Goal: Task Accomplishment & Management: Manage account settings

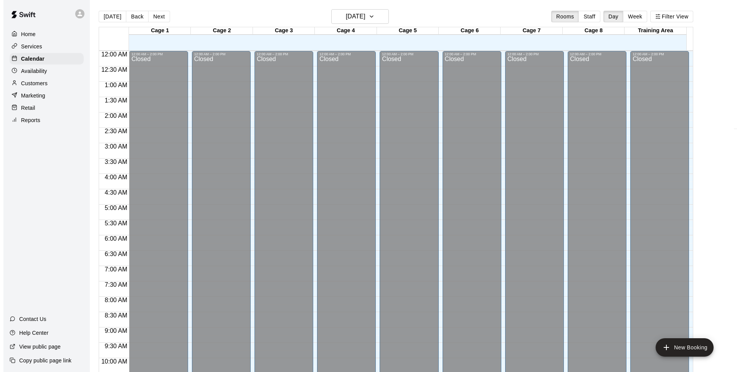
scroll to position [384, 0]
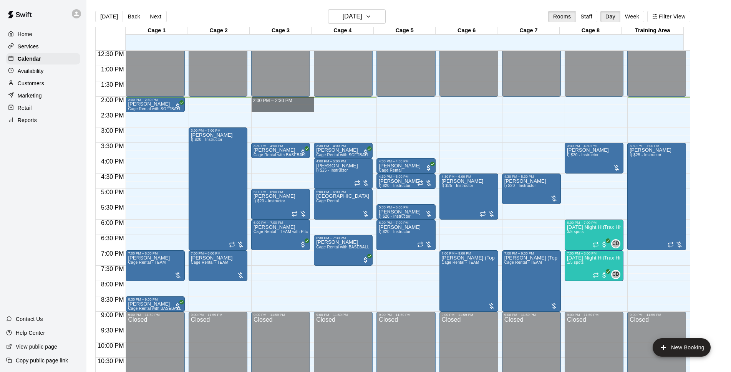
drag, startPoint x: 281, startPoint y: 101, endPoint x: 285, endPoint y: 109, distance: 9.6
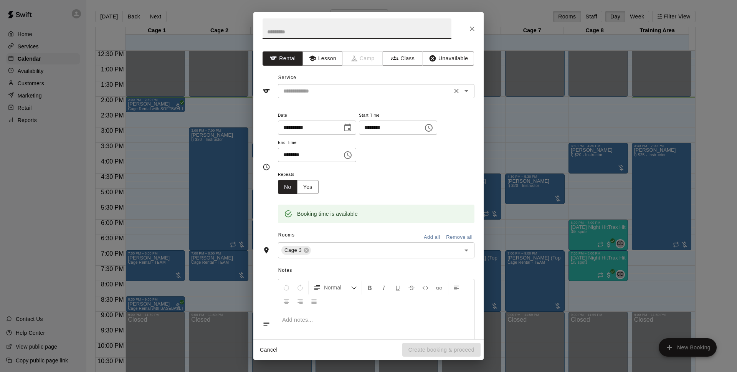
click at [462, 89] on icon "Open" at bounding box center [466, 90] width 9 height 9
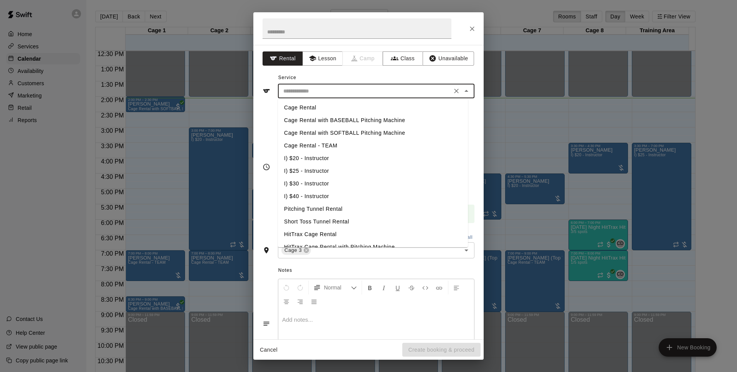
click at [354, 131] on li "Cage Rental with SOFTBALL Pitching Machine" at bounding box center [373, 133] width 190 height 13
type input "**********"
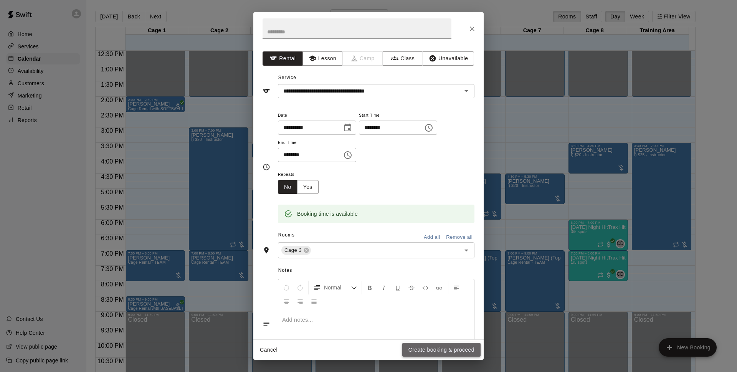
click at [448, 351] on button "Create booking & proceed" at bounding box center [441, 350] width 78 height 14
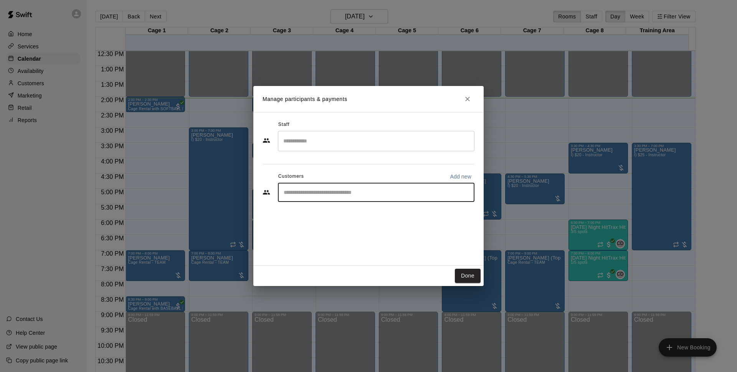
drag, startPoint x: 314, startPoint y: 191, endPoint x: 321, endPoint y: 196, distance: 9.2
click at [315, 193] on input "Start typing to search customers..." at bounding box center [376, 192] width 190 height 8
type input "*"
type input "********"
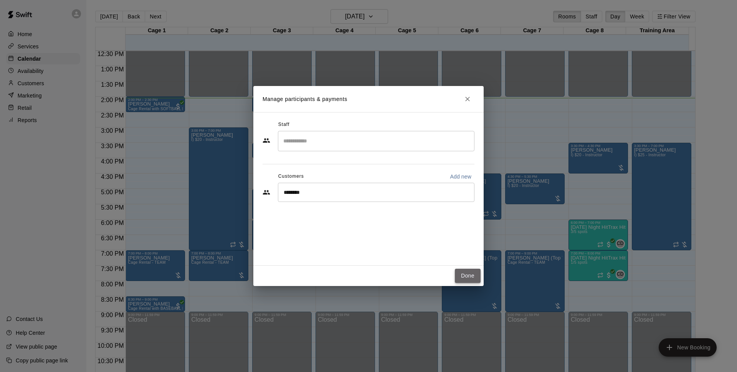
click at [463, 278] on button "Done" at bounding box center [468, 276] width 26 height 14
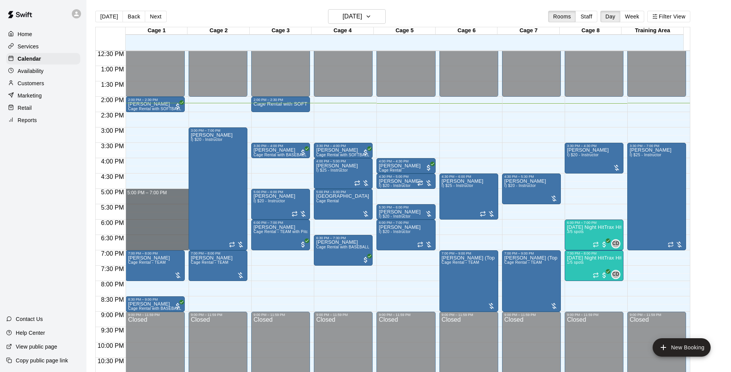
drag, startPoint x: 135, startPoint y: 192, endPoint x: 134, endPoint y: 244, distance: 52.2
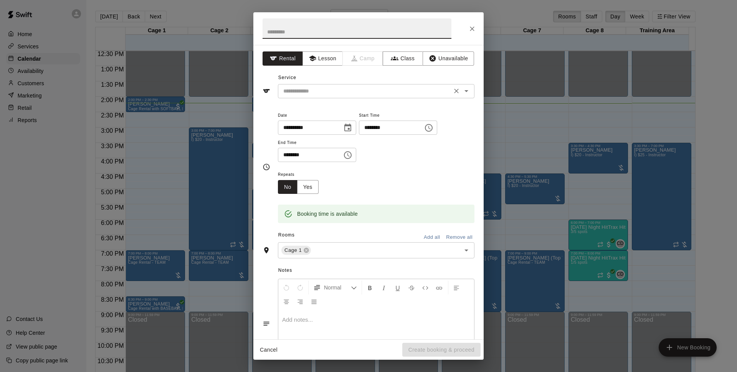
click at [463, 92] on icon "Open" at bounding box center [466, 90] width 9 height 9
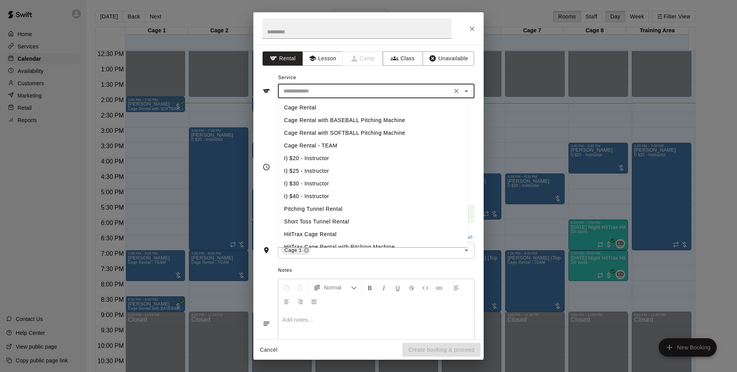
click at [304, 109] on li "Cage Rental" at bounding box center [373, 107] width 190 height 13
type input "**********"
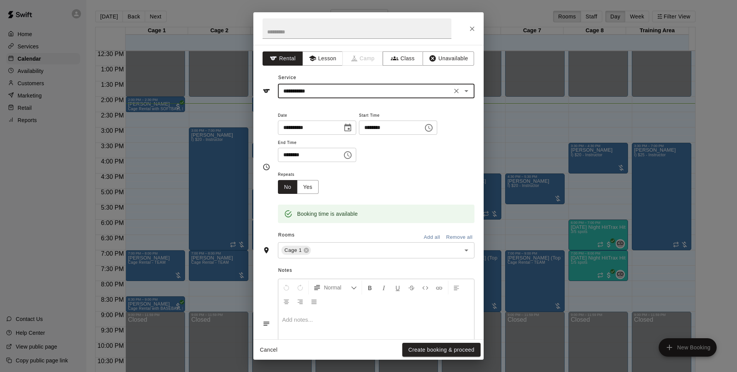
click at [420, 347] on button "Create booking & proceed" at bounding box center [441, 350] width 78 height 14
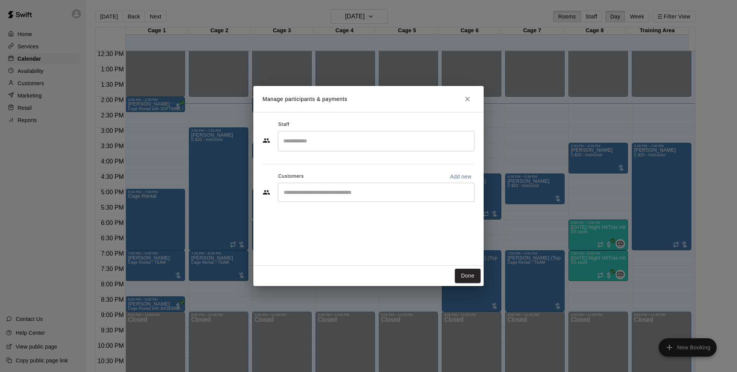
click at [321, 198] on div "​" at bounding box center [376, 192] width 197 height 19
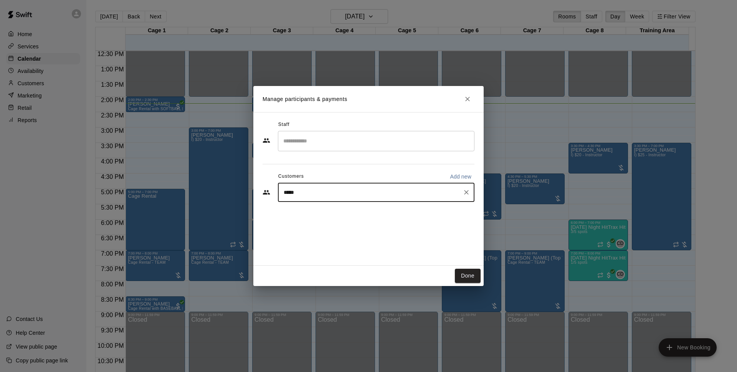
type input "******"
click at [299, 210] on div "[PERSON_NAME] [EMAIL_ADDRESS][DOMAIN_NAME]" at bounding box center [376, 214] width 197 height 25
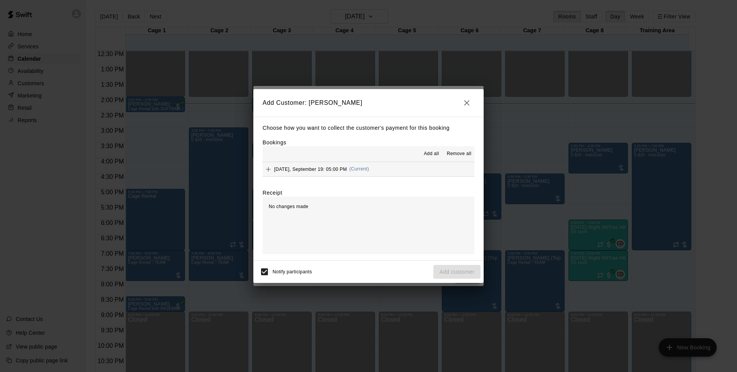
click at [436, 154] on span "Add all" at bounding box center [431, 154] width 15 height 8
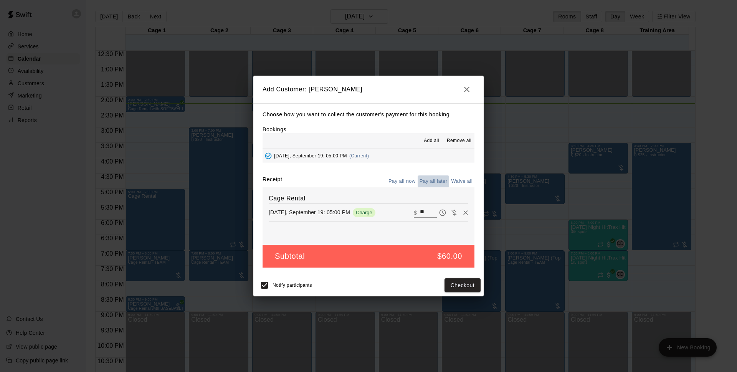
click at [442, 182] on button "Pay all later" at bounding box center [434, 181] width 32 height 12
click at [443, 287] on button "Add customer" at bounding box center [456, 285] width 47 height 14
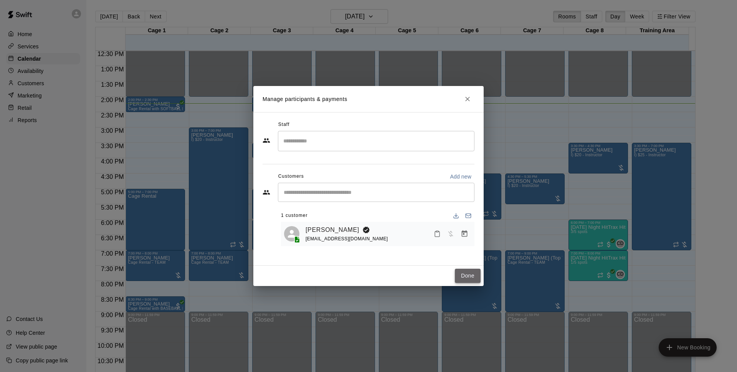
click at [472, 273] on button "Done" at bounding box center [468, 276] width 26 height 14
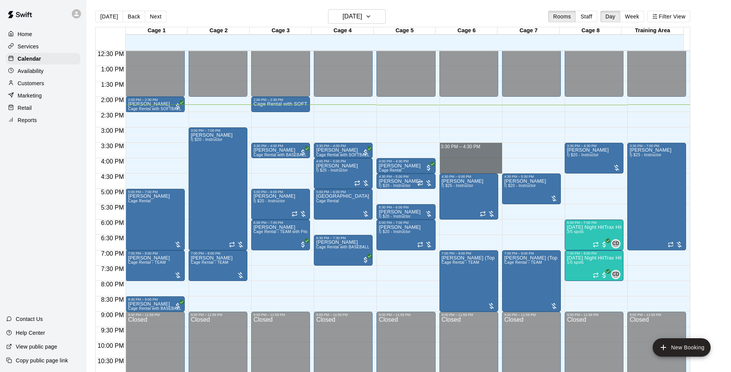
drag, startPoint x: 473, startPoint y: 147, endPoint x: 473, endPoint y: 168, distance: 20.7
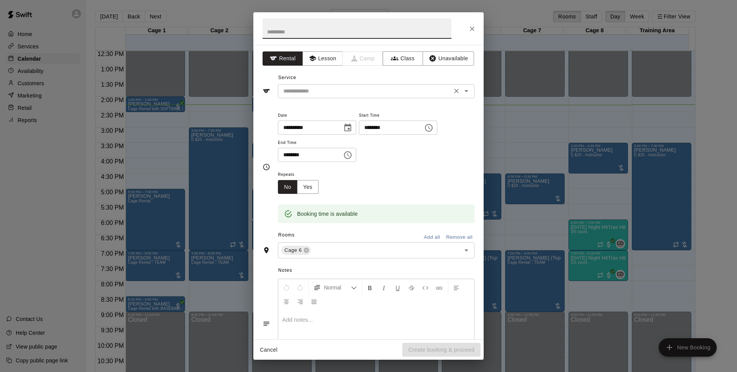
click at [462, 91] on icon "Open" at bounding box center [466, 90] width 9 height 9
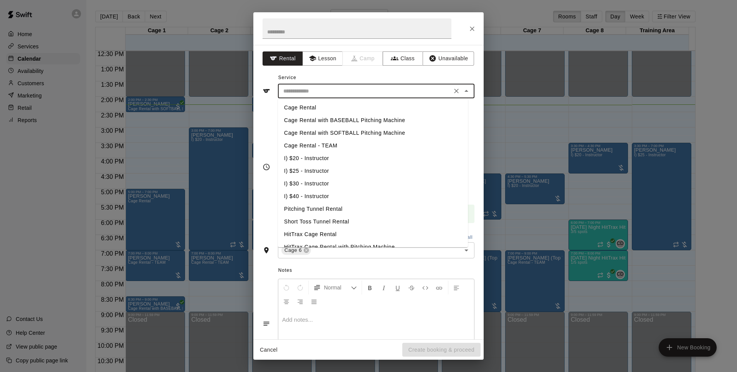
click at [313, 106] on li "Cage Rental" at bounding box center [373, 107] width 190 height 13
type input "**********"
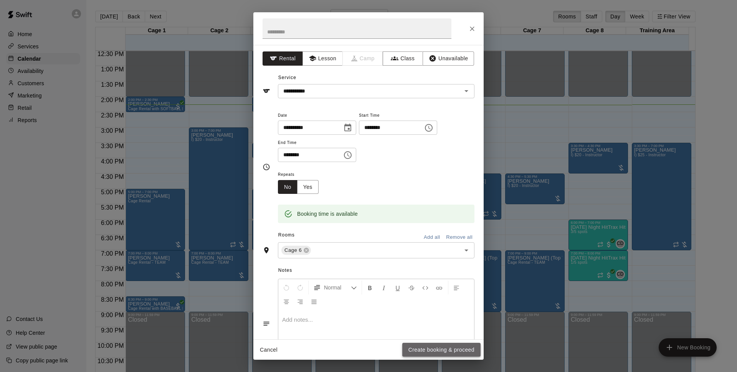
click at [443, 349] on button "Create booking & proceed" at bounding box center [441, 350] width 78 height 14
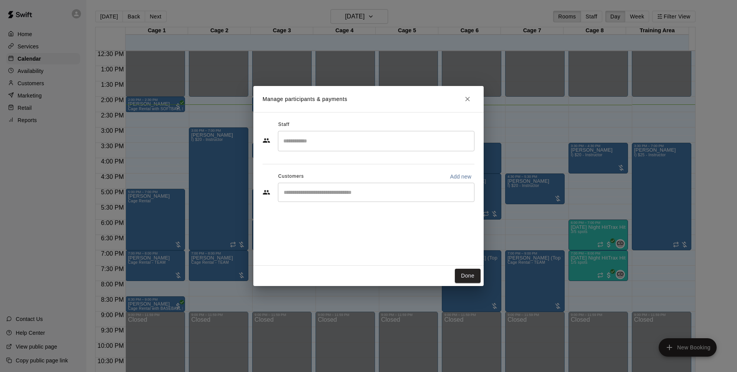
click at [304, 193] on input "Start typing to search customers..." at bounding box center [376, 192] width 190 height 8
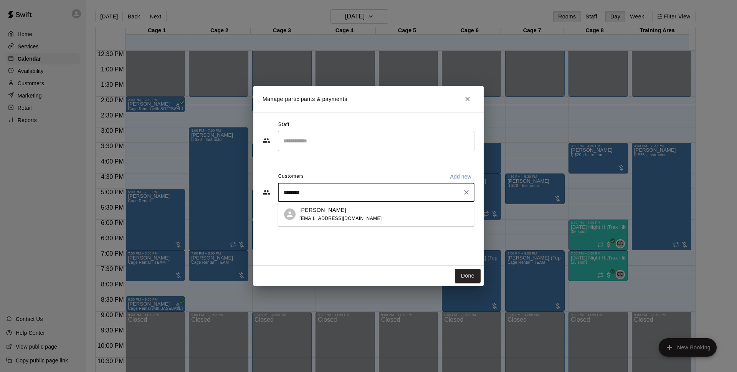
type input "*********"
click at [315, 210] on p "[PERSON_NAME]" at bounding box center [322, 210] width 47 height 8
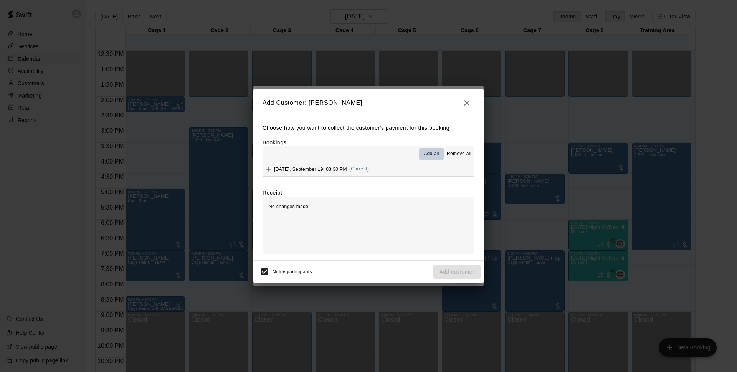
click at [430, 155] on span "Add all" at bounding box center [431, 154] width 15 height 8
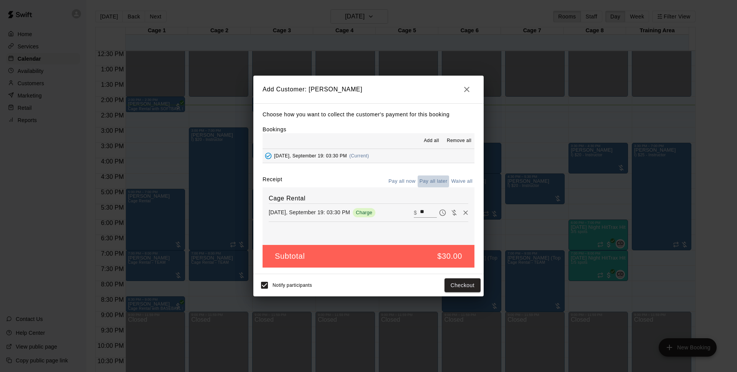
click at [433, 181] on button "Pay all later" at bounding box center [434, 181] width 32 height 12
click at [450, 285] on button "Add customer" at bounding box center [456, 285] width 47 height 14
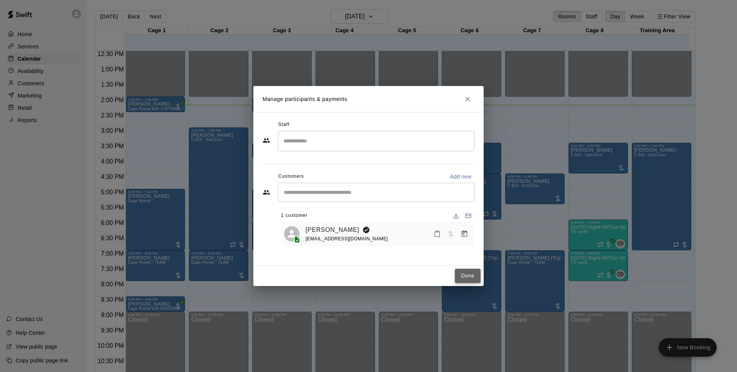
click at [460, 274] on button "Done" at bounding box center [468, 276] width 26 height 14
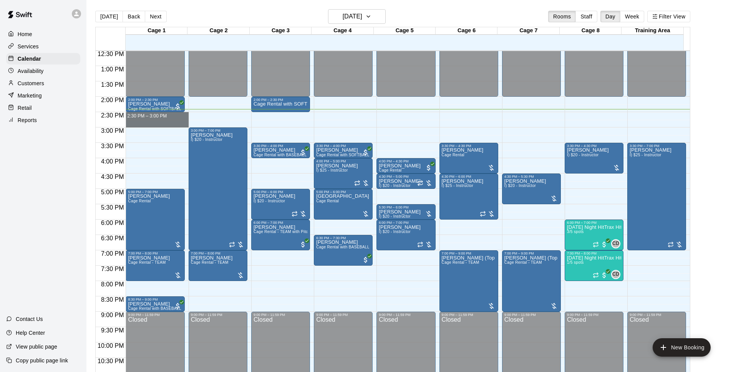
drag, startPoint x: 140, startPoint y: 116, endPoint x: 140, endPoint y: 123, distance: 6.9
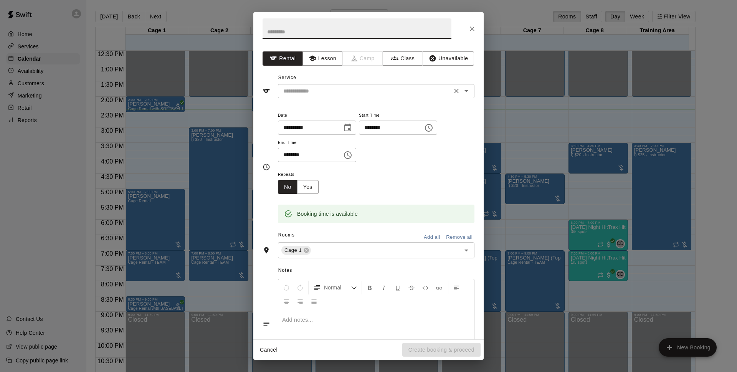
click at [462, 89] on icon "Open" at bounding box center [466, 90] width 9 height 9
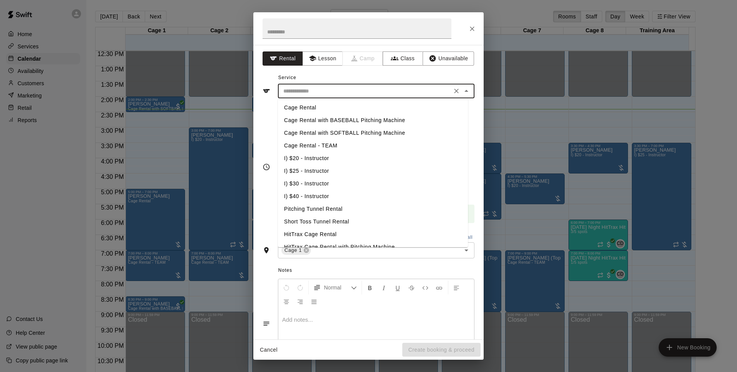
click at [367, 132] on li "Cage Rental with SOFTBALL Pitching Machine" at bounding box center [373, 133] width 190 height 13
type input "**********"
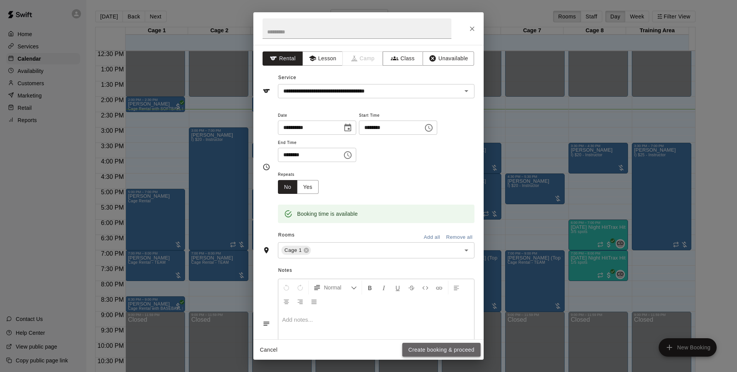
click at [432, 347] on button "Create booking & proceed" at bounding box center [441, 350] width 78 height 14
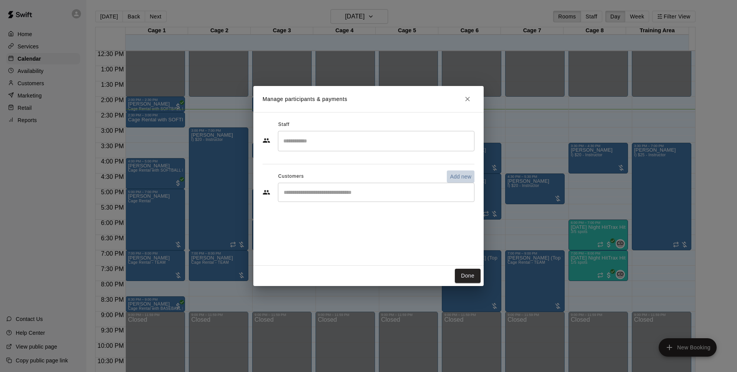
click at [461, 177] on p "Add new" at bounding box center [460, 177] width 21 height 8
select select "**"
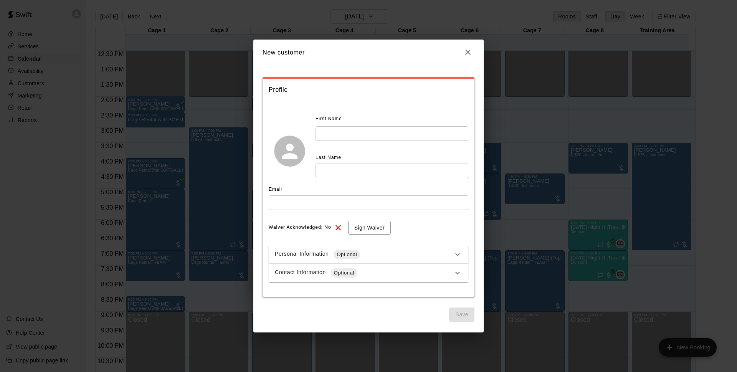
click at [363, 134] on input "text" at bounding box center [392, 133] width 153 height 14
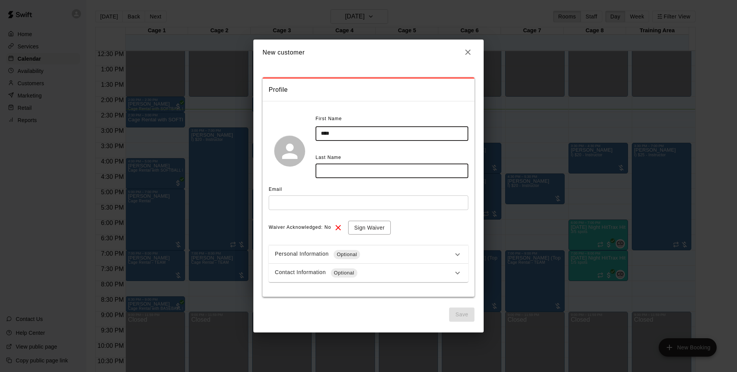
type input "****"
type input "*****"
click at [300, 204] on input "text" at bounding box center [369, 202] width 200 height 14
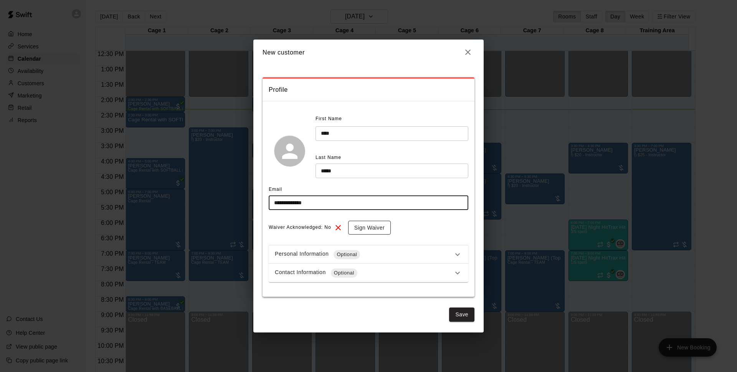
type input "**********"
click at [370, 226] on button "Sign Waiver" at bounding box center [369, 228] width 43 height 14
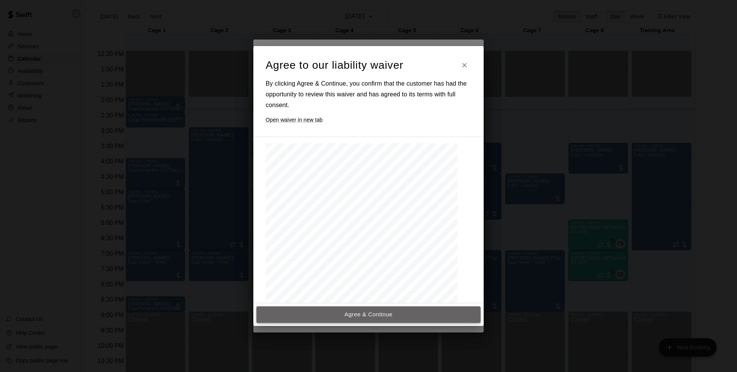
click at [381, 313] on button "Agree & Continue" at bounding box center [368, 314] width 224 height 16
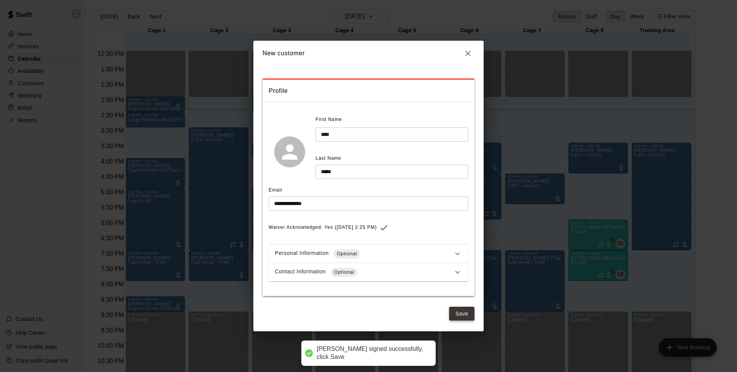
click at [459, 317] on button "Save" at bounding box center [461, 314] width 25 height 14
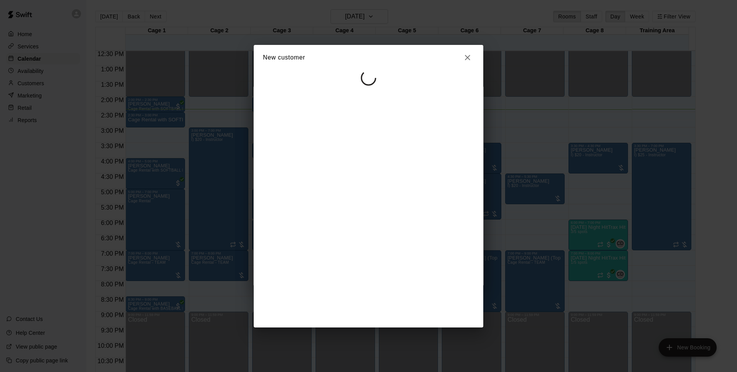
select select "**"
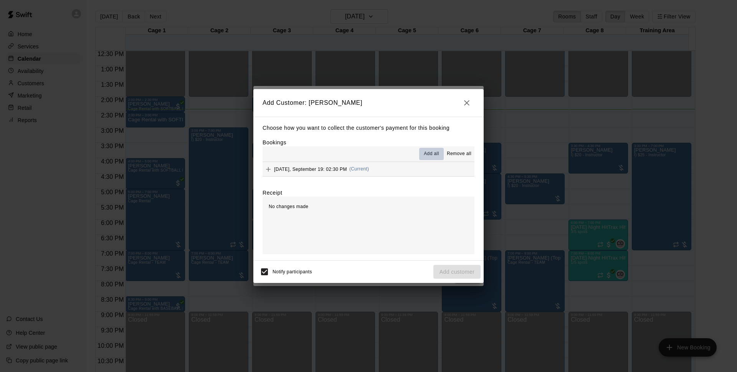
click at [436, 155] on span "Add all" at bounding box center [431, 154] width 15 height 8
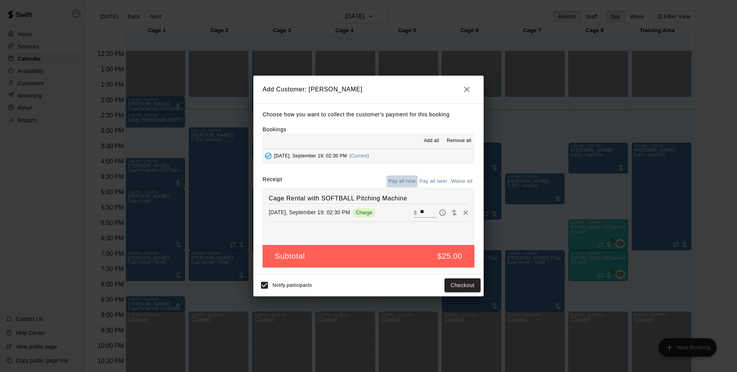
click at [407, 181] on button "Pay all now" at bounding box center [402, 181] width 31 height 12
click at [465, 284] on button "Checkout" at bounding box center [463, 285] width 36 height 14
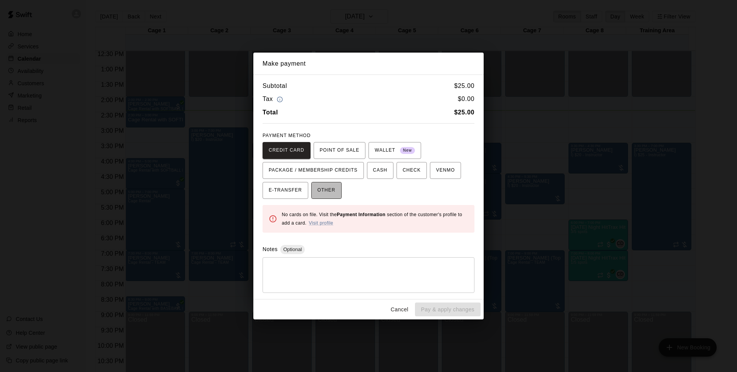
click at [323, 187] on span "OTHER" at bounding box center [326, 190] width 18 height 12
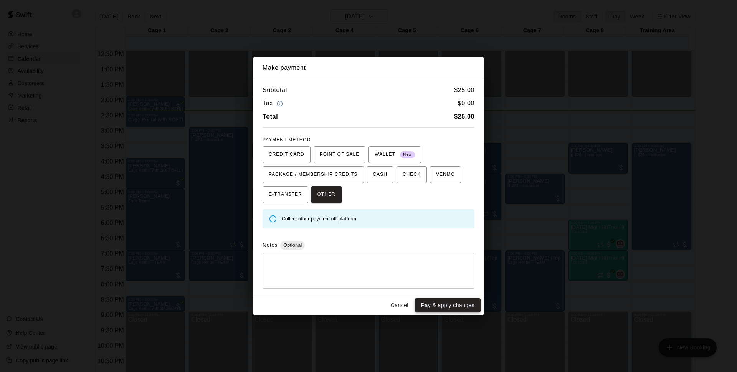
click at [436, 307] on button "Pay & apply changes" at bounding box center [448, 305] width 66 height 14
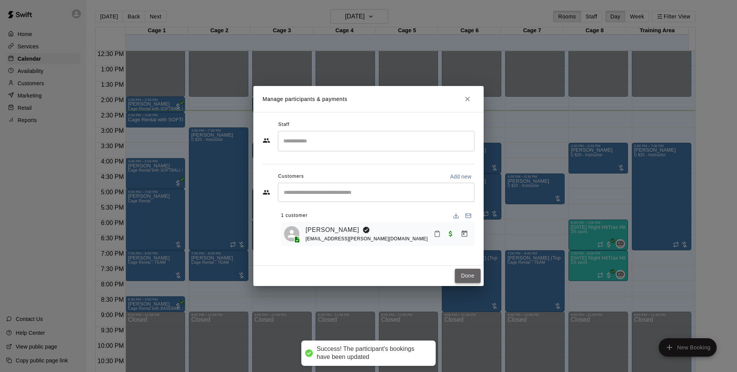
click at [466, 273] on button "Done" at bounding box center [468, 276] width 26 height 14
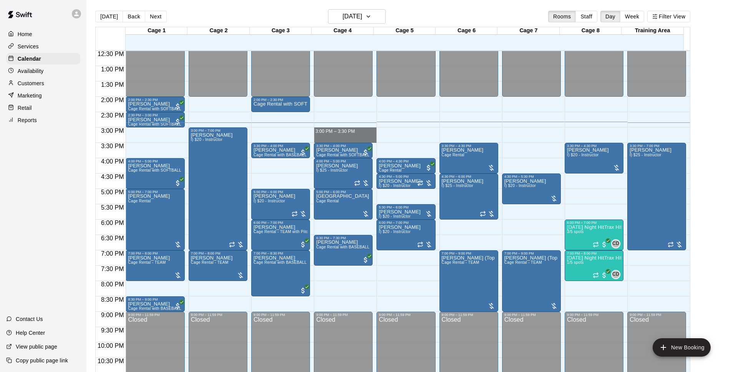
drag, startPoint x: 326, startPoint y: 129, endPoint x: 325, endPoint y: 140, distance: 10.4
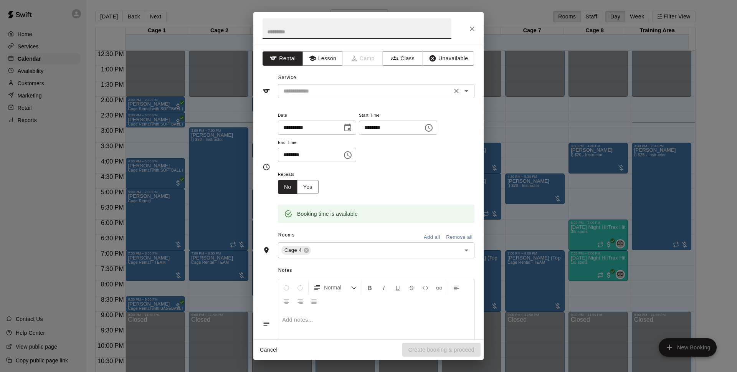
click at [461, 96] on button "Open" at bounding box center [466, 91] width 11 height 11
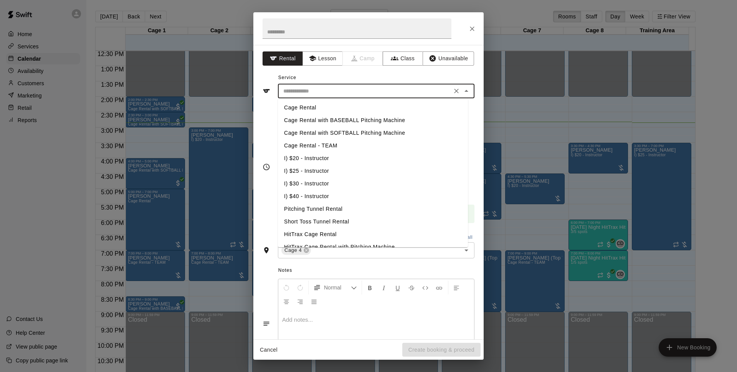
click at [374, 121] on li "Cage Rental with BASEBALL Pitching Machine" at bounding box center [373, 120] width 190 height 13
type input "**********"
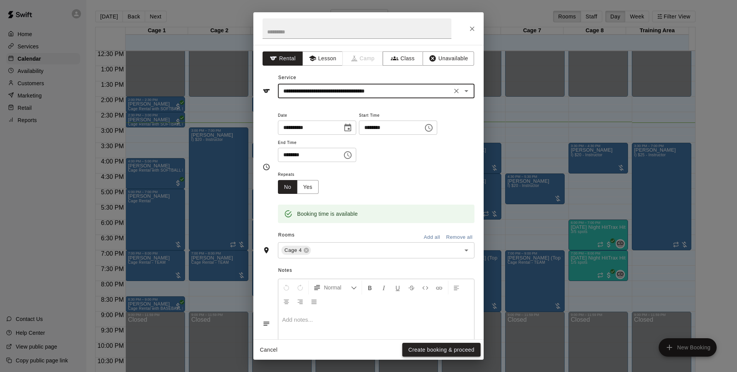
click at [417, 351] on button "Create booking & proceed" at bounding box center [441, 350] width 78 height 14
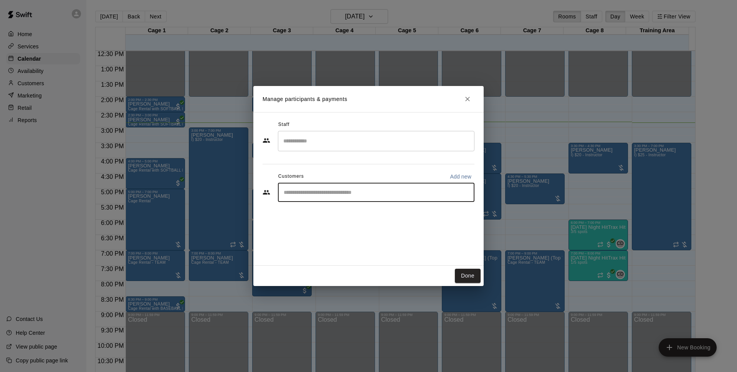
click at [316, 193] on input "Start typing to search customers..." at bounding box center [376, 192] width 190 height 8
click at [454, 177] on p "Add new" at bounding box center [460, 177] width 21 height 8
select select "**"
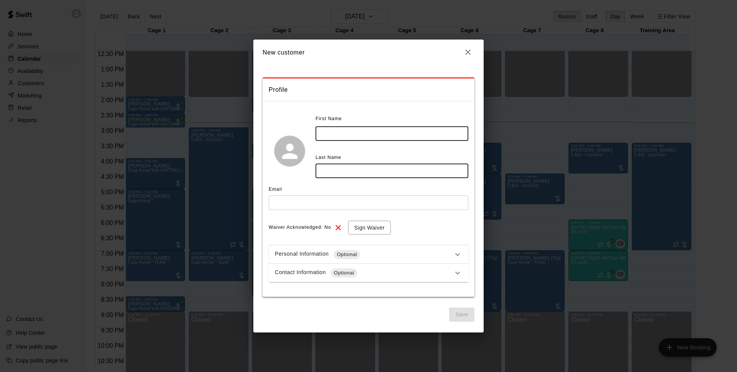
click at [340, 133] on input "text" at bounding box center [392, 133] width 153 height 14
type input "******"
type input "*********"
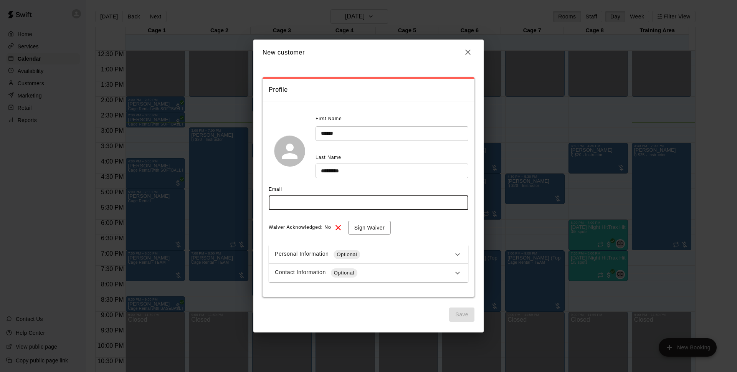
click at [312, 207] on input "text" at bounding box center [369, 202] width 200 height 14
type input "**********"
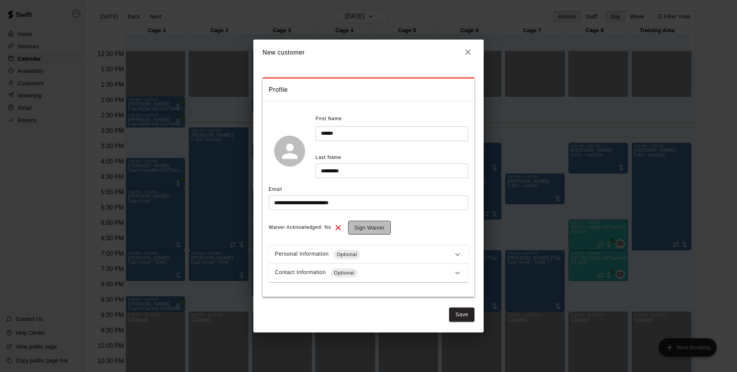
click at [366, 230] on button "Sign Waiver" at bounding box center [369, 228] width 43 height 14
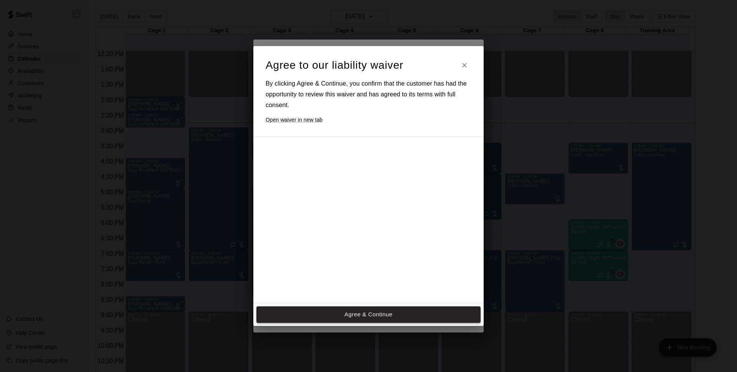
click at [374, 311] on button "Agree & Continue" at bounding box center [368, 314] width 224 height 16
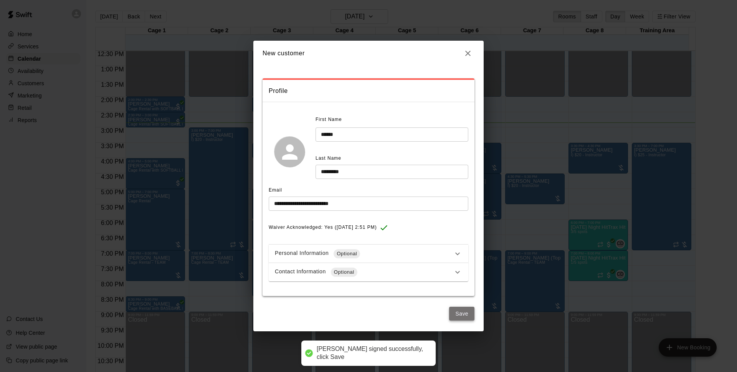
click at [462, 311] on button "Save" at bounding box center [461, 314] width 25 height 14
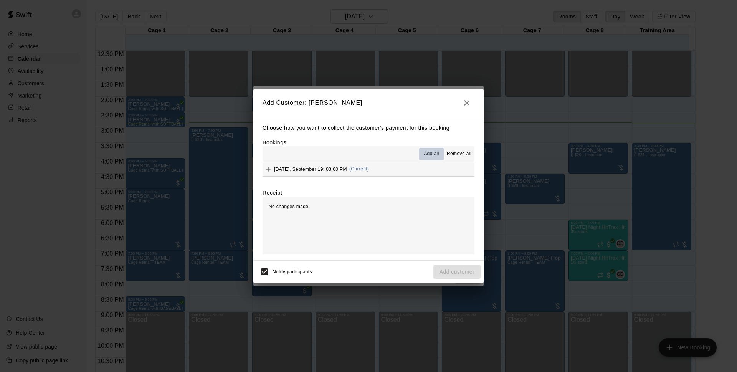
click at [433, 155] on span "Add all" at bounding box center [431, 154] width 15 height 8
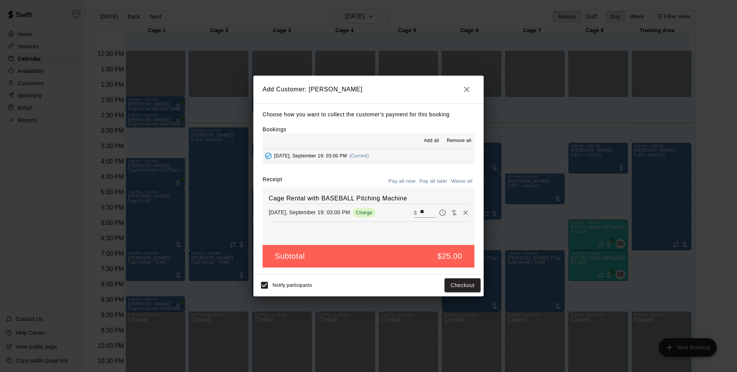
click at [400, 183] on button "Pay all now" at bounding box center [402, 181] width 31 height 12
click at [404, 184] on button "Pay all now" at bounding box center [402, 181] width 31 height 12
click at [452, 284] on button "Checkout" at bounding box center [463, 285] width 36 height 14
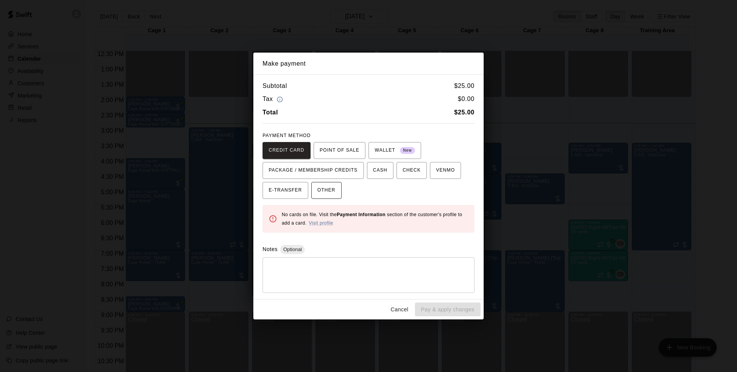
click at [329, 190] on span "OTHER" at bounding box center [326, 190] width 18 height 12
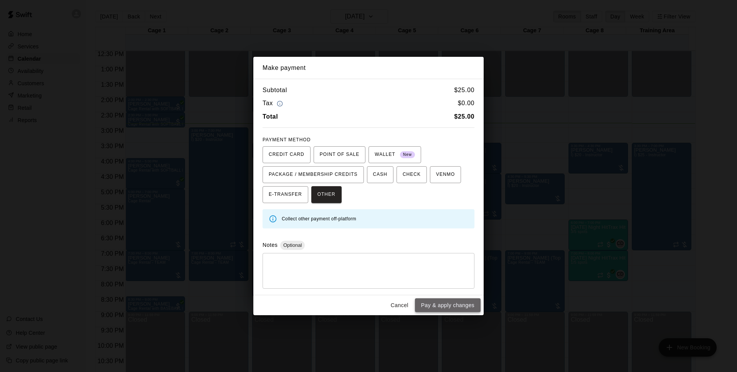
click at [441, 306] on button "Pay & apply changes" at bounding box center [448, 305] width 66 height 14
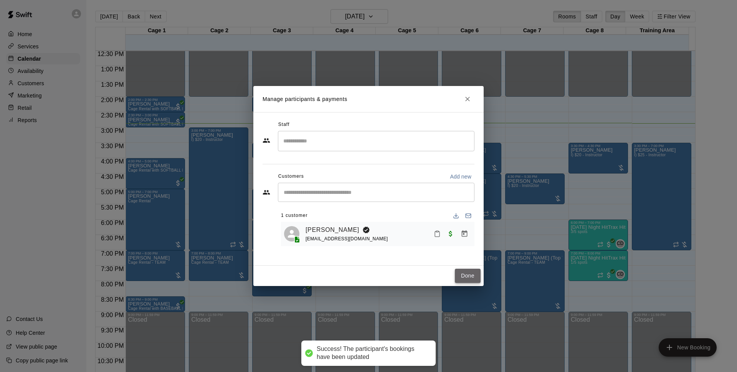
click at [463, 276] on button "Done" at bounding box center [468, 276] width 26 height 14
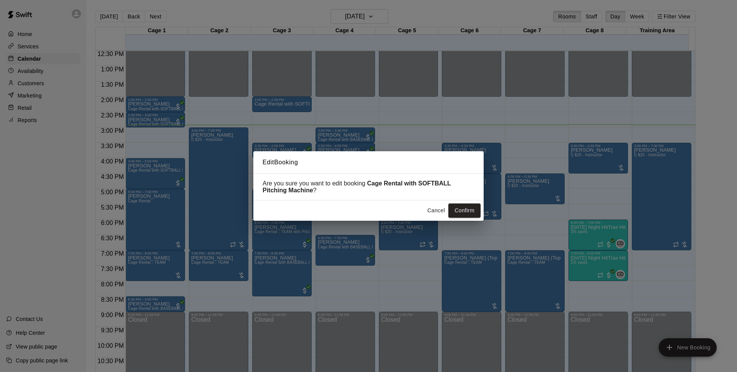
click at [430, 207] on button "Cancel" at bounding box center [436, 210] width 25 height 14
click at [466, 211] on button "Confirm" at bounding box center [464, 210] width 32 height 14
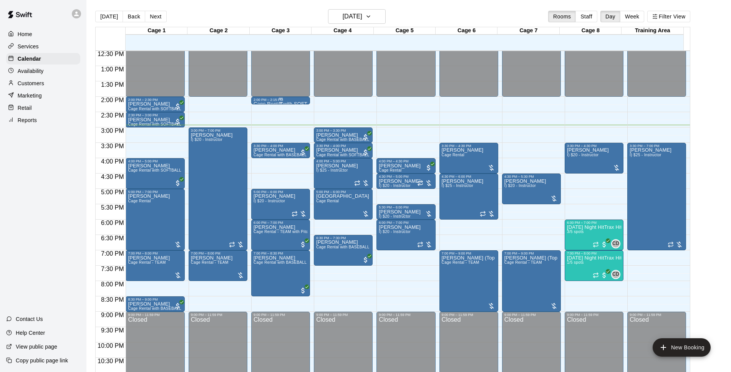
click at [279, 102] on div "2:00 PM – 2:15 PM" at bounding box center [280, 100] width 54 height 4
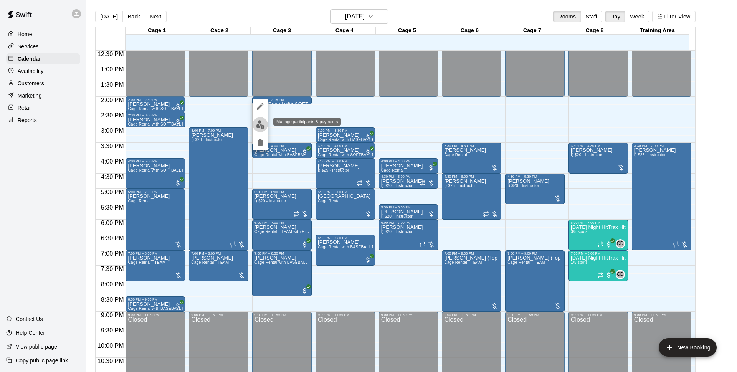
click at [260, 128] on img "edit" at bounding box center [260, 124] width 9 height 9
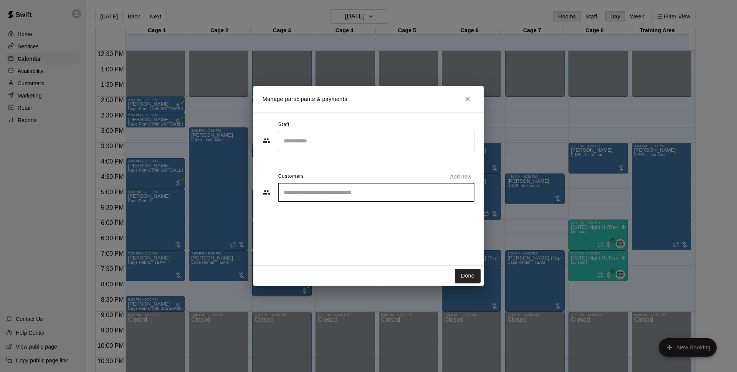
click at [422, 195] on input "Start typing to search customers..." at bounding box center [376, 192] width 190 height 8
drag, startPoint x: 344, startPoint y: 197, endPoint x: 282, endPoint y: 190, distance: 62.5
click at [282, 190] on div "******** ​" at bounding box center [376, 192] width 197 height 19
drag, startPoint x: 322, startPoint y: 189, endPoint x: 273, endPoint y: 189, distance: 48.4
click at [273, 189] on div "******** ​" at bounding box center [369, 192] width 212 height 19
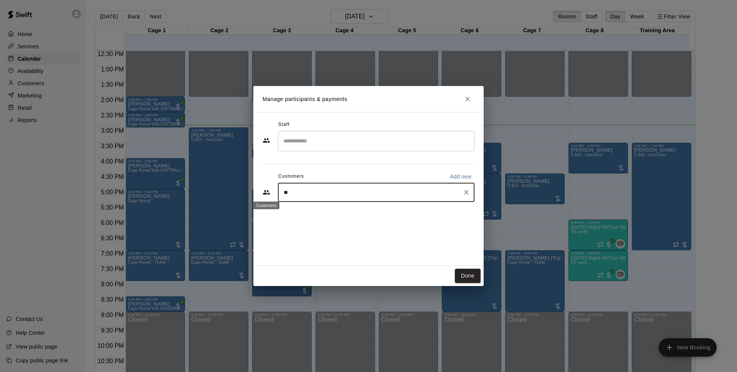
type input "*"
type input "*******"
click at [317, 210] on p "Walk In" at bounding box center [308, 210] width 19 height 8
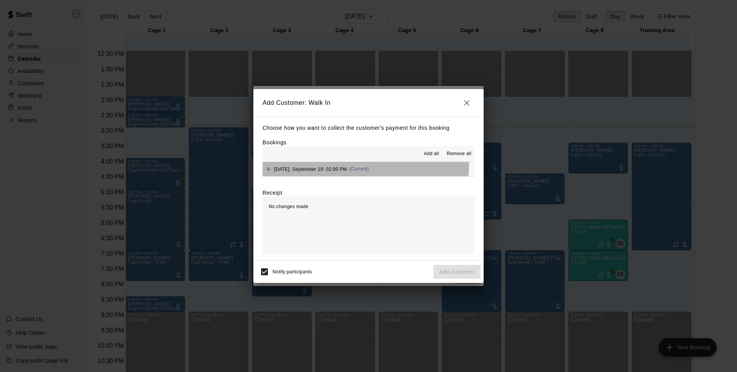
click at [357, 164] on div "[DATE], September 19: 02:00 PM (Current)" at bounding box center [316, 170] width 106 height 12
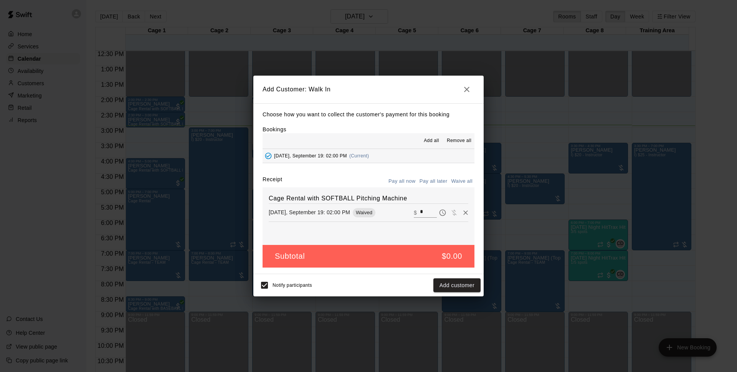
click at [421, 214] on input "*" at bounding box center [428, 213] width 17 height 10
type input "**"
click at [463, 284] on button "Checkout" at bounding box center [463, 285] width 36 height 14
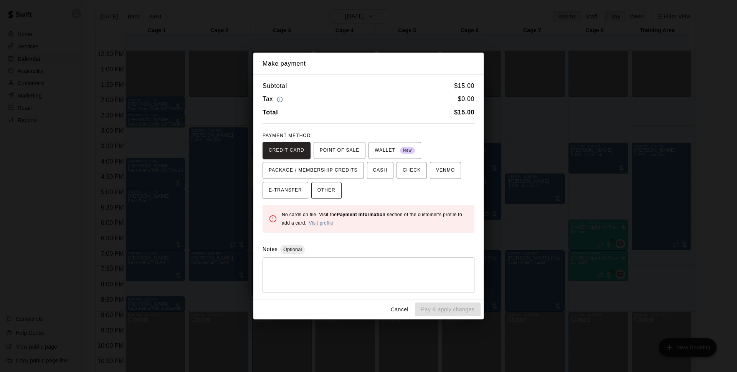
click at [335, 187] on span "OTHER" at bounding box center [326, 190] width 18 height 12
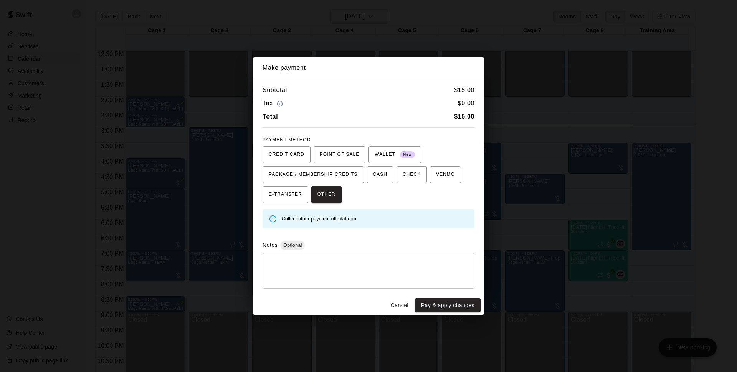
click at [457, 309] on button "Pay & apply changes" at bounding box center [448, 305] width 66 height 14
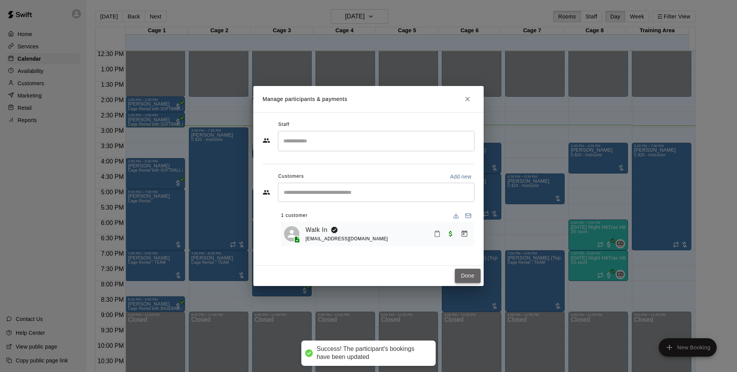
click at [471, 279] on button "Done" at bounding box center [468, 276] width 26 height 14
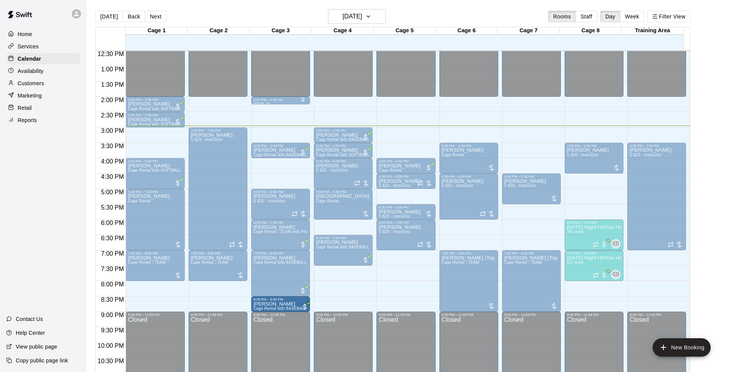
drag, startPoint x: 168, startPoint y: 304, endPoint x: 295, endPoint y: 304, distance: 126.7
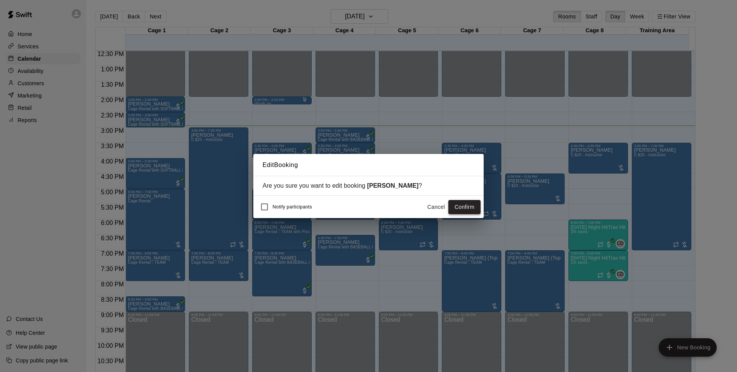
click at [467, 206] on button "Confirm" at bounding box center [464, 207] width 32 height 14
click at [443, 205] on button "Cancel" at bounding box center [436, 207] width 25 height 14
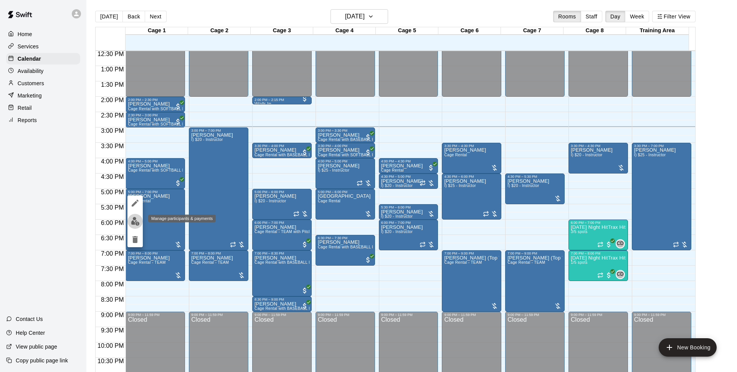
click at [139, 223] on img "edit" at bounding box center [135, 221] width 9 height 9
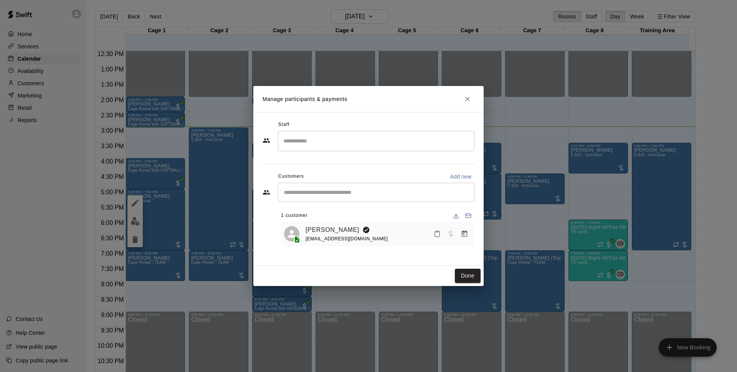
click at [469, 231] on button "Manage bookings & payment" at bounding box center [465, 234] width 14 height 14
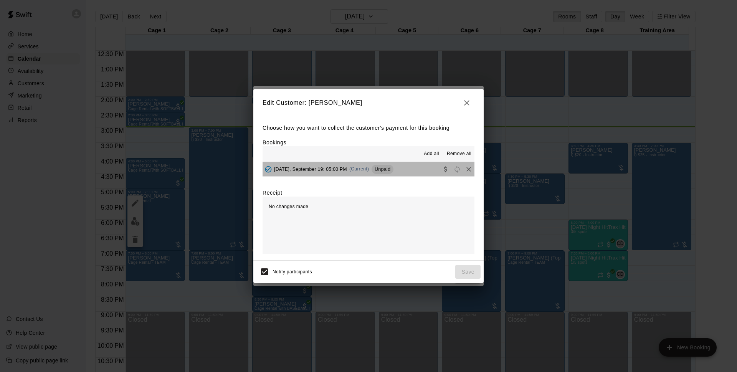
click at [369, 170] on div "[DATE], September 19: 05:00 PM (Current) Unpaid" at bounding box center [328, 170] width 131 height 12
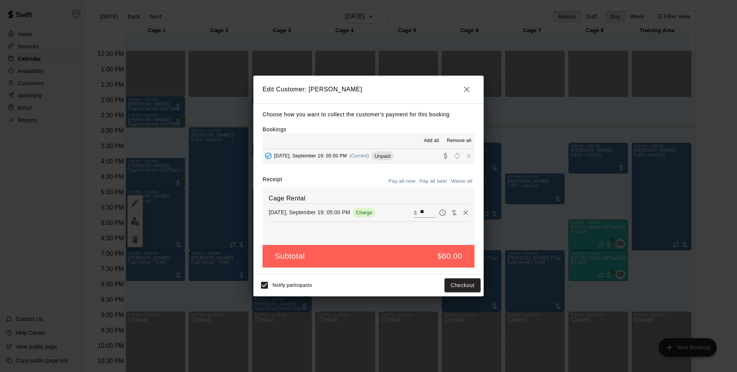
click at [470, 86] on icon "button" at bounding box center [466, 89] width 9 height 9
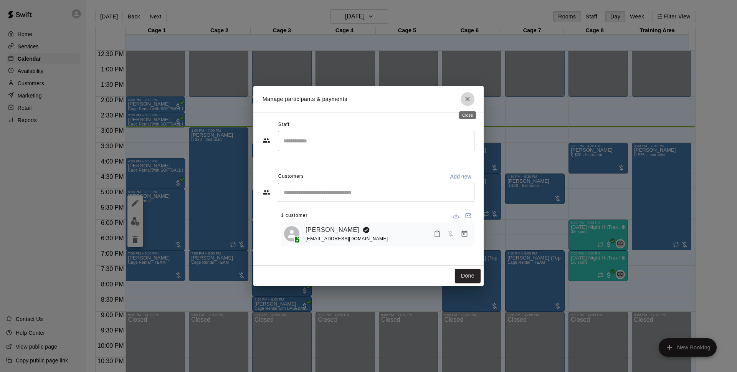
click at [469, 103] on button "Close" at bounding box center [468, 99] width 14 height 14
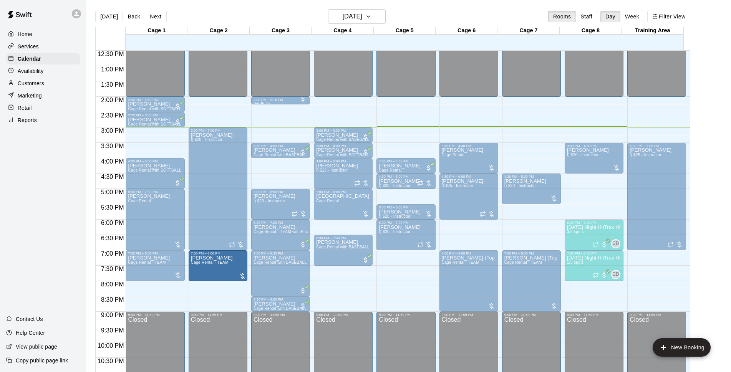
drag, startPoint x: 385, startPoint y: 272, endPoint x: 228, endPoint y: 274, distance: 157.0
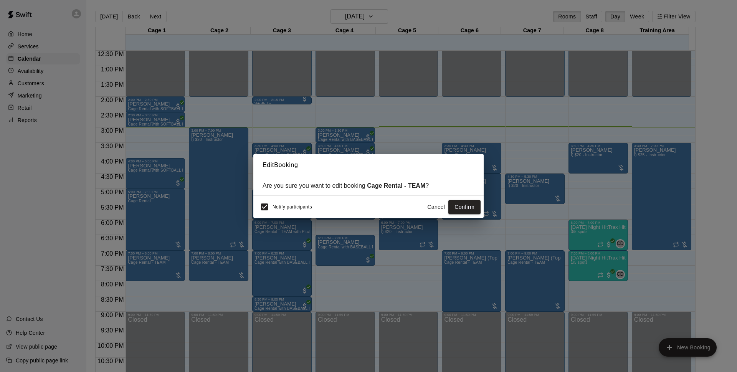
click at [436, 205] on button "Cancel" at bounding box center [436, 207] width 25 height 14
click at [470, 207] on button "Confirm" at bounding box center [464, 207] width 32 height 14
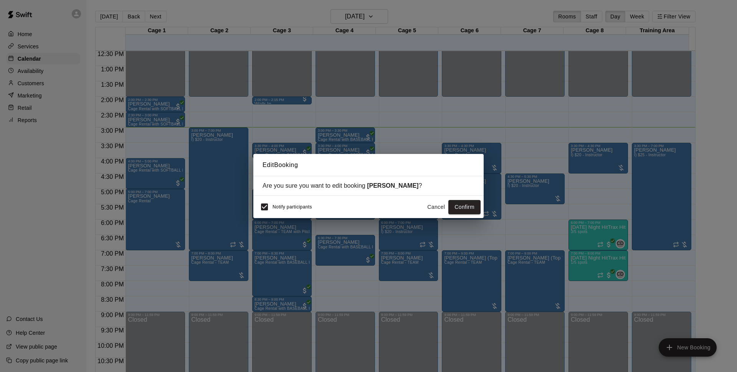
click at [253, 211] on div "Edit Booking Are you sure you want to edit booking [PERSON_NAME] ? Notify parti…" at bounding box center [368, 186] width 737 height 372
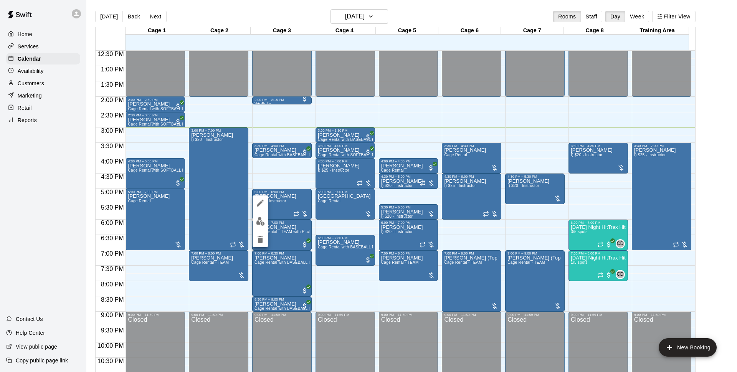
click at [428, 20] on div at bounding box center [368, 186] width 737 height 372
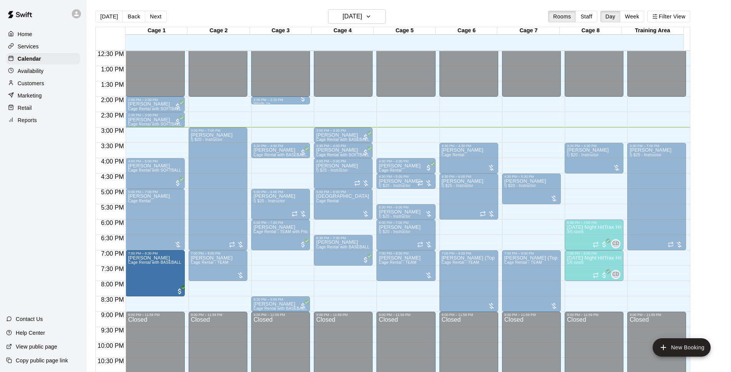
drag, startPoint x: 281, startPoint y: 281, endPoint x: 169, endPoint y: 281, distance: 111.7
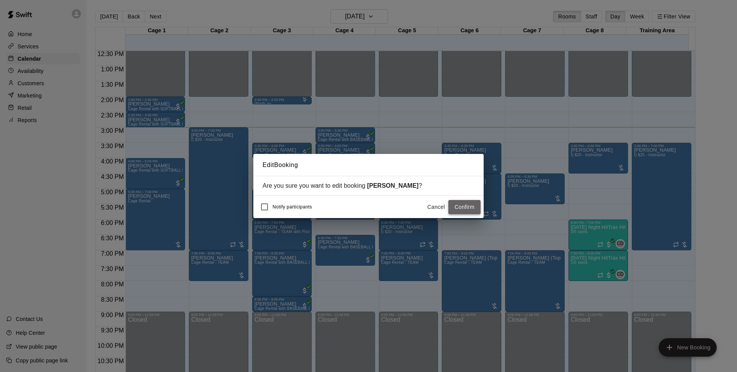
click at [480, 208] on button "Confirm" at bounding box center [464, 207] width 32 height 14
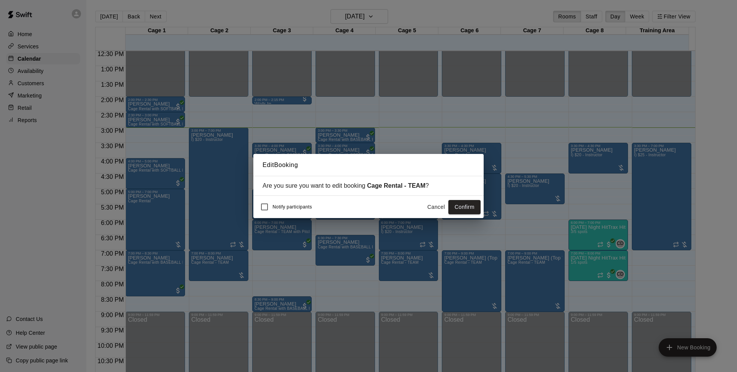
click at [464, 207] on button "Confirm" at bounding box center [464, 207] width 32 height 14
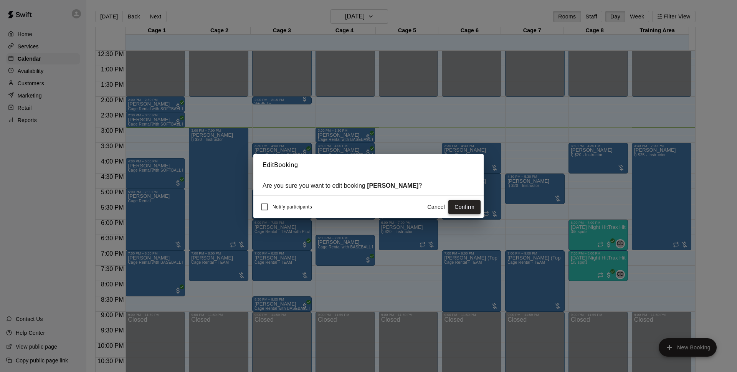
click at [461, 205] on button "Confirm" at bounding box center [464, 207] width 32 height 14
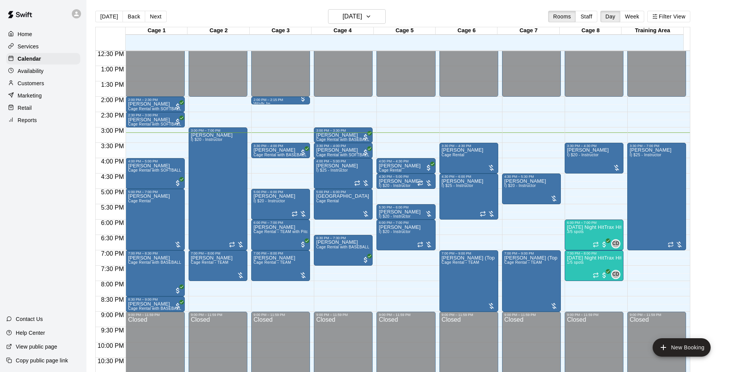
click at [716, 100] on main "[DATE] Back [DATE][DATE] Rooms Staff Day Week Filter View Cage 1 19 Fri Cage 2 …" at bounding box center [408, 195] width 638 height 372
click at [486, 10] on div "[DATE] Back [DATE][DATE] Rooms Staff Day Week Filter View" at bounding box center [392, 18] width 595 height 18
drag, startPoint x: 340, startPoint y: 269, endPoint x: 337, endPoint y: 293, distance: 24.4
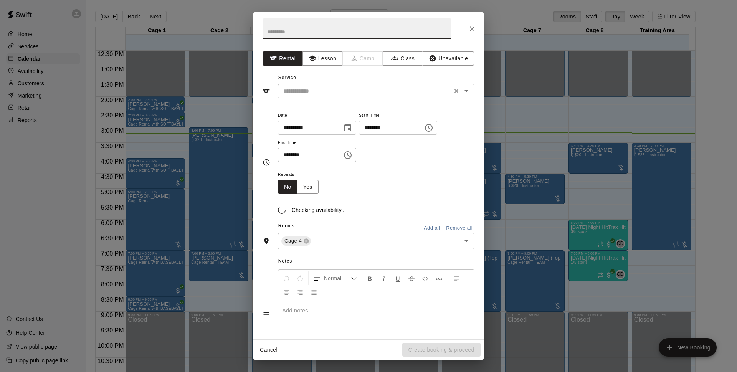
click at [364, 91] on input "text" at bounding box center [364, 91] width 169 height 10
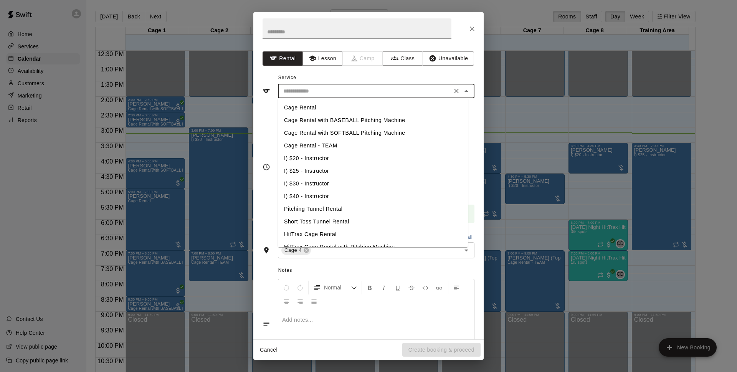
click at [366, 122] on li "Cage Rental with BASEBALL Pitching Machine" at bounding box center [373, 120] width 190 height 13
type input "**********"
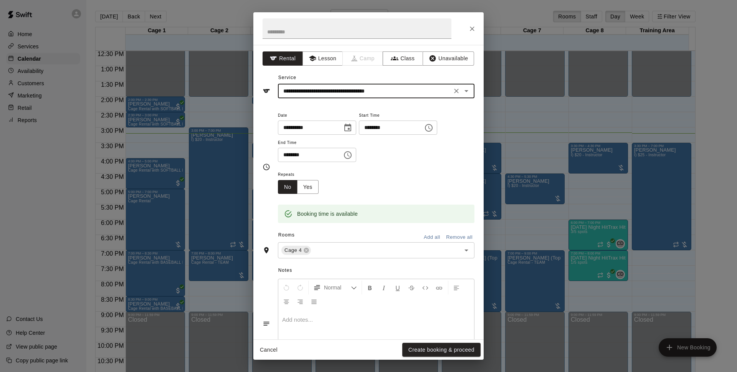
click at [441, 347] on button "Create booking & proceed" at bounding box center [441, 350] width 78 height 14
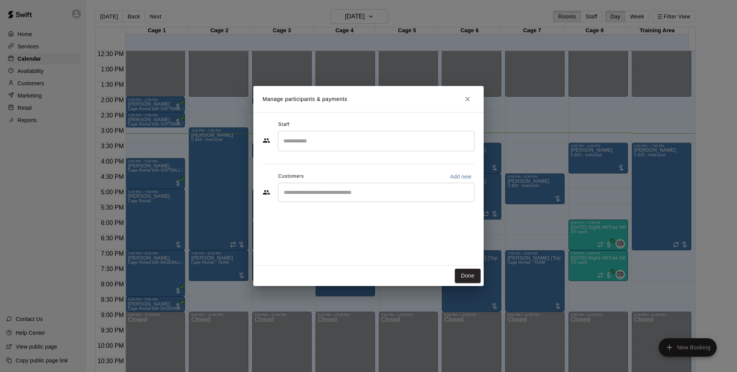
drag, startPoint x: 332, startPoint y: 188, endPoint x: 484, endPoint y: 129, distance: 162.9
click at [333, 188] on div "​" at bounding box center [376, 192] width 197 height 19
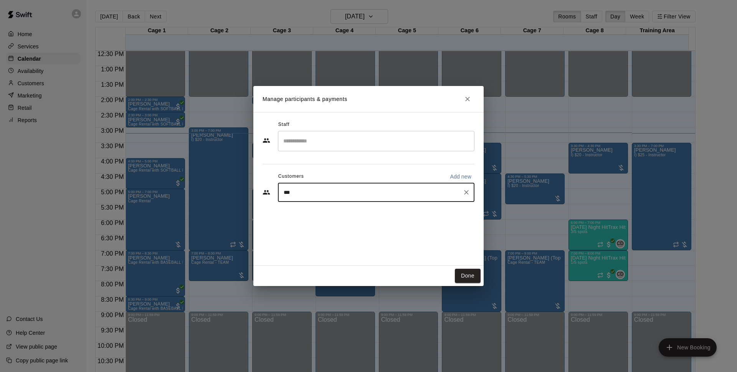
type input "****"
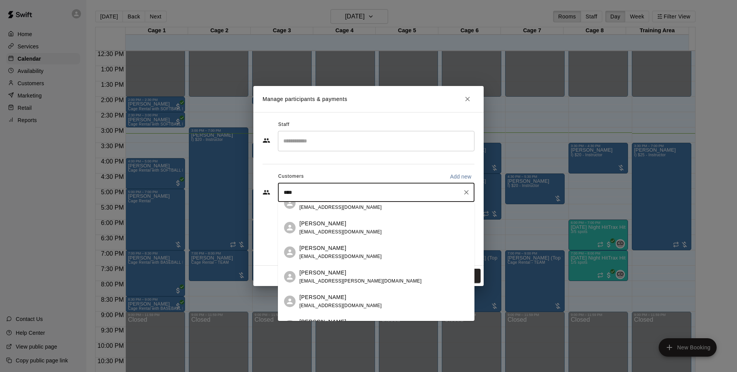
scroll to position [89, 0]
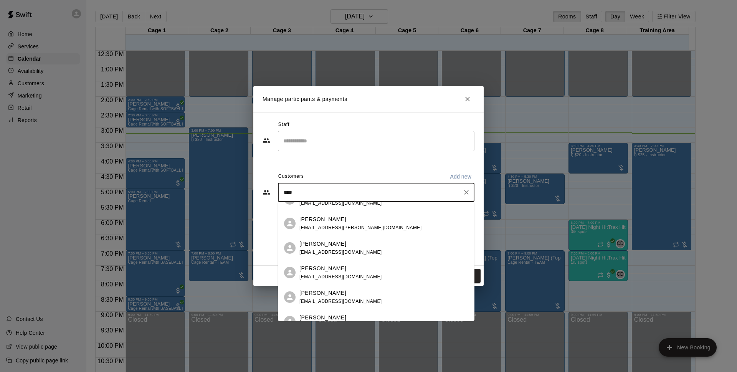
click at [355, 243] on div "[PERSON_NAME]" at bounding box center [340, 244] width 83 height 8
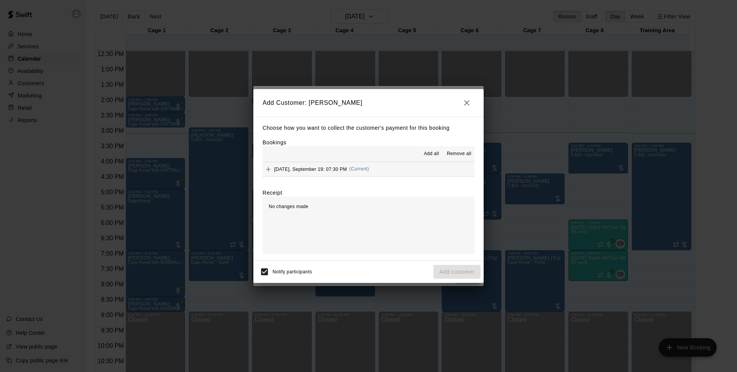
drag, startPoint x: 380, startPoint y: 172, endPoint x: 387, endPoint y: 177, distance: 8.3
click at [381, 175] on button "[DATE], September 19: 07:30 PM (Current)" at bounding box center [369, 169] width 212 height 14
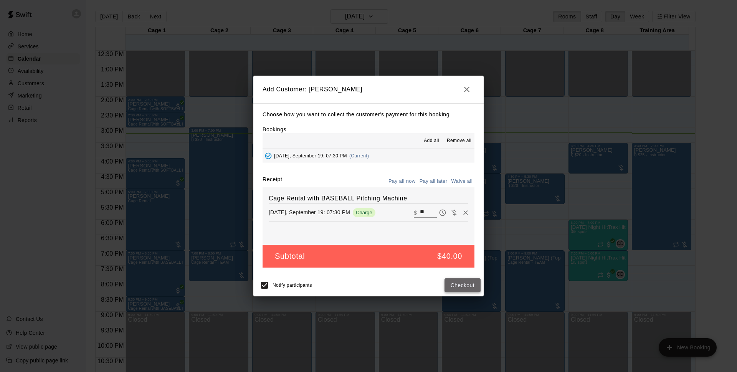
click at [461, 286] on button "Checkout" at bounding box center [463, 285] width 36 height 14
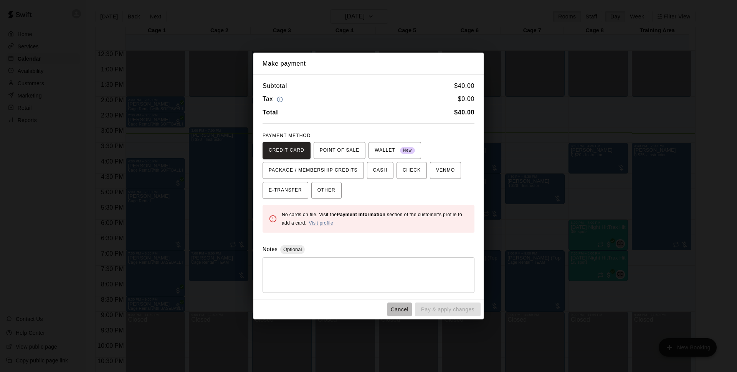
click at [401, 304] on button "Cancel" at bounding box center [399, 309] width 25 height 14
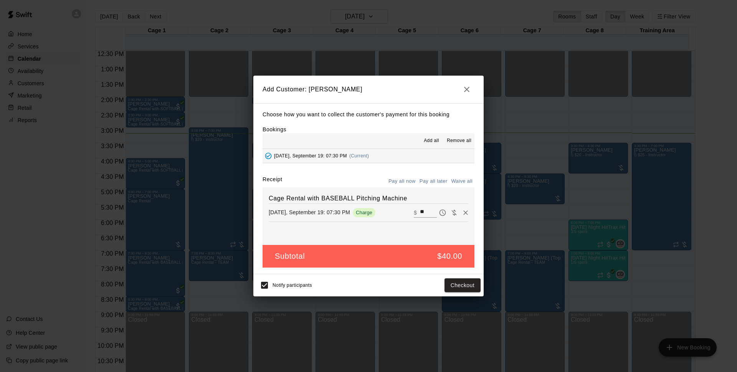
click at [430, 183] on button "Pay all later" at bounding box center [434, 181] width 32 height 12
drag, startPoint x: 459, startPoint y: 291, endPoint x: 467, endPoint y: 290, distance: 8.1
click at [459, 291] on button "Add customer" at bounding box center [456, 285] width 47 height 14
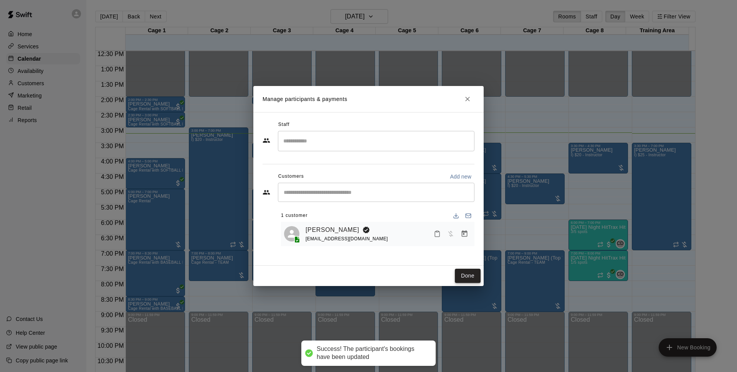
click at [474, 277] on button "Done" at bounding box center [468, 276] width 26 height 14
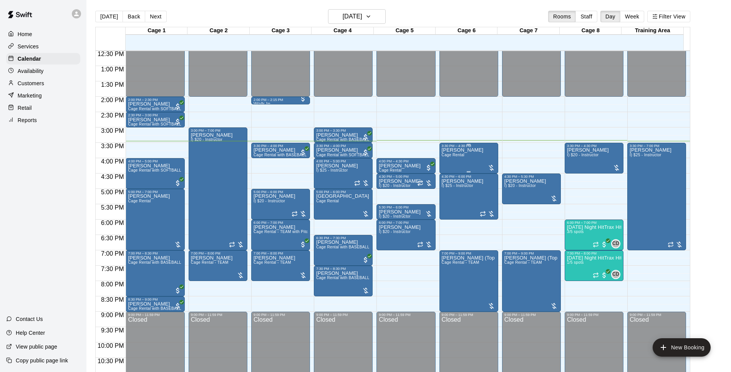
click at [468, 164] on div "[PERSON_NAME] Cage Rental" at bounding box center [468, 334] width 54 height 372
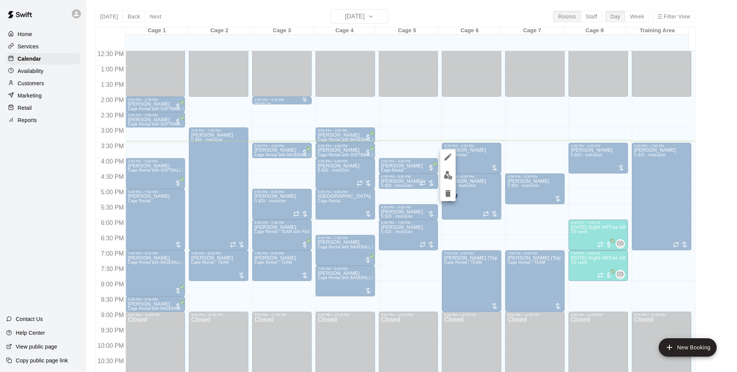
click at [450, 177] on img "edit" at bounding box center [448, 175] width 9 height 9
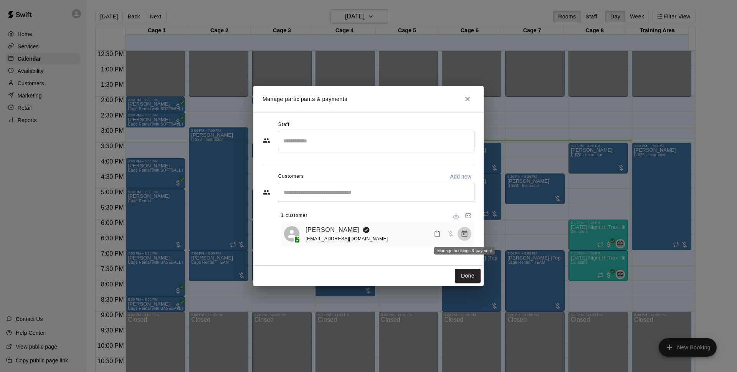
click at [464, 236] on icon "Manage bookings & payment" at bounding box center [465, 234] width 8 height 8
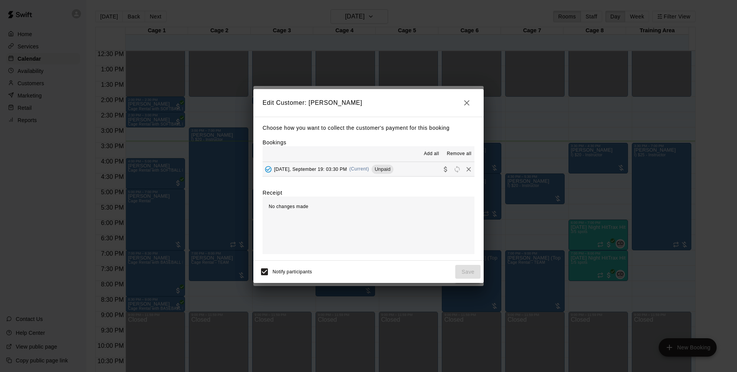
click at [395, 165] on button "[DATE], September 19: 03:30 PM (Current) Unpaid" at bounding box center [369, 169] width 212 height 14
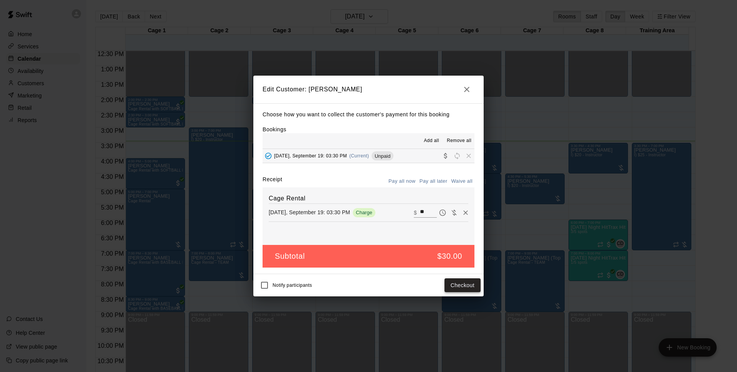
click at [450, 290] on button "Checkout" at bounding box center [463, 285] width 36 height 14
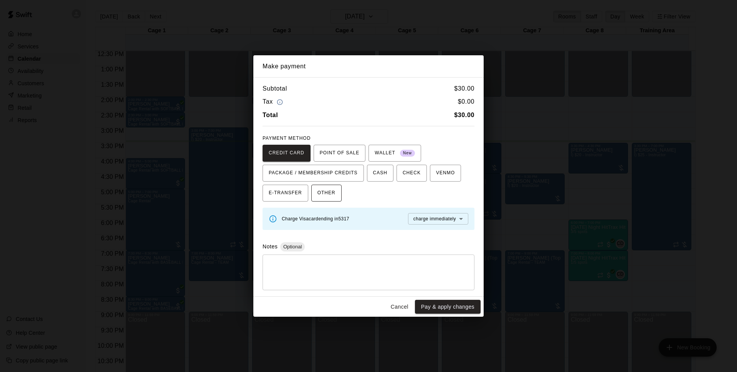
click at [337, 192] on button "OTHER" at bounding box center [326, 193] width 30 height 17
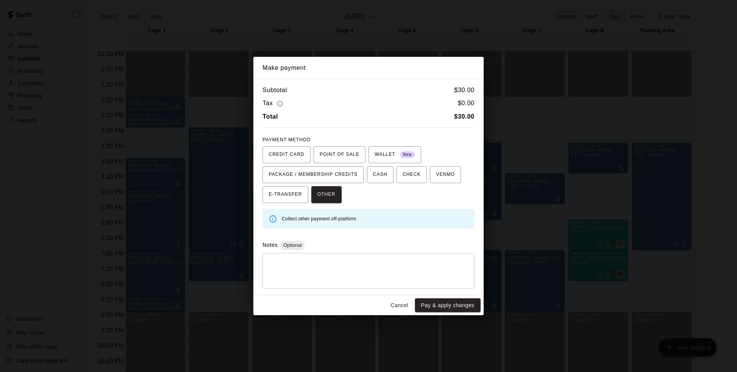
drag, startPoint x: 442, startPoint y: 301, endPoint x: 451, endPoint y: 298, distance: 9.7
click at [442, 301] on button "Pay & apply changes" at bounding box center [448, 305] width 66 height 14
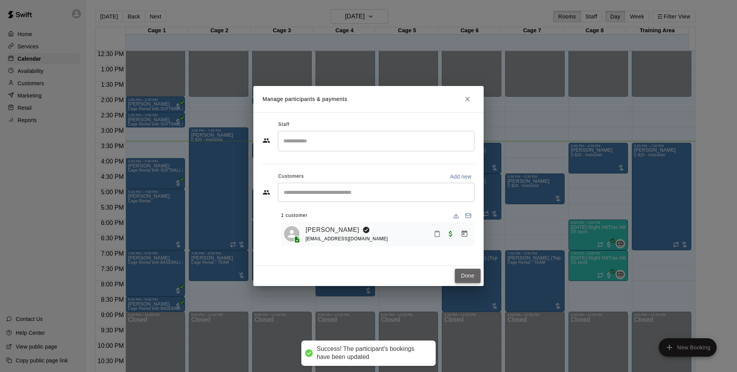
click at [468, 281] on button "Done" at bounding box center [468, 276] width 26 height 14
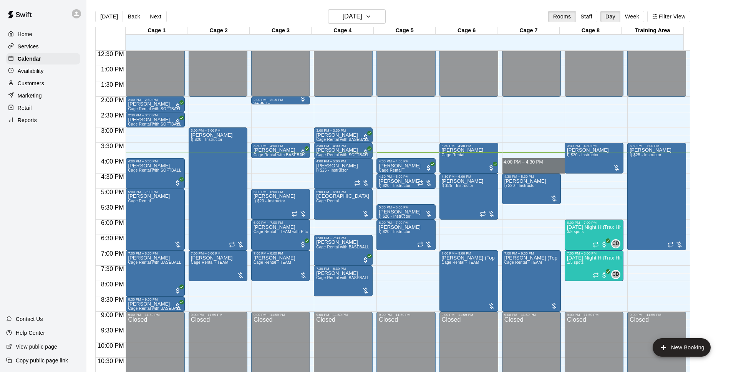
drag, startPoint x: 525, startPoint y: 160, endPoint x: 525, endPoint y: 172, distance: 11.5
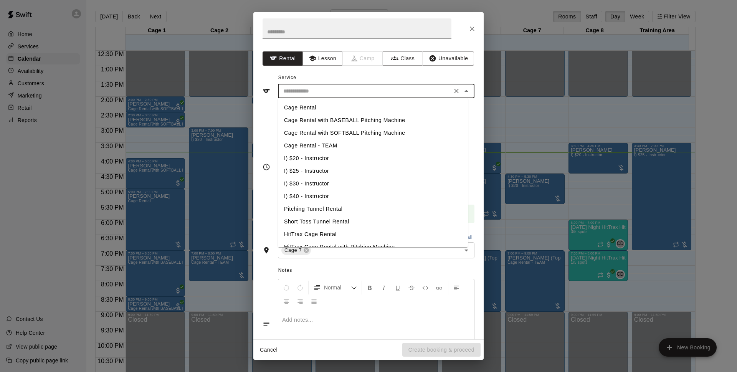
click at [350, 90] on input "text" at bounding box center [364, 91] width 169 height 10
click at [347, 104] on li "Cage Rental" at bounding box center [373, 107] width 190 height 13
type input "**********"
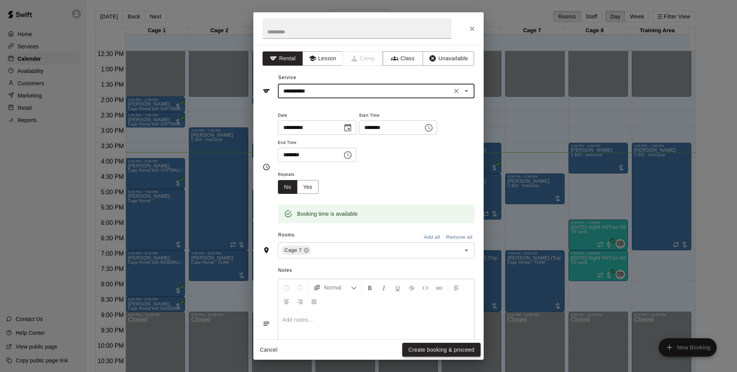
click at [441, 345] on button "Create booking & proceed" at bounding box center [441, 350] width 78 height 14
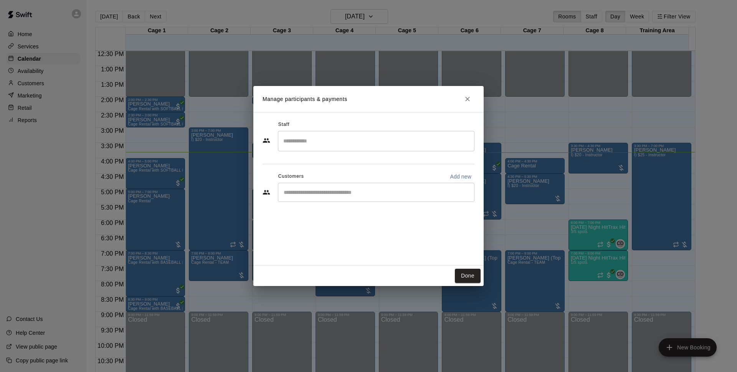
click at [357, 200] on div "​" at bounding box center [376, 192] width 197 height 19
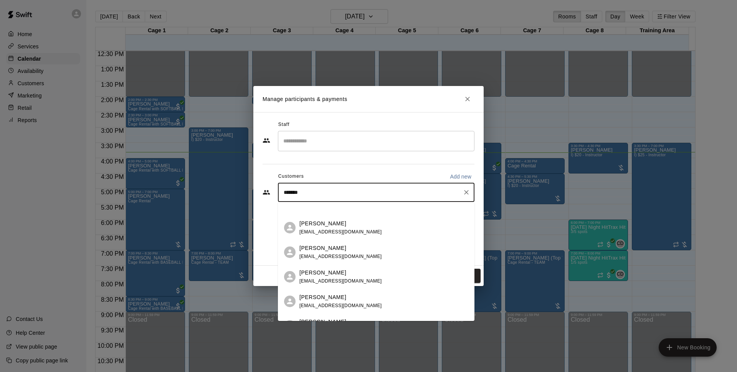
scroll to position [78, 0]
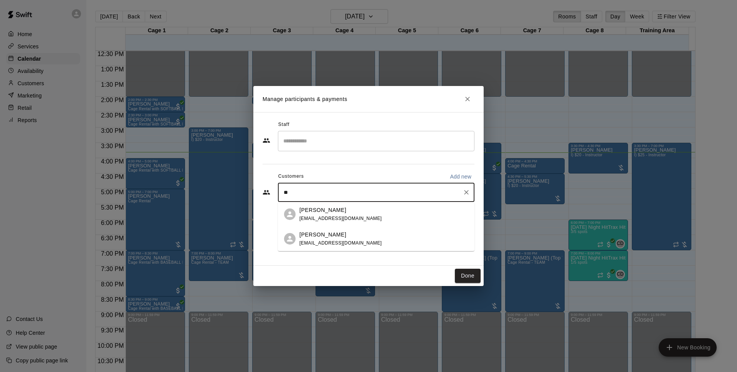
type input "*"
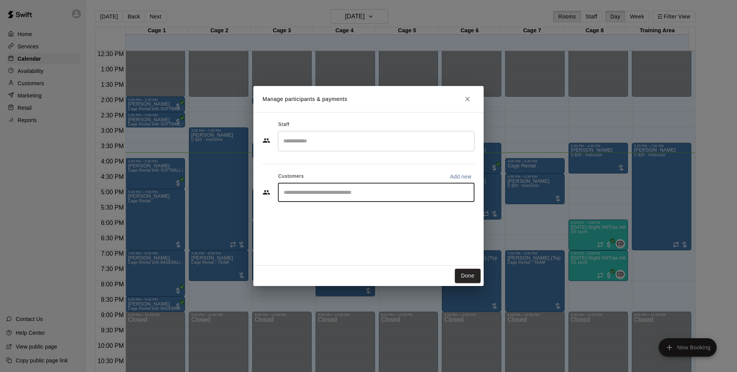
click at [469, 96] on icon "Close" at bounding box center [468, 99] width 8 height 8
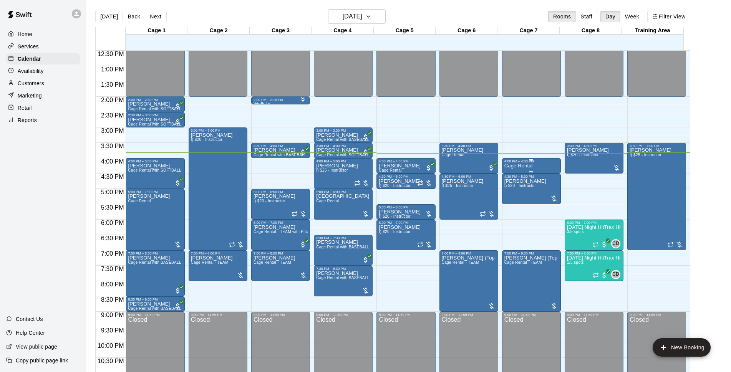
click at [535, 160] on div at bounding box center [531, 159] width 54 height 1
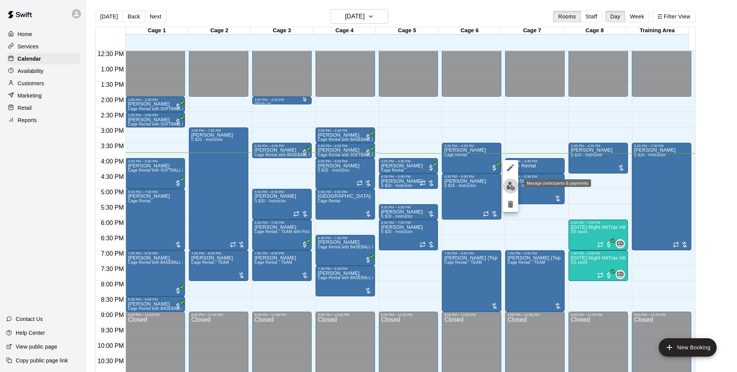
click at [516, 183] on button "edit" at bounding box center [510, 185] width 15 height 15
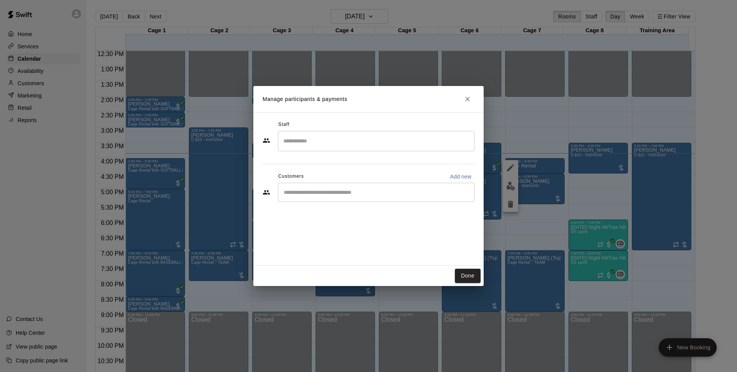
click at [460, 176] on p "Add new" at bounding box center [460, 177] width 21 height 8
select select "**"
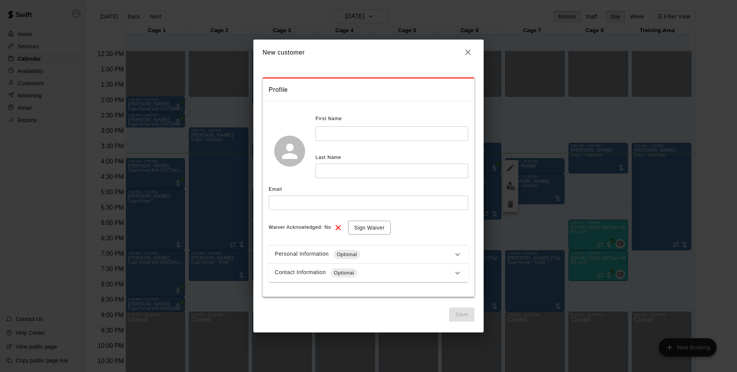
click at [394, 137] on input "text" at bounding box center [392, 133] width 153 height 14
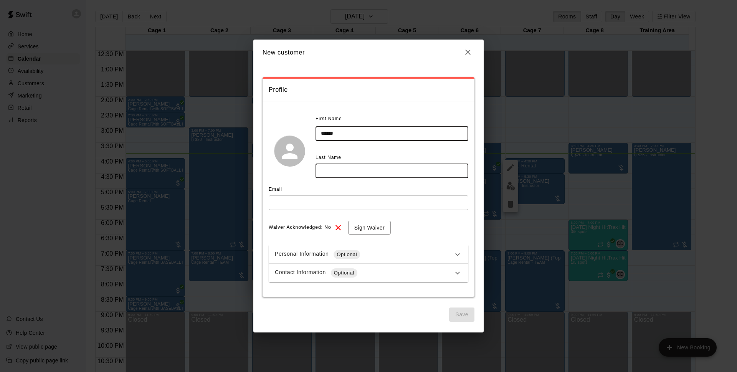
type input "******"
click at [392, 166] on input "text" at bounding box center [392, 171] width 153 height 14
type input "*******"
click at [402, 197] on input "text" at bounding box center [369, 202] width 200 height 14
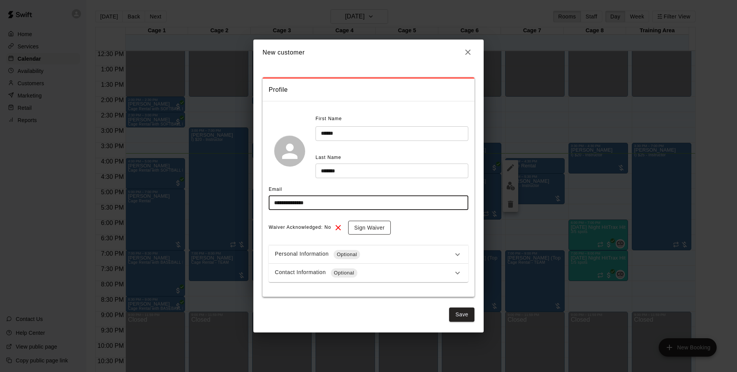
type input "**********"
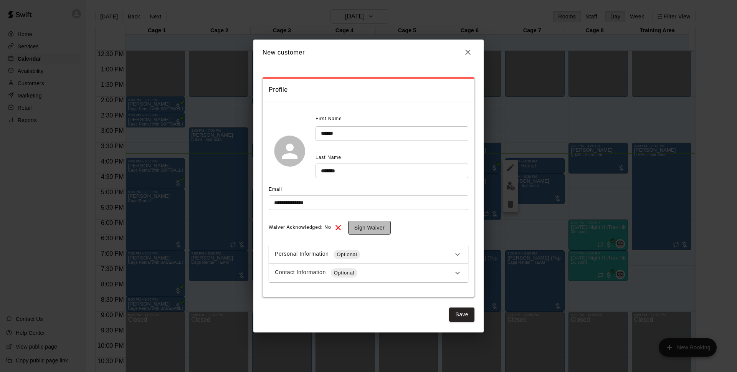
click at [375, 231] on button "Sign Waiver" at bounding box center [369, 228] width 43 height 14
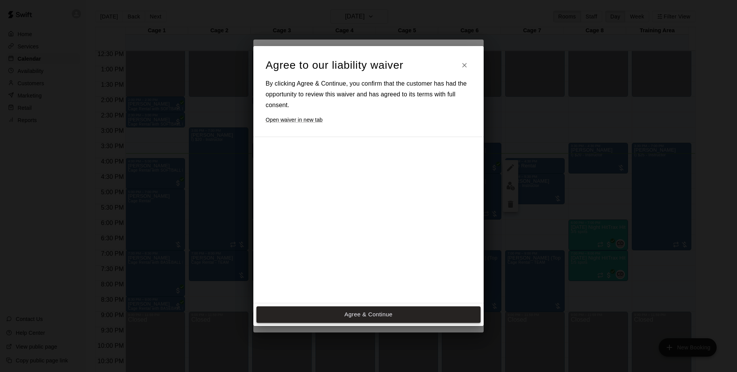
click at [385, 316] on button "Agree & Continue" at bounding box center [368, 314] width 224 height 16
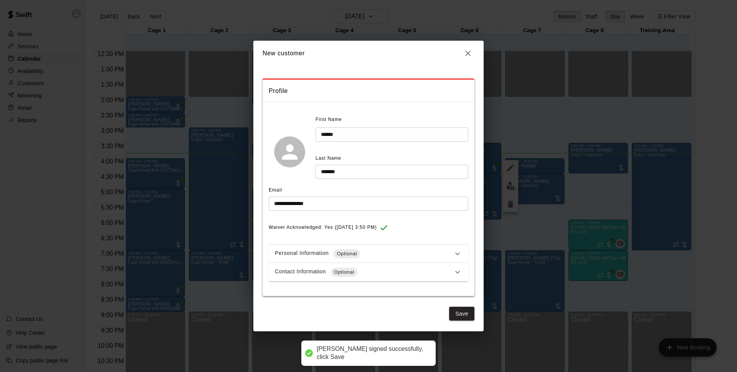
click at [400, 273] on div "Contact Information Optional" at bounding box center [364, 272] width 178 height 9
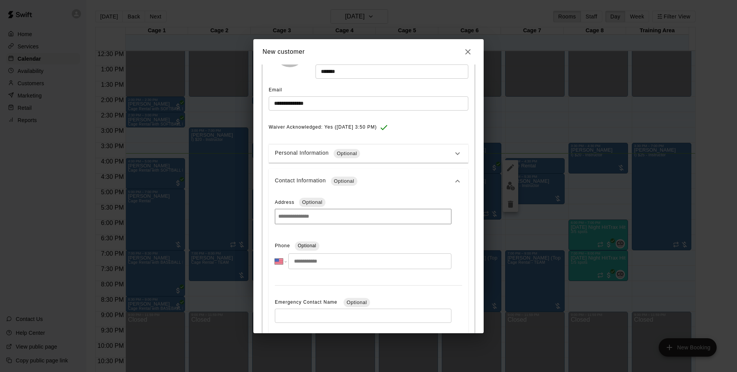
scroll to position [99, 0]
click at [350, 259] on input "tel" at bounding box center [369, 261] width 163 height 16
type input "**********"
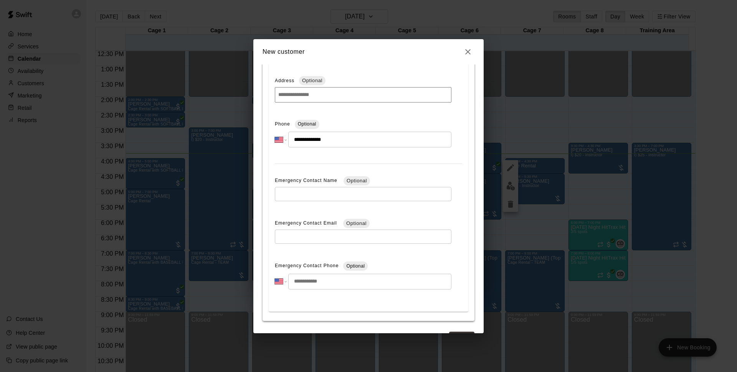
scroll to position [245, 0]
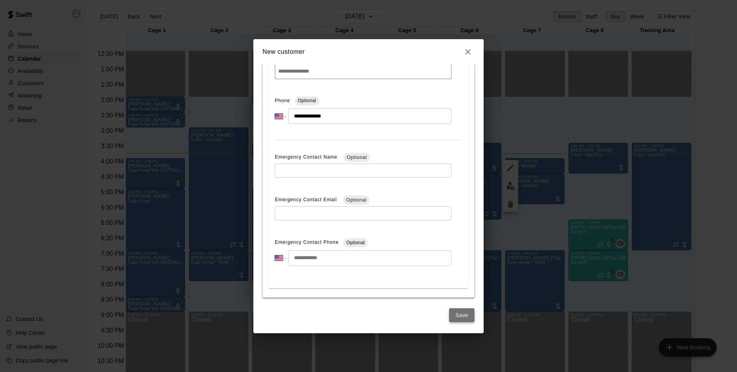
click at [449, 313] on button "Save" at bounding box center [461, 315] width 25 height 14
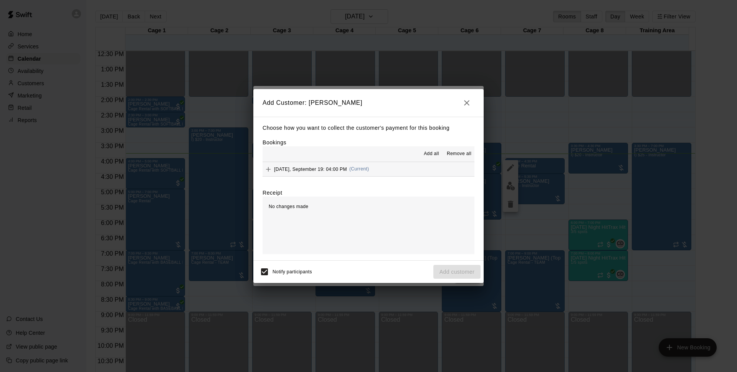
click at [394, 164] on button "[DATE], September 19: 04:00 PM (Current)" at bounding box center [369, 169] width 212 height 14
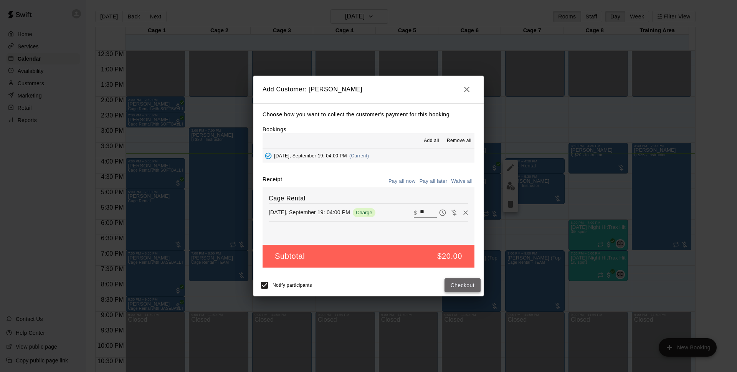
click at [460, 288] on button "Checkout" at bounding box center [463, 285] width 36 height 14
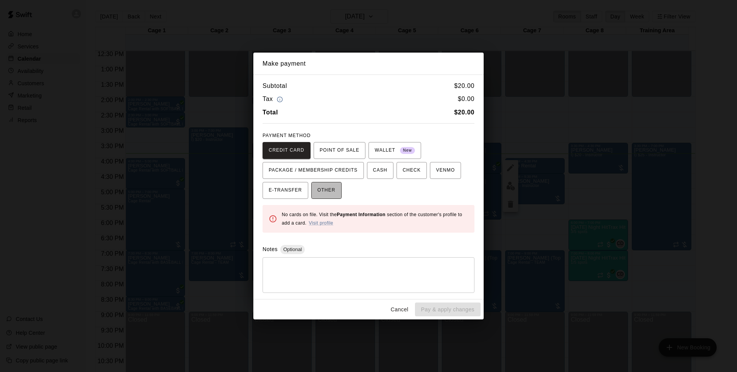
click at [329, 186] on span "OTHER" at bounding box center [326, 190] width 18 height 12
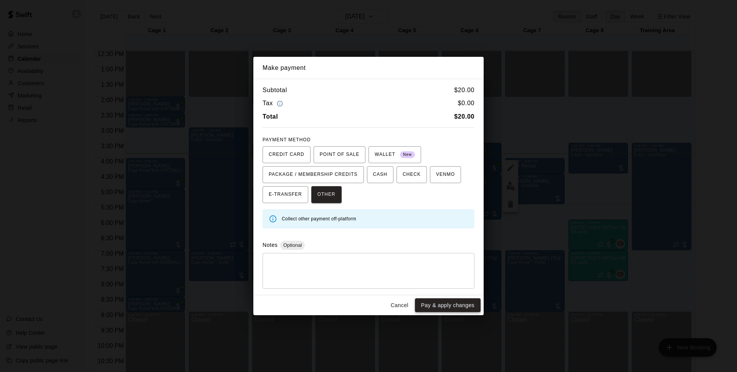
click at [450, 306] on button "Pay & apply changes" at bounding box center [448, 305] width 66 height 14
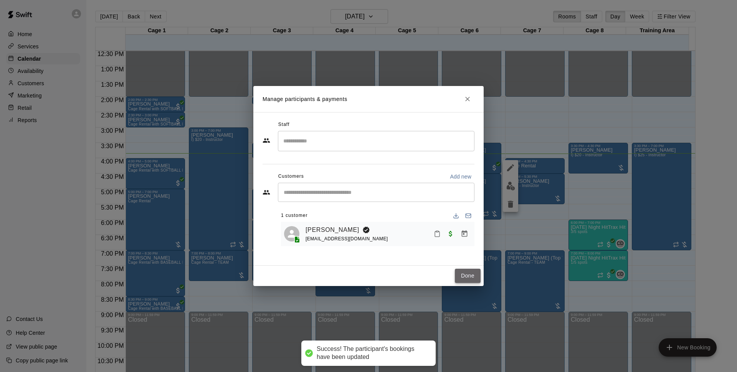
click at [471, 276] on button "Done" at bounding box center [468, 276] width 26 height 14
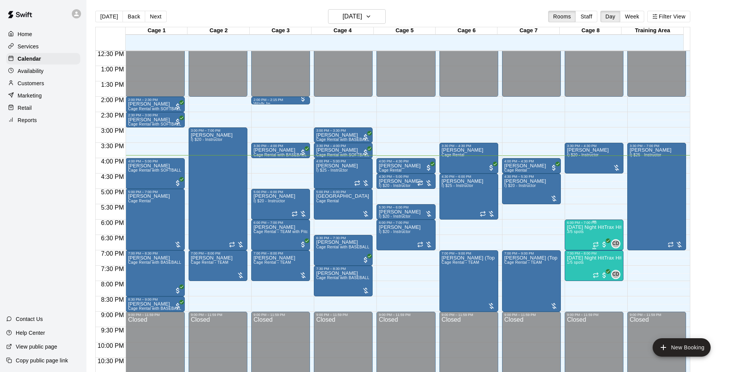
click at [594, 227] on p "[DATE] Night HitTrax Hitting REPS Class (6-12 year olds)" at bounding box center [594, 227] width 54 height 0
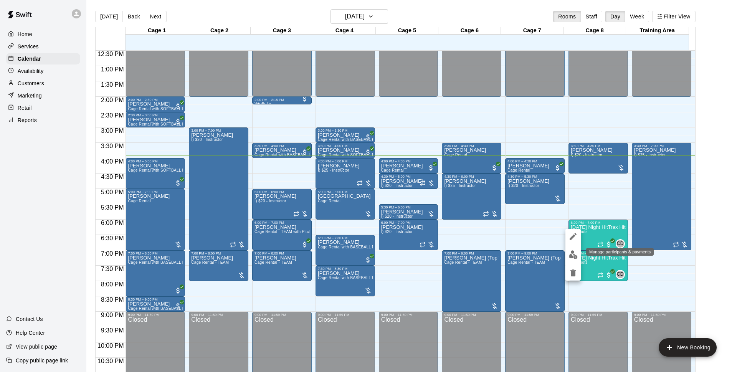
click at [570, 253] on img "edit" at bounding box center [573, 254] width 9 height 9
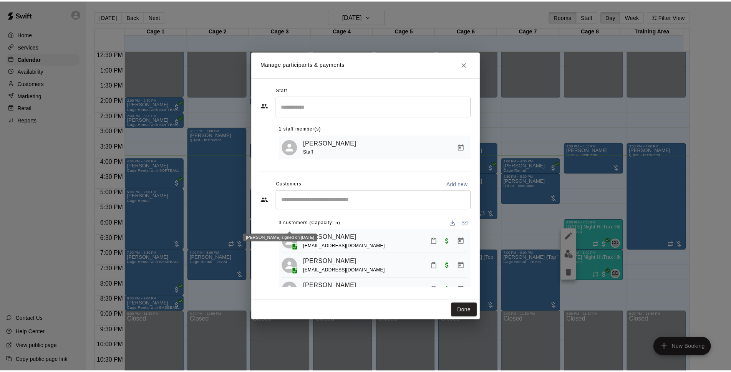
scroll to position [21, 0]
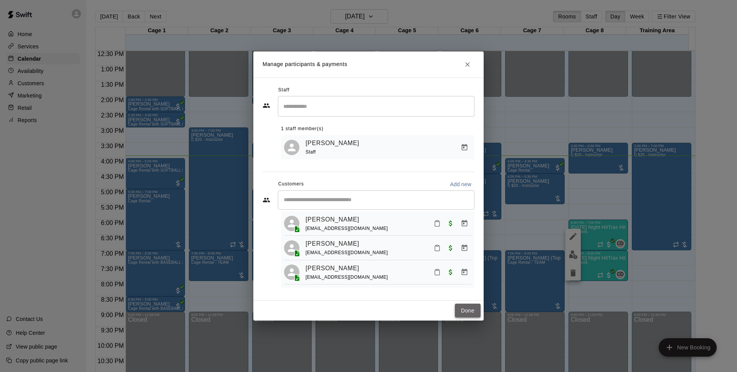
click at [468, 309] on button "Done" at bounding box center [468, 311] width 26 height 14
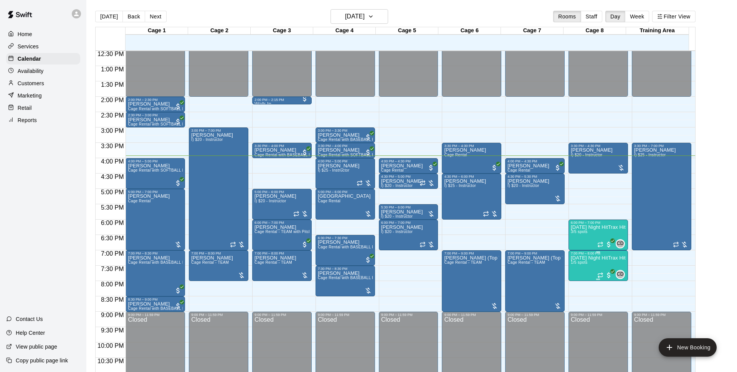
click at [599, 258] on p "[DATE] Night HitTrax Hitting REPS Class (6-12 year olds)" at bounding box center [598, 258] width 55 height 0
click at [569, 281] on img "edit" at bounding box center [573, 285] width 9 height 9
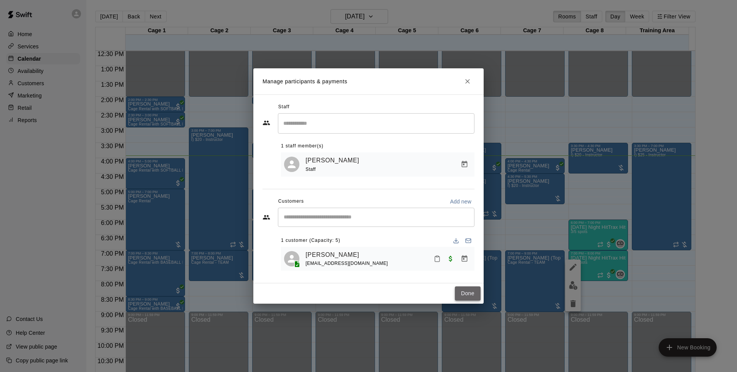
click at [462, 290] on button "Done" at bounding box center [468, 293] width 26 height 14
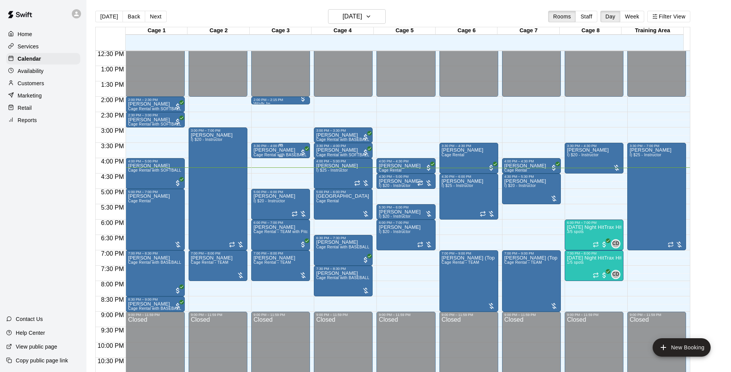
click at [286, 148] on div "3:30 PM – 4:00 PM" at bounding box center [280, 146] width 54 height 4
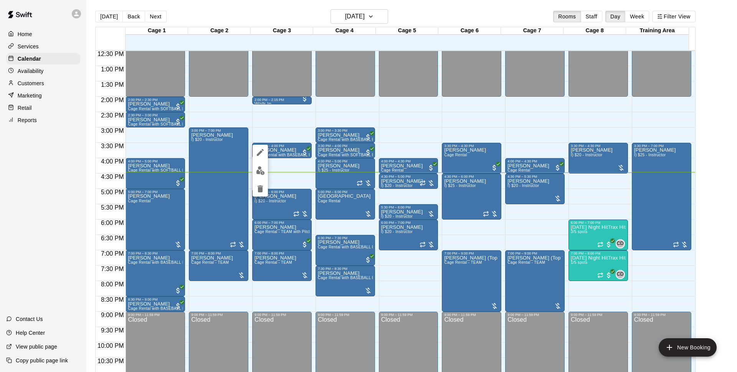
click at [306, 128] on div at bounding box center [368, 186] width 737 height 372
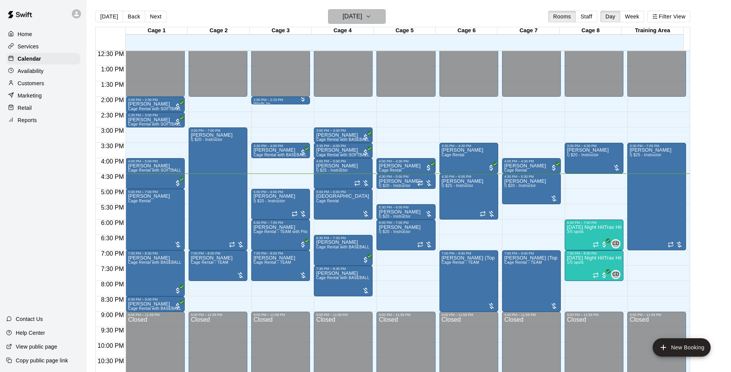
click at [362, 16] on h6 "[DATE]" at bounding box center [352, 16] width 20 height 11
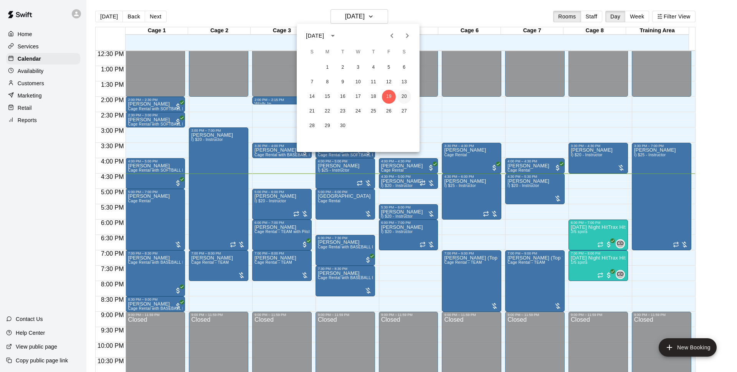
click at [403, 95] on button "20" at bounding box center [404, 97] width 14 height 14
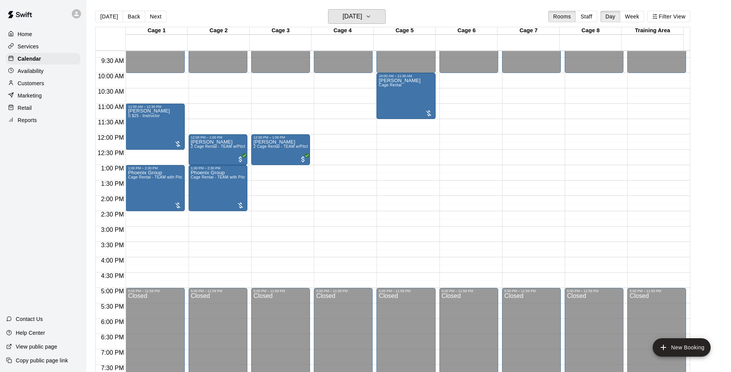
scroll to position [236, 0]
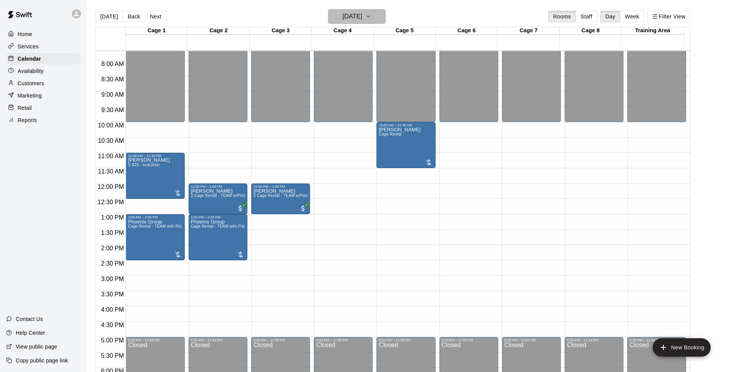
click at [349, 20] on h6 "[DATE]" at bounding box center [352, 16] width 20 height 11
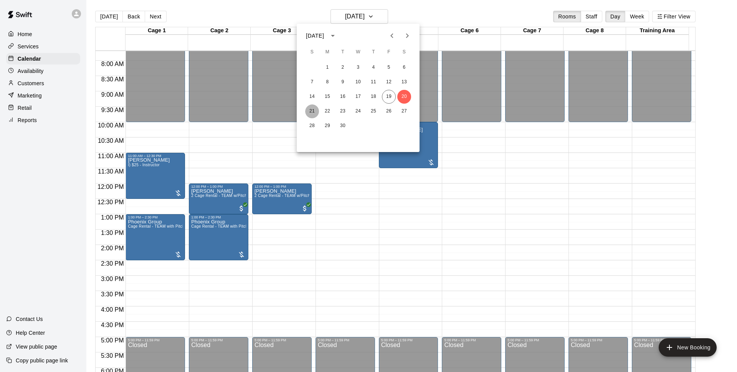
click at [314, 111] on button "21" at bounding box center [312, 111] width 14 height 14
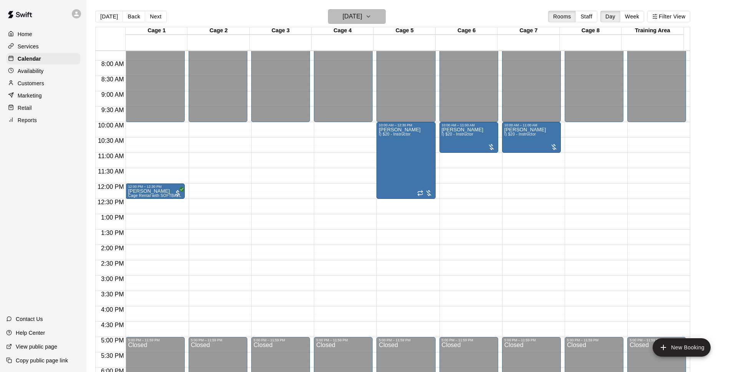
click at [362, 19] on h6 "[DATE]" at bounding box center [352, 16] width 20 height 11
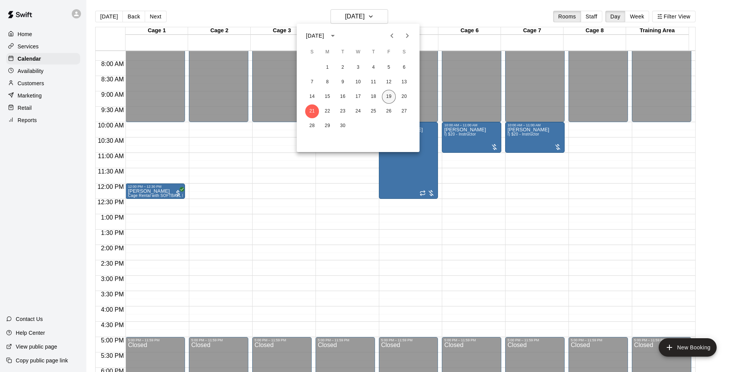
click at [388, 98] on button "19" at bounding box center [389, 97] width 14 height 14
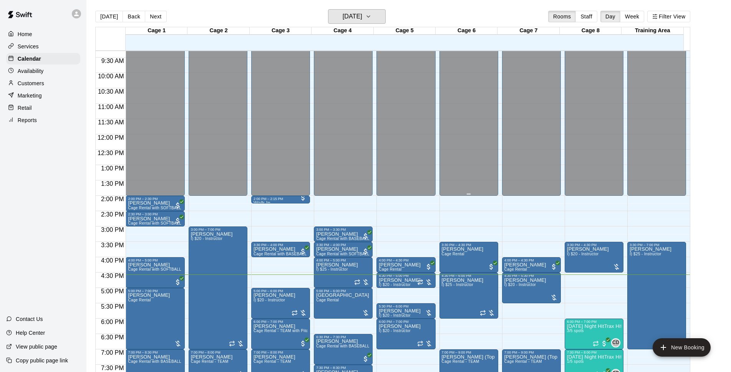
scroll to position [335, 0]
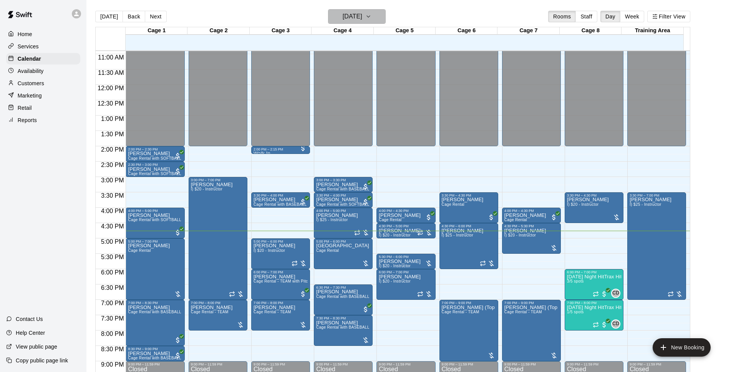
click at [362, 16] on h6 "[DATE]" at bounding box center [352, 16] width 20 height 11
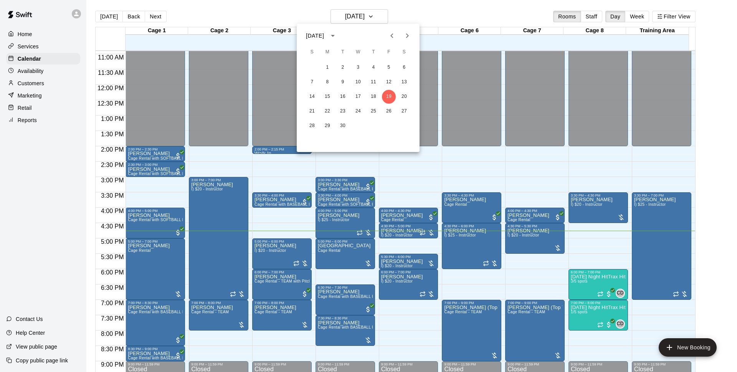
click at [397, 0] on div at bounding box center [368, 186] width 737 height 372
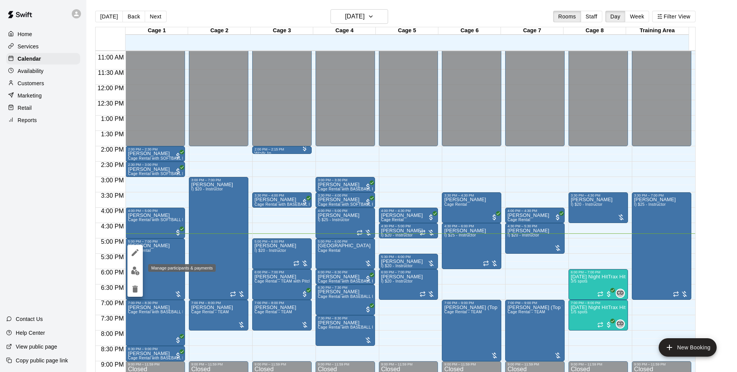
click at [138, 266] on img "edit" at bounding box center [135, 270] width 9 height 9
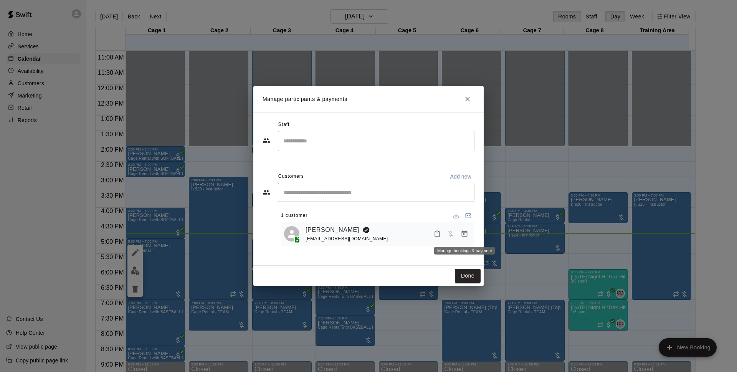
click at [467, 235] on icon "Manage bookings & payment" at bounding box center [465, 233] width 6 height 7
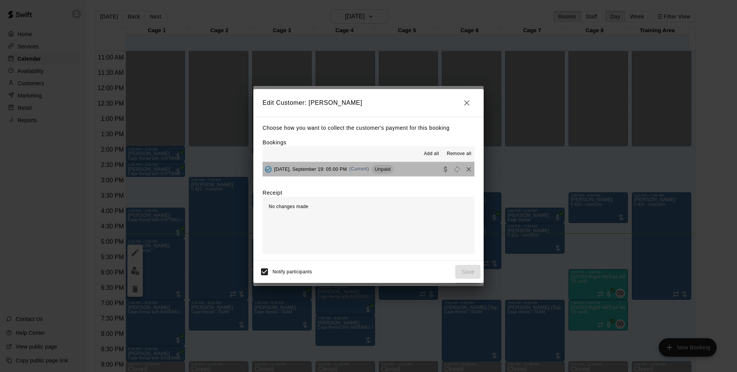
drag, startPoint x: 387, startPoint y: 174, endPoint x: 476, endPoint y: 119, distance: 104.6
click at [388, 174] on div "[DATE], September 19: 05:00 PM (Current) Unpaid" at bounding box center [328, 170] width 131 height 12
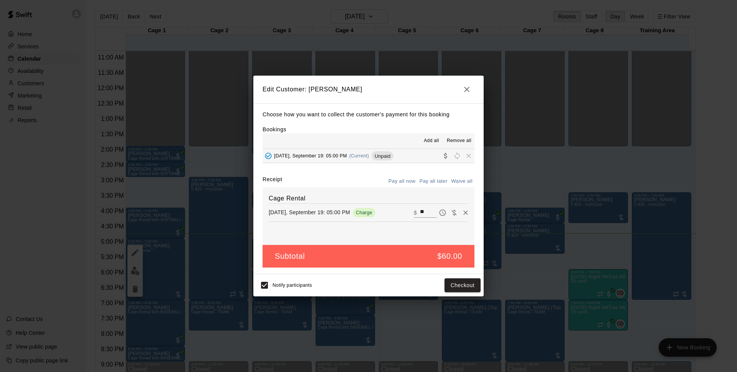
click at [467, 91] on icon "button" at bounding box center [466, 89] width 9 height 9
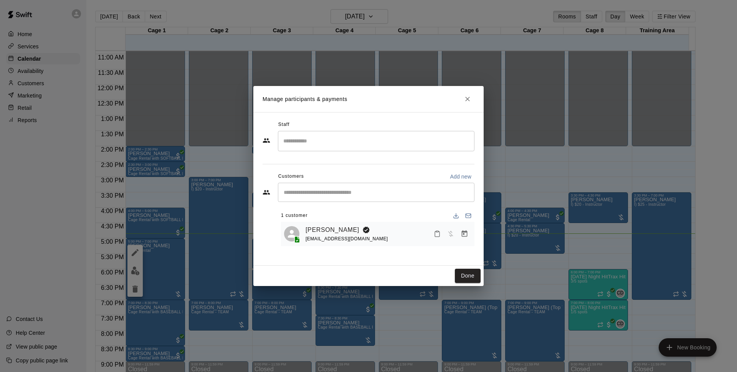
click at [466, 100] on icon "Close" at bounding box center [467, 99] width 5 height 5
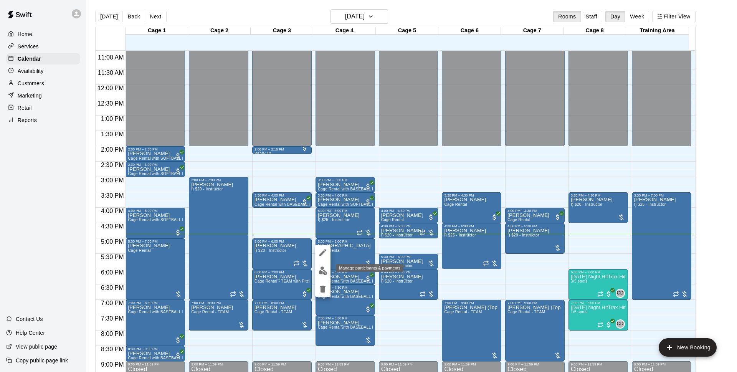
click at [325, 272] on img "edit" at bounding box center [323, 270] width 9 height 9
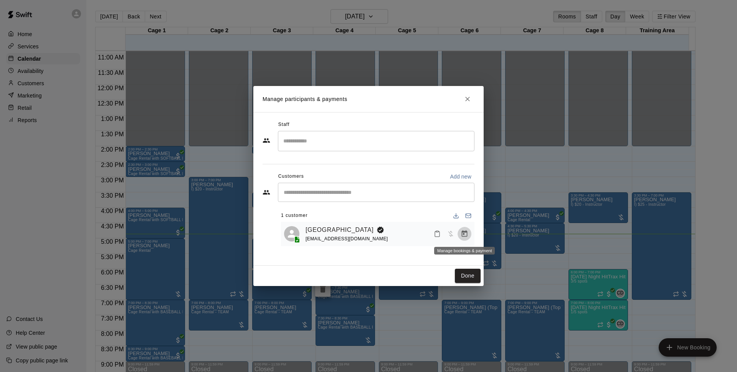
click at [464, 235] on icon "Manage bookings & payment" at bounding box center [465, 233] width 6 height 7
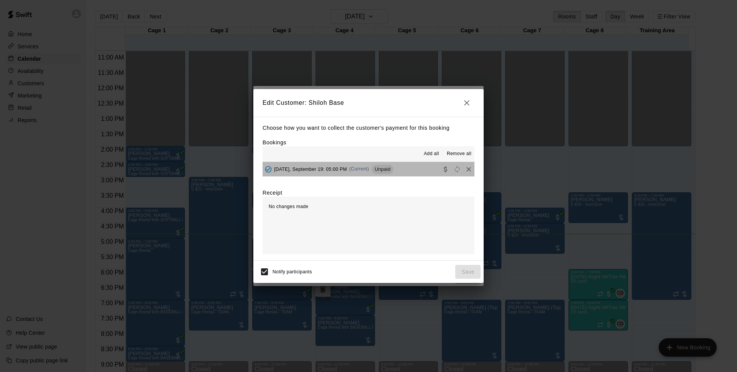
click at [402, 170] on button "[DATE], September 19: 05:00 PM (Current) Unpaid" at bounding box center [369, 169] width 212 height 14
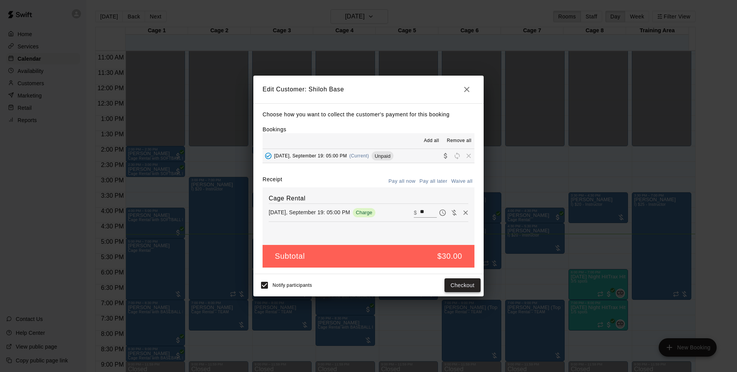
click at [464, 280] on button "Checkout" at bounding box center [463, 285] width 36 height 14
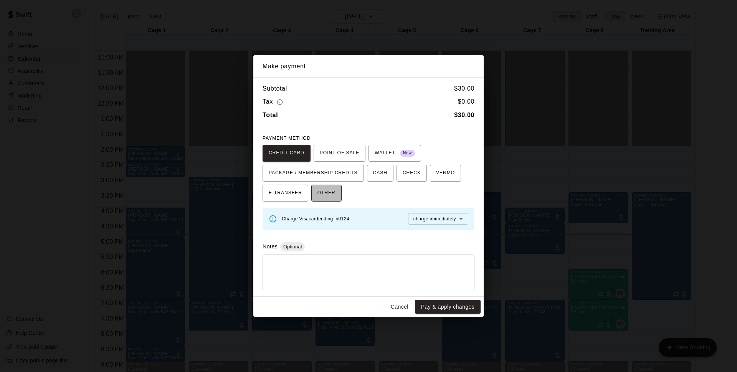
click at [316, 193] on button "OTHER" at bounding box center [326, 193] width 30 height 17
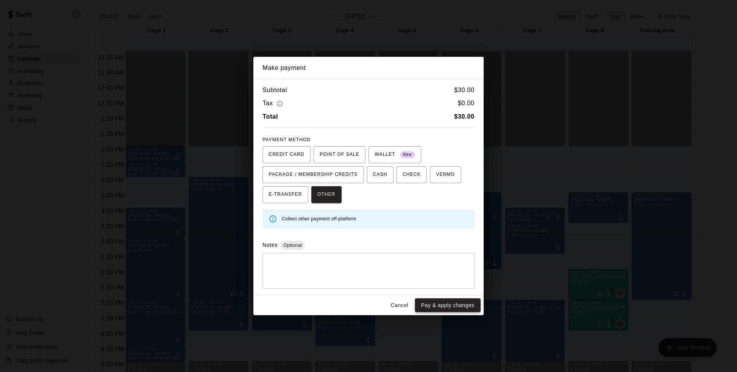
click at [455, 301] on button "Pay & apply changes" at bounding box center [448, 305] width 66 height 14
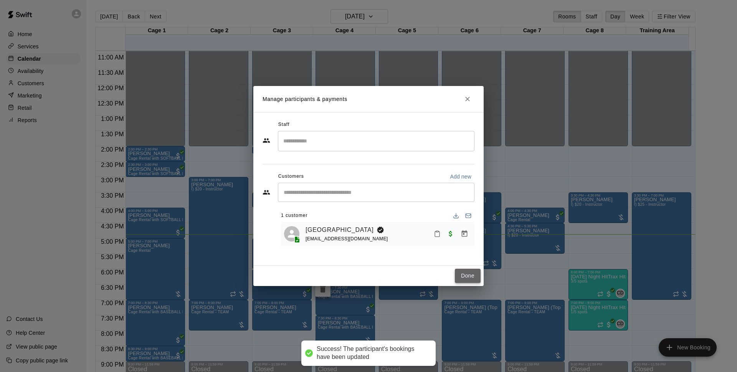
click at [472, 274] on button "Done" at bounding box center [468, 276] width 26 height 14
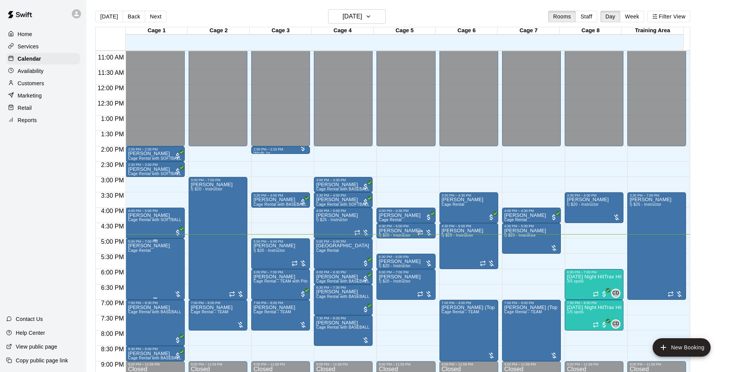
click at [153, 246] on p "[PERSON_NAME]" at bounding box center [149, 246] width 42 height 0
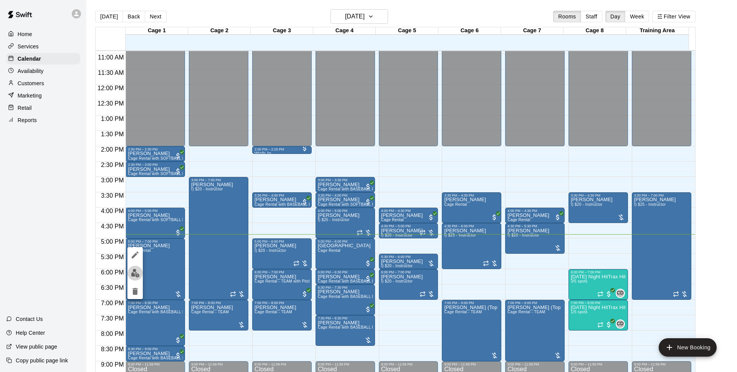
click at [128, 272] on button "edit" at bounding box center [134, 273] width 15 height 15
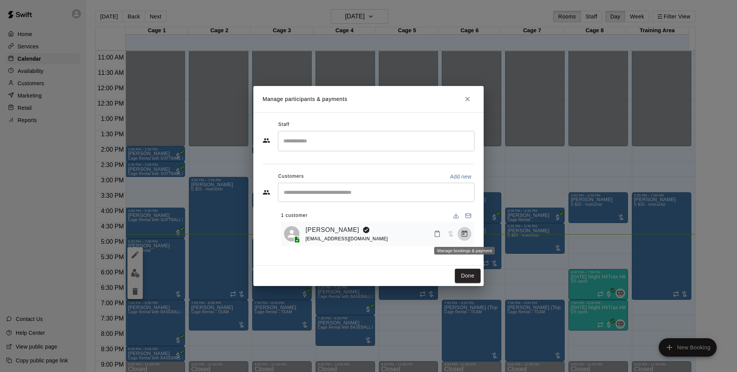
click at [463, 234] on icon "Manage bookings & payment" at bounding box center [465, 233] width 6 height 7
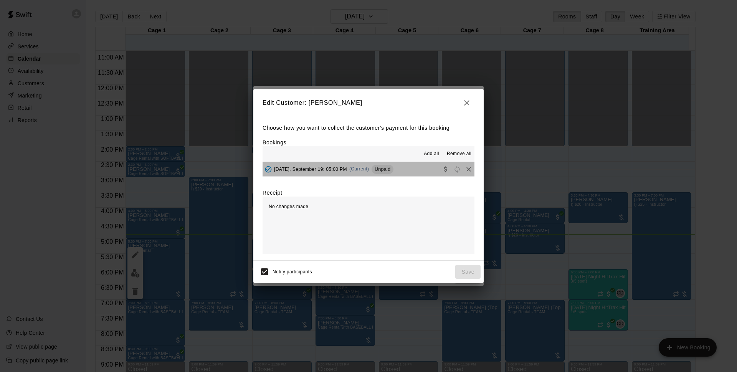
click at [412, 172] on button "[DATE], September 19: 05:00 PM (Current) Unpaid" at bounding box center [369, 169] width 212 height 14
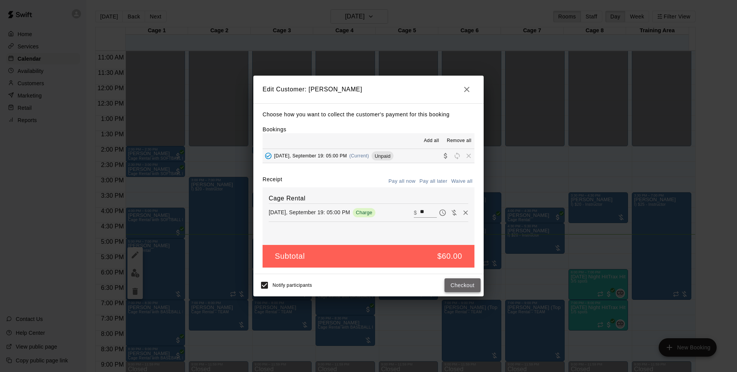
click at [474, 283] on button "Checkout" at bounding box center [463, 285] width 36 height 14
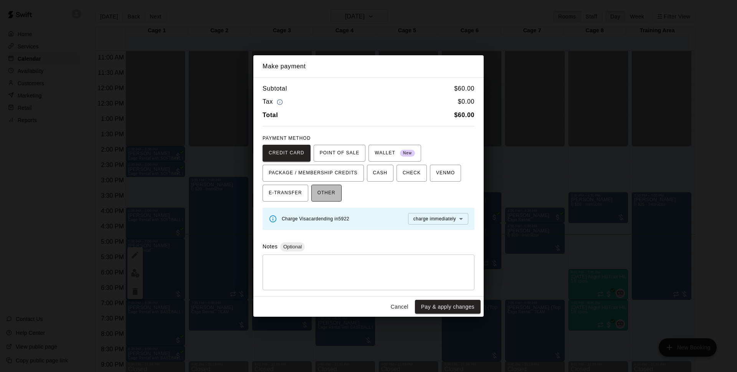
click at [334, 194] on span "OTHER" at bounding box center [326, 193] width 18 height 12
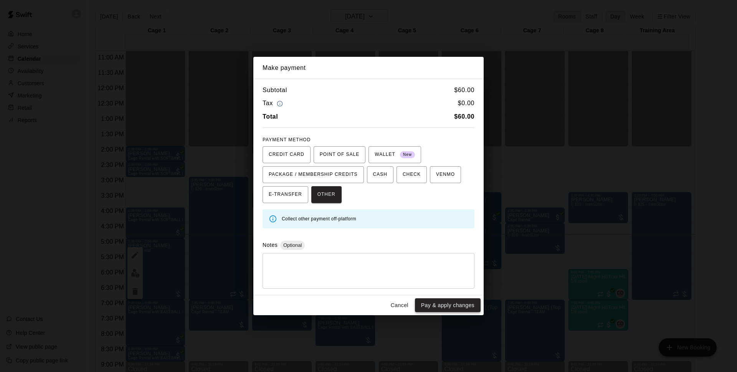
click at [456, 308] on button "Pay & apply changes" at bounding box center [448, 305] width 66 height 14
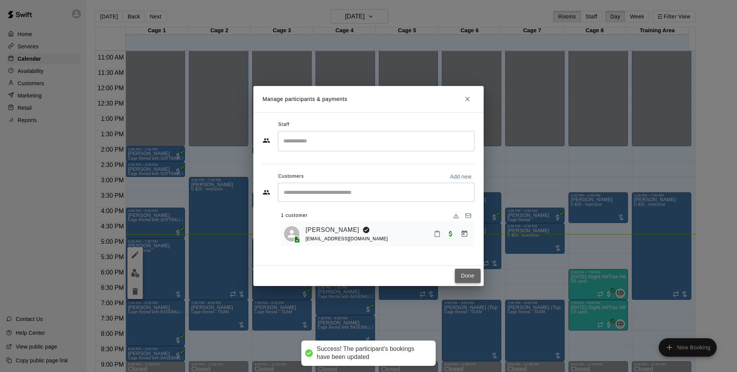
click at [470, 276] on button "Done" at bounding box center [468, 276] width 26 height 14
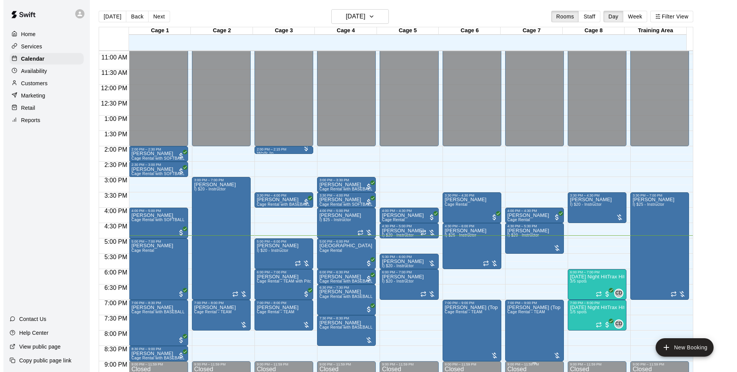
scroll to position [408, 0]
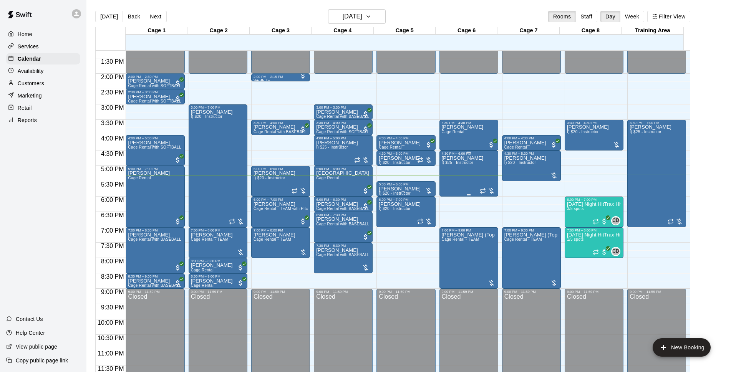
click at [481, 183] on div "[PERSON_NAME] I) $25 - Instructor" at bounding box center [468, 341] width 54 height 372
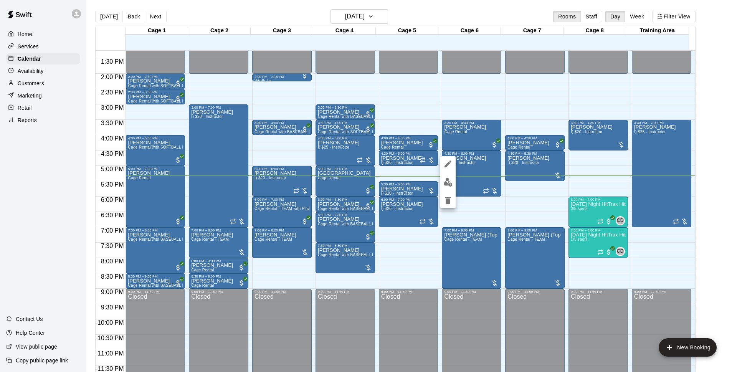
click at [413, 259] on div at bounding box center [368, 186] width 737 height 372
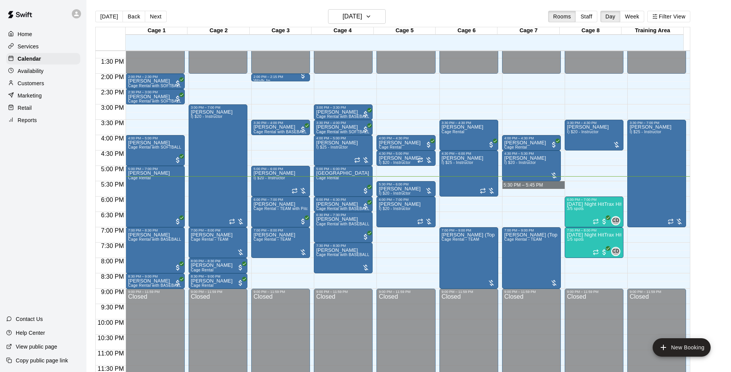
drag, startPoint x: 527, startPoint y: 188, endPoint x: 527, endPoint y: 183, distance: 5.0
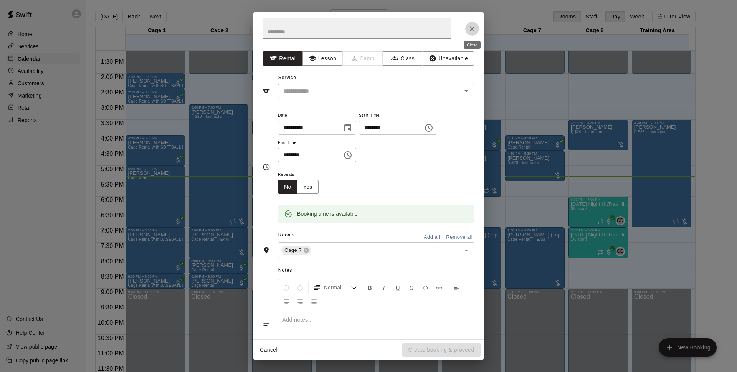
click at [471, 28] on icon "Close" at bounding box center [472, 28] width 5 height 5
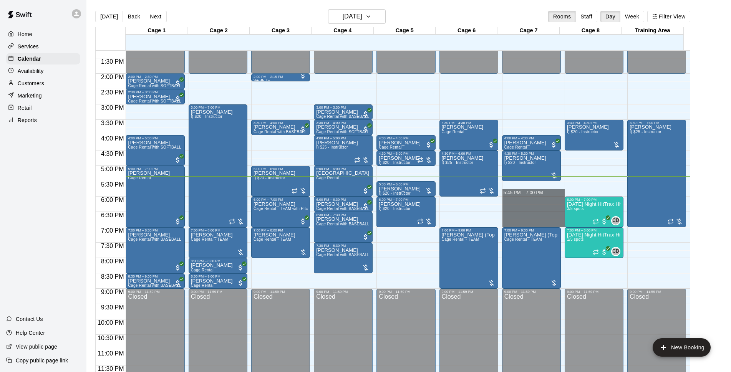
drag, startPoint x: 523, startPoint y: 182, endPoint x: 529, endPoint y: 225, distance: 42.6
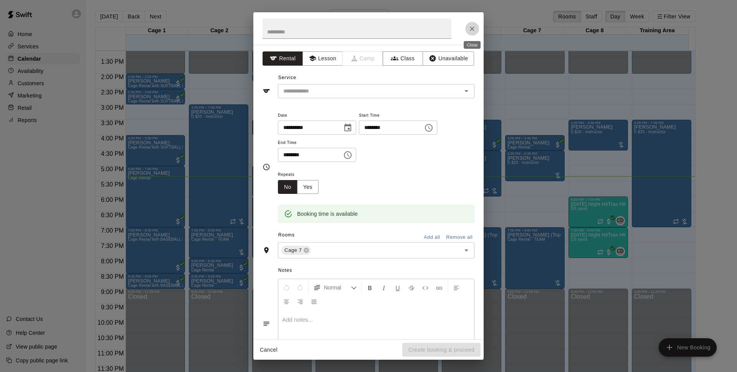
click at [468, 33] on button "Close" at bounding box center [472, 29] width 14 height 14
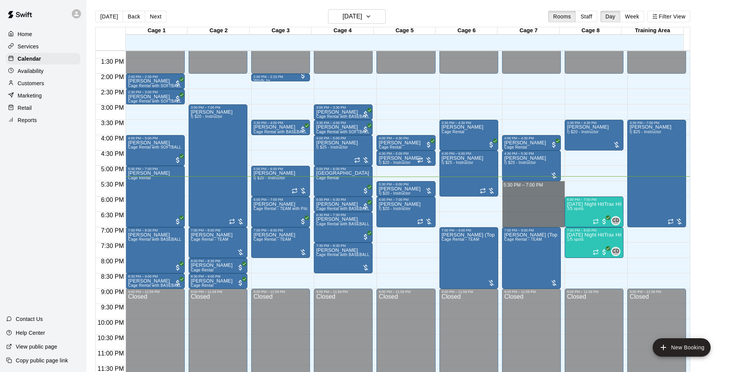
drag, startPoint x: 527, startPoint y: 185, endPoint x: 527, endPoint y: 224, distance: 39.2
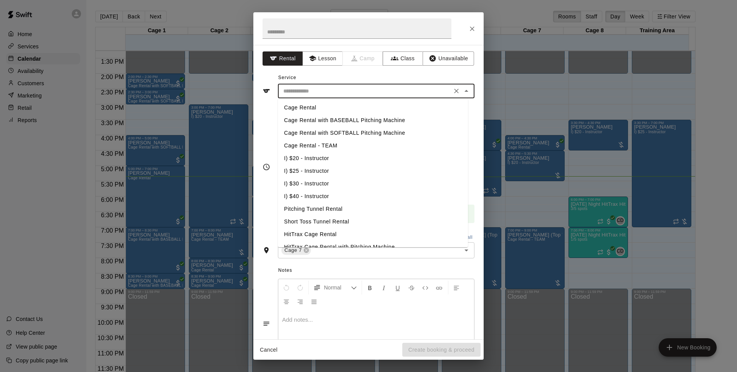
click at [340, 88] on input "text" at bounding box center [364, 91] width 169 height 10
click at [340, 102] on li "Cage Rental" at bounding box center [373, 107] width 190 height 13
type input "**********"
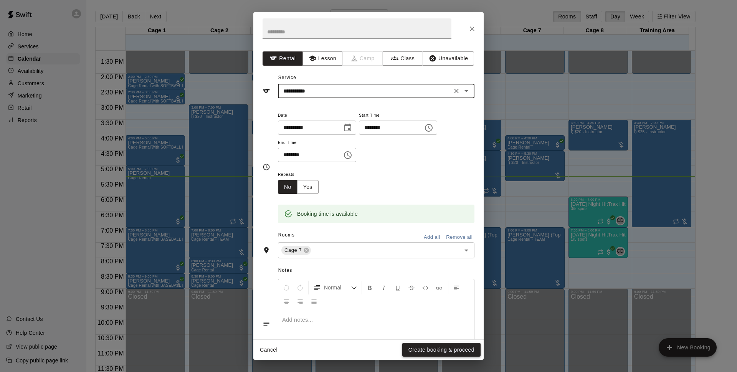
click at [457, 348] on button "Create booking & proceed" at bounding box center [441, 350] width 78 height 14
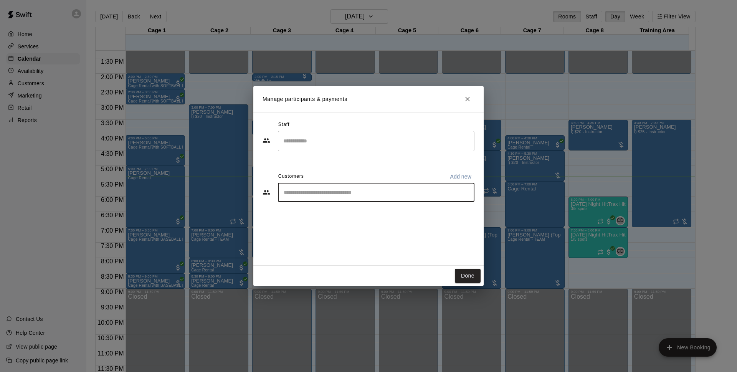
click at [425, 190] on input "Start typing to search customers..." at bounding box center [376, 192] width 190 height 8
type input "*******"
click at [397, 207] on div "Walk In [EMAIL_ADDRESS][DOMAIN_NAME]" at bounding box center [383, 214] width 169 height 17
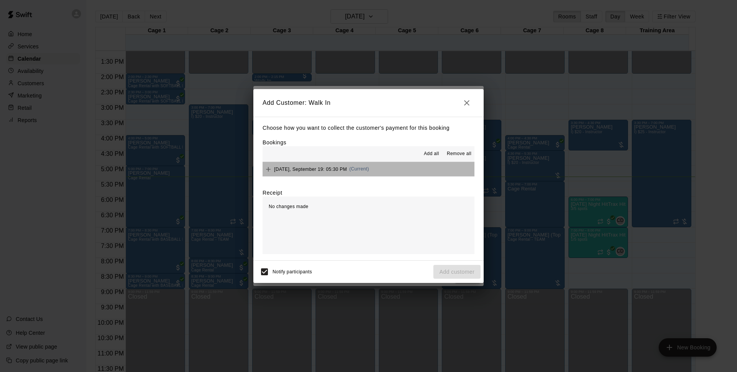
click at [393, 174] on button "[DATE], September 19: 05:30 PM (Current)" at bounding box center [369, 169] width 212 height 14
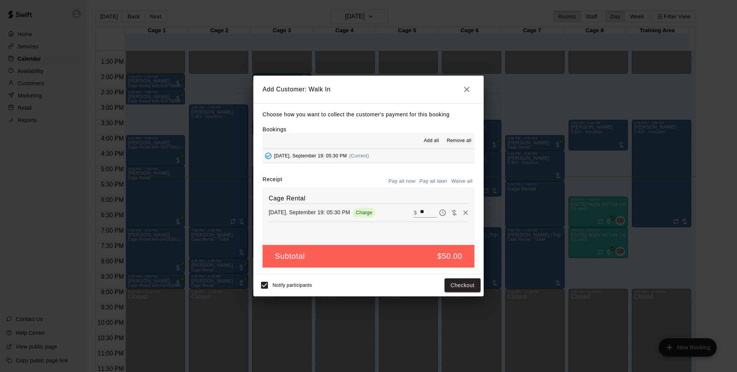
drag, startPoint x: 467, startPoint y: 99, endPoint x: 459, endPoint y: 91, distance: 11.1
click at [465, 99] on h2 "Add Customer: Walk In" at bounding box center [368, 90] width 230 height 28
click at [461, 89] on button "button" at bounding box center [466, 89] width 15 height 15
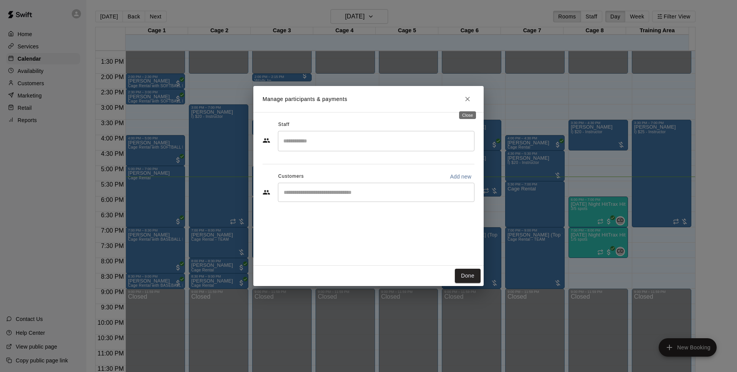
click at [471, 98] on icon "Close" at bounding box center [468, 99] width 8 height 8
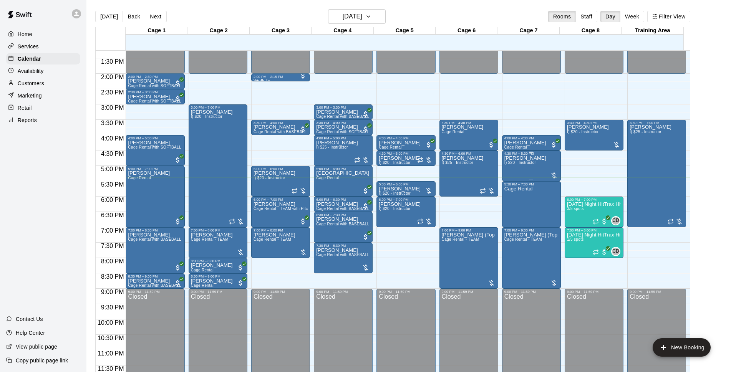
click at [524, 177] on div "[PERSON_NAME] I) $20 - Instructor" at bounding box center [525, 341] width 42 height 372
click at [524, 187] on div at bounding box center [365, 186] width 731 height 372
click at [515, 189] on p "Cage Rental" at bounding box center [518, 189] width 28 height 0
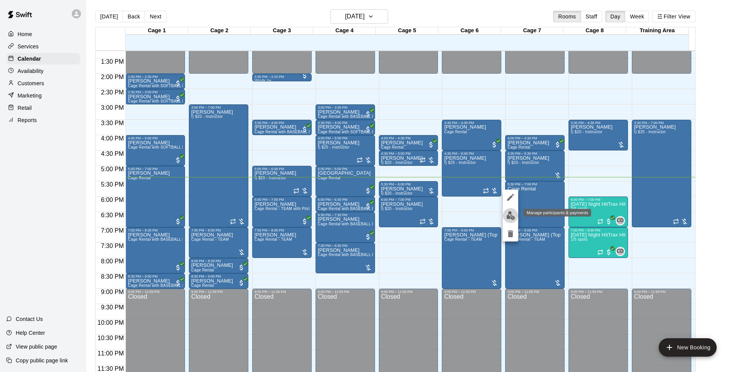
click at [511, 212] on img "edit" at bounding box center [510, 215] width 9 height 9
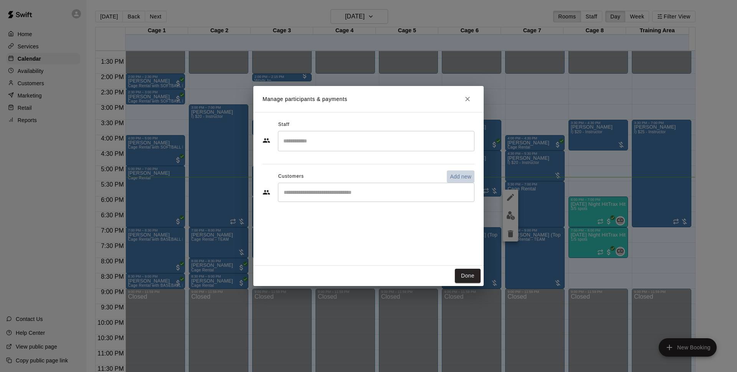
click at [453, 177] on p "Add new" at bounding box center [460, 177] width 21 height 8
select select "**"
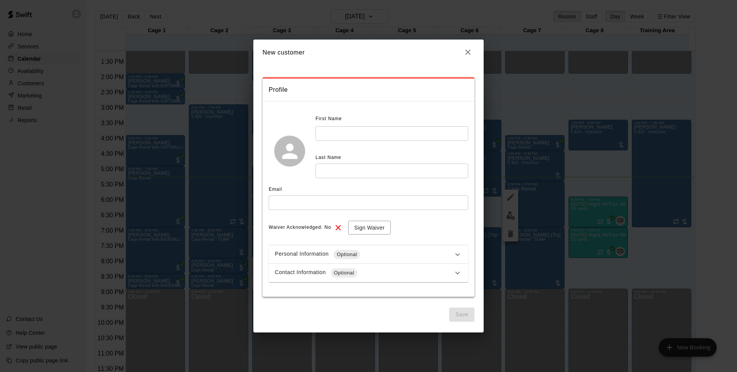
click at [381, 130] on input "text" at bounding box center [392, 133] width 153 height 14
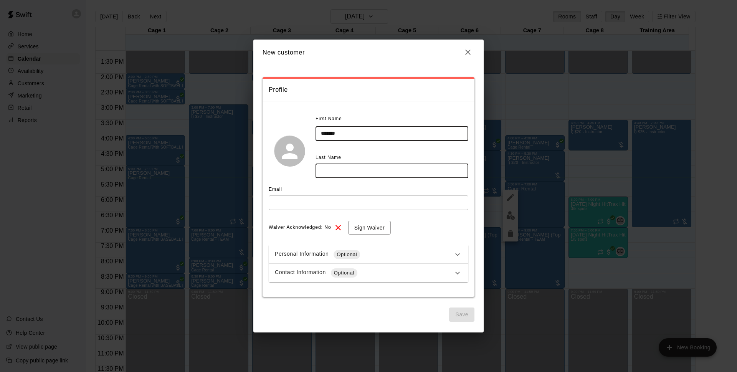
type input "*******"
click at [349, 168] on input "text" at bounding box center [392, 171] width 153 height 14
type input "********"
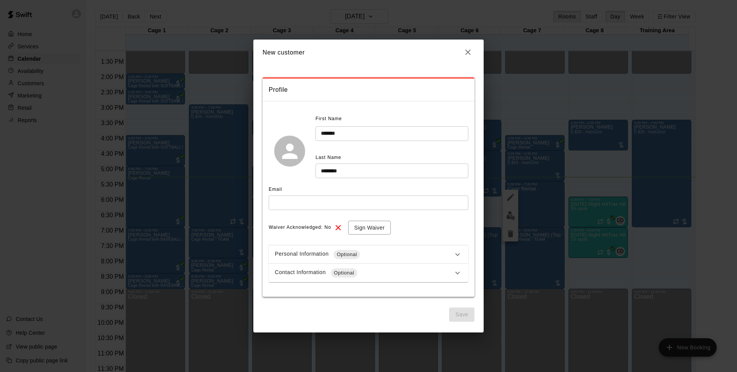
click at [349, 196] on div "Email ​" at bounding box center [369, 199] width 200 height 32
click at [349, 197] on input "text" at bounding box center [369, 202] width 200 height 14
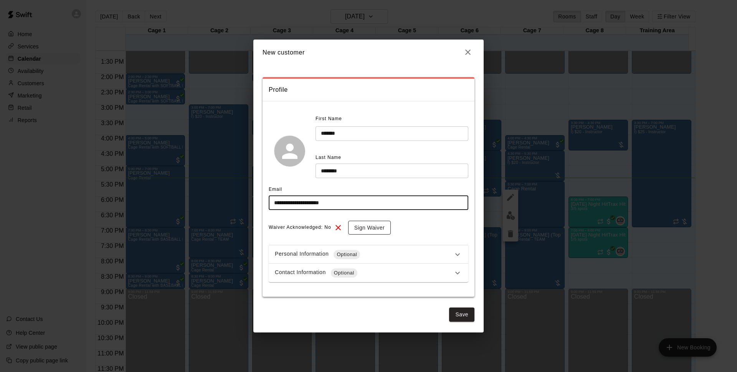
type input "**********"
click at [380, 230] on button "Sign Waiver" at bounding box center [369, 228] width 43 height 14
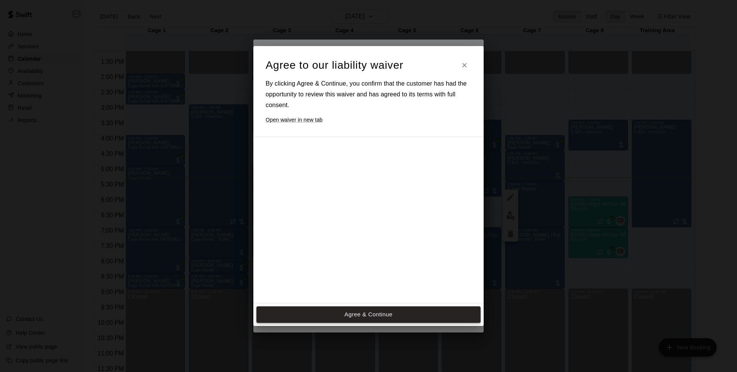
click at [388, 314] on button "Agree & Continue" at bounding box center [368, 314] width 224 height 16
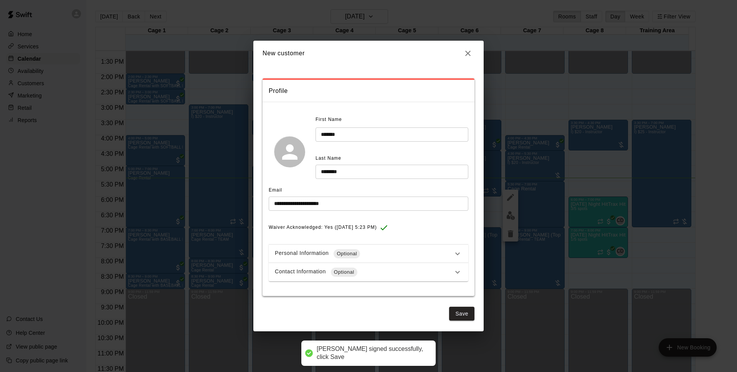
click at [394, 270] on div "Contact Information Optional" at bounding box center [364, 272] width 178 height 9
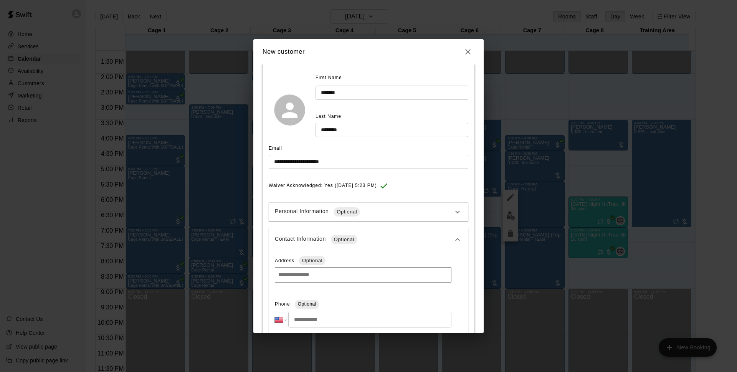
scroll to position [81, 0]
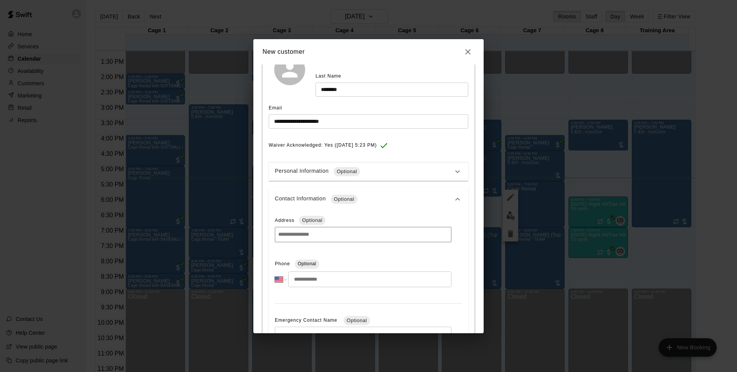
drag, startPoint x: 367, startPoint y: 270, endPoint x: 367, endPoint y: 275, distance: 5.0
click at [367, 271] on div "**********" at bounding box center [363, 272] width 177 height 29
drag, startPoint x: 367, startPoint y: 275, endPoint x: 367, endPoint y: 279, distance: 4.6
click at [367, 279] on input "tel" at bounding box center [369, 279] width 163 height 16
type input "**********"
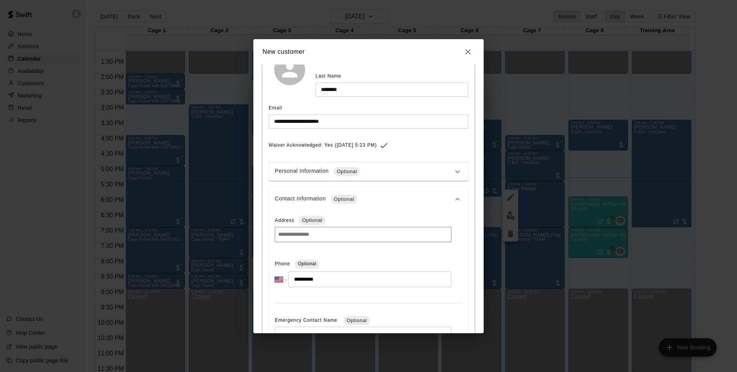
click at [450, 301] on div "**********" at bounding box center [369, 332] width 200 height 240
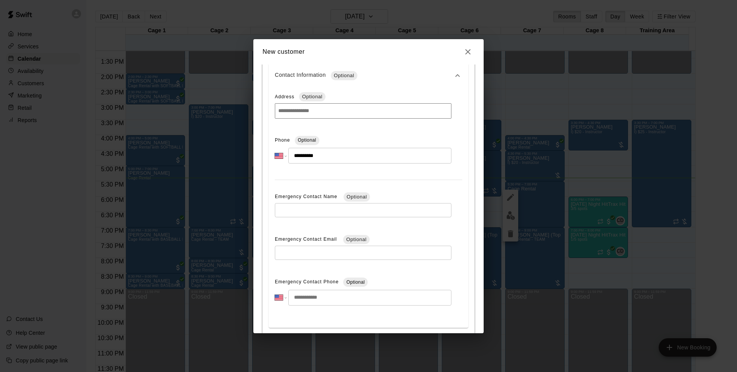
scroll to position [245, 0]
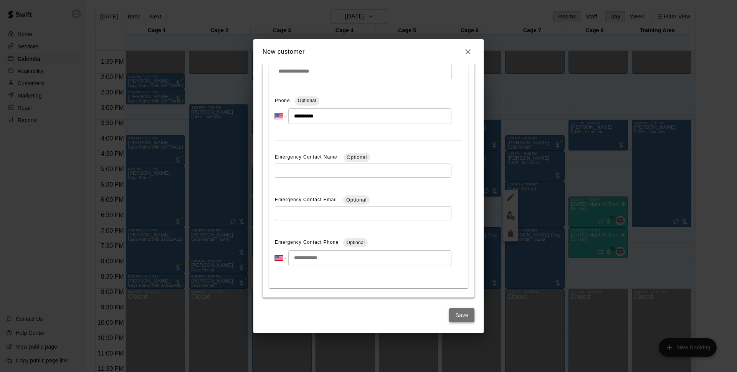
click at [464, 318] on button "Save" at bounding box center [461, 315] width 25 height 14
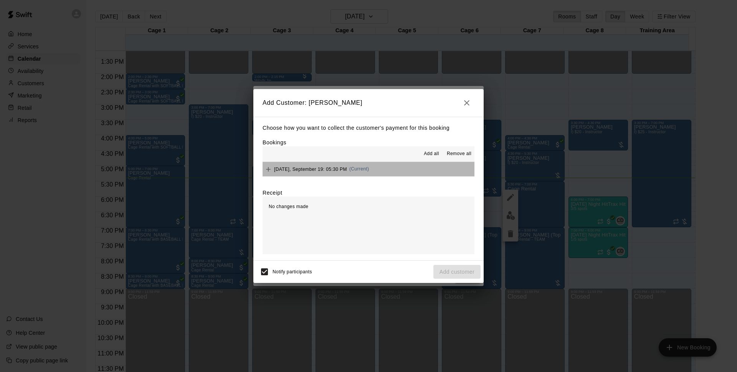
click at [378, 165] on button "[DATE], September 19: 05:30 PM (Current)" at bounding box center [369, 169] width 212 height 14
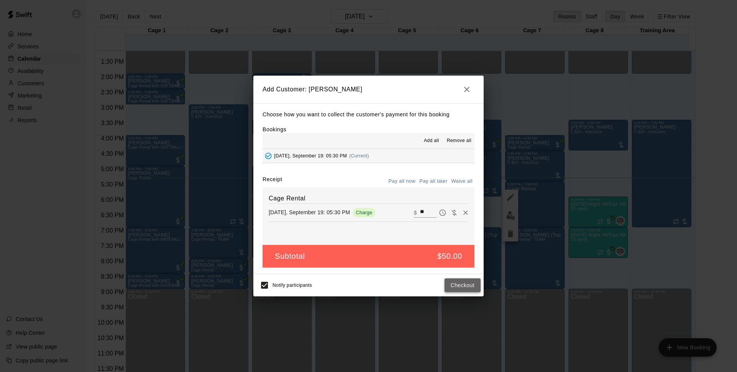
click at [458, 288] on button "Checkout" at bounding box center [463, 285] width 36 height 14
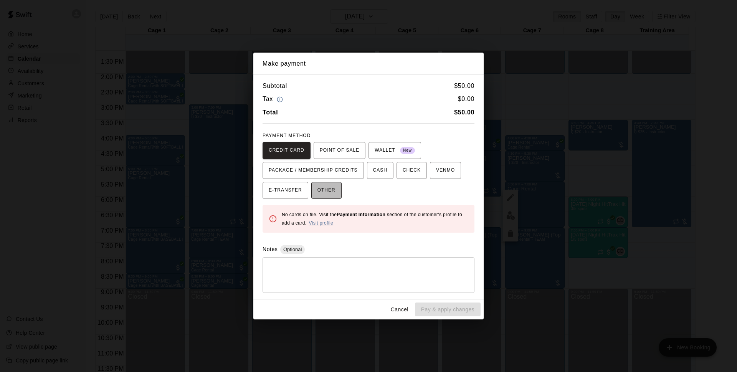
click at [334, 194] on span "OTHER" at bounding box center [326, 190] width 18 height 12
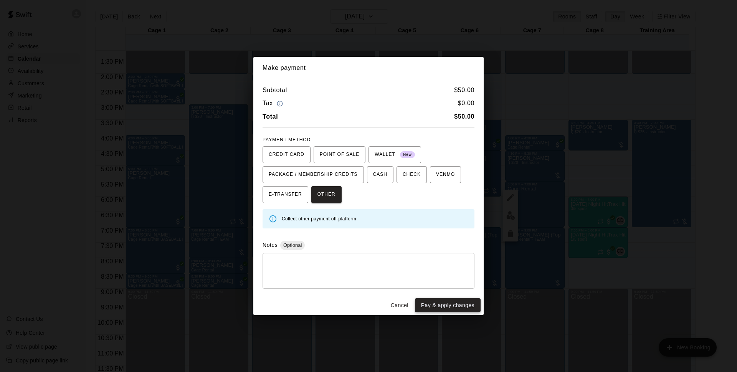
click at [455, 304] on button "Pay & apply changes" at bounding box center [448, 305] width 66 height 14
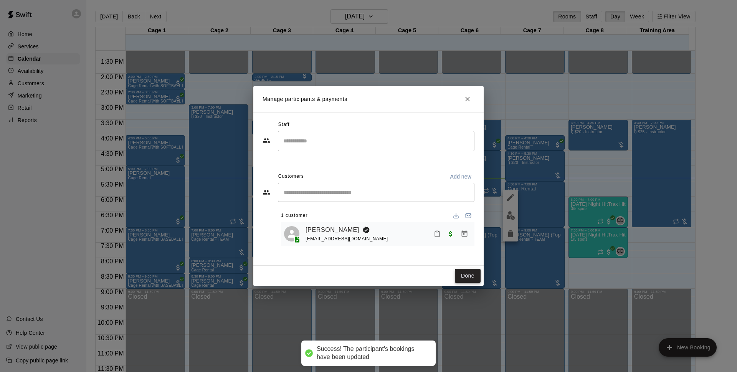
click at [464, 277] on button "Done" at bounding box center [468, 276] width 26 height 14
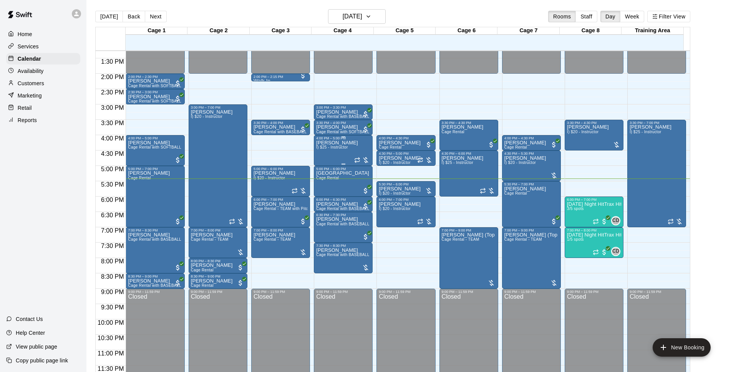
click at [337, 149] on span "I) $25 - Instructor" at bounding box center [331, 147] width 31 height 4
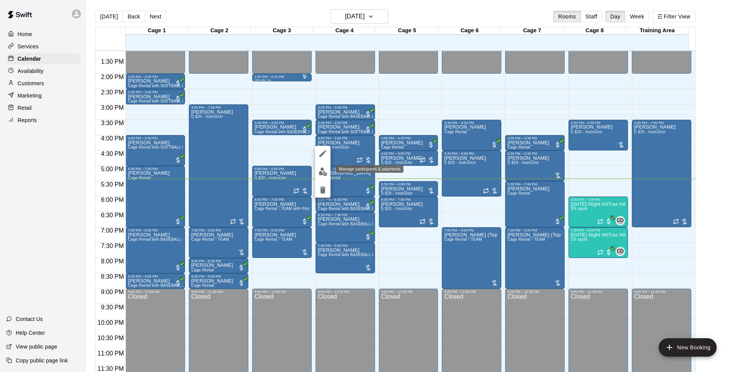
click at [326, 167] on img "edit" at bounding box center [323, 171] width 9 height 9
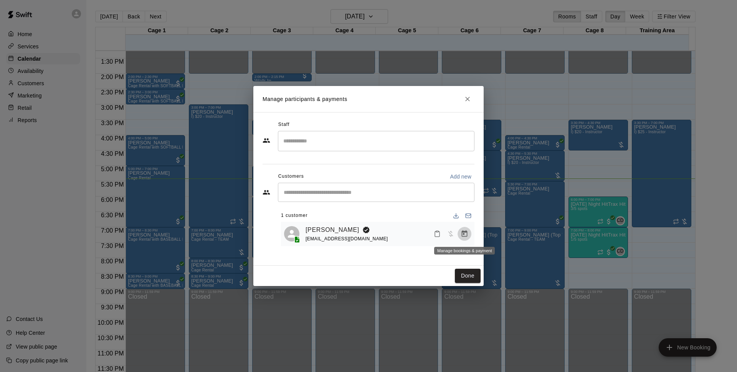
click at [461, 233] on icon "Manage bookings & payment" at bounding box center [465, 234] width 8 height 8
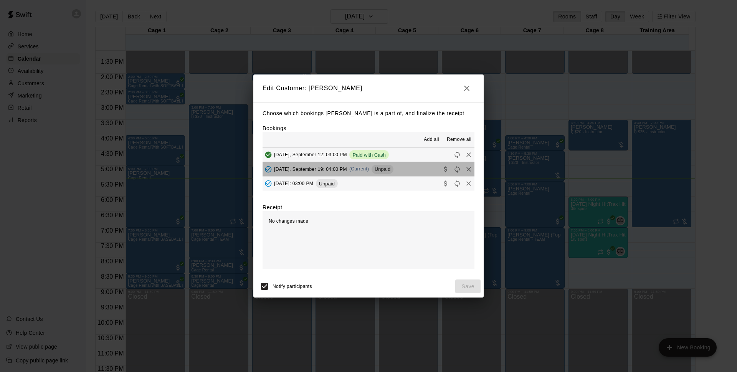
click at [398, 172] on button "[DATE], September 19: 04:00 PM (Current) Unpaid" at bounding box center [369, 169] width 212 height 14
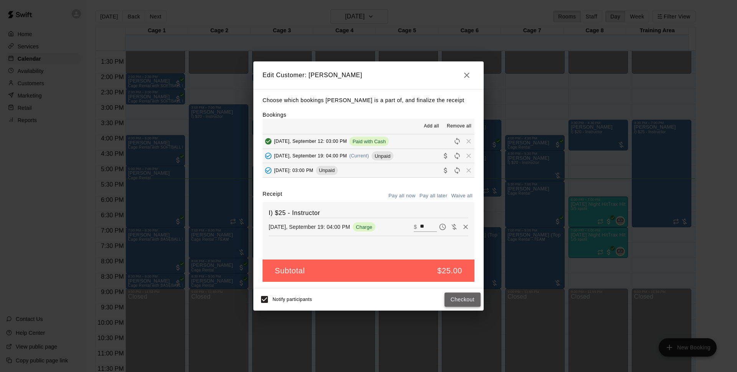
click at [463, 301] on button "Checkout" at bounding box center [463, 300] width 36 height 14
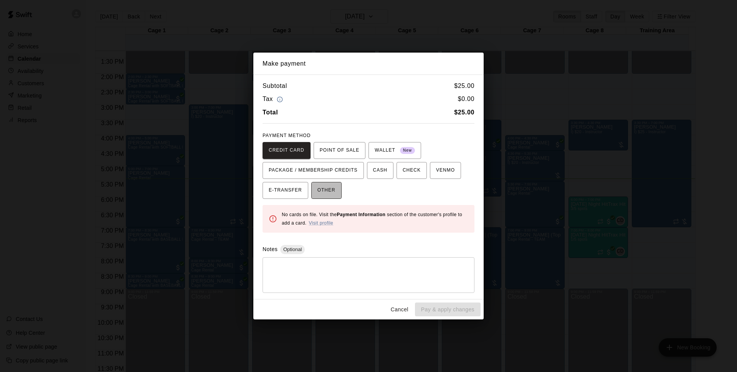
click at [339, 189] on button "OTHER" at bounding box center [326, 190] width 30 height 17
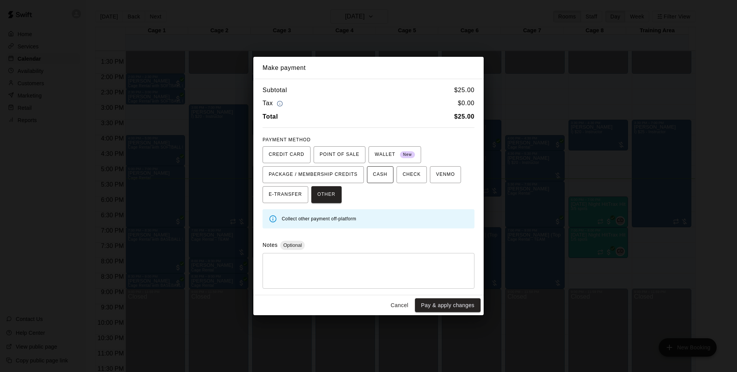
click at [389, 178] on button "CASH" at bounding box center [380, 174] width 26 height 17
click at [450, 307] on button "Pay & apply changes" at bounding box center [448, 305] width 66 height 14
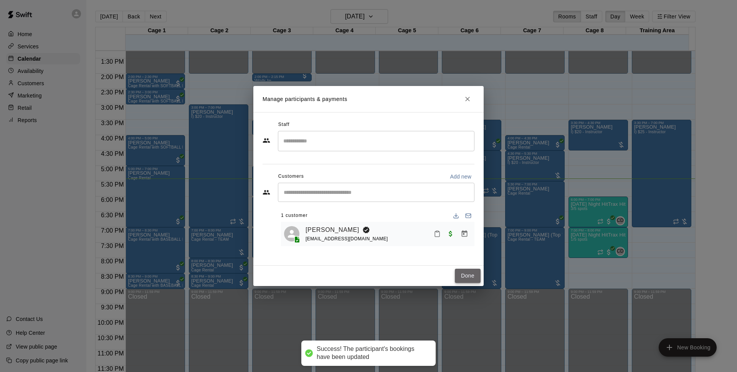
click at [463, 276] on button "Done" at bounding box center [468, 276] width 26 height 14
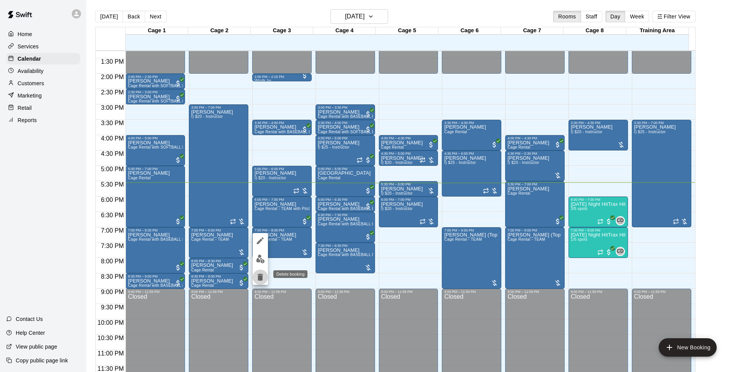
click at [259, 272] on button "delete" at bounding box center [260, 276] width 15 height 15
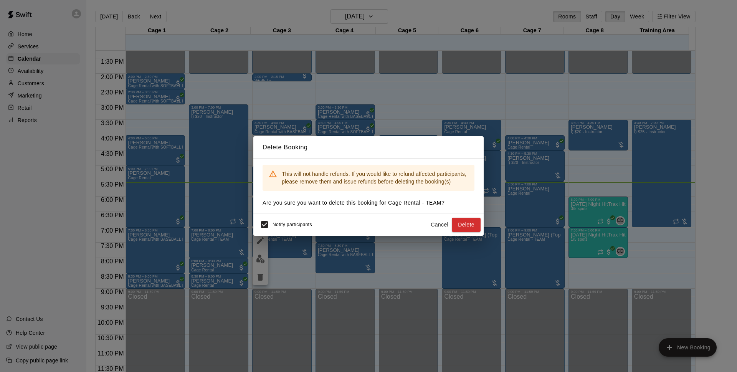
drag, startPoint x: 441, startPoint y: 220, endPoint x: 278, endPoint y: 200, distance: 164.4
click at [440, 220] on button "Cancel" at bounding box center [439, 225] width 25 height 14
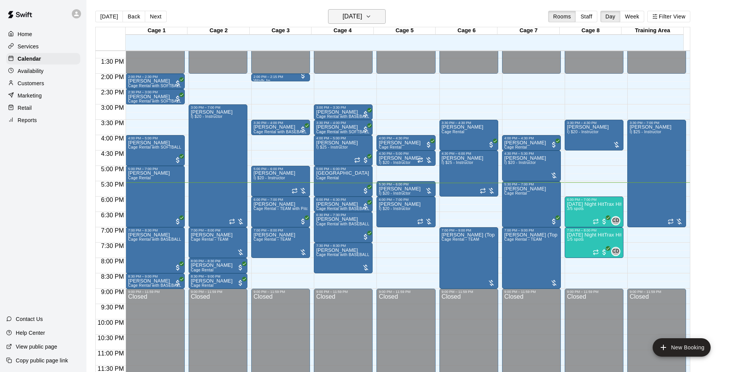
click at [369, 11] on button "[DATE]" at bounding box center [357, 16] width 58 height 15
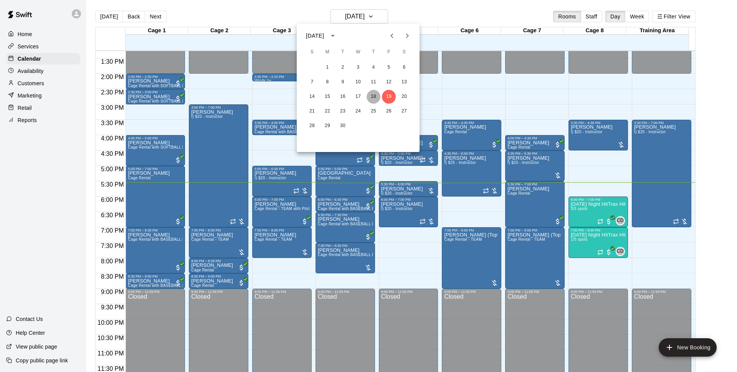
click at [372, 93] on button "18" at bounding box center [374, 97] width 14 height 14
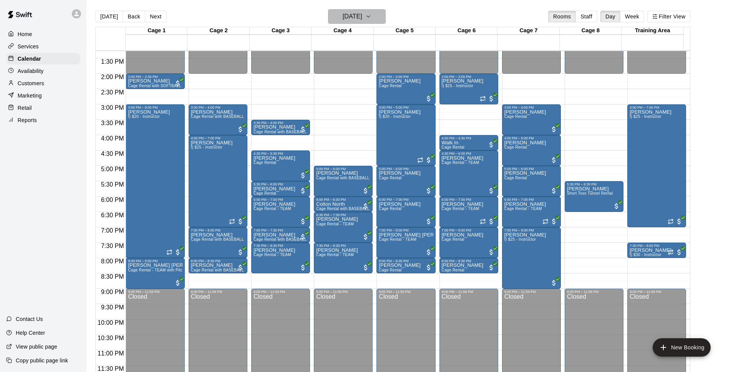
click at [362, 17] on h6 "[DATE]" at bounding box center [352, 16] width 20 height 11
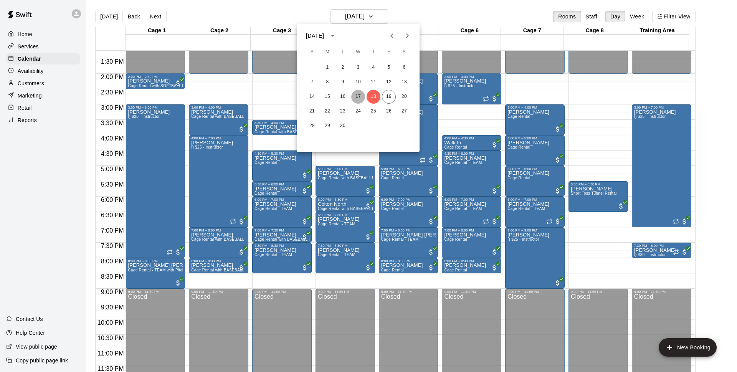
click at [355, 96] on button "17" at bounding box center [358, 97] width 14 height 14
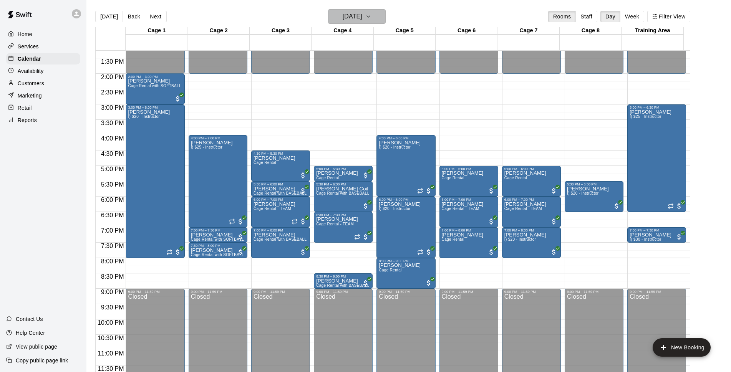
click at [371, 12] on icon "button" at bounding box center [368, 16] width 6 height 9
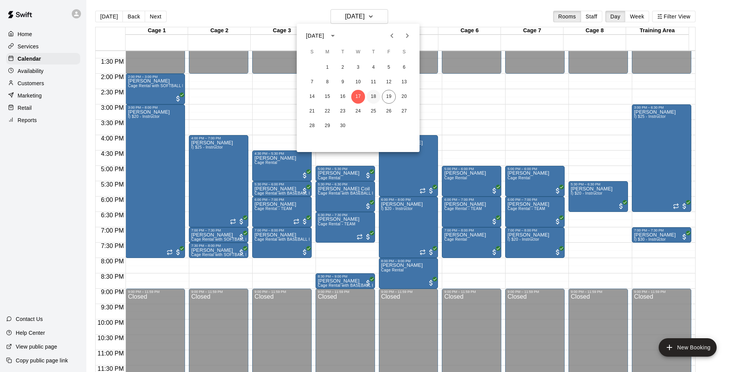
click at [371, 94] on button "18" at bounding box center [374, 97] width 14 height 14
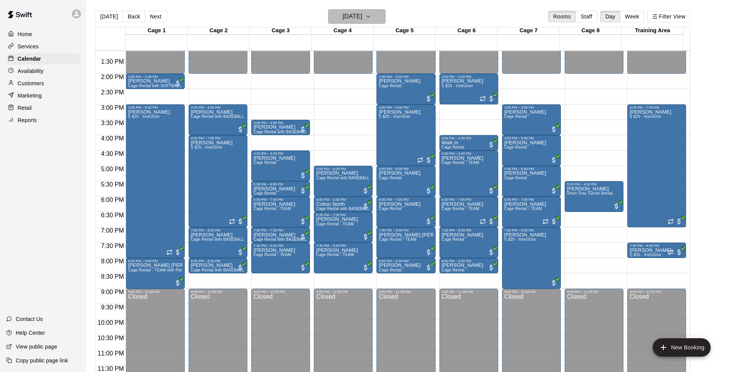
click at [354, 14] on h6 "[DATE]" at bounding box center [352, 16] width 20 height 11
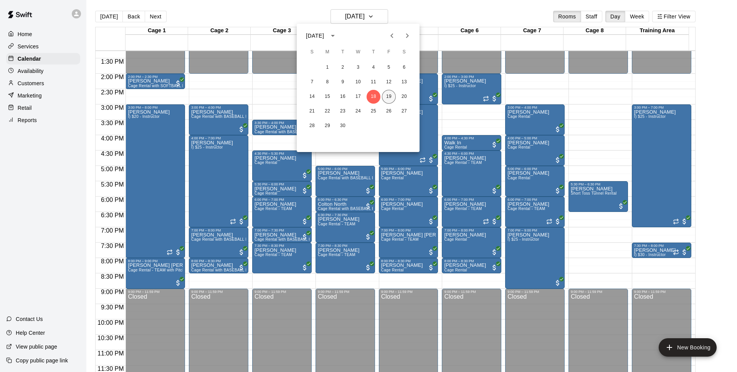
click at [385, 98] on button "19" at bounding box center [389, 97] width 14 height 14
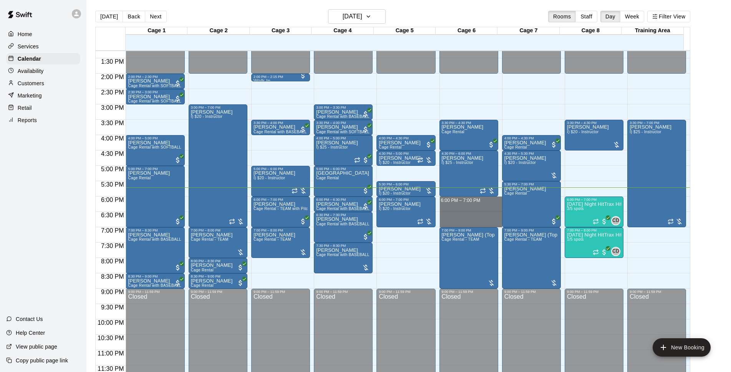
drag, startPoint x: 466, startPoint y: 198, endPoint x: 468, endPoint y: 223, distance: 25.1
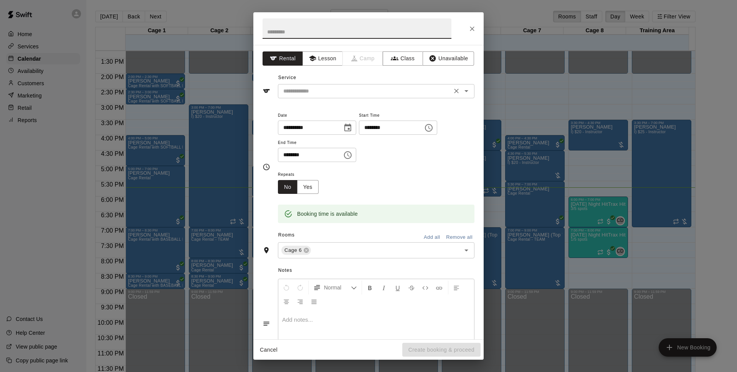
click at [338, 94] on input "text" at bounding box center [364, 91] width 169 height 10
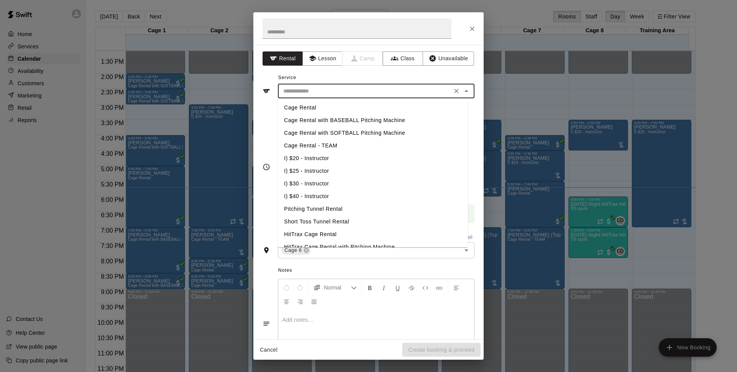
click at [335, 142] on li "Cage Rental - TEAM" at bounding box center [373, 145] width 190 height 13
type input "**********"
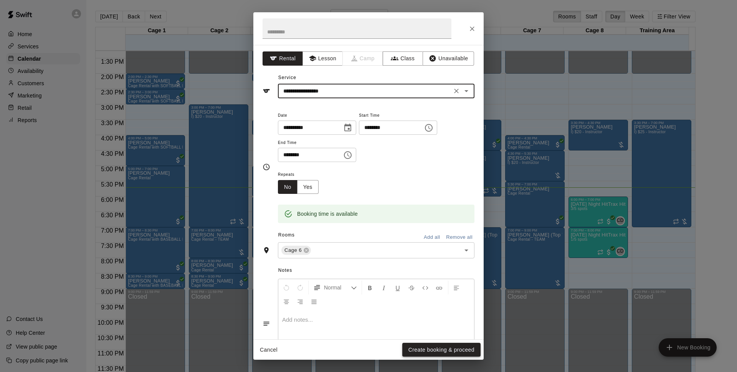
click at [465, 348] on button "Create booking & proceed" at bounding box center [441, 350] width 78 height 14
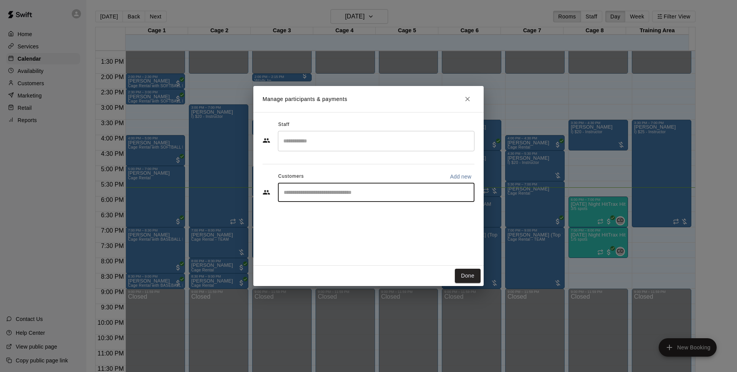
drag, startPoint x: 445, startPoint y: 193, endPoint x: 441, endPoint y: 196, distance: 4.2
click at [443, 194] on input "Start typing to search customers..." at bounding box center [376, 192] width 190 height 8
type input "******"
click at [423, 215] on div "[PERSON_NAME] [EMAIL_ADDRESS][DOMAIN_NAME]" at bounding box center [383, 214] width 169 height 17
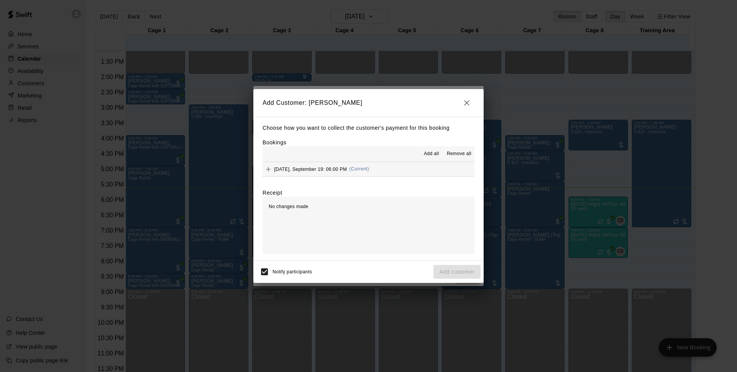
click at [387, 178] on div "Choose how you want to collect the customer's payment for this booking Bookings…" at bounding box center [368, 189] width 230 height 144
click at [383, 172] on button "[DATE], September 19: 06:00 PM (Current)" at bounding box center [369, 169] width 212 height 14
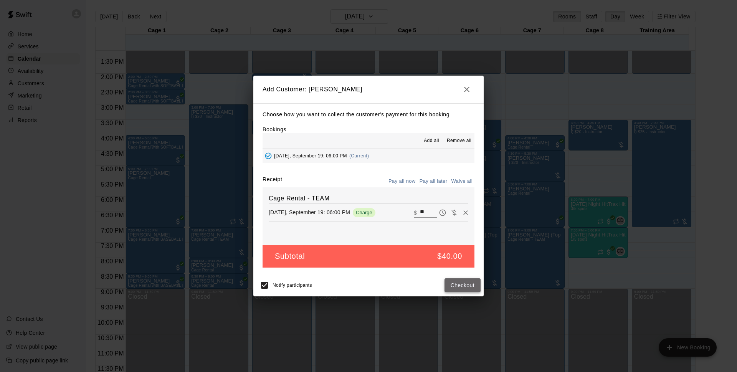
click at [459, 284] on button "Checkout" at bounding box center [463, 285] width 36 height 14
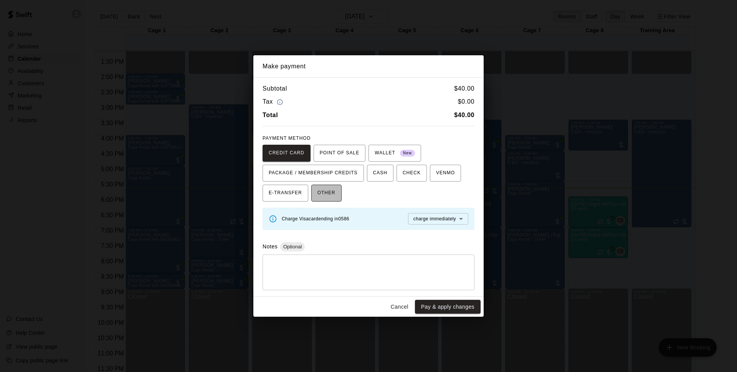
click at [332, 189] on span "OTHER" at bounding box center [326, 193] width 18 height 12
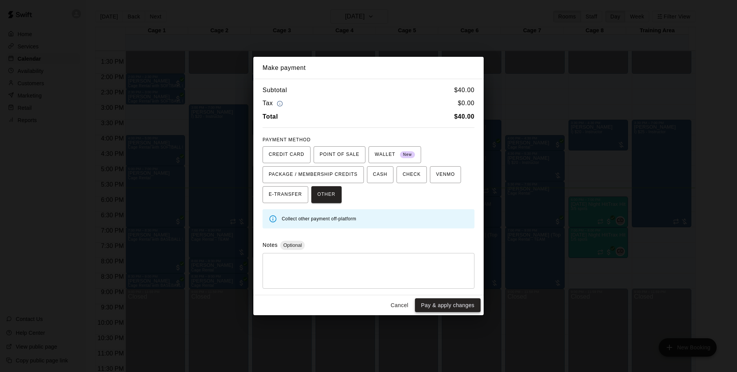
click at [438, 306] on button "Pay & apply changes" at bounding box center [448, 305] width 66 height 14
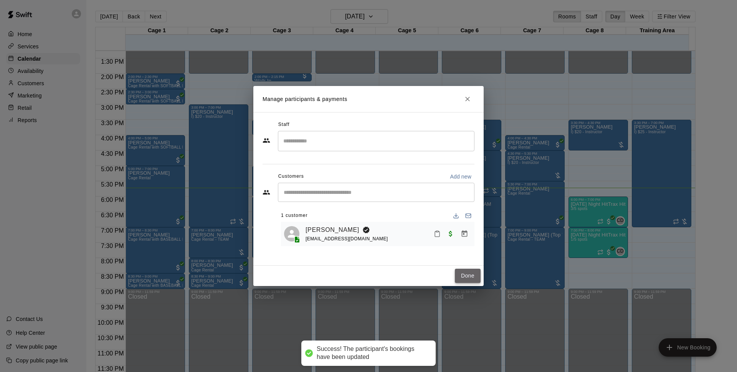
click at [466, 278] on button "Done" at bounding box center [468, 276] width 26 height 14
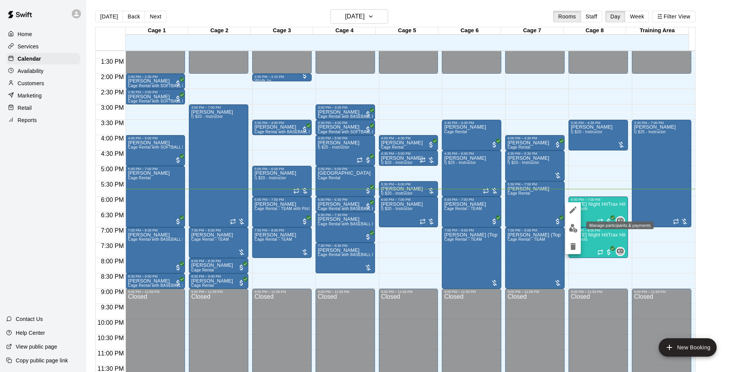
click at [574, 224] on img "edit" at bounding box center [573, 228] width 9 height 9
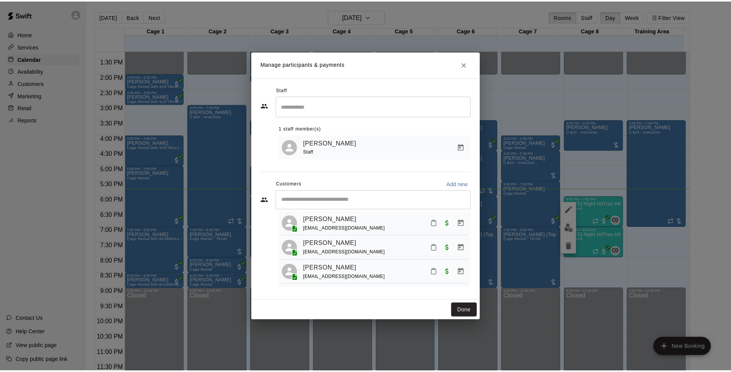
scroll to position [10, 0]
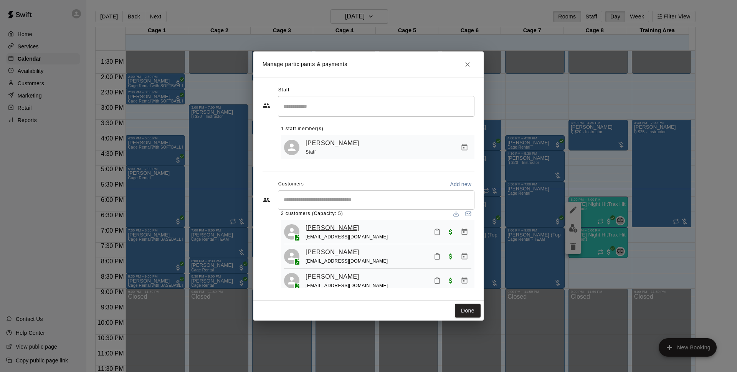
click at [318, 228] on link "[PERSON_NAME]" at bounding box center [333, 228] width 54 height 10
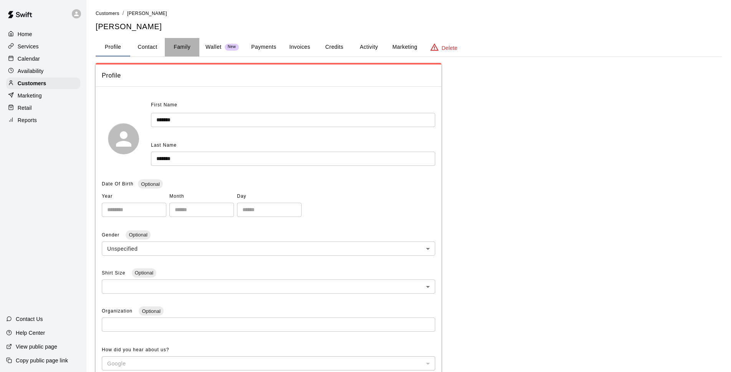
click at [181, 49] on button "Family" at bounding box center [182, 47] width 35 height 18
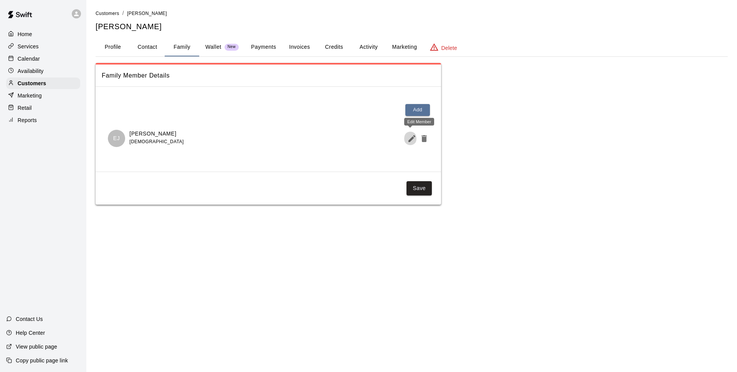
click at [410, 137] on icon "Edit Member" at bounding box center [411, 138] width 9 height 9
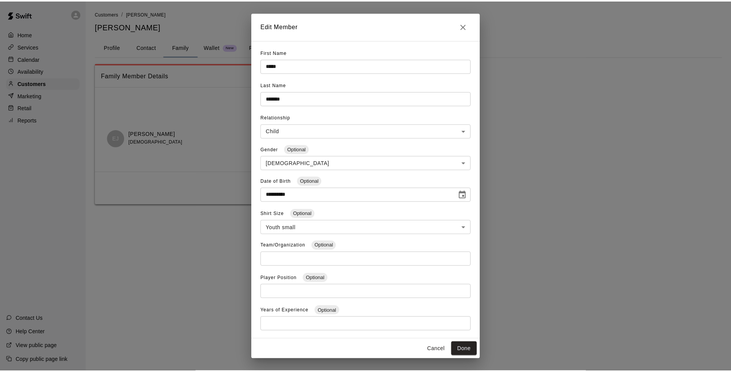
scroll to position [17, 0]
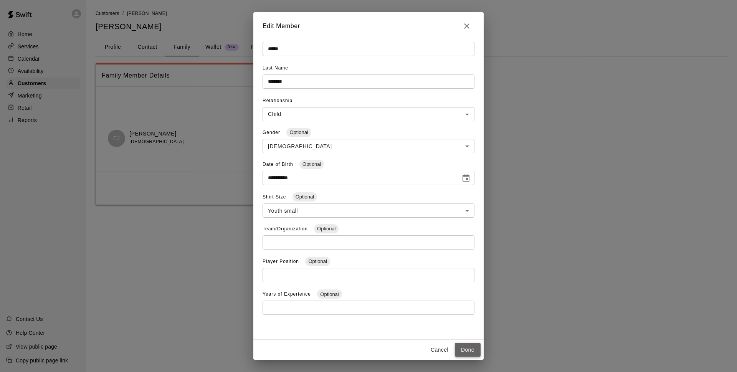
click at [464, 350] on button "Done" at bounding box center [468, 350] width 26 height 14
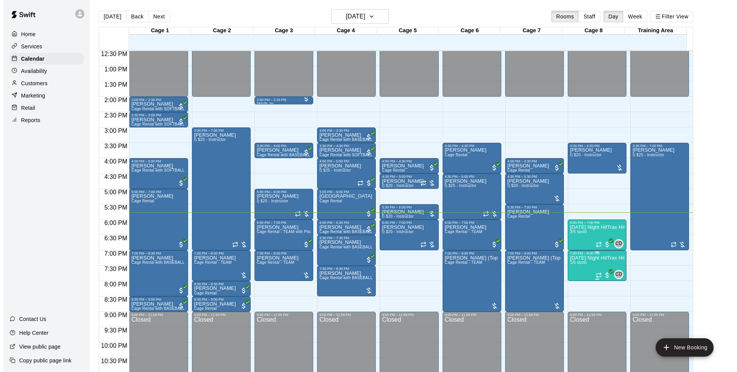
scroll to position [408, 0]
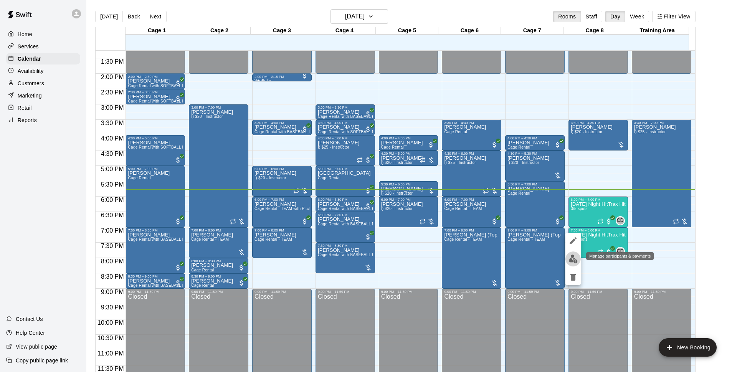
click at [572, 259] on img "edit" at bounding box center [573, 259] width 9 height 9
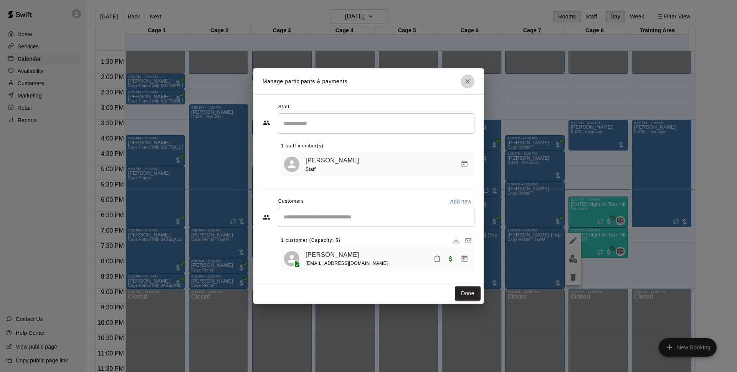
click at [471, 82] on icon "Close" at bounding box center [468, 82] width 8 height 8
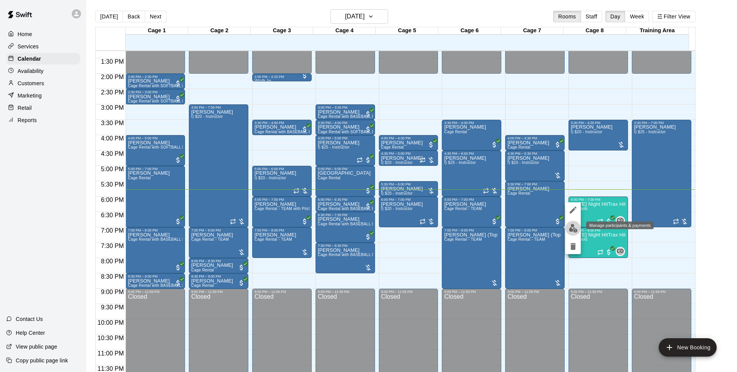
click at [575, 225] on img "edit" at bounding box center [573, 228] width 9 height 9
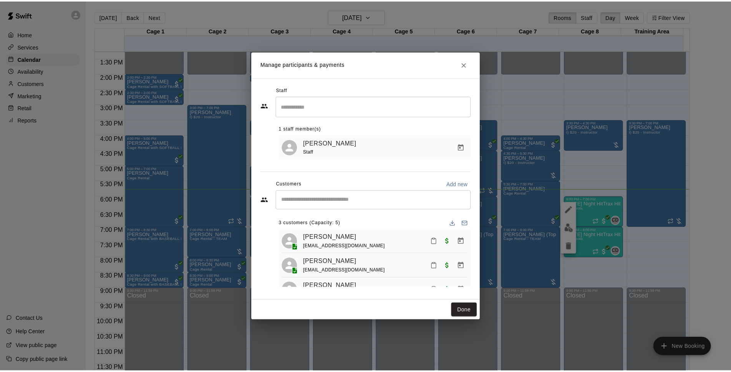
scroll to position [12, 0]
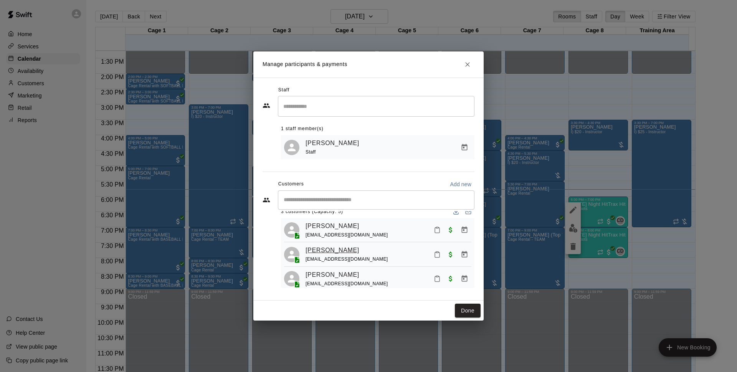
click at [340, 252] on link "[PERSON_NAME]" at bounding box center [333, 250] width 54 height 10
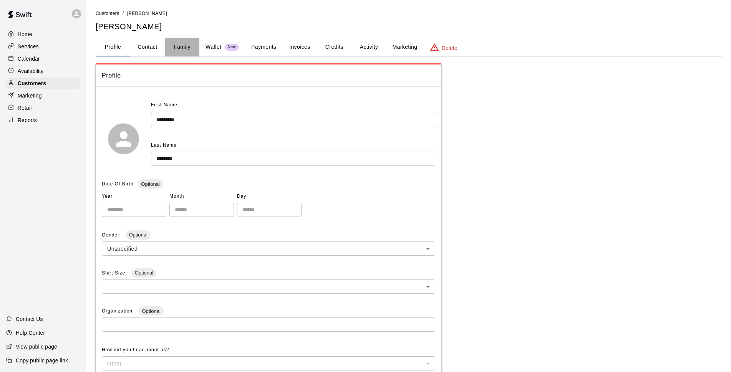
click at [183, 50] on button "Family" at bounding box center [182, 47] width 35 height 18
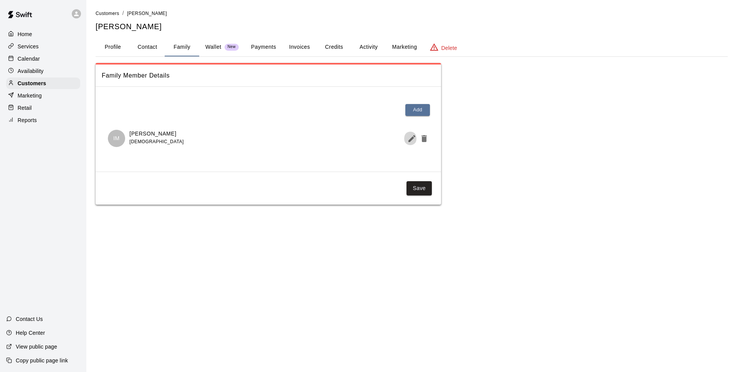
click at [409, 133] on button "Edit Member" at bounding box center [410, 138] width 12 height 15
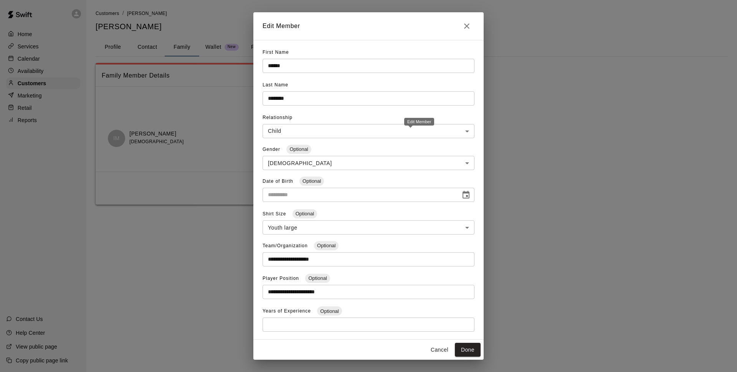
type input "**********"
click at [463, 348] on button "Done" at bounding box center [468, 350] width 26 height 14
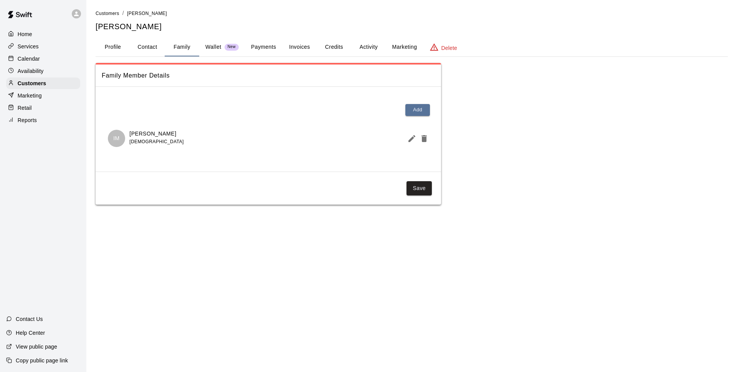
click at [30, 60] on p "Calendar" at bounding box center [29, 59] width 22 height 8
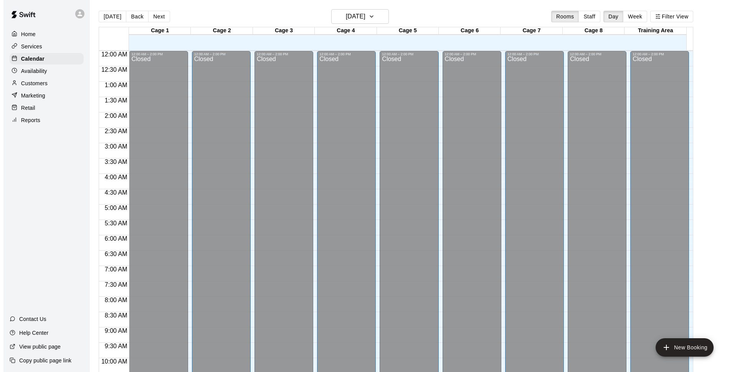
scroll to position [384, 0]
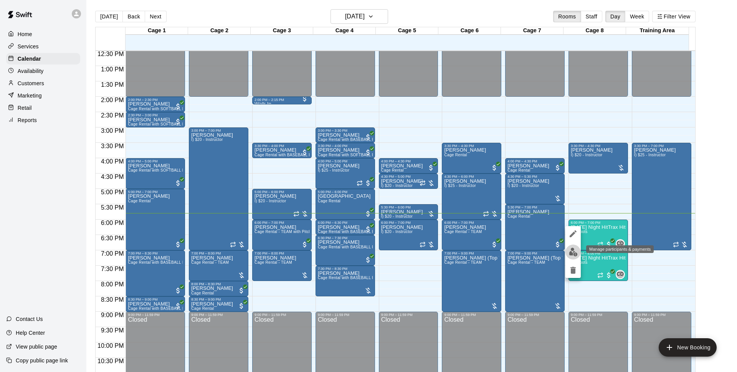
click at [572, 257] on button "edit" at bounding box center [572, 252] width 15 height 15
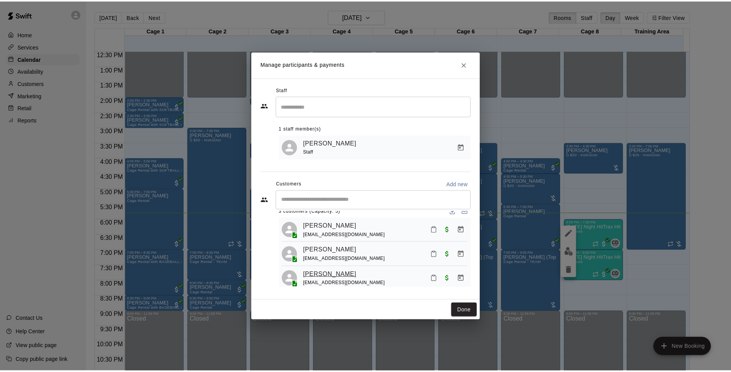
scroll to position [21, 0]
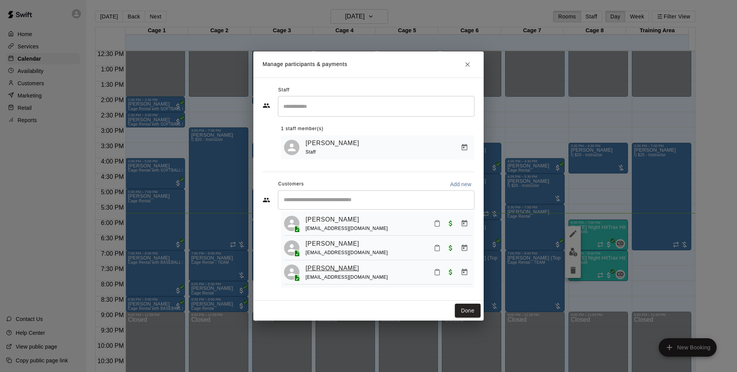
click at [347, 264] on link "[PERSON_NAME]" at bounding box center [333, 268] width 54 height 10
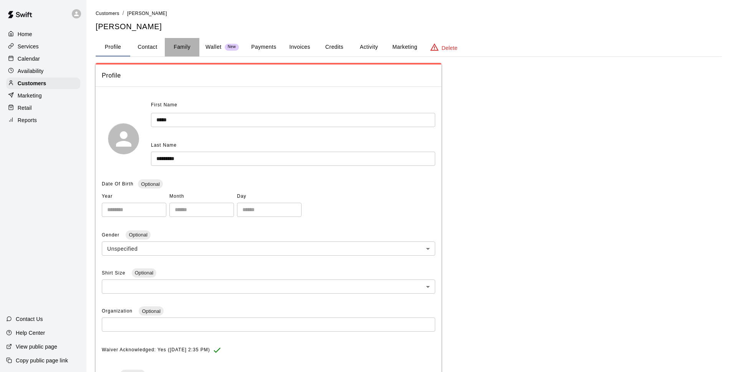
click at [189, 50] on button "Family" at bounding box center [182, 47] width 35 height 18
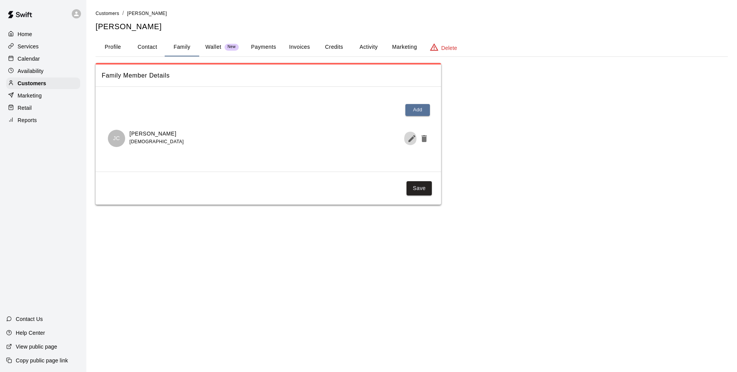
click at [412, 138] on icon "Edit Member" at bounding box center [411, 138] width 7 height 7
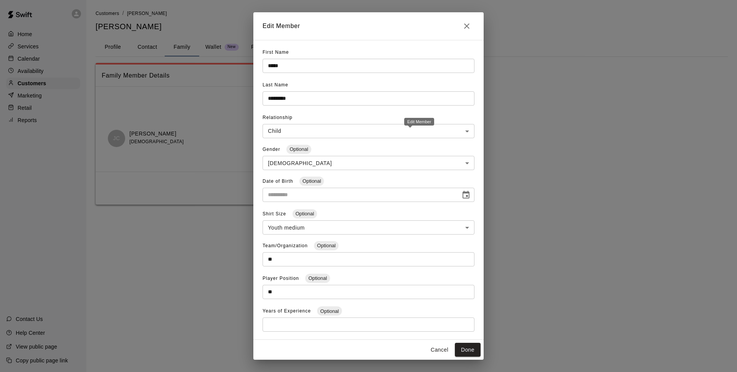
type input "**********"
click at [695, 169] on div "**********" at bounding box center [368, 186] width 737 height 372
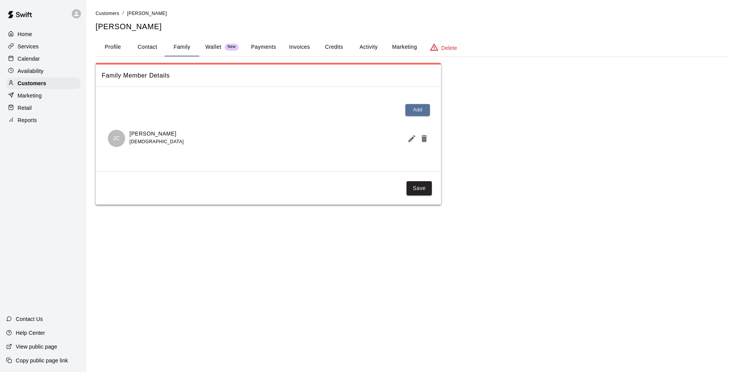
click at [117, 52] on button "Profile" at bounding box center [113, 47] width 35 height 18
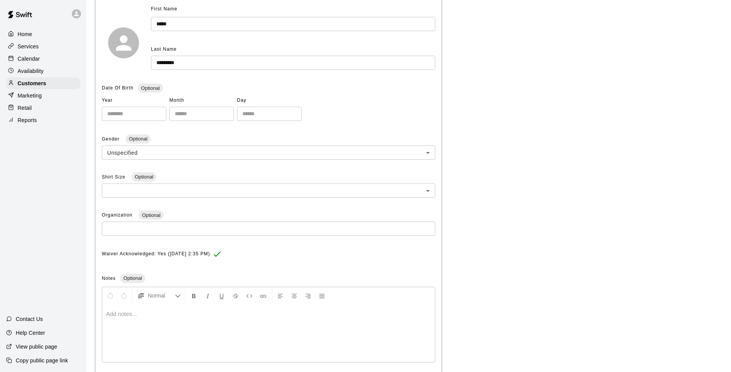
scroll to position [111, 0]
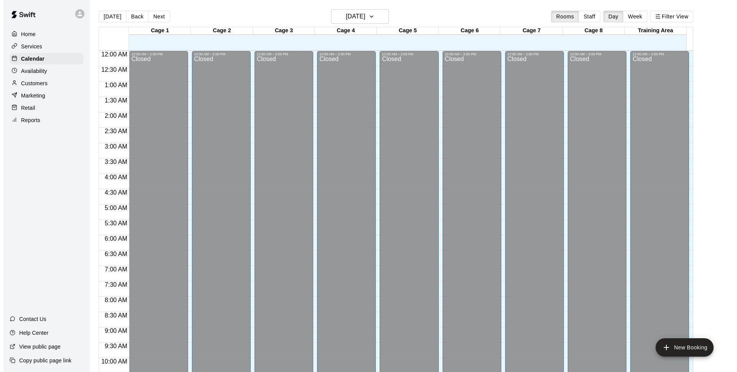
scroll to position [384, 0]
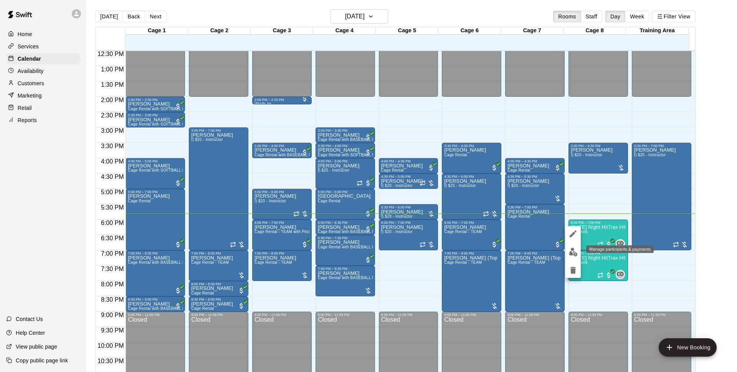
click at [574, 247] on button "edit" at bounding box center [572, 252] width 15 height 15
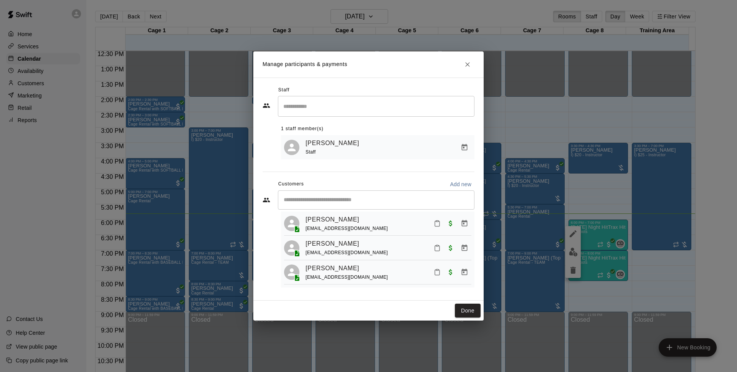
scroll to position [21, 0]
click at [466, 62] on icon "Close" at bounding box center [467, 64] width 5 height 5
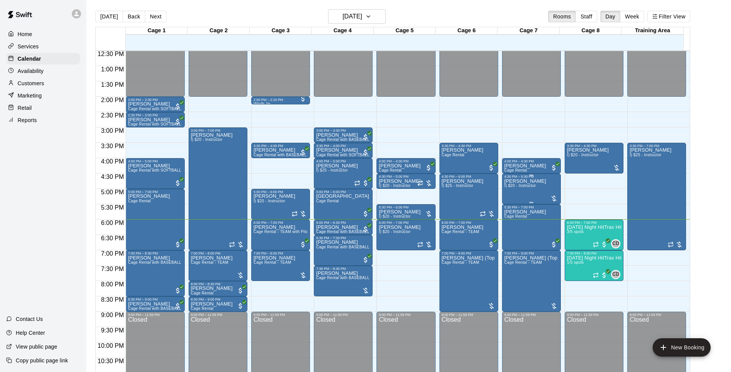
drag, startPoint x: 453, startPoint y: 83, endPoint x: 559, endPoint y: 185, distance: 146.9
click at [379, 117] on div "12:00 AM – 2:00 PM Closed 4:00 PM – 4:30 PM [PERSON_NAME] Cage Rental 4:30 PM –…" at bounding box center [405, 35] width 59 height 737
click at [517, 181] on p "[PERSON_NAME]" at bounding box center [525, 181] width 42 height 0
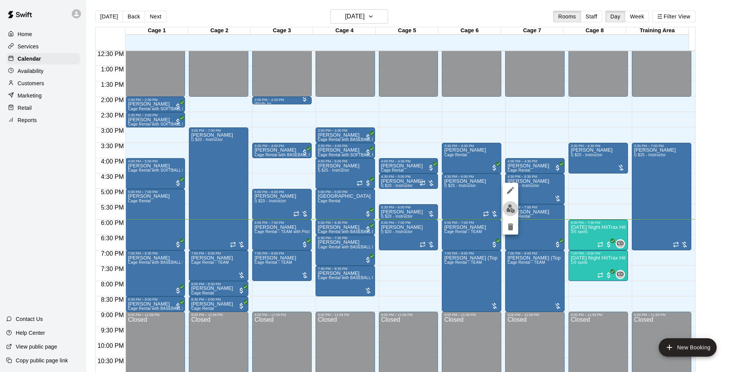
click at [511, 208] on img "edit" at bounding box center [510, 208] width 9 height 9
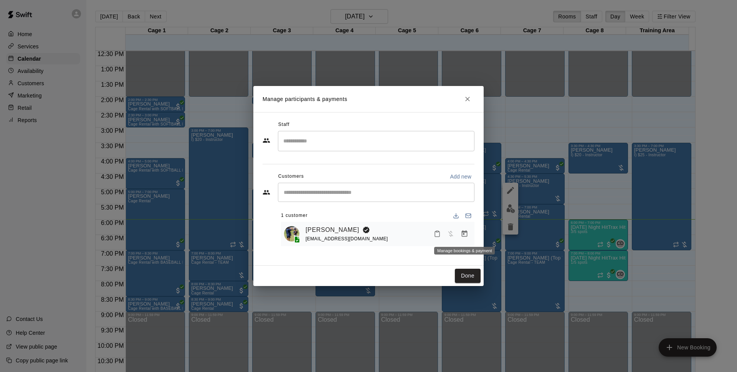
click at [468, 231] on button "Manage bookings & payment" at bounding box center [465, 234] width 14 height 14
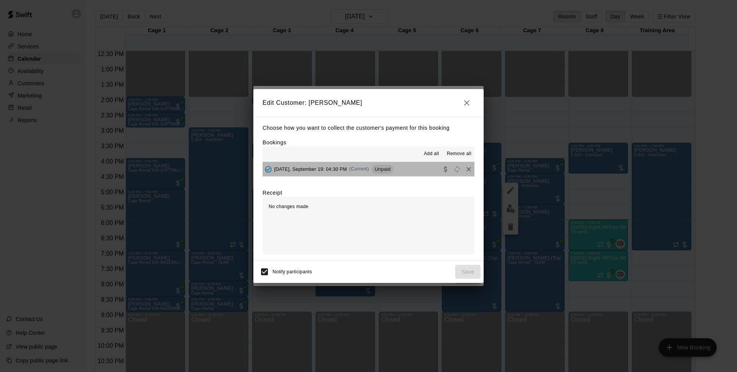
click at [383, 169] on span "Unpaid" at bounding box center [383, 169] width 22 height 6
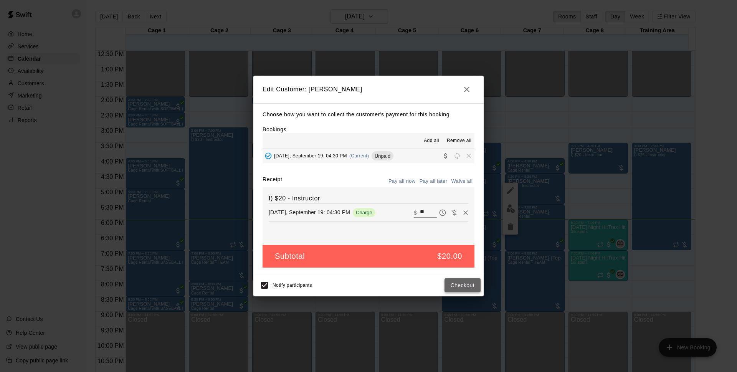
click at [459, 281] on button "Checkout" at bounding box center [463, 285] width 36 height 14
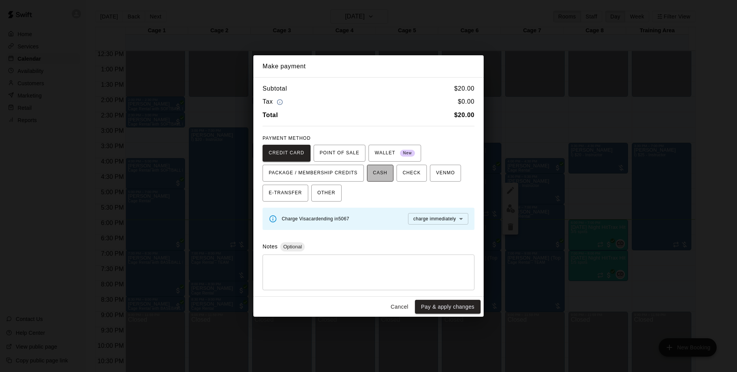
click at [377, 176] on span "CASH" at bounding box center [380, 173] width 14 height 12
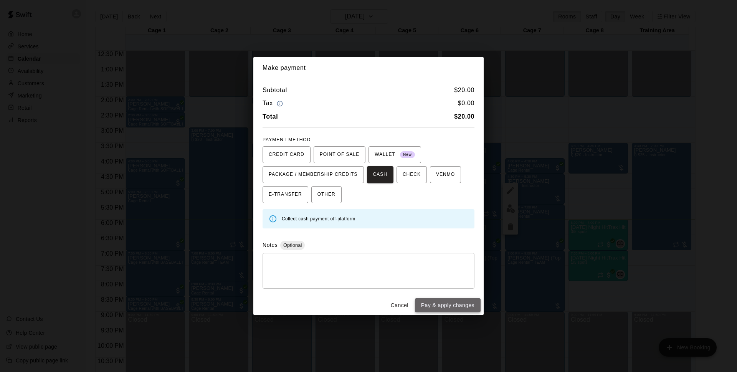
click at [451, 301] on button "Pay & apply changes" at bounding box center [448, 305] width 66 height 14
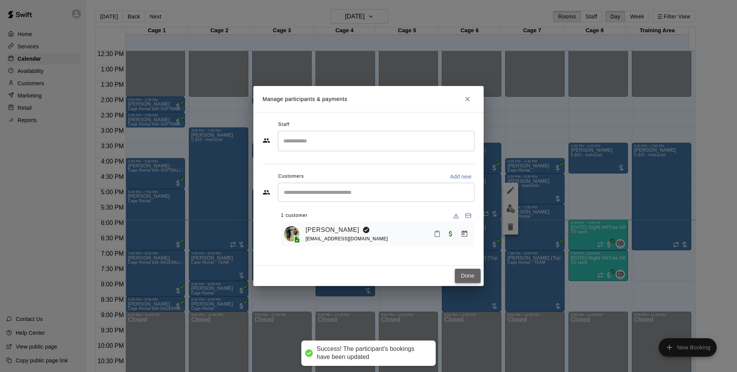
click at [480, 276] on button "Done" at bounding box center [468, 276] width 26 height 14
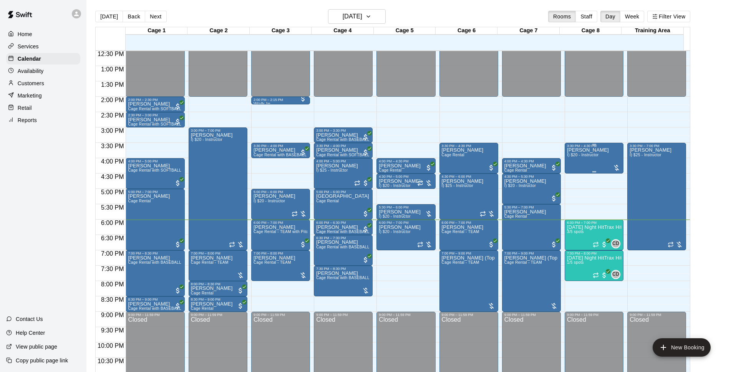
click at [590, 150] on p "[PERSON_NAME]" at bounding box center [588, 150] width 42 height 0
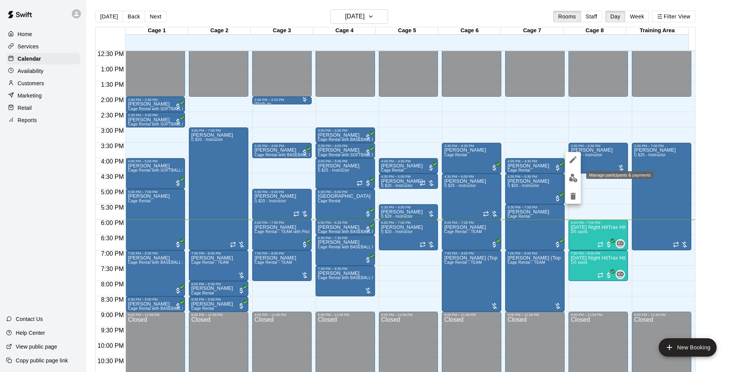
click at [576, 171] on button "edit" at bounding box center [572, 177] width 15 height 15
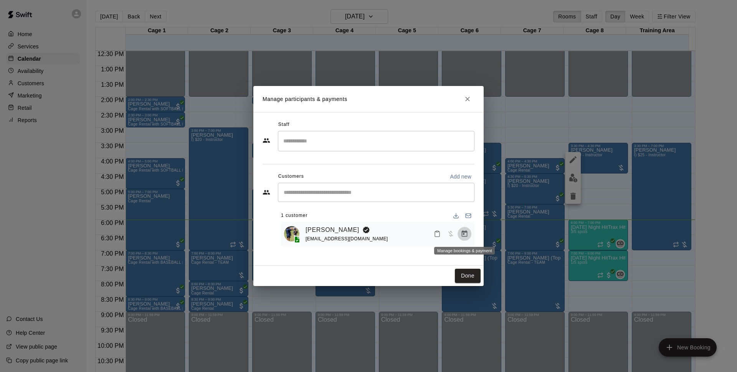
click at [465, 233] on icon "Manage bookings & payment" at bounding box center [465, 233] width 6 height 7
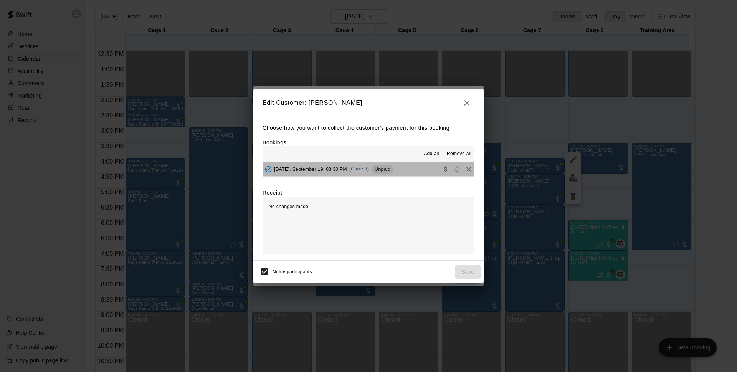
click at [417, 168] on button "[DATE], September 19: 03:30 PM (Current) Unpaid" at bounding box center [369, 169] width 212 height 14
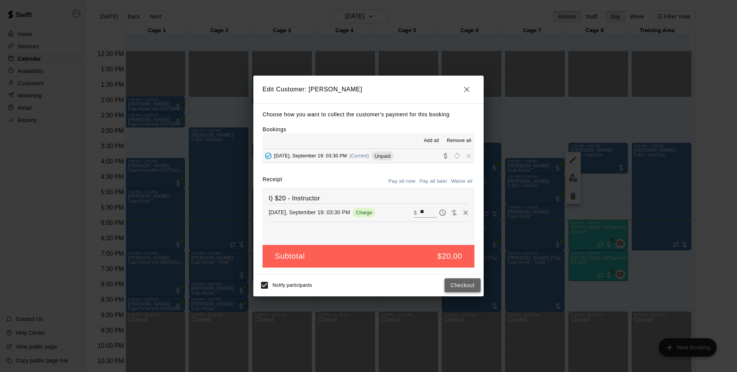
click at [467, 287] on button "Checkout" at bounding box center [463, 285] width 36 height 14
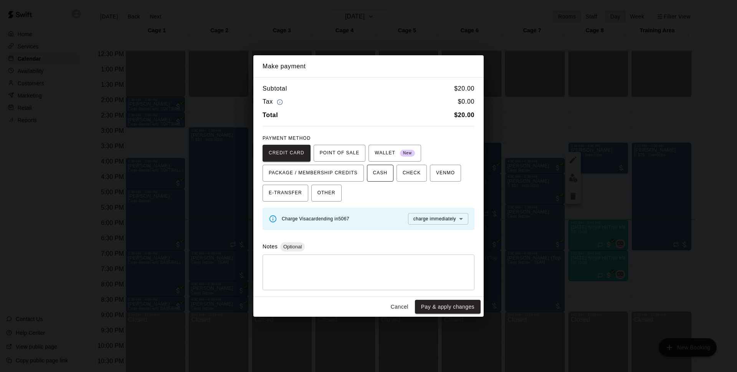
click at [373, 172] on span "CASH" at bounding box center [380, 173] width 14 height 12
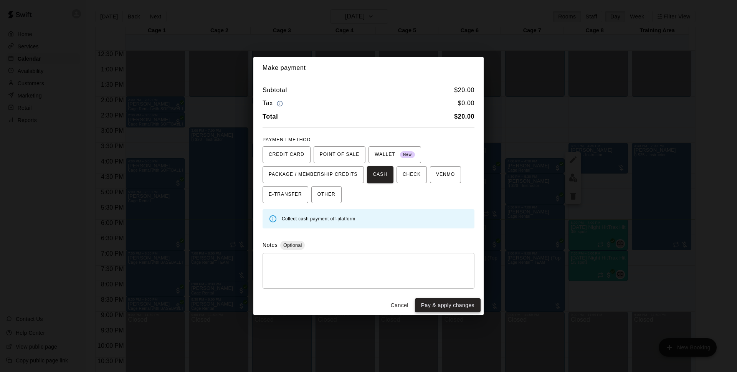
click at [443, 307] on button "Pay & apply changes" at bounding box center [448, 305] width 66 height 14
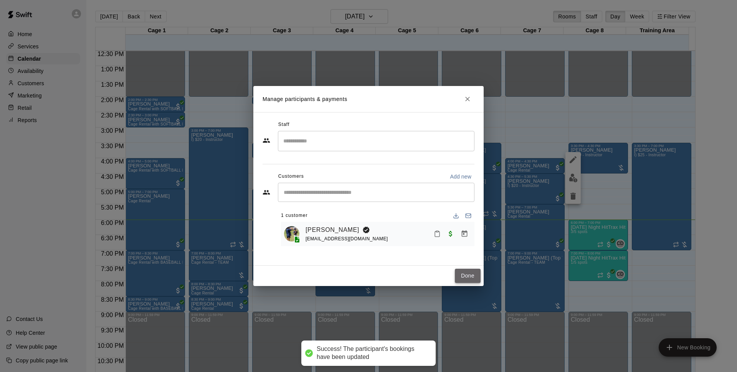
click at [460, 279] on button "Done" at bounding box center [468, 276] width 26 height 14
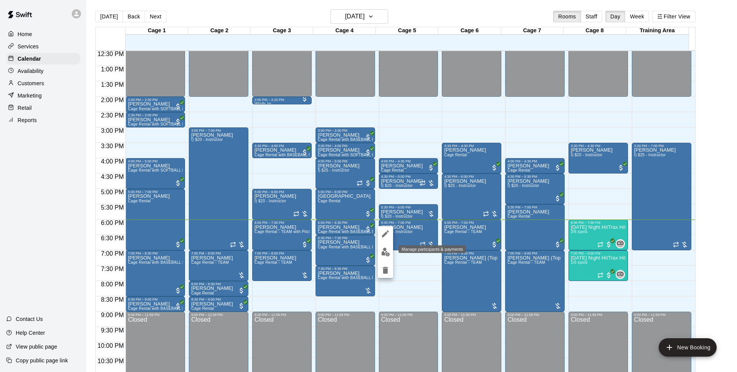
click at [389, 248] on img "edit" at bounding box center [385, 252] width 9 height 9
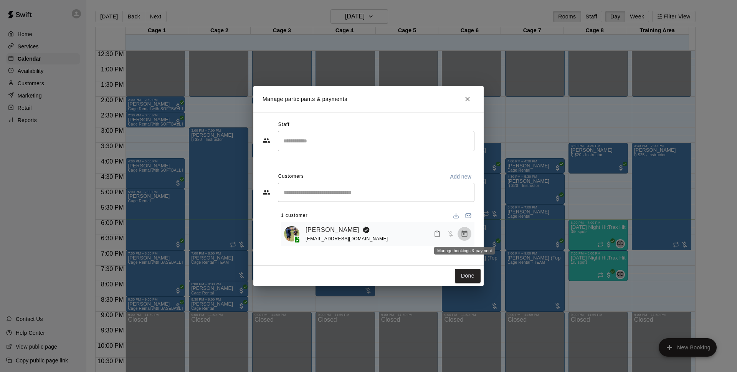
drag, startPoint x: 461, startPoint y: 233, endPoint x: 466, endPoint y: 230, distance: 5.5
click at [466, 230] on button "Manage bookings & payment" at bounding box center [465, 234] width 14 height 14
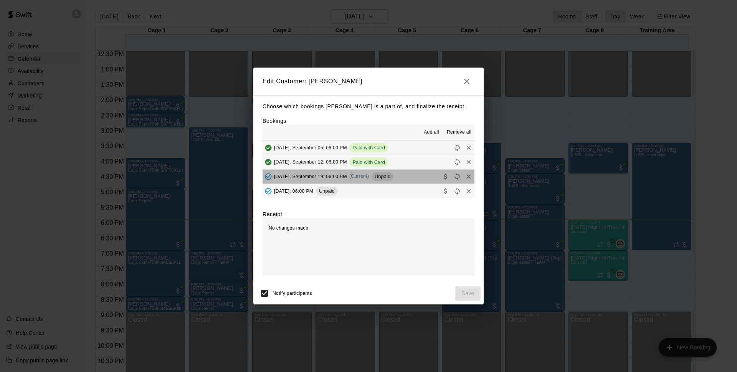
click at [402, 182] on button "[DATE], September 19: 06:00 PM (Current) Unpaid" at bounding box center [369, 177] width 212 height 14
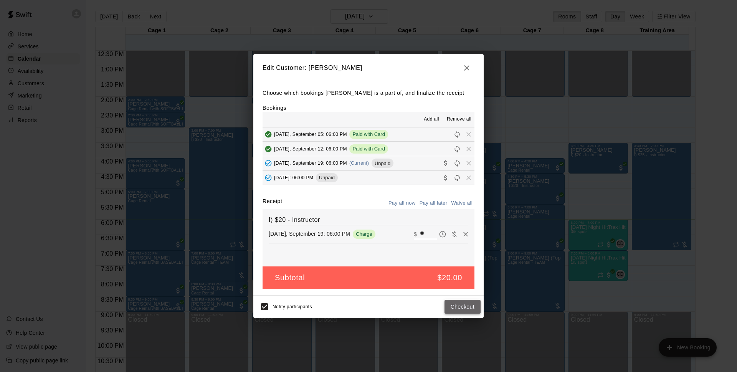
click at [453, 306] on button "Checkout" at bounding box center [463, 307] width 36 height 14
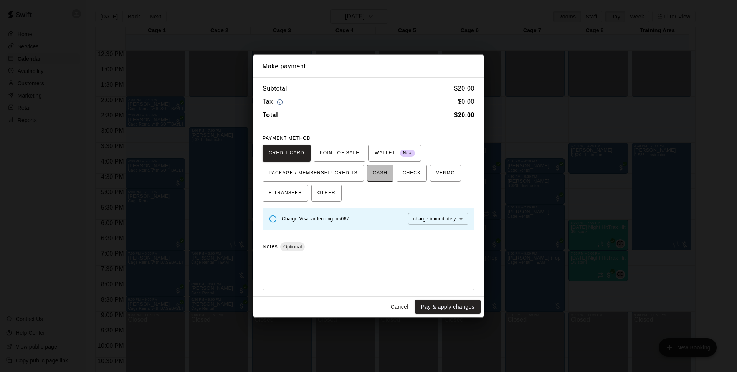
click at [376, 167] on span "CASH" at bounding box center [380, 173] width 14 height 12
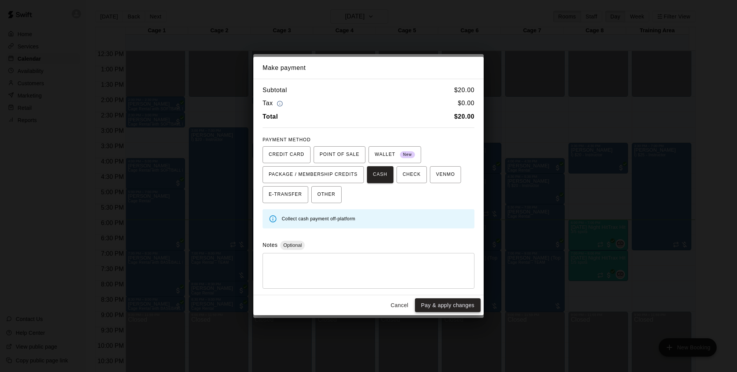
click at [453, 301] on button "Pay & apply changes" at bounding box center [448, 305] width 66 height 14
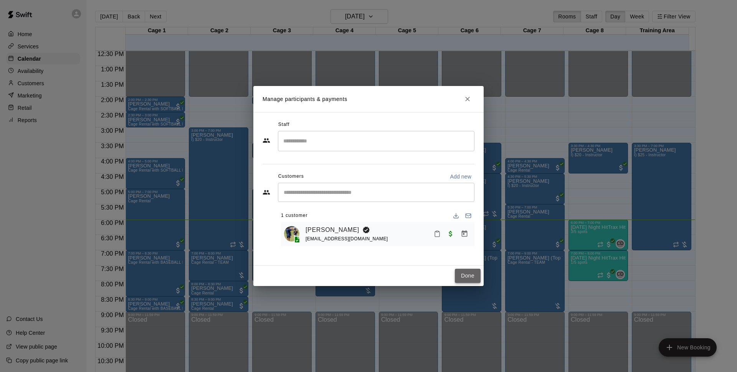
click at [476, 274] on button "Done" at bounding box center [468, 276] width 26 height 14
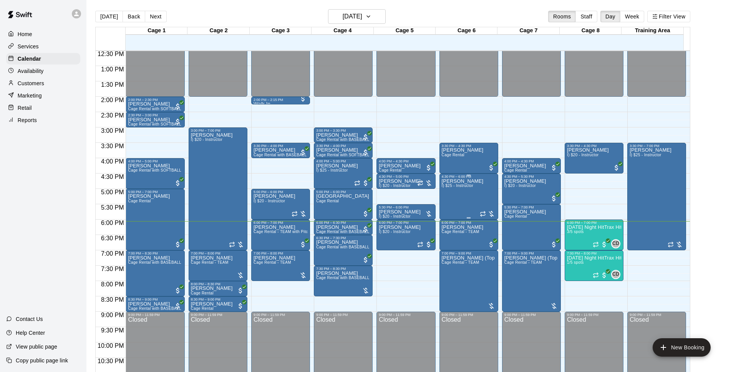
click at [464, 177] on div "4:30 PM – 6:00 PM" at bounding box center [468, 177] width 54 height 4
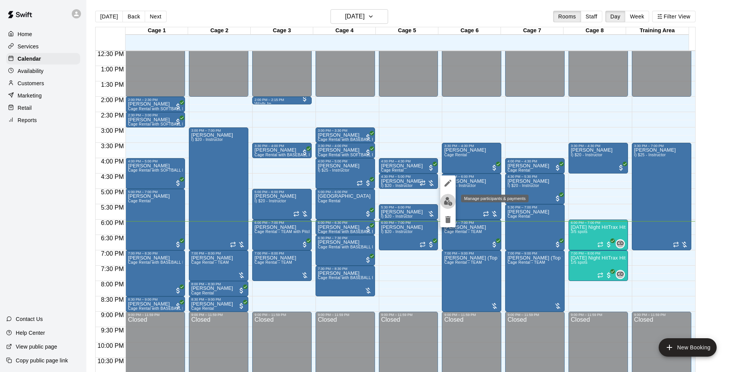
click at [450, 202] on img "edit" at bounding box center [448, 201] width 9 height 9
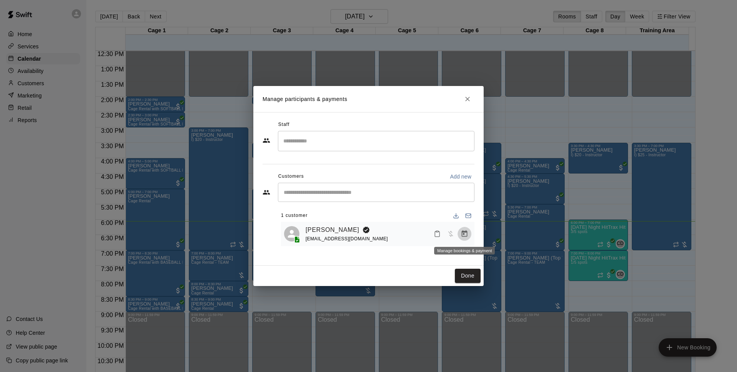
click at [463, 233] on icon "Manage bookings & payment" at bounding box center [465, 233] width 6 height 7
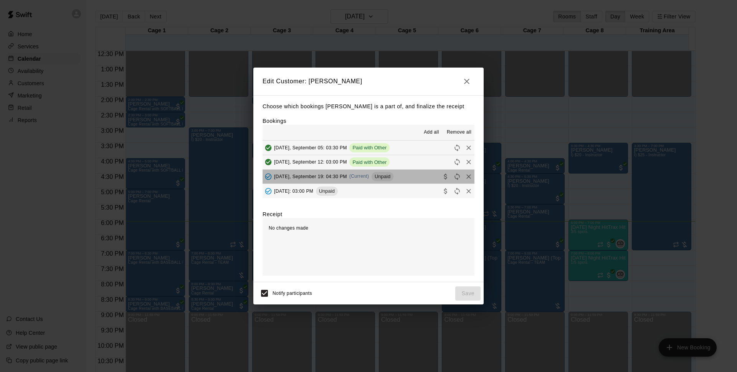
click at [397, 176] on button "[DATE], September 19: 04:30 PM (Current) Unpaid" at bounding box center [369, 177] width 212 height 14
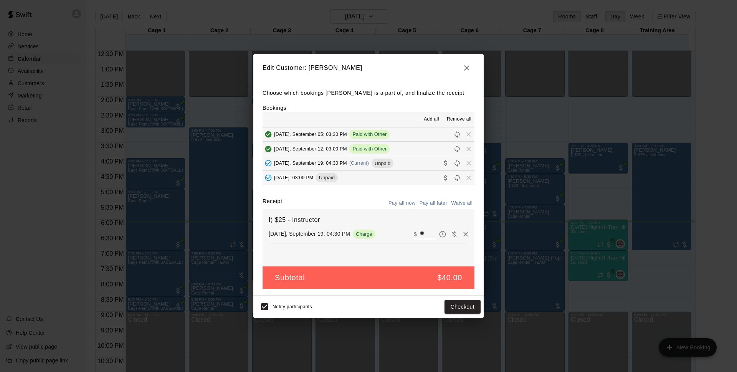
click at [466, 64] on icon "button" at bounding box center [466, 67] width 9 height 9
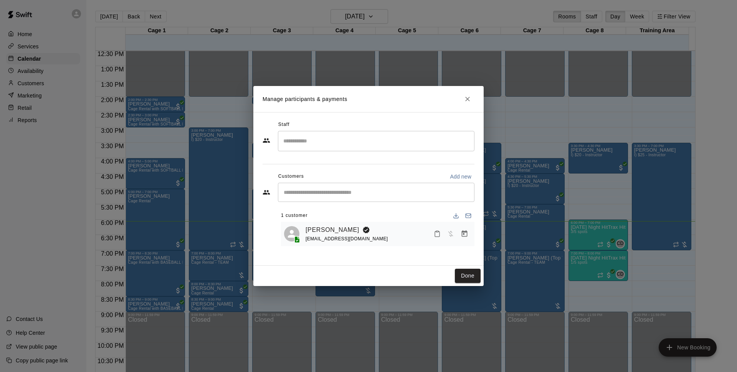
drag, startPoint x: 469, startPoint y: 96, endPoint x: 474, endPoint y: 96, distance: 5.0
click at [471, 96] on button "Close" at bounding box center [468, 99] width 14 height 14
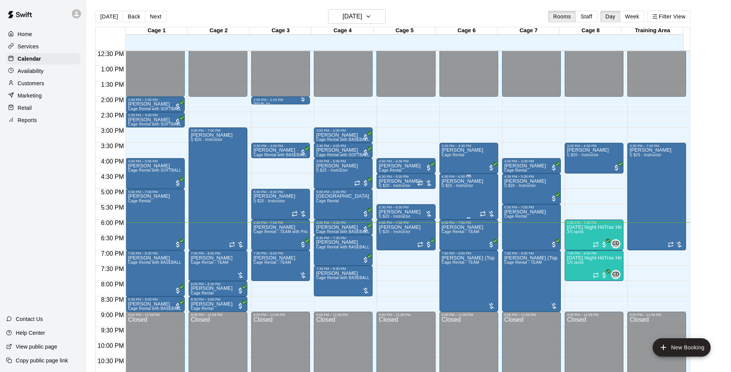
click at [469, 186] on span "I) $25 - Instructor" at bounding box center [456, 185] width 31 height 4
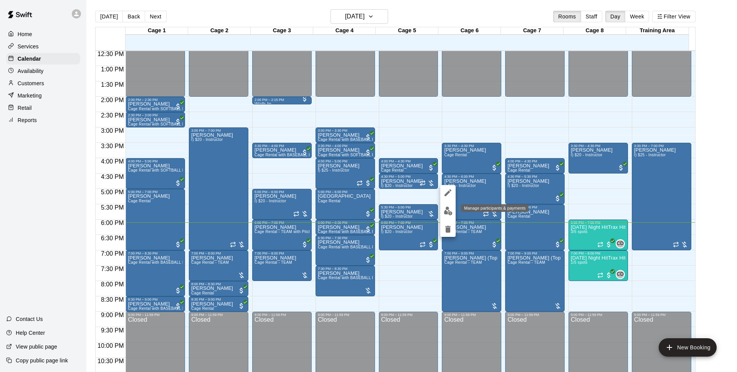
click at [448, 210] on img "edit" at bounding box center [448, 211] width 9 height 9
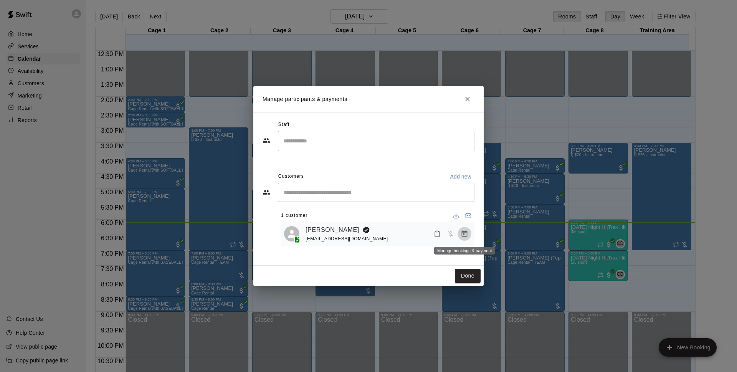
click at [460, 234] on button "Manage bookings & payment" at bounding box center [465, 234] width 14 height 14
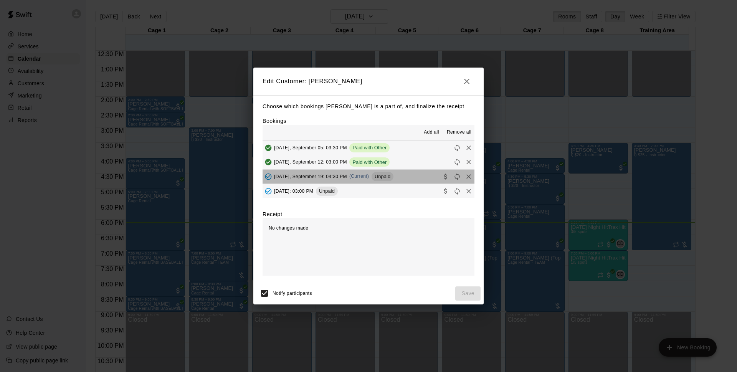
click at [398, 174] on button "[DATE], September 19: 04:30 PM (Current) Unpaid" at bounding box center [369, 177] width 212 height 14
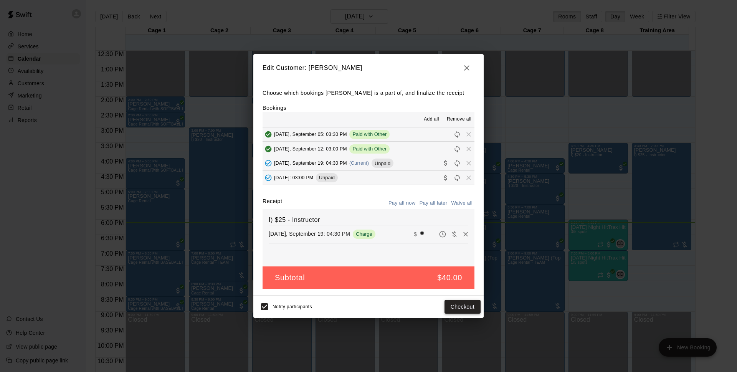
click at [473, 305] on button "Checkout" at bounding box center [463, 307] width 36 height 14
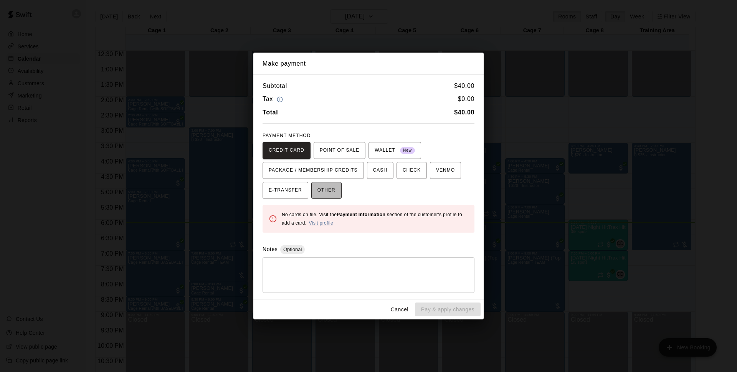
click at [333, 188] on span "OTHER" at bounding box center [326, 190] width 18 height 12
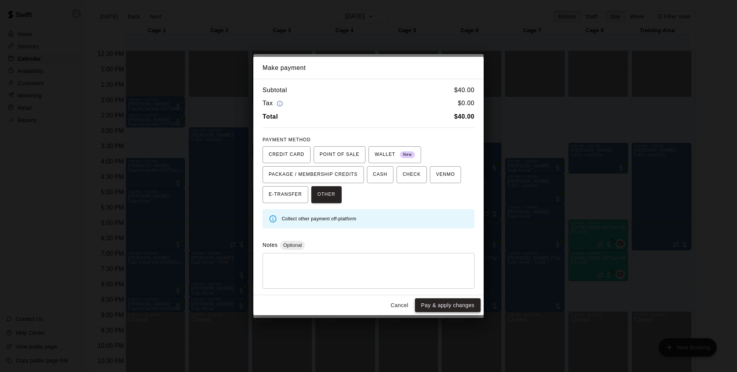
click at [471, 308] on button "Pay & apply changes" at bounding box center [448, 305] width 66 height 14
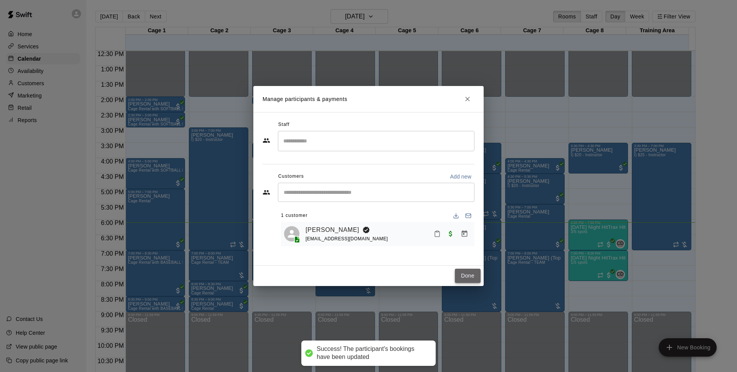
click at [469, 274] on button "Done" at bounding box center [468, 276] width 26 height 14
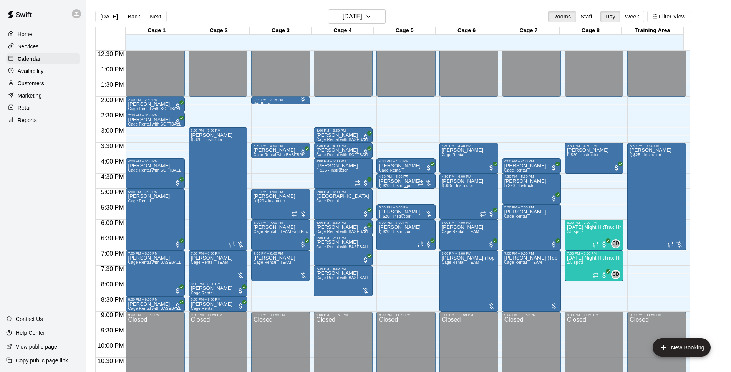
click at [407, 181] on p "[PERSON_NAME]" at bounding box center [399, 181] width 42 height 0
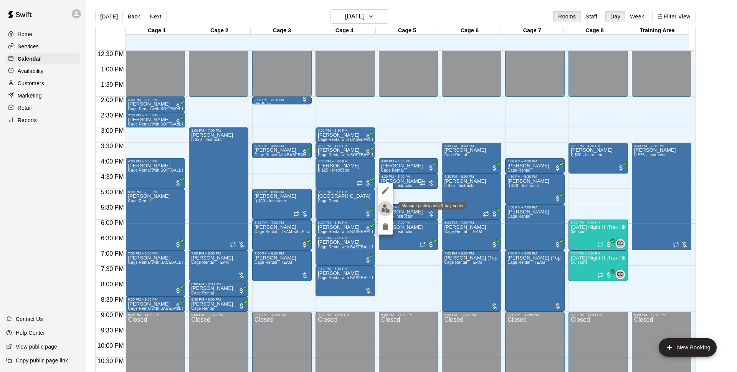
click at [386, 203] on button "edit" at bounding box center [385, 208] width 15 height 15
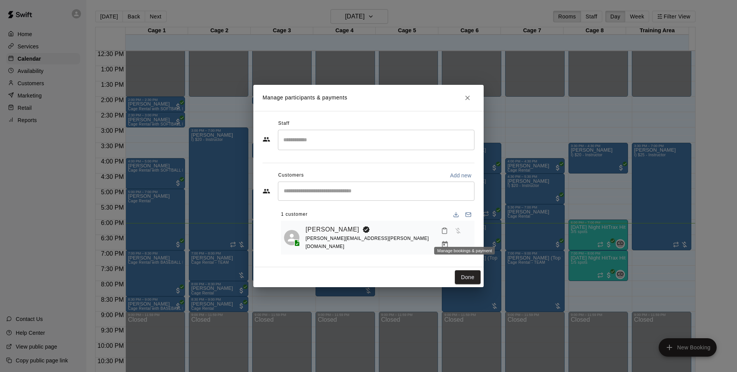
click at [452, 238] on button "Manage bookings & payment" at bounding box center [445, 245] width 14 height 14
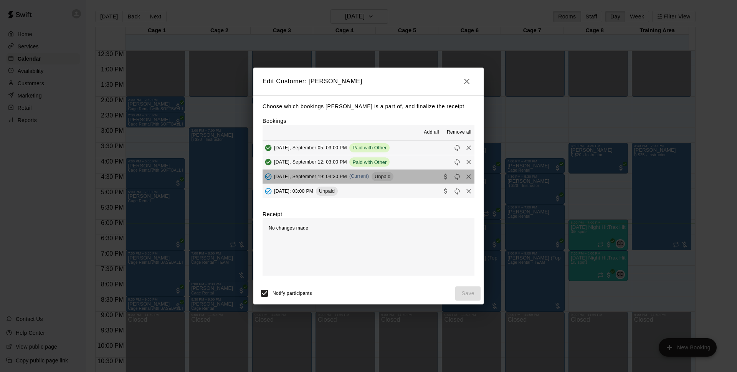
click at [408, 171] on button "[DATE], September 19: 04:30 PM (Current) Unpaid" at bounding box center [369, 177] width 212 height 14
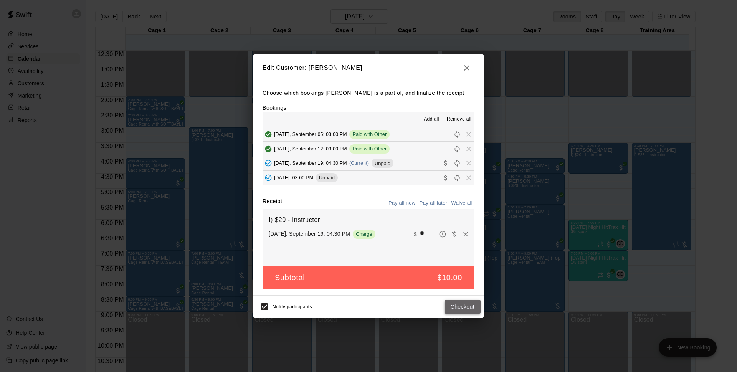
click at [470, 311] on button "Checkout" at bounding box center [463, 307] width 36 height 14
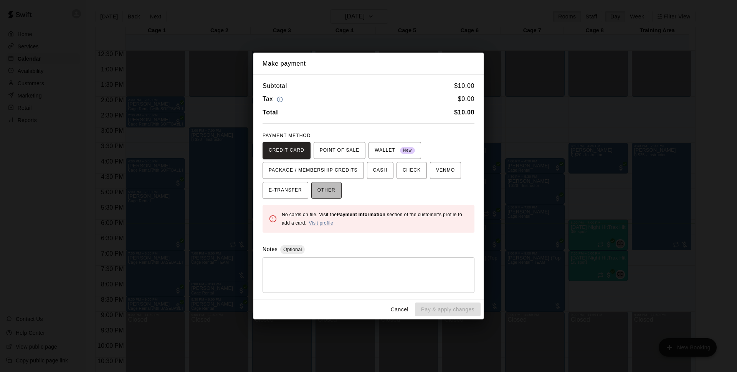
click at [328, 188] on span "OTHER" at bounding box center [326, 190] width 18 height 12
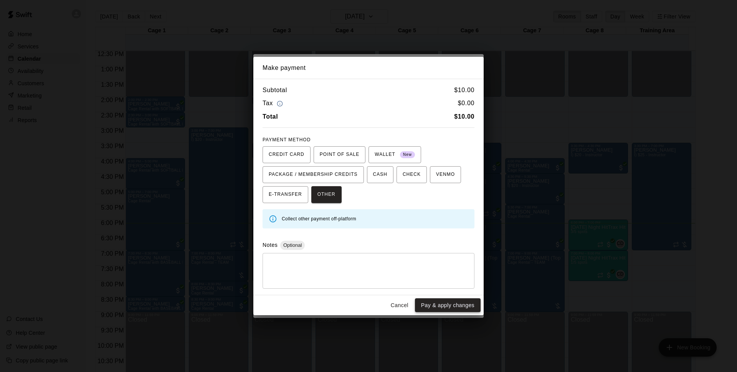
click at [471, 307] on button "Pay & apply changes" at bounding box center [448, 305] width 66 height 14
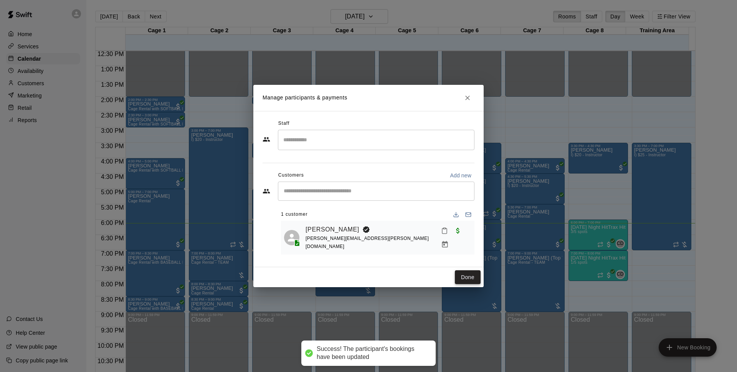
click at [474, 279] on button "Done" at bounding box center [468, 277] width 26 height 14
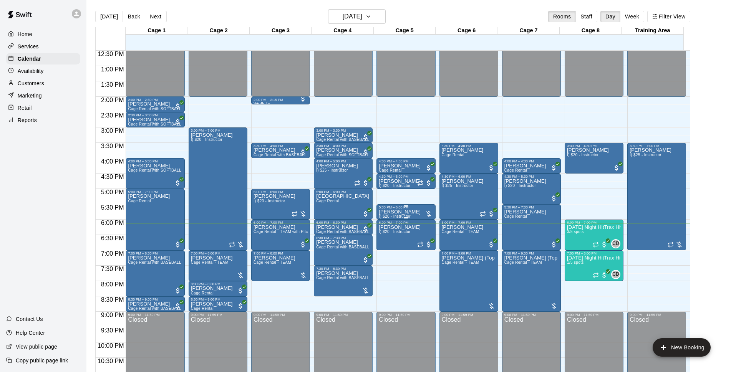
click at [400, 212] on p "[PERSON_NAME]" at bounding box center [399, 212] width 42 height 0
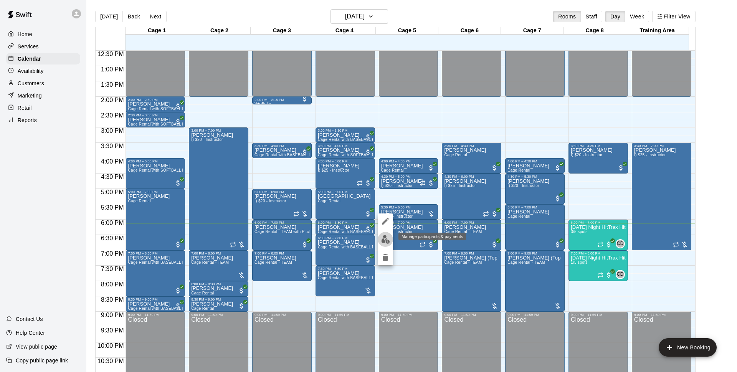
click at [390, 238] on button "edit" at bounding box center [385, 239] width 15 height 15
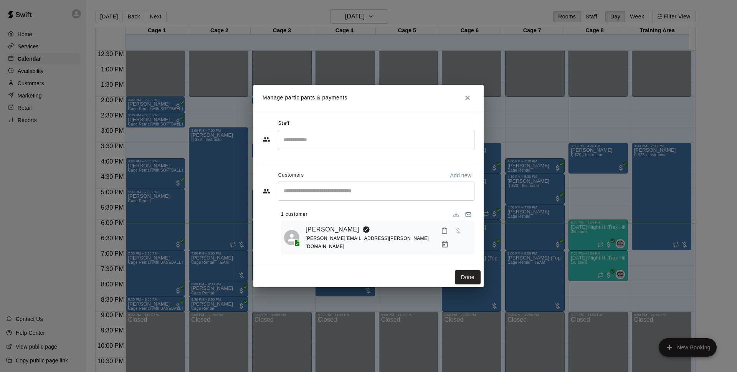
click at [449, 241] on icon "Manage bookings & payment" at bounding box center [445, 245] width 8 height 8
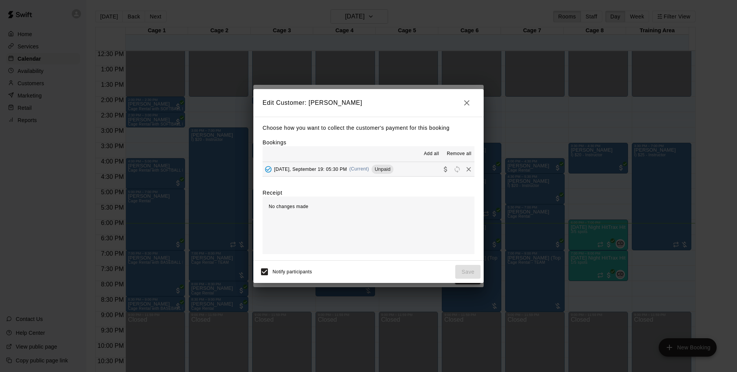
click at [412, 159] on div "Add all Remove all" at bounding box center [369, 153] width 212 height 15
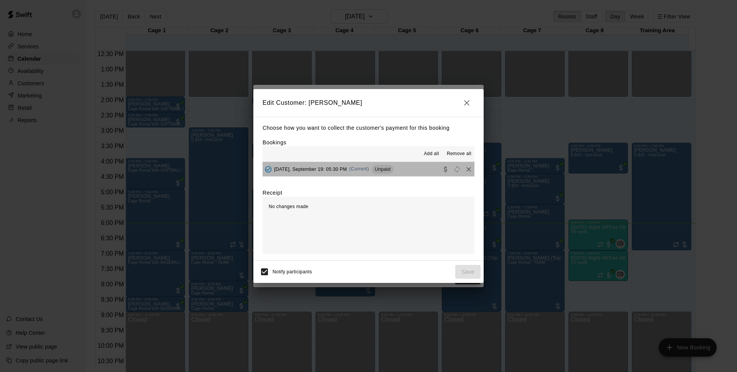
click at [413, 168] on button "[DATE], September 19: 05:30 PM (Current) Unpaid" at bounding box center [369, 169] width 212 height 14
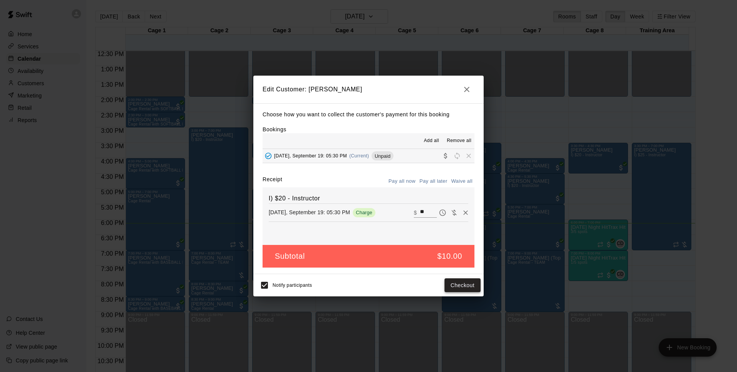
click at [463, 281] on button "Checkout" at bounding box center [463, 285] width 36 height 14
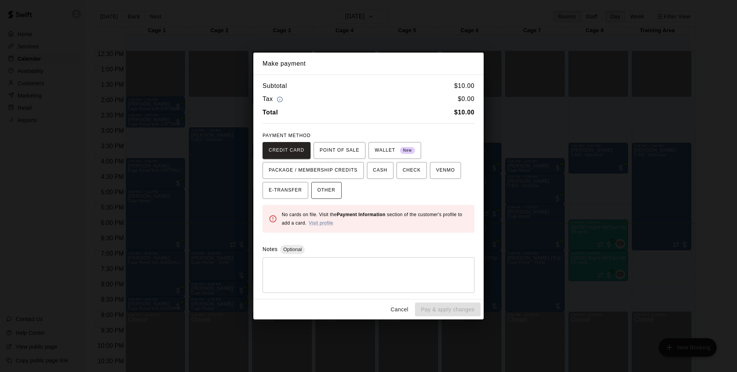
click at [329, 190] on span "OTHER" at bounding box center [326, 190] width 18 height 12
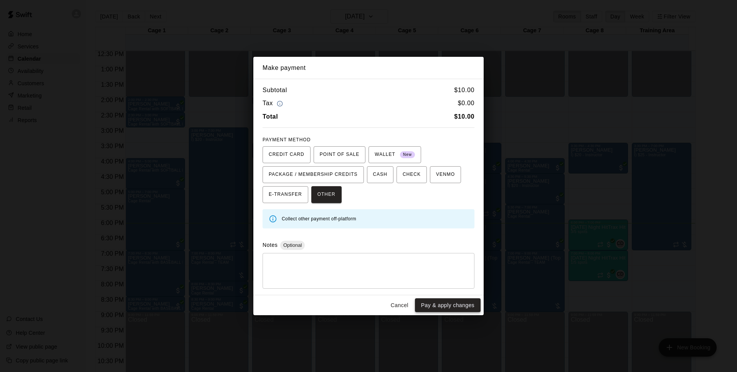
click at [448, 301] on button "Pay & apply changes" at bounding box center [448, 305] width 66 height 14
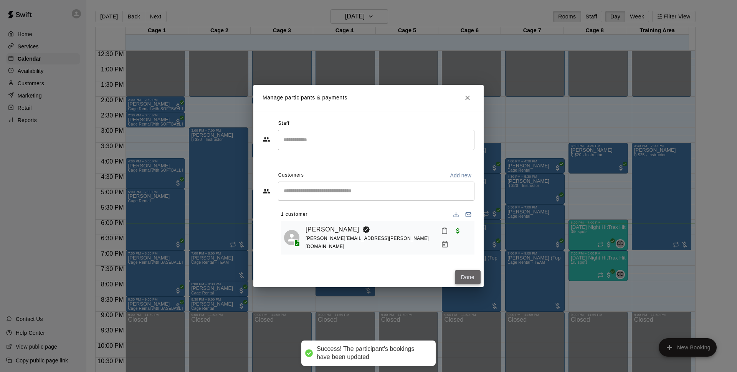
click at [461, 270] on button "Done" at bounding box center [468, 277] width 26 height 14
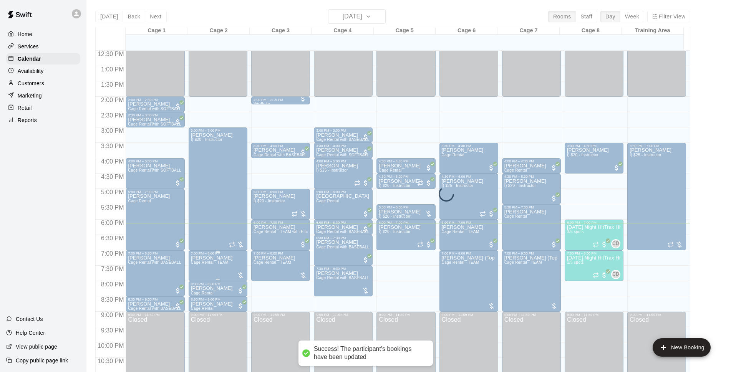
click at [223, 263] on span "Cage Rental - TEAM" at bounding box center [210, 262] width 38 height 4
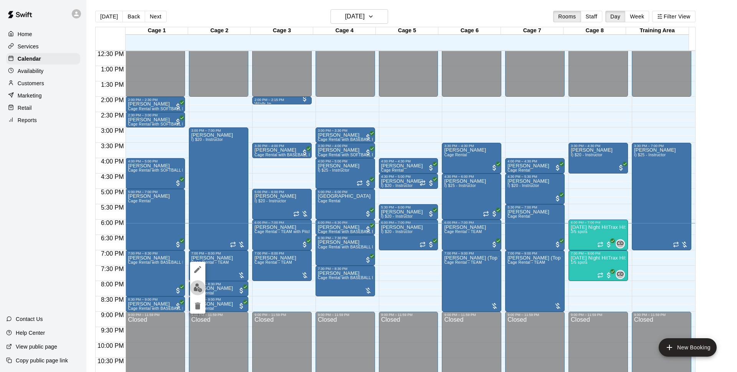
click at [199, 284] on img "edit" at bounding box center [197, 287] width 9 height 9
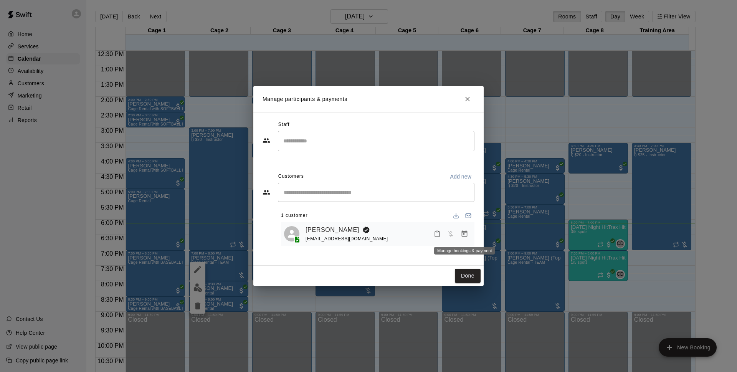
click at [464, 232] on icon "Manage bookings & payment" at bounding box center [465, 233] width 6 height 7
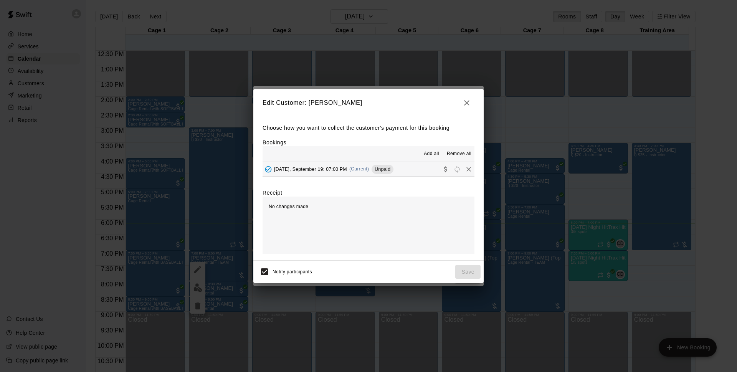
drag, startPoint x: 395, startPoint y: 175, endPoint x: 398, endPoint y: 172, distance: 5.2
click at [398, 172] on button "[DATE], September 19: 07:00 PM (Current) Unpaid" at bounding box center [369, 169] width 212 height 14
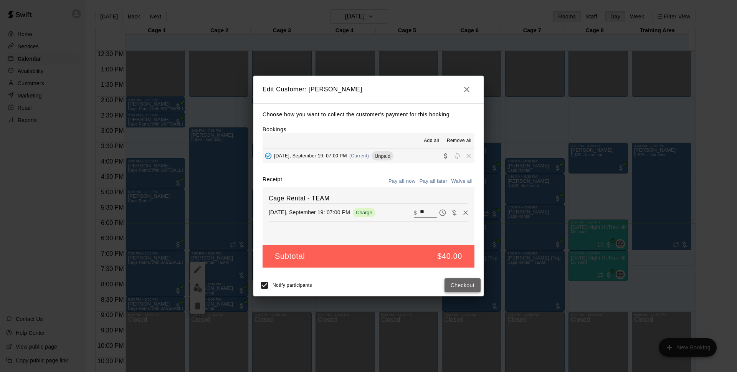
click at [457, 285] on button "Checkout" at bounding box center [463, 285] width 36 height 14
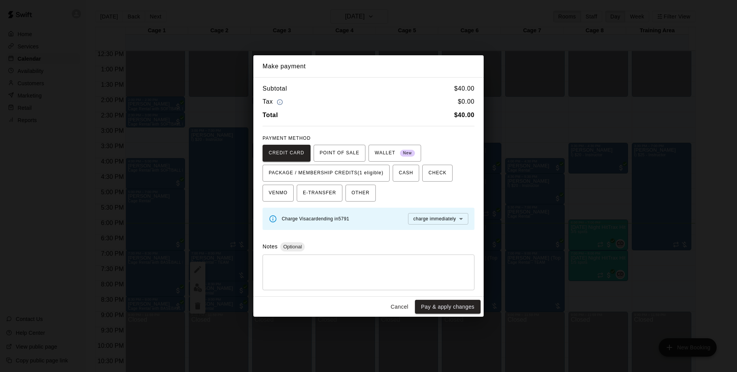
click at [403, 301] on button "Cancel" at bounding box center [399, 307] width 25 height 14
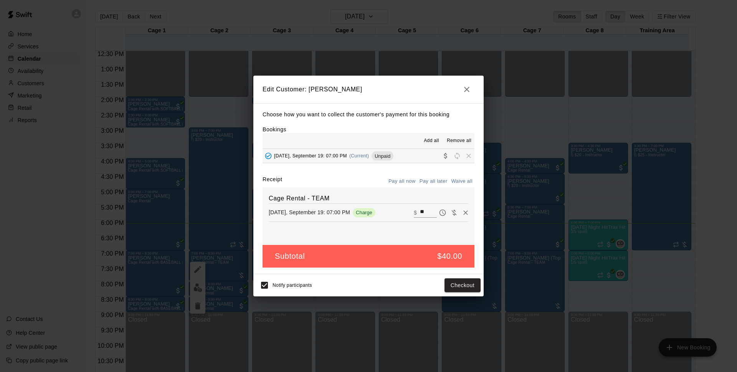
click at [463, 88] on icon "button" at bounding box center [466, 89] width 9 height 9
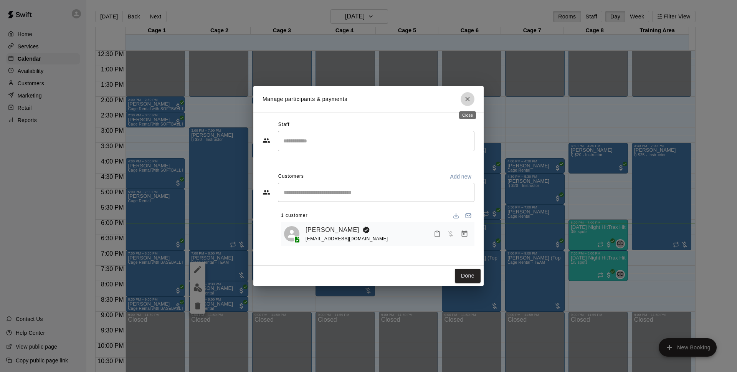
click at [466, 99] on icon "Close" at bounding box center [468, 99] width 8 height 8
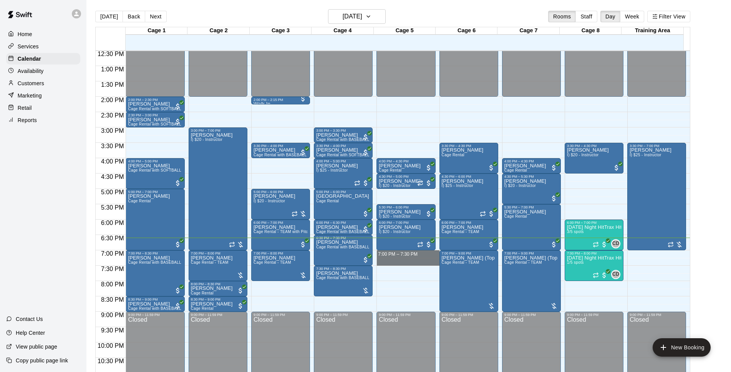
drag, startPoint x: 395, startPoint y: 253, endPoint x: 395, endPoint y: 263, distance: 10.8
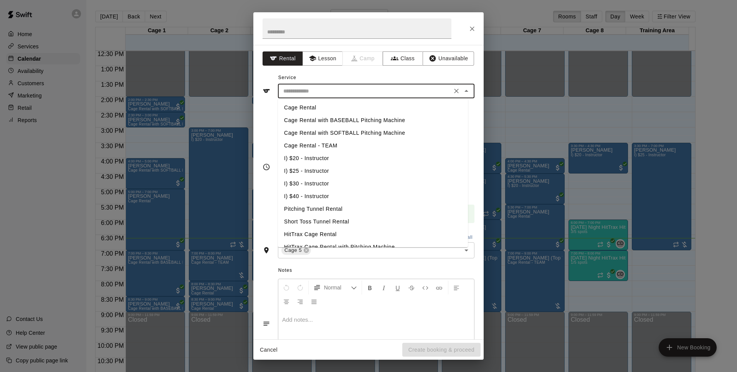
click at [416, 93] on input "text" at bounding box center [364, 91] width 169 height 10
click at [358, 106] on li "Cage Rental" at bounding box center [373, 107] width 190 height 13
type input "**********"
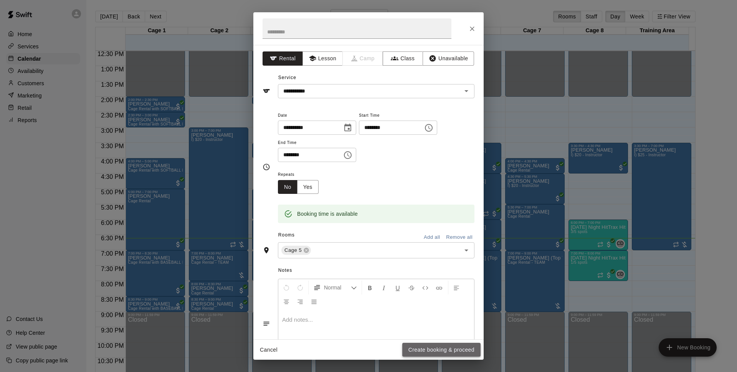
click at [438, 348] on button "Create booking & proceed" at bounding box center [441, 350] width 78 height 14
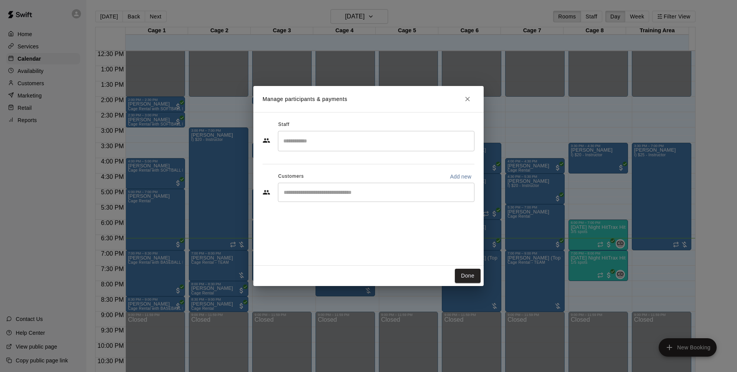
click at [337, 188] on div "​" at bounding box center [376, 192] width 197 height 19
click at [458, 174] on p "Add new" at bounding box center [460, 177] width 21 height 8
select select "**"
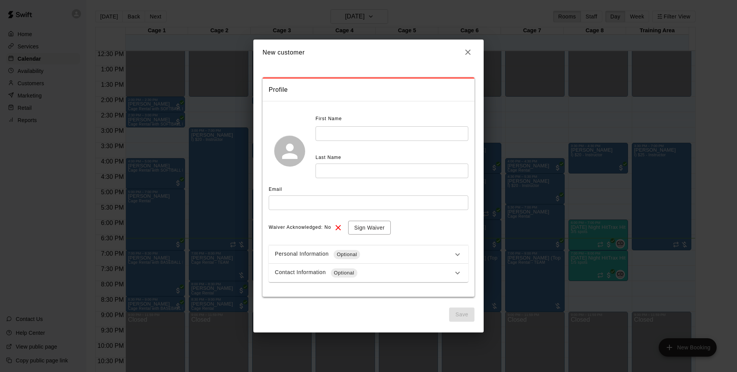
click at [336, 133] on input "text" at bounding box center [392, 133] width 153 height 14
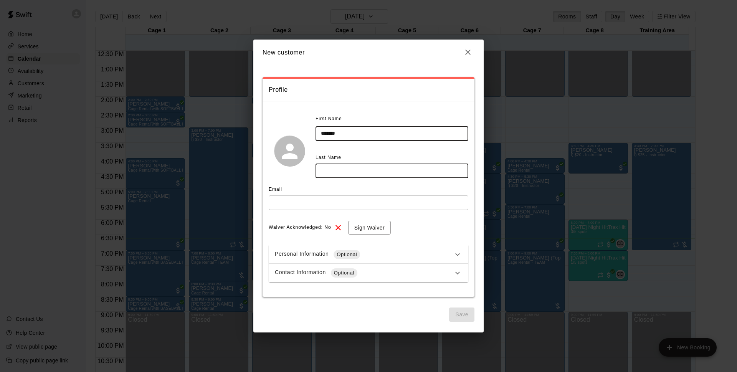
type input "******"
click at [327, 172] on input "text" at bounding box center [392, 171] width 153 height 14
type input "********"
click at [320, 205] on input "text" at bounding box center [369, 202] width 200 height 14
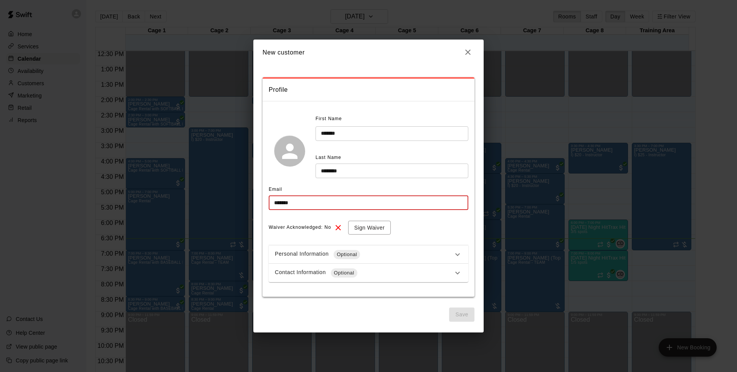
type input "*******"
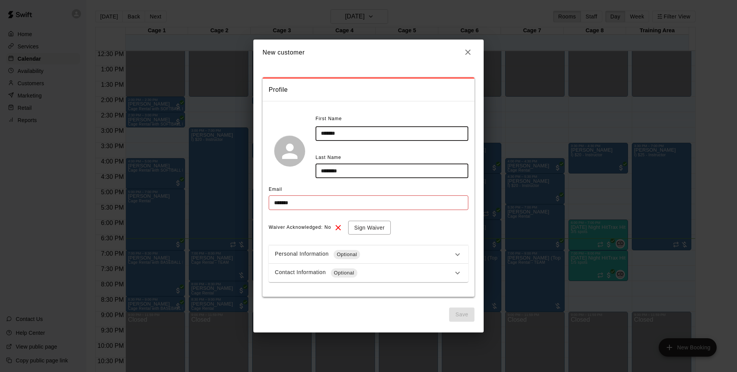
click at [328, 134] on input "******" at bounding box center [392, 133] width 153 height 14
type input "*******"
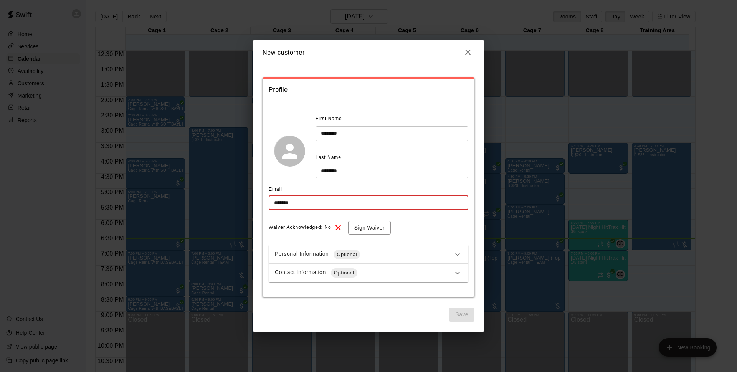
click at [303, 203] on input "*******" at bounding box center [369, 202] width 200 height 14
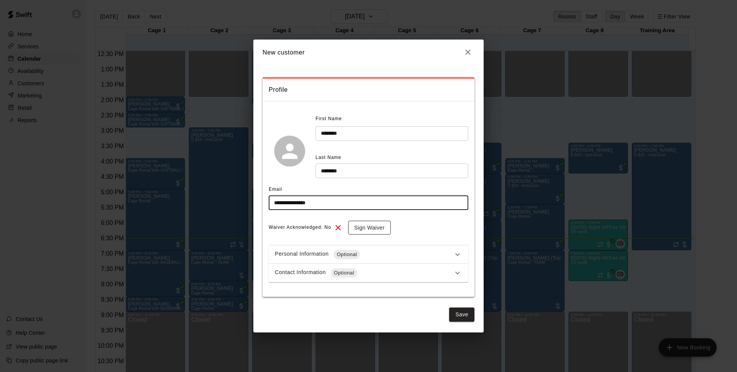
type input "**********"
click at [371, 230] on button "Sign Waiver" at bounding box center [369, 228] width 43 height 14
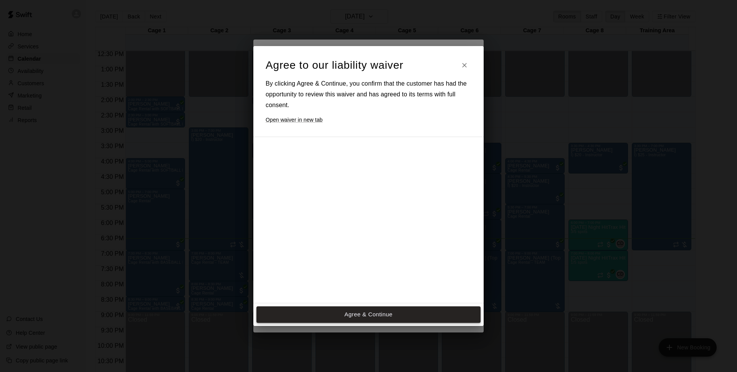
click at [380, 313] on button "Agree & Continue" at bounding box center [368, 314] width 224 height 16
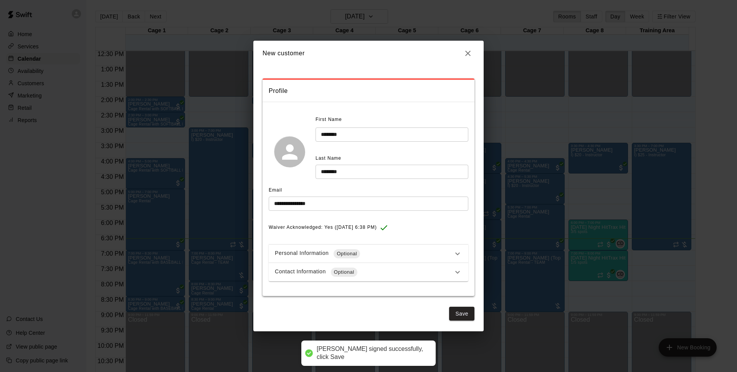
click at [384, 271] on div "Contact Information Optional" at bounding box center [364, 272] width 178 height 9
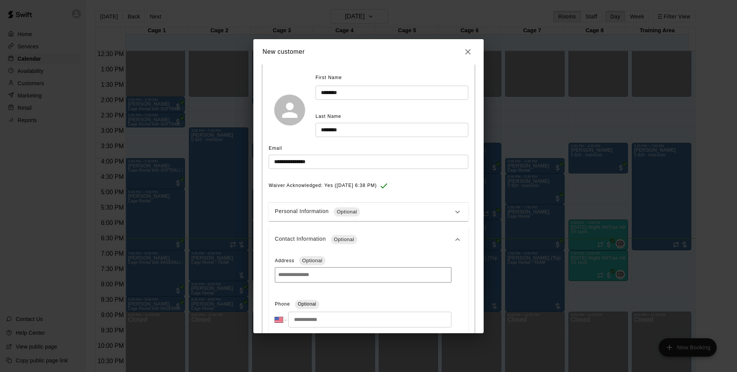
scroll to position [161, 0]
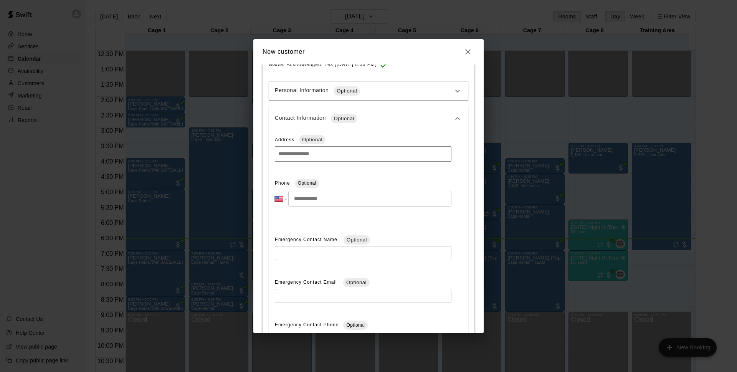
click at [349, 201] on input "tel" at bounding box center [369, 199] width 163 height 16
type input "**********"
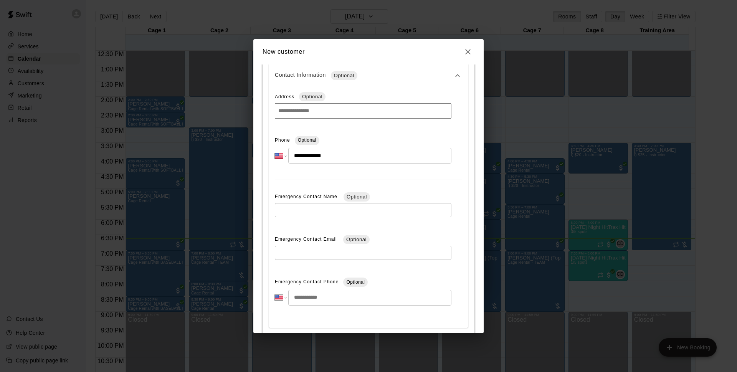
scroll to position [245, 0]
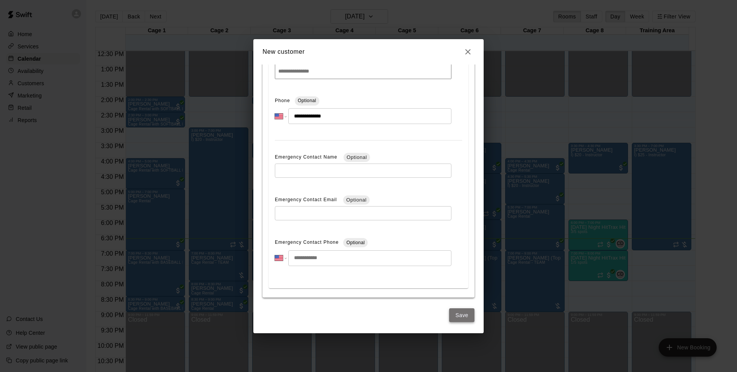
click at [449, 311] on button "Save" at bounding box center [461, 315] width 25 height 14
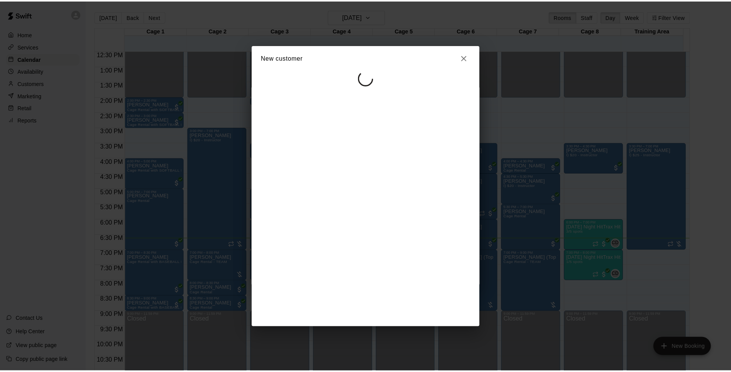
scroll to position [0, 0]
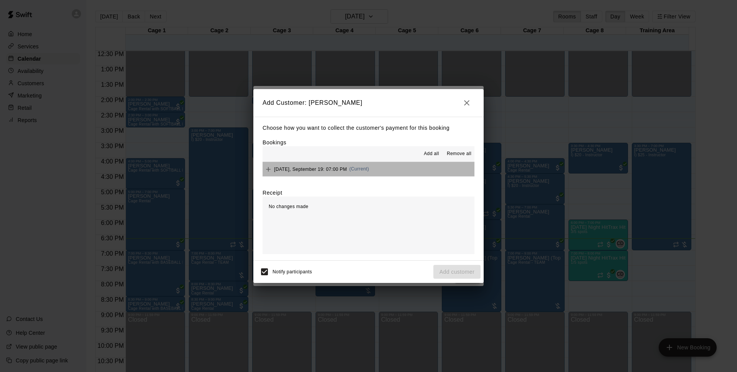
click at [407, 168] on button "[DATE], September 19: 07:00 PM (Current)" at bounding box center [369, 169] width 212 height 14
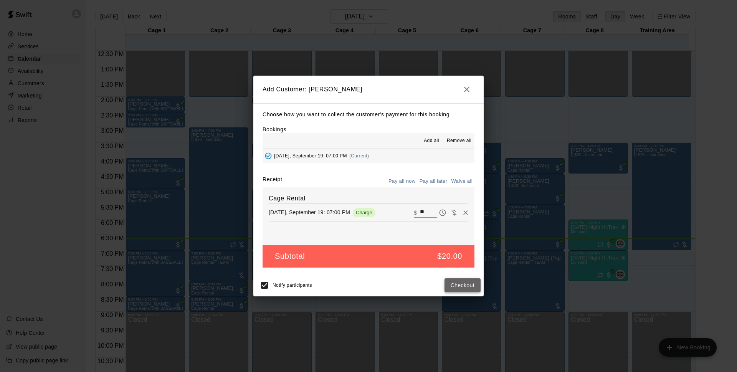
click at [461, 286] on button "Checkout" at bounding box center [463, 285] width 36 height 14
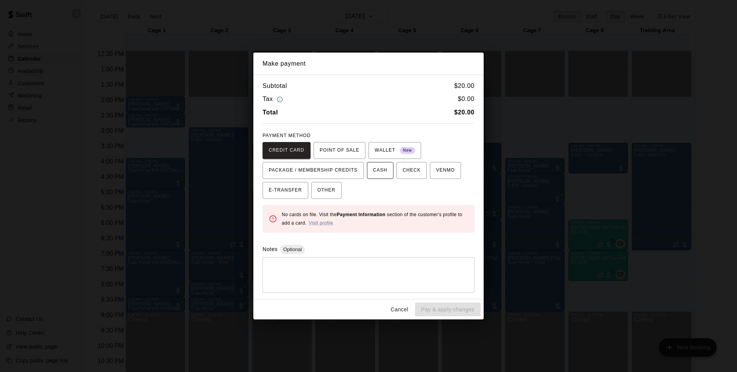
click at [375, 170] on span "CASH" at bounding box center [380, 170] width 14 height 12
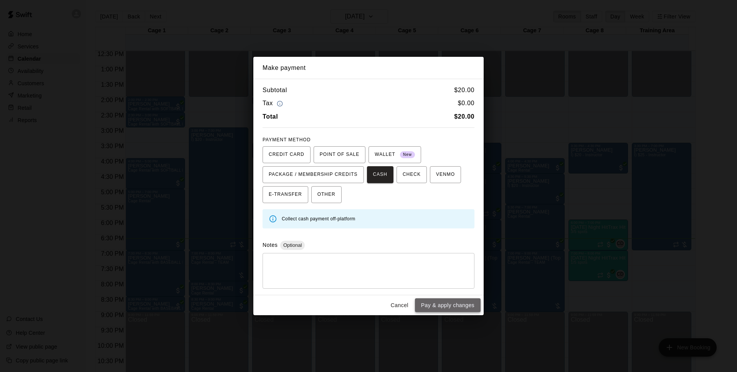
click at [443, 300] on button "Pay & apply changes" at bounding box center [448, 305] width 66 height 14
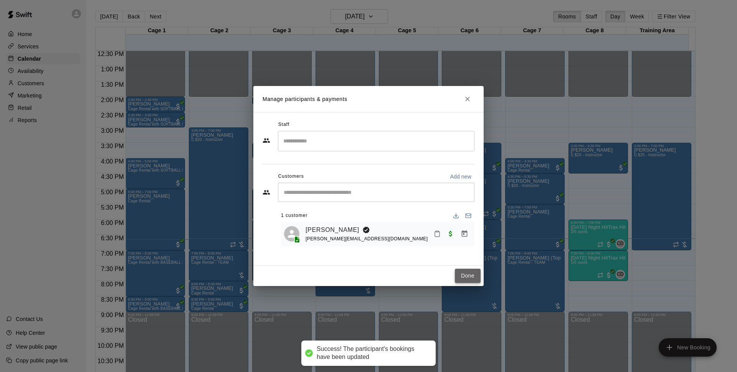
click at [469, 278] on button "Done" at bounding box center [468, 276] width 26 height 14
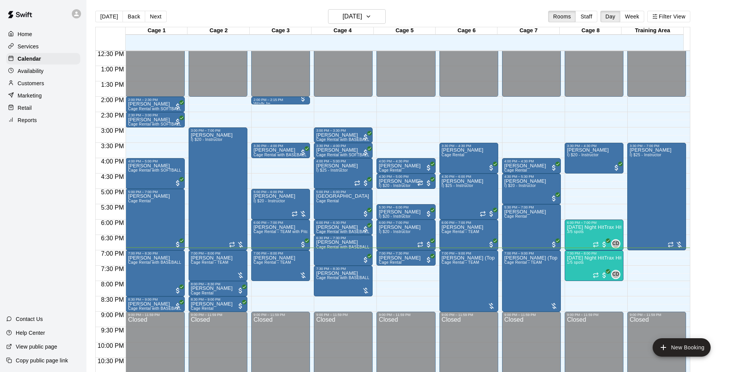
click at [374, 0] on html "Home Services Calendar Availability Customers Marketing Retail Reports Contact …" at bounding box center [365, 192] width 731 height 384
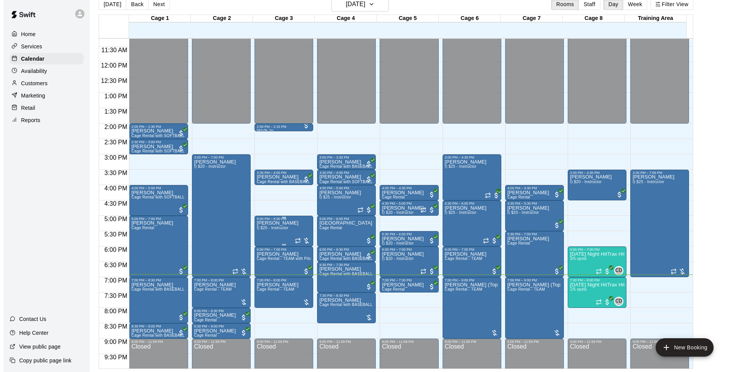
scroll to position [408, 0]
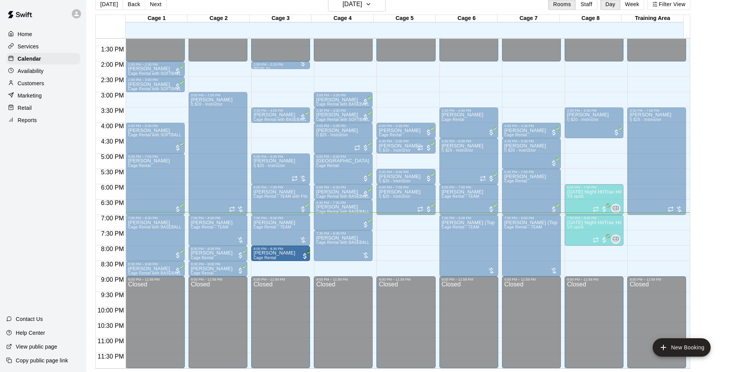
drag, startPoint x: 279, startPoint y: 258, endPoint x: 260, endPoint y: 258, distance: 19.2
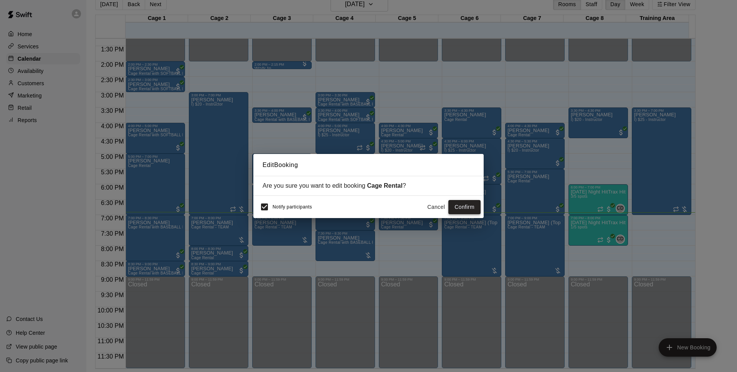
click at [462, 207] on button "Confirm" at bounding box center [464, 207] width 32 height 14
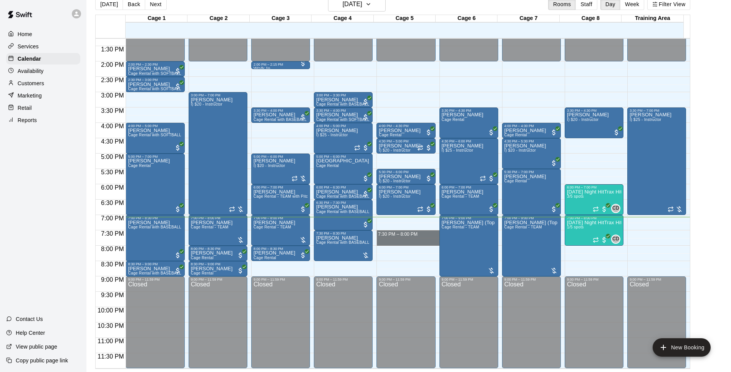
drag, startPoint x: 397, startPoint y: 233, endPoint x: 397, endPoint y: 244, distance: 11.1
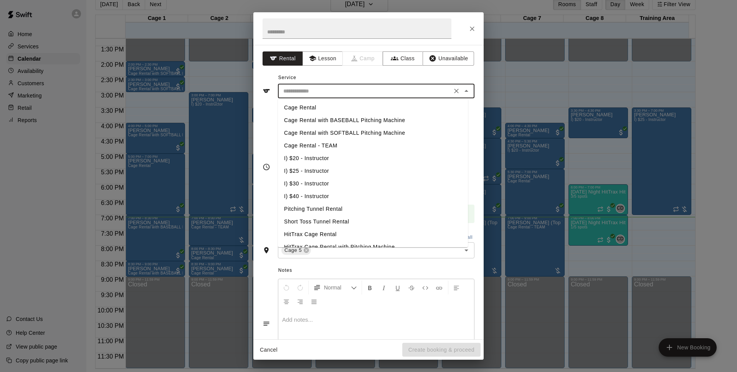
click at [317, 89] on input "text" at bounding box center [364, 91] width 169 height 10
click at [312, 107] on li "Cage Rental" at bounding box center [373, 107] width 190 height 13
type input "**********"
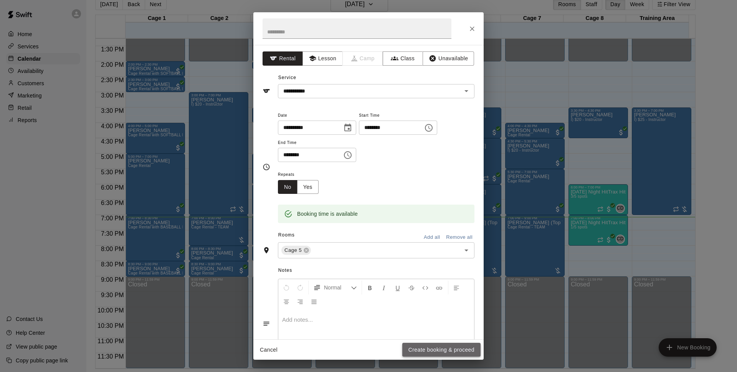
click at [444, 346] on button "Create booking & proceed" at bounding box center [441, 350] width 78 height 14
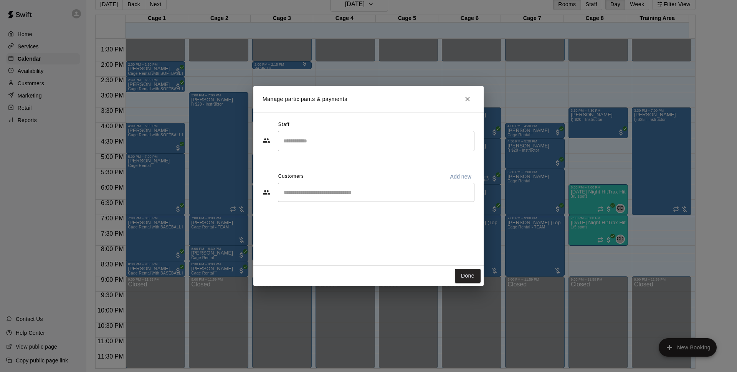
click at [323, 188] on div "​" at bounding box center [376, 192] width 197 height 19
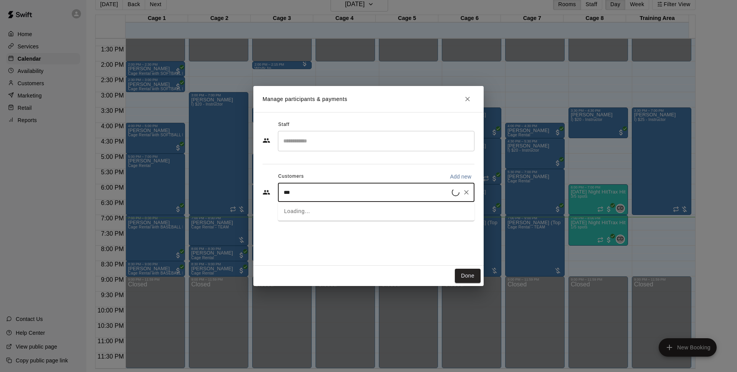
type input "****"
click at [466, 194] on icon "Clear" at bounding box center [467, 192] width 8 height 8
type input "*******"
click at [399, 213] on div "Walk In [EMAIL_ADDRESS][DOMAIN_NAME]" at bounding box center [383, 214] width 169 height 17
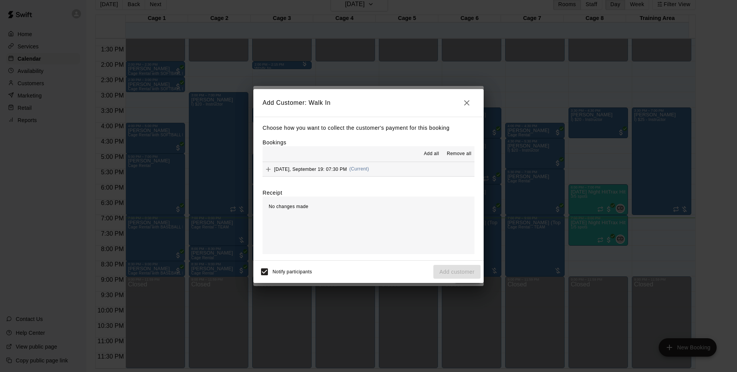
click at [382, 171] on button "[DATE], September 19: 07:30 PM (Current)" at bounding box center [369, 169] width 212 height 14
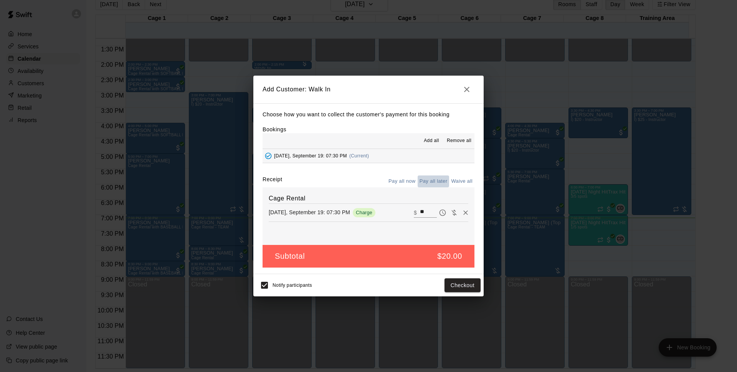
click at [445, 185] on button "Pay all later" at bounding box center [434, 181] width 32 height 12
click at [464, 286] on button "Add customer" at bounding box center [456, 285] width 47 height 14
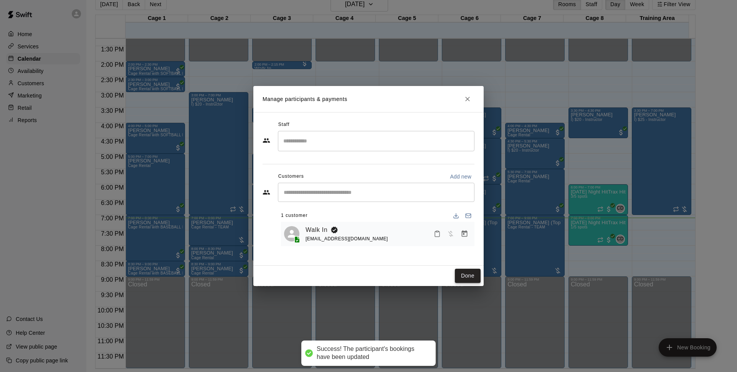
click at [470, 274] on button "Done" at bounding box center [468, 276] width 26 height 14
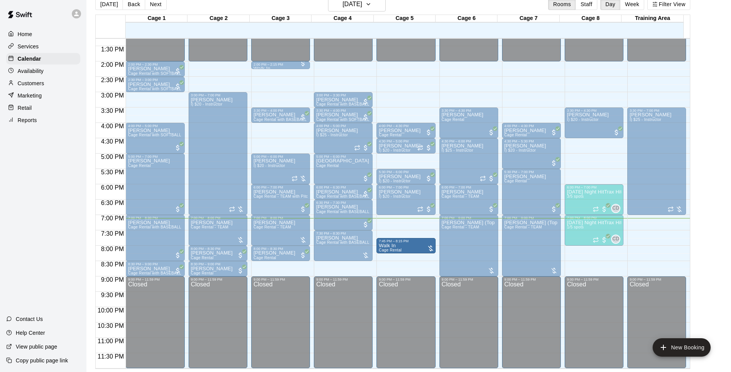
drag, startPoint x: 407, startPoint y: 237, endPoint x: 410, endPoint y: 246, distance: 9.0
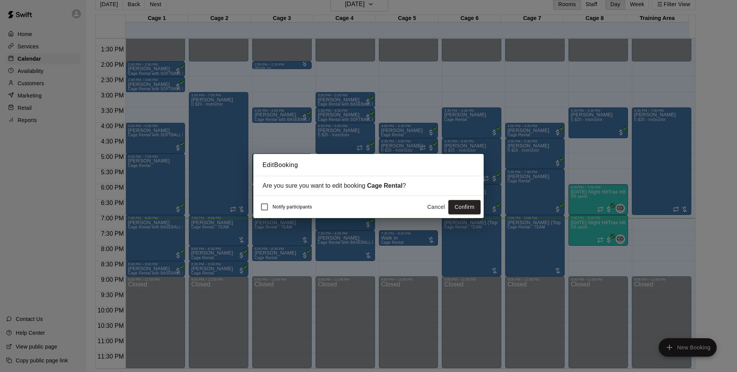
click at [459, 205] on button "Confirm" at bounding box center [464, 207] width 32 height 14
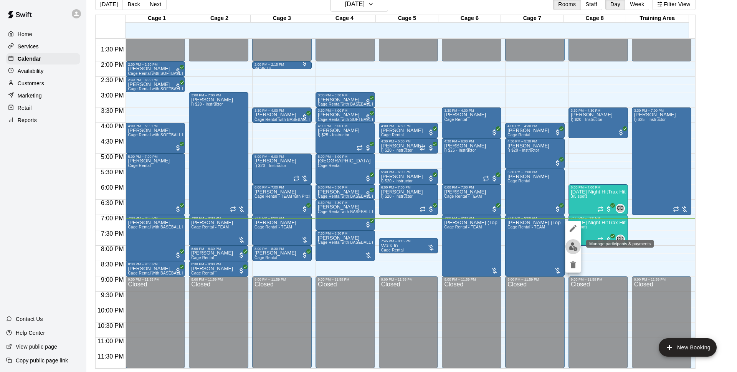
click at [574, 244] on img "edit" at bounding box center [573, 246] width 9 height 9
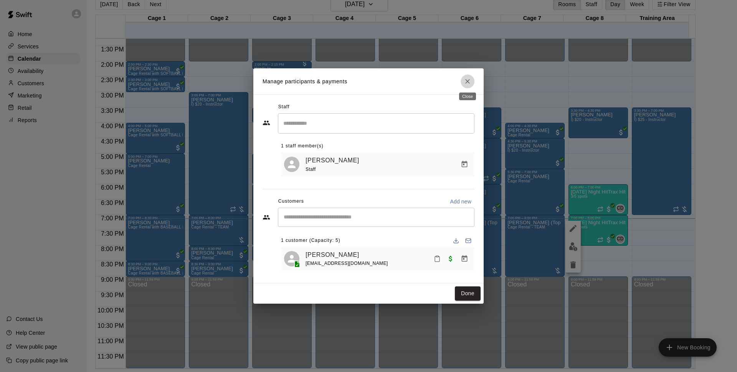
click at [468, 83] on icon "Close" at bounding box center [468, 82] width 8 height 8
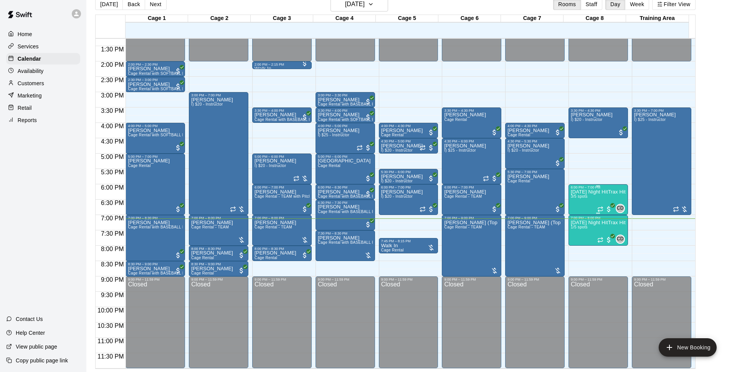
click at [593, 197] on div "[DATE] Night HitTrax Hitting REPS Class (6-12 year olds) 3/5 spots" at bounding box center [598, 375] width 55 height 372
click at [582, 174] on div at bounding box center [368, 186] width 737 height 372
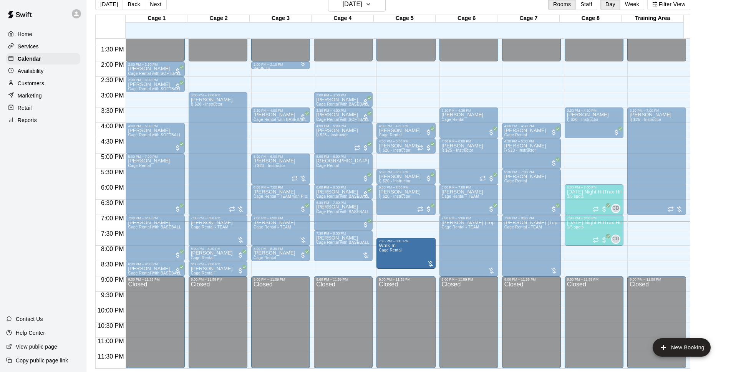
drag, startPoint x: 405, startPoint y: 254, endPoint x: 404, endPoint y: 269, distance: 15.4
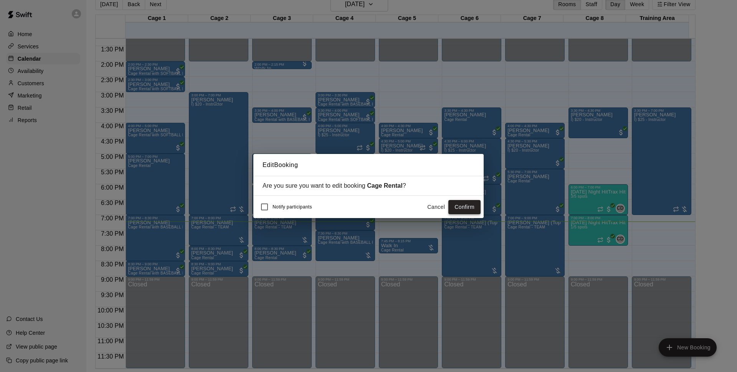
click at [468, 210] on button "Confirm" at bounding box center [464, 207] width 32 height 14
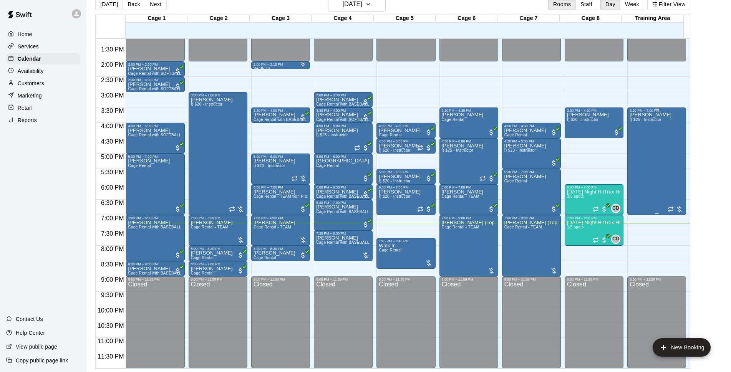
click at [658, 149] on div "[PERSON_NAME] I) $25 - Instructor" at bounding box center [650, 298] width 42 height 372
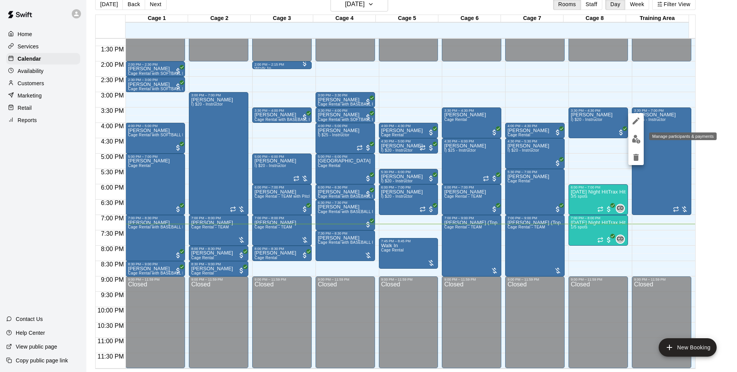
click at [634, 142] on img "edit" at bounding box center [636, 139] width 9 height 9
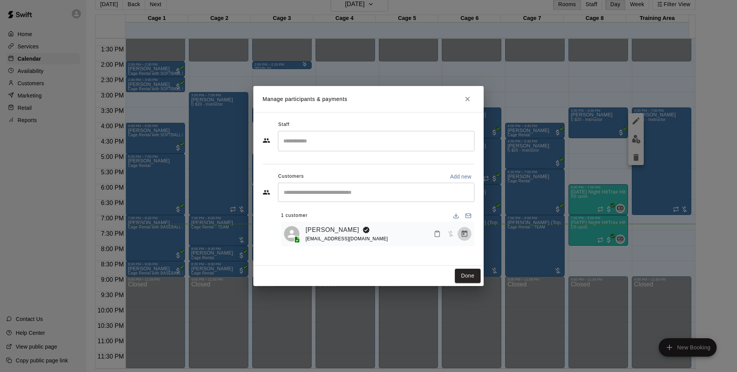
click at [465, 233] on icon "Manage bookings & payment" at bounding box center [465, 234] width 8 height 8
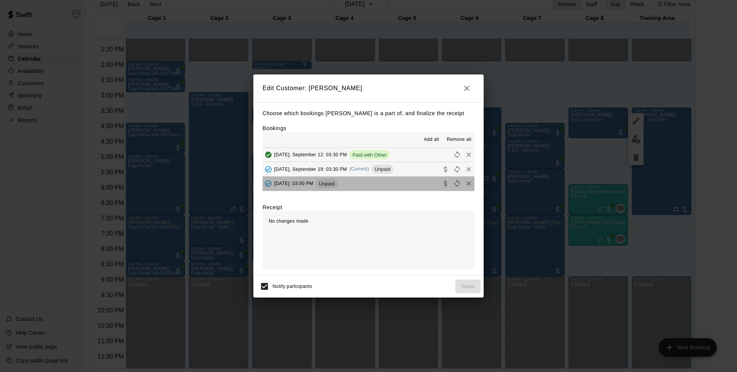
click at [393, 188] on button "[DATE]: 03:00 PM Unpaid" at bounding box center [369, 184] width 212 height 14
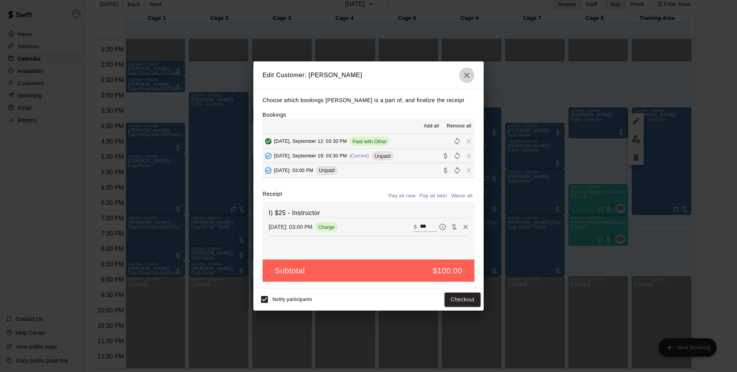
click at [468, 78] on icon "button" at bounding box center [466, 75] width 9 height 9
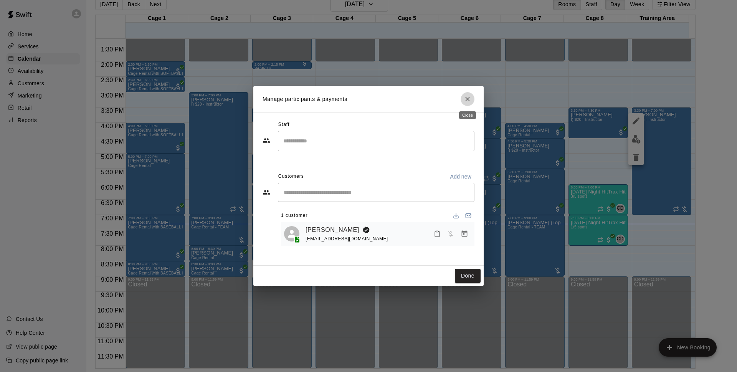
click at [469, 94] on button "Close" at bounding box center [468, 99] width 14 height 14
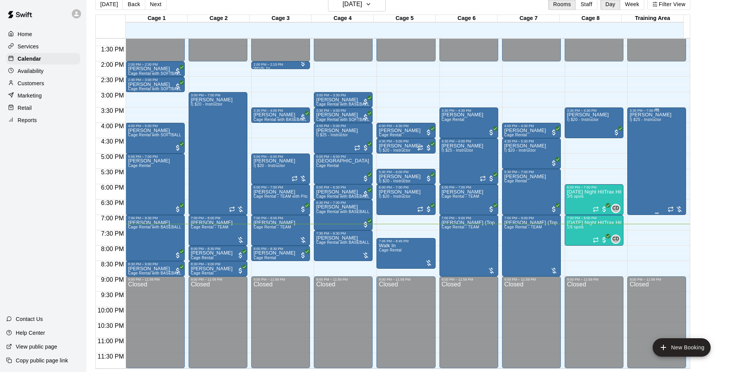
click at [654, 149] on div "[PERSON_NAME] I) $25 - Instructor" at bounding box center [650, 298] width 42 height 372
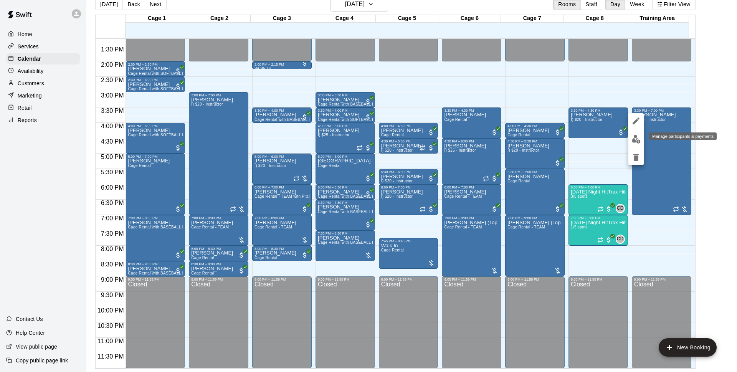
click at [640, 141] on img "edit" at bounding box center [636, 139] width 9 height 9
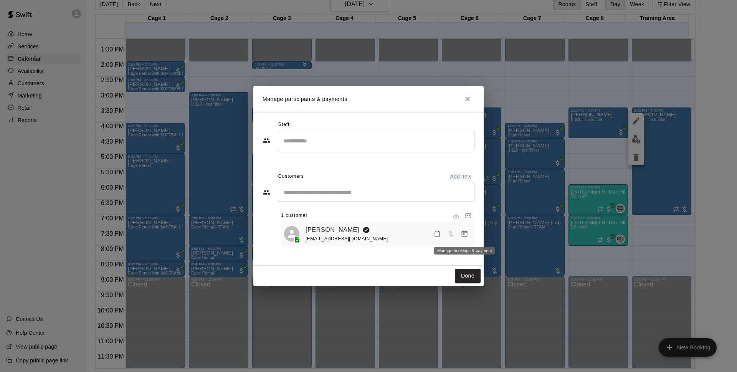
click at [464, 235] on icon "Manage bookings & payment" at bounding box center [465, 233] width 6 height 7
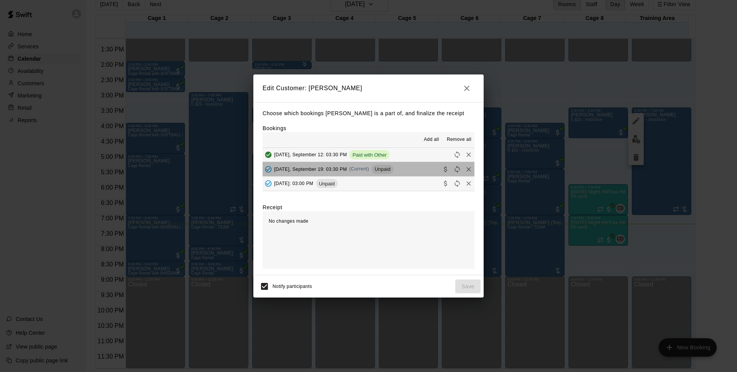
click at [397, 166] on button "[DATE], September 19: 03:30 PM (Current) Unpaid" at bounding box center [369, 169] width 212 height 14
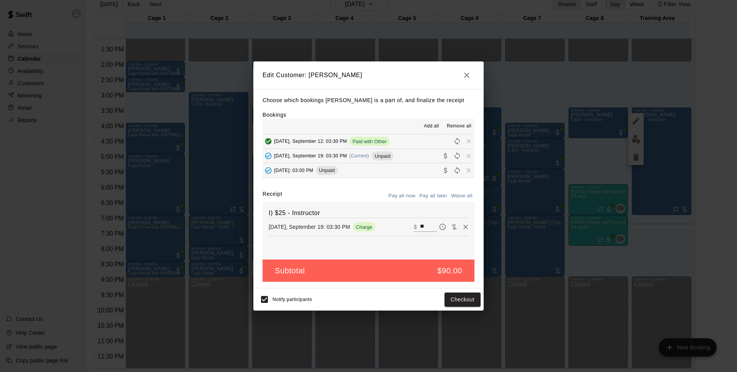
click at [395, 171] on button "[DATE]: 03:00 PM Unpaid" at bounding box center [369, 170] width 212 height 14
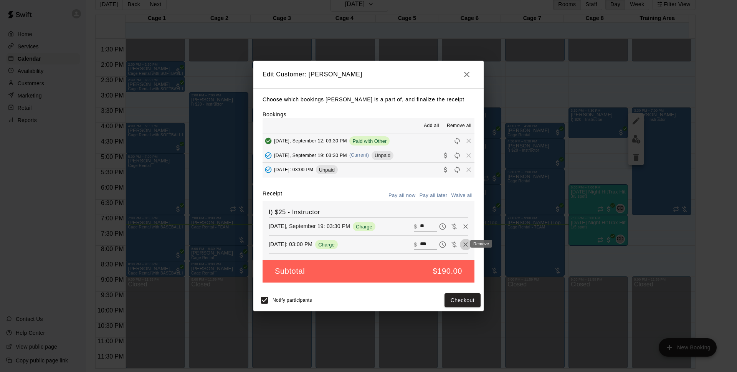
click at [462, 243] on icon "Remove" at bounding box center [466, 245] width 8 height 8
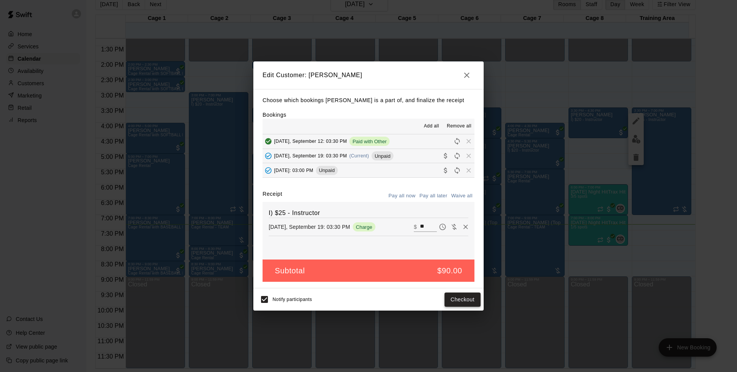
click at [456, 301] on button "Checkout" at bounding box center [463, 300] width 36 height 14
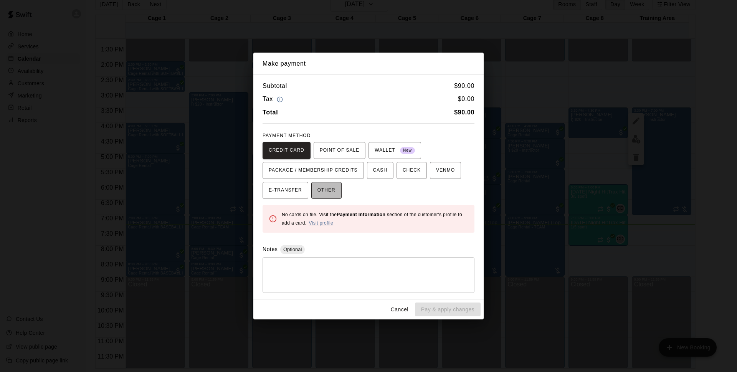
click at [340, 183] on button "OTHER" at bounding box center [326, 190] width 30 height 17
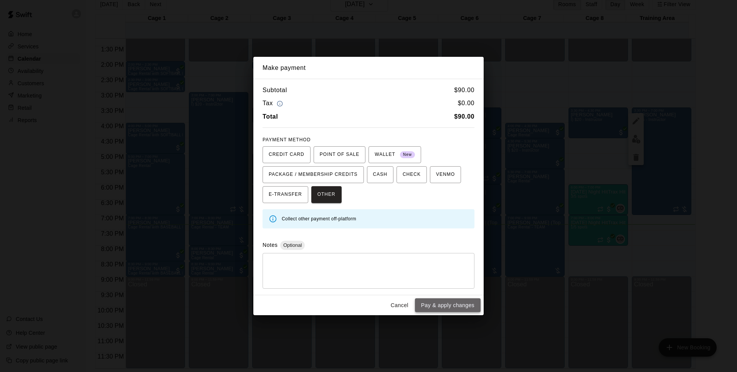
click at [450, 306] on button "Pay & apply changes" at bounding box center [448, 305] width 66 height 14
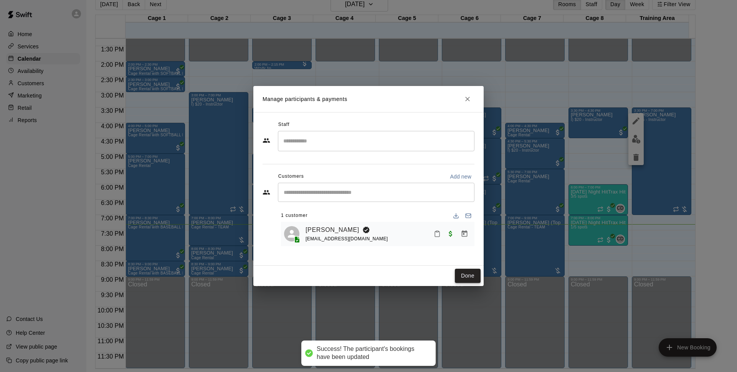
click at [466, 271] on button "Done" at bounding box center [468, 276] width 26 height 14
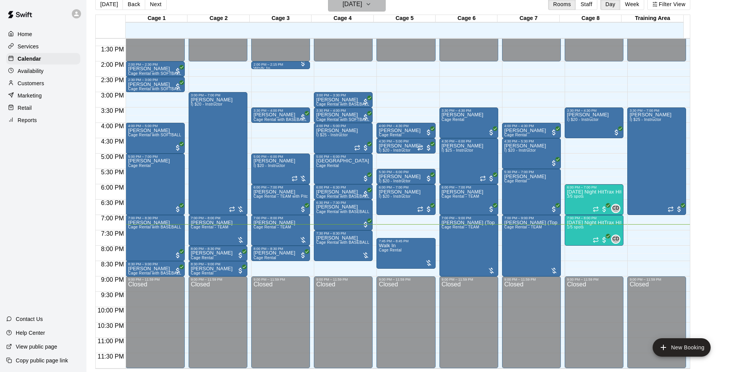
click at [362, 5] on h6 "[DATE]" at bounding box center [352, 4] width 20 height 11
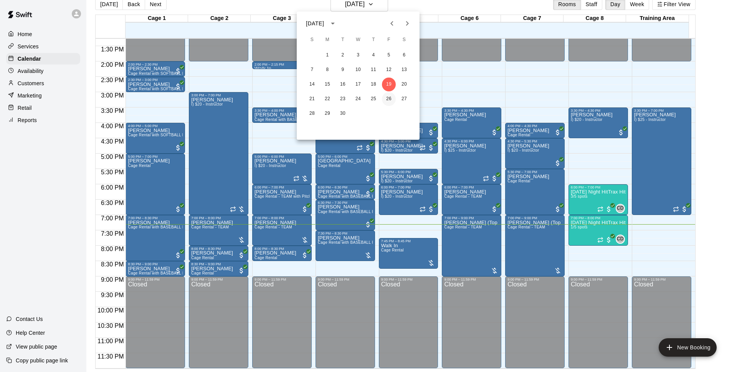
click at [392, 96] on button "26" at bounding box center [389, 99] width 14 height 14
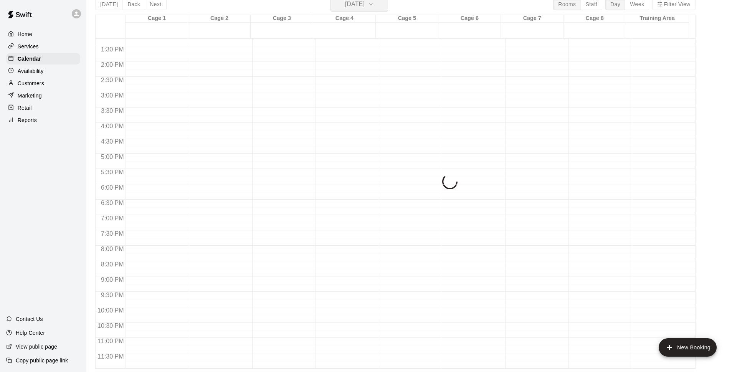
scroll to position [9, 0]
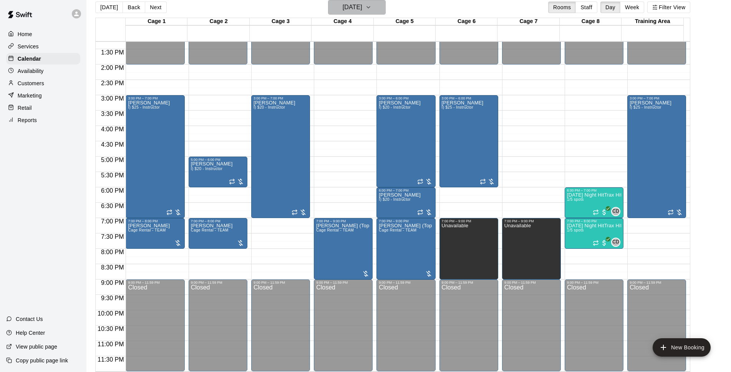
click at [362, 2] on h6 "[DATE]" at bounding box center [352, 7] width 20 height 11
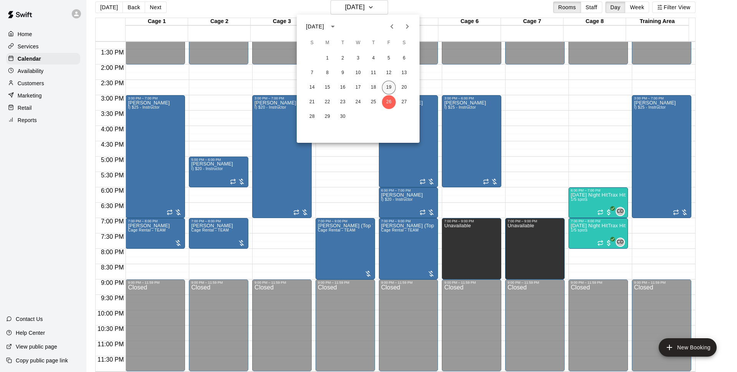
drag, startPoint x: 383, startPoint y: 88, endPoint x: 387, endPoint y: 85, distance: 4.3
click at [387, 84] on button "19" at bounding box center [389, 88] width 14 height 14
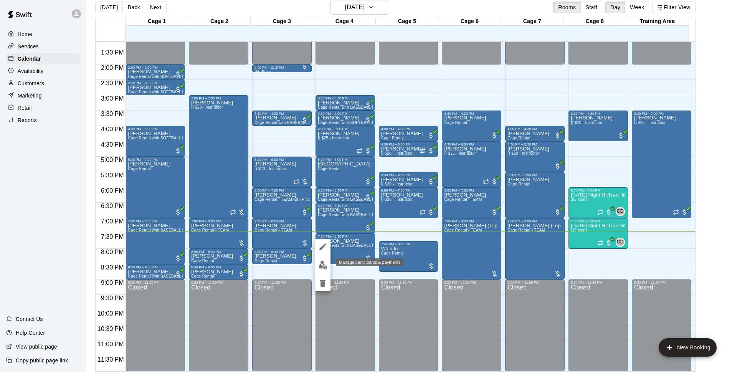
click at [322, 263] on img "edit" at bounding box center [323, 265] width 9 height 9
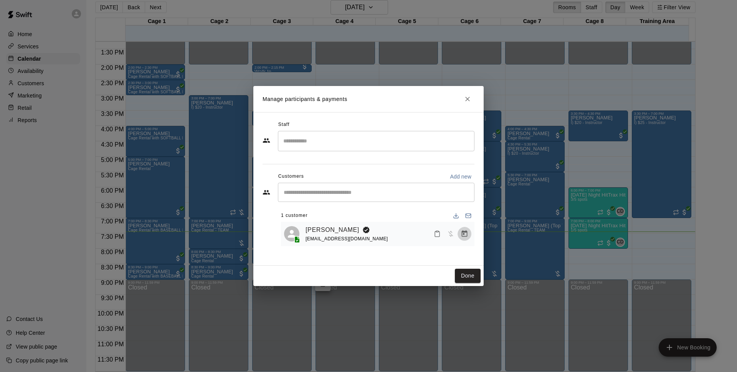
click at [461, 236] on icon "Manage bookings & payment" at bounding box center [465, 234] width 8 height 8
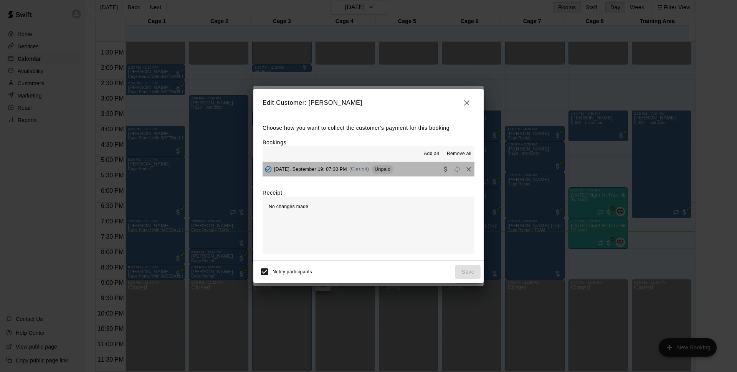
click at [386, 171] on span "Unpaid" at bounding box center [383, 169] width 22 height 6
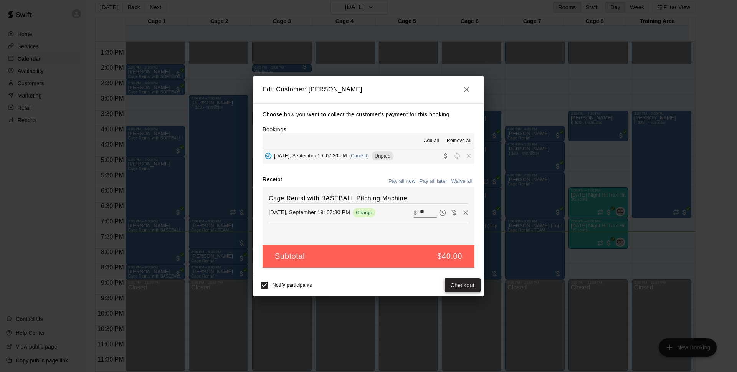
click at [467, 281] on button "Checkout" at bounding box center [463, 285] width 36 height 14
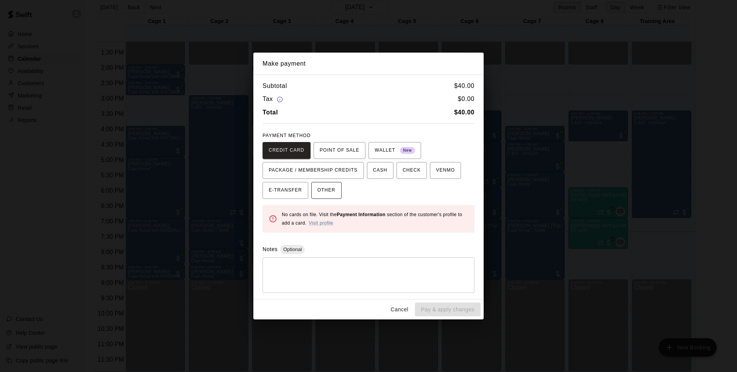
click at [340, 184] on button "OTHER" at bounding box center [326, 190] width 30 height 17
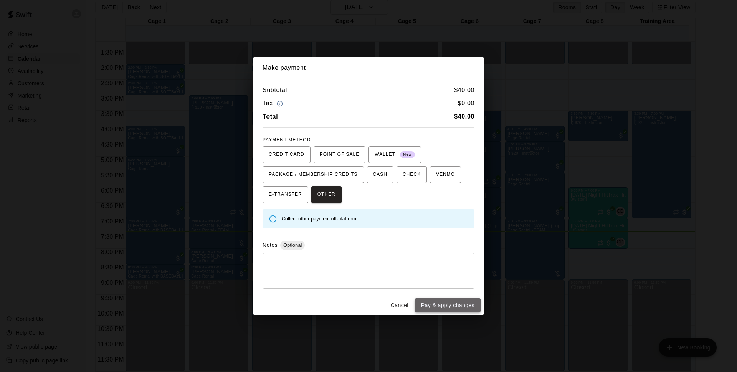
click at [452, 307] on button "Pay & apply changes" at bounding box center [448, 305] width 66 height 14
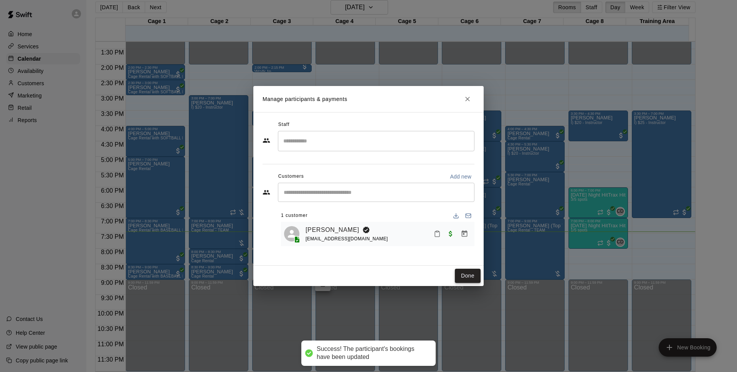
click at [464, 277] on button "Done" at bounding box center [468, 276] width 26 height 14
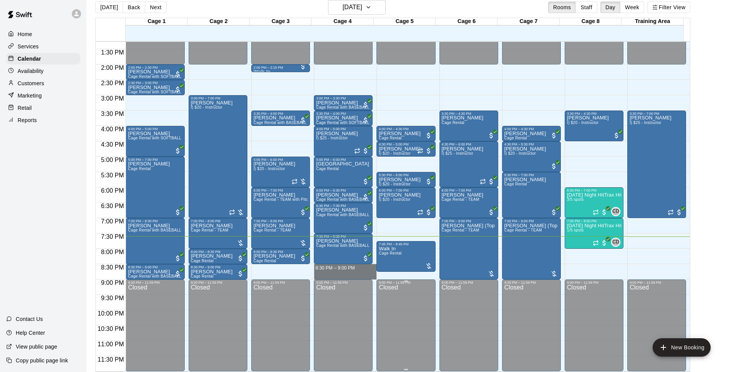
drag, startPoint x: 323, startPoint y: 266, endPoint x: 426, endPoint y: 304, distance: 109.7
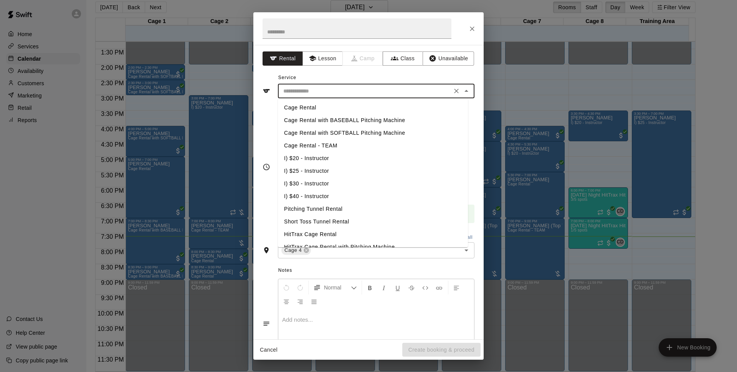
click at [357, 90] on input "text" at bounding box center [364, 91] width 169 height 10
drag, startPoint x: 336, startPoint y: 108, endPoint x: 360, endPoint y: 131, distance: 33.1
click at [337, 109] on li "Cage Rental" at bounding box center [373, 107] width 190 height 13
type input "**********"
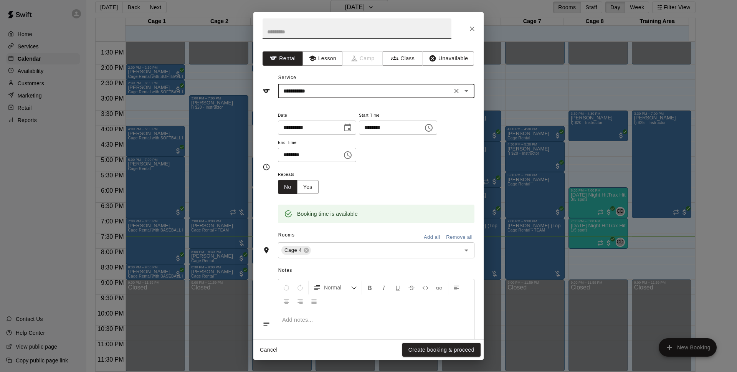
click at [469, 345] on button "Create booking & proceed" at bounding box center [441, 350] width 78 height 14
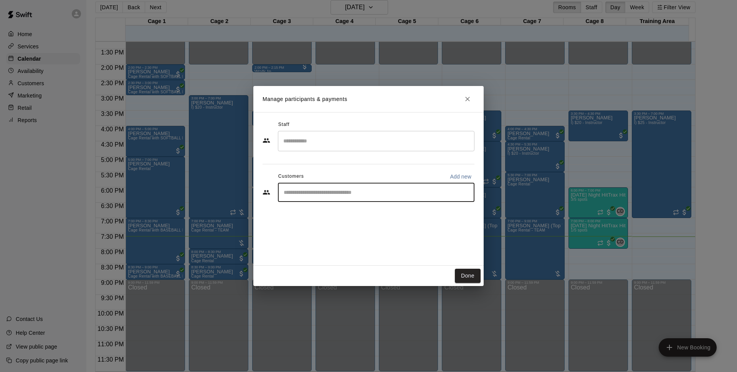
click at [326, 191] on input "Start typing to search customers..." at bounding box center [376, 192] width 190 height 8
type input "*******"
click at [369, 213] on div "[PERSON_NAME] [PERSON_NAME][EMAIL_ADDRESS][DOMAIN_NAME]" at bounding box center [383, 214] width 169 height 17
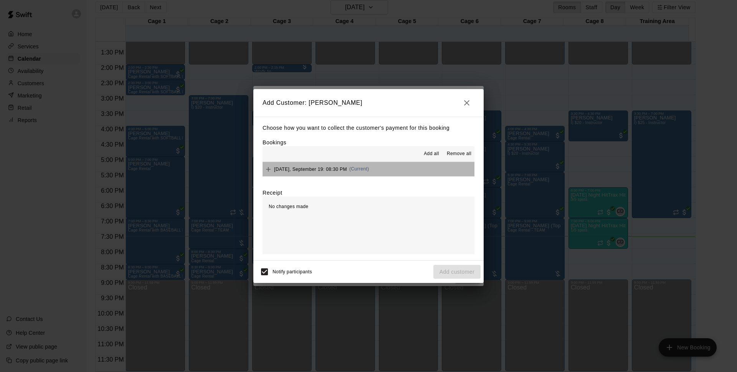
click at [426, 173] on button "[DATE], September 19: 08:30 PM (Current)" at bounding box center [369, 169] width 212 height 14
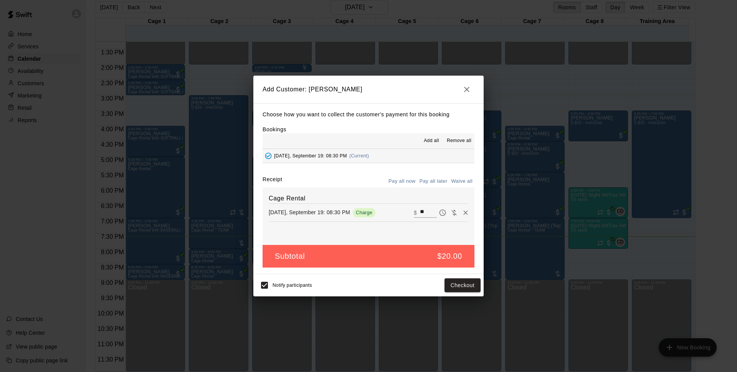
click at [430, 180] on button "Pay all later" at bounding box center [434, 181] width 32 height 12
click at [466, 284] on button "Add customer" at bounding box center [456, 285] width 47 height 14
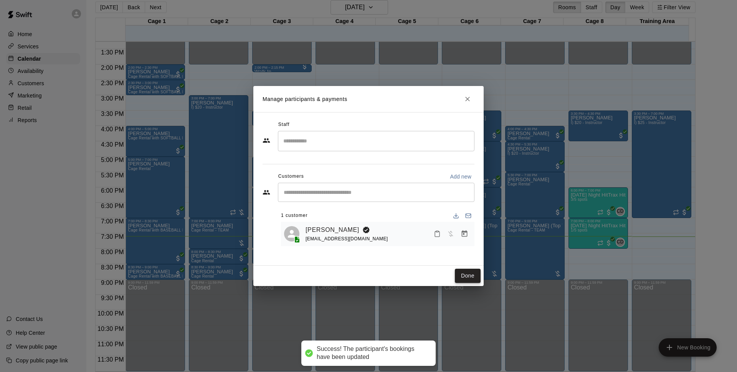
click at [472, 277] on button "Done" at bounding box center [468, 276] width 26 height 14
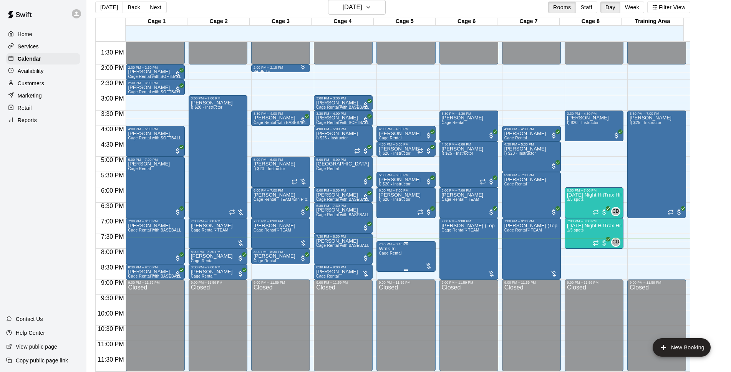
click at [400, 252] on span "Cage Rental" at bounding box center [389, 253] width 23 height 4
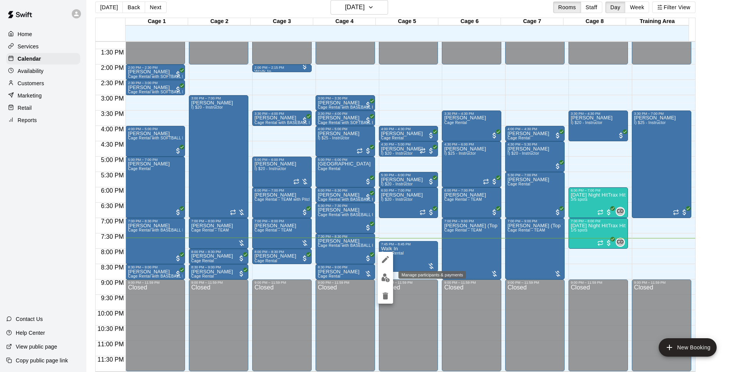
click at [387, 273] on button "edit" at bounding box center [385, 277] width 15 height 15
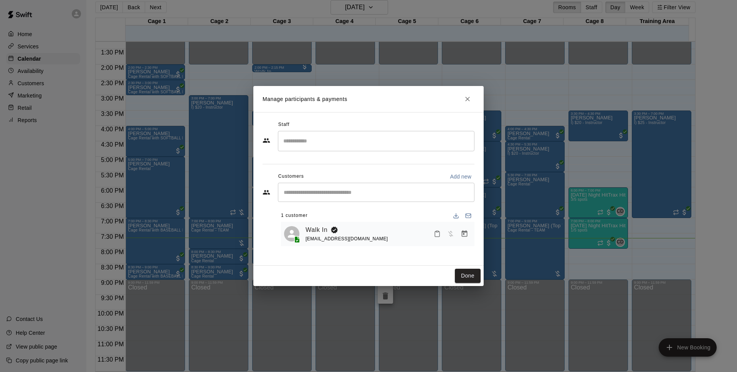
click at [456, 175] on p "Add new" at bounding box center [460, 177] width 21 height 8
select select "**"
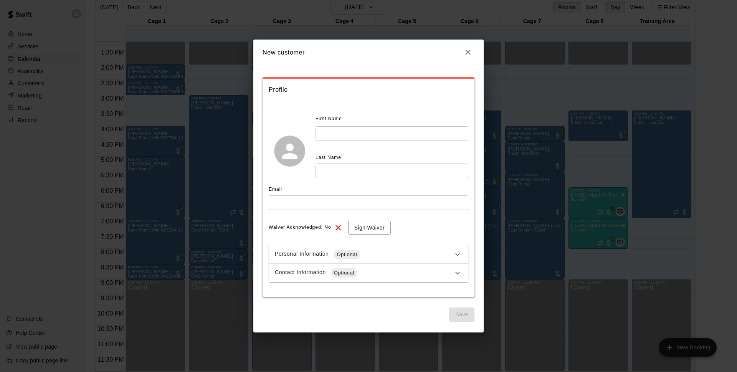
click at [469, 53] on icon "button" at bounding box center [467, 52] width 5 height 5
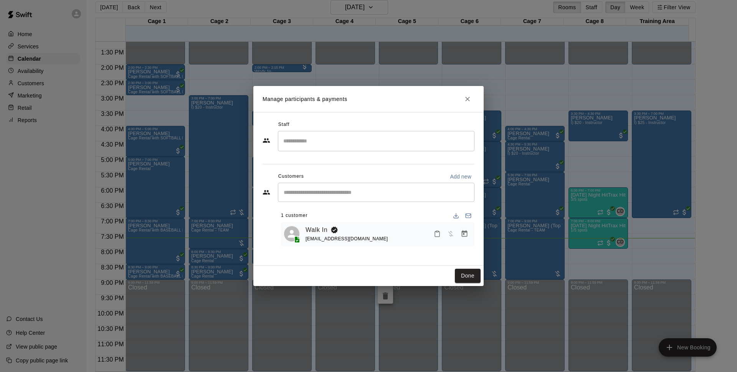
click at [463, 97] on button "Close" at bounding box center [468, 99] width 14 height 14
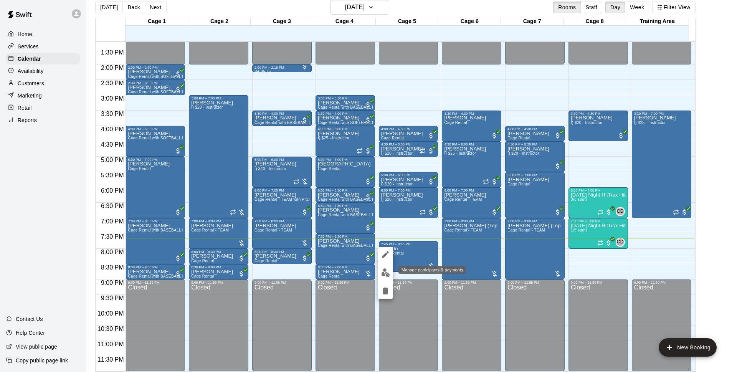
click at [383, 273] on img "edit" at bounding box center [385, 272] width 9 height 9
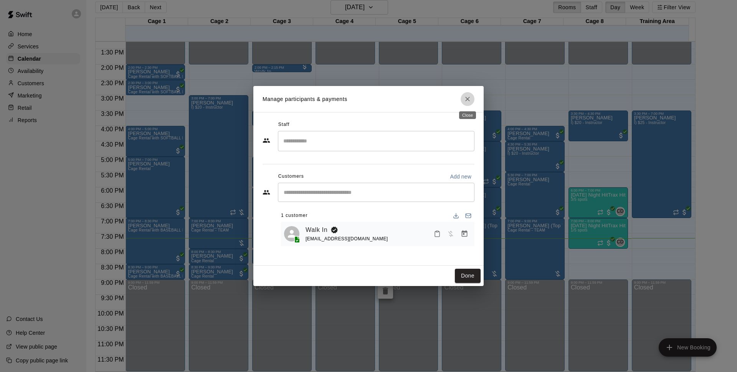
click at [469, 98] on icon "Close" at bounding box center [467, 99] width 5 height 5
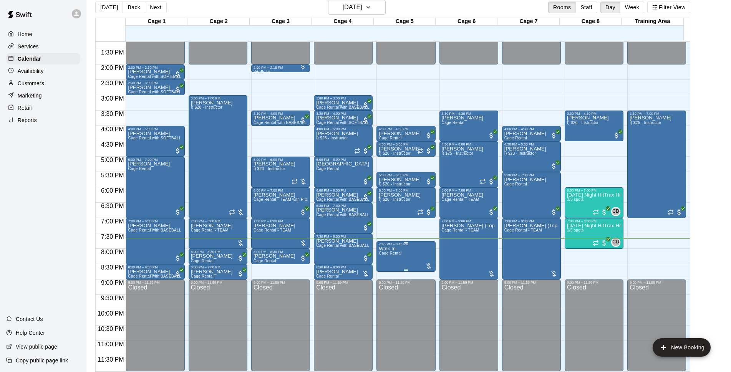
click at [391, 249] on p "Walk In" at bounding box center [389, 249] width 23 height 0
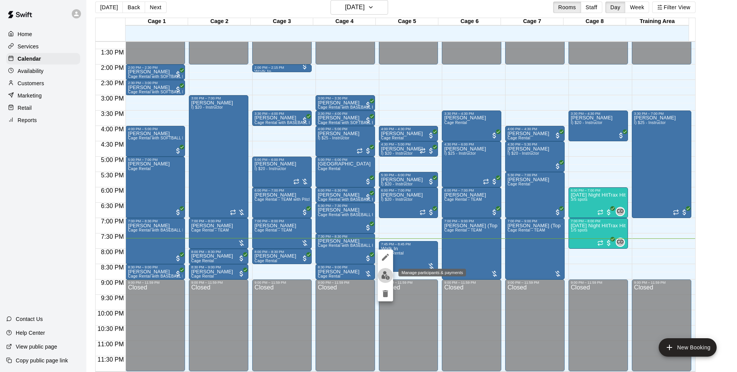
click at [385, 272] on img "edit" at bounding box center [385, 275] width 9 height 9
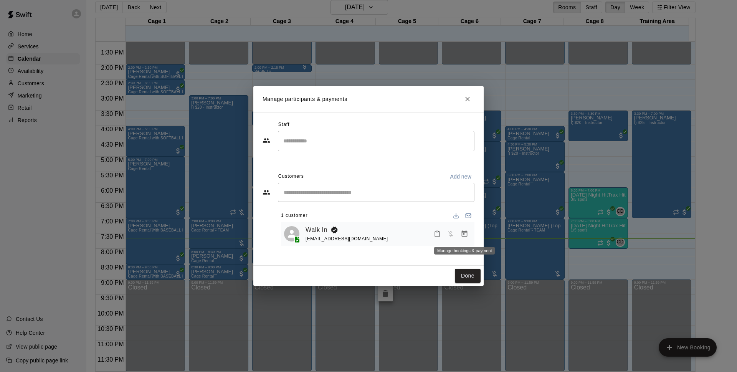
click at [465, 238] on icon "Manage bookings & payment" at bounding box center [465, 234] width 8 height 8
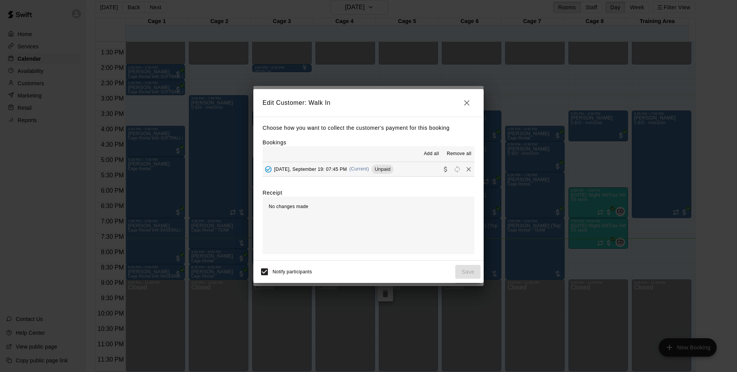
drag, startPoint x: 465, startPoint y: 68, endPoint x: 468, endPoint y: 85, distance: 16.7
click at [465, 73] on div "Edit Customer: Walk In Choose how you want to collect the customer's payment fo…" at bounding box center [368, 186] width 737 height 372
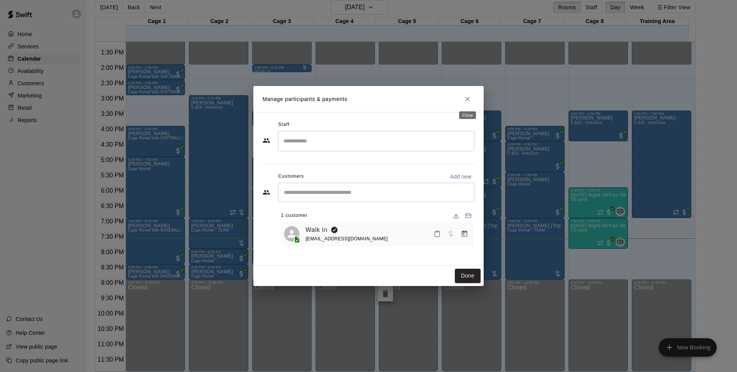
click at [466, 102] on icon "Close" at bounding box center [468, 99] width 8 height 8
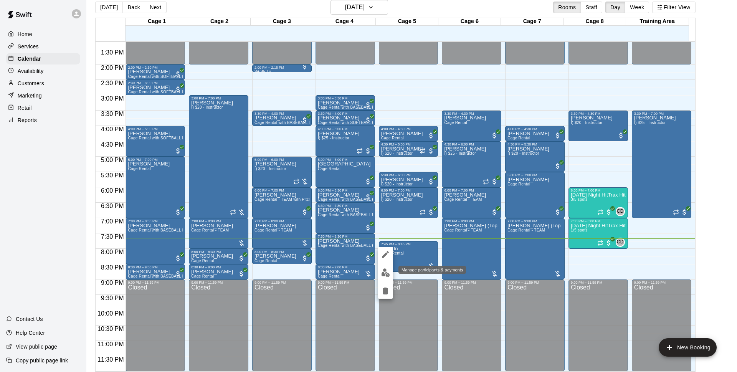
click at [387, 272] on img "edit" at bounding box center [385, 272] width 9 height 9
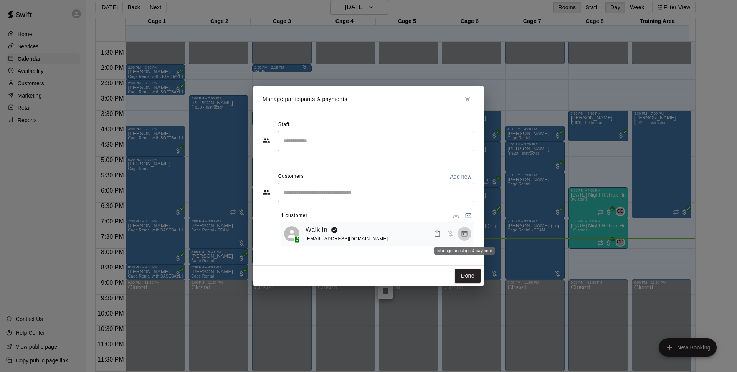
click at [468, 230] on icon "Manage bookings & payment" at bounding box center [465, 234] width 8 height 8
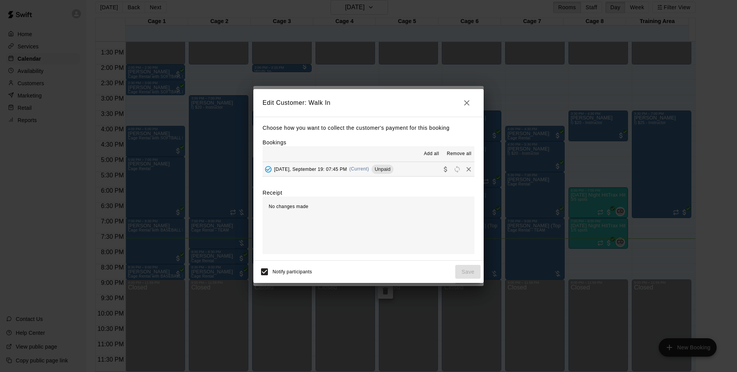
click at [466, 102] on icon "button" at bounding box center [466, 102] width 9 height 9
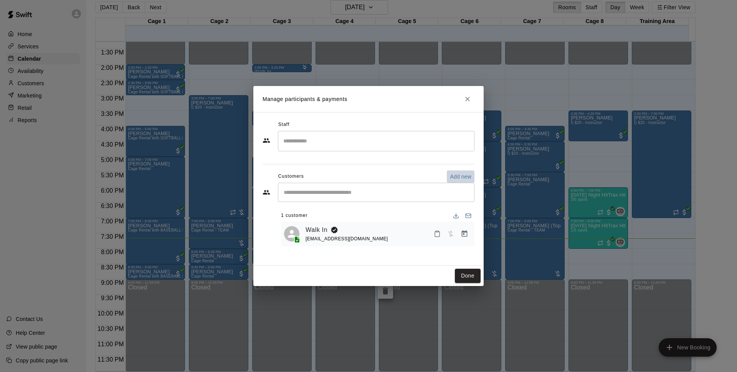
click at [461, 174] on p "Add new" at bounding box center [460, 177] width 21 height 8
select select "**"
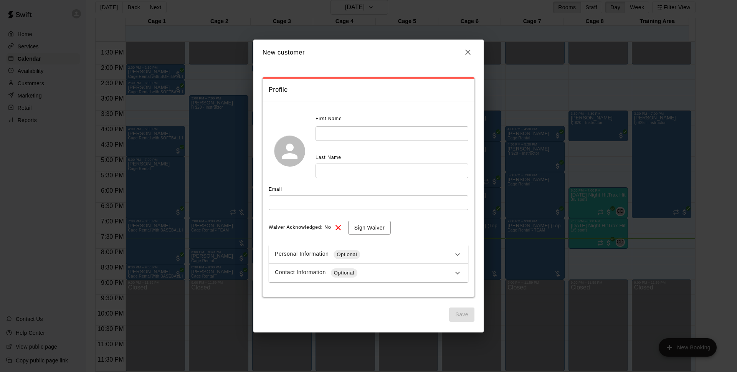
click at [371, 134] on input "text" at bounding box center [392, 133] width 153 height 14
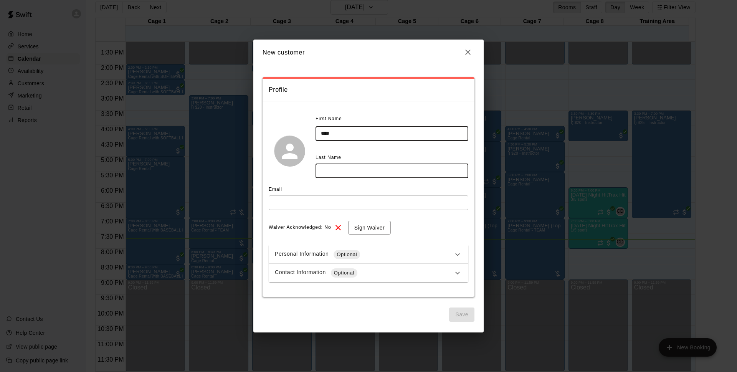
type input "****"
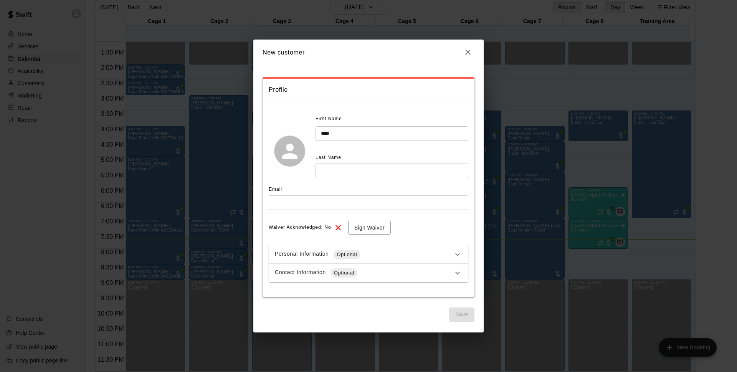
click at [461, 52] on h2 "New customer" at bounding box center [368, 52] width 230 height 25
click at [463, 51] on button "button" at bounding box center [467, 52] width 13 height 13
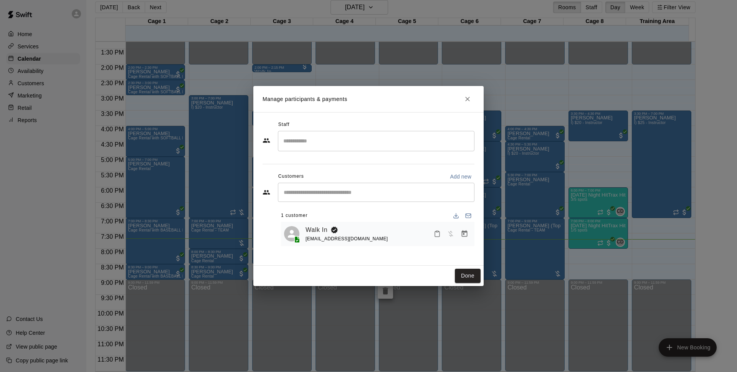
click at [466, 99] on icon "Close" at bounding box center [468, 99] width 8 height 8
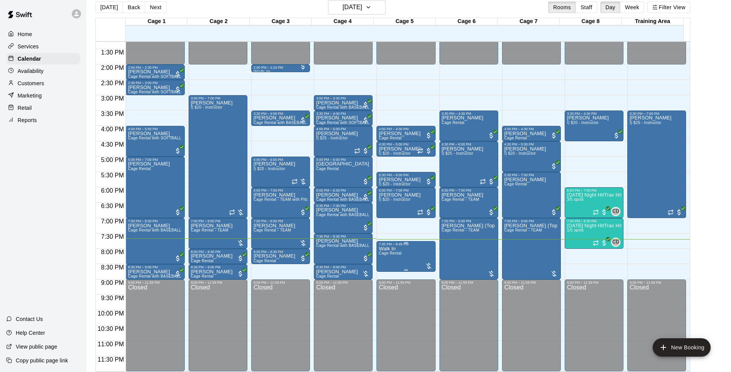
click at [412, 246] on div "7:45 PM – 8:45 PM" at bounding box center [405, 244] width 54 height 4
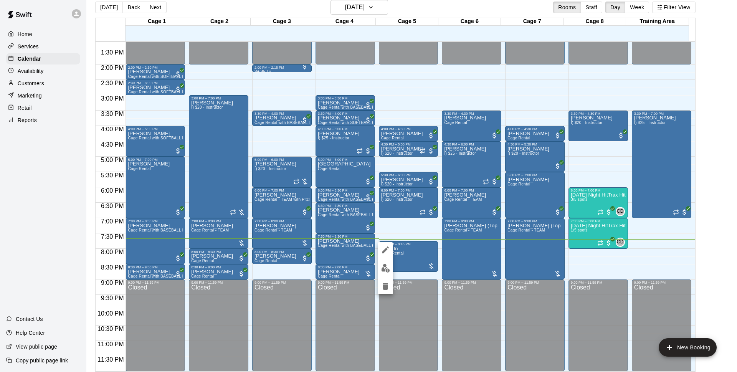
click at [381, 264] on img "edit" at bounding box center [385, 268] width 9 height 9
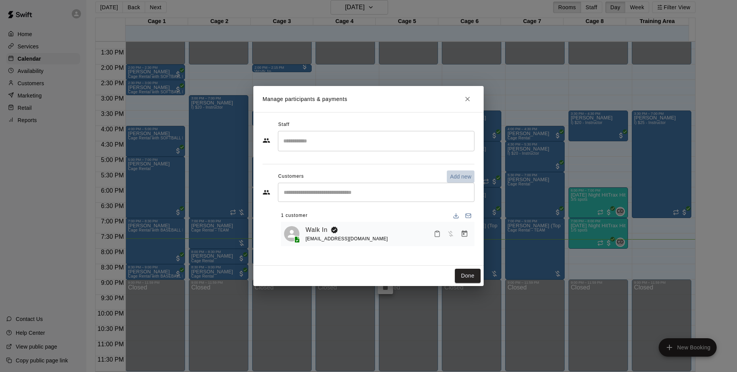
click at [471, 174] on button "Add new" at bounding box center [461, 176] width 28 height 12
select select "**"
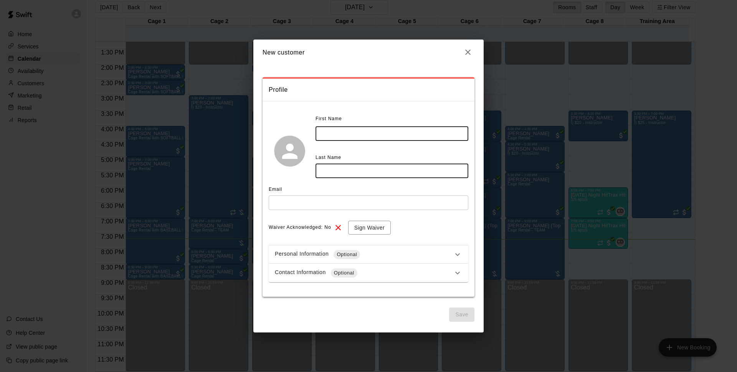
click at [399, 133] on input "text" at bounding box center [392, 133] width 153 height 14
type input "****"
drag, startPoint x: 361, startPoint y: 167, endPoint x: 364, endPoint y: 157, distance: 9.5
click at [361, 167] on input "text" at bounding box center [392, 171] width 153 height 14
type input "******"
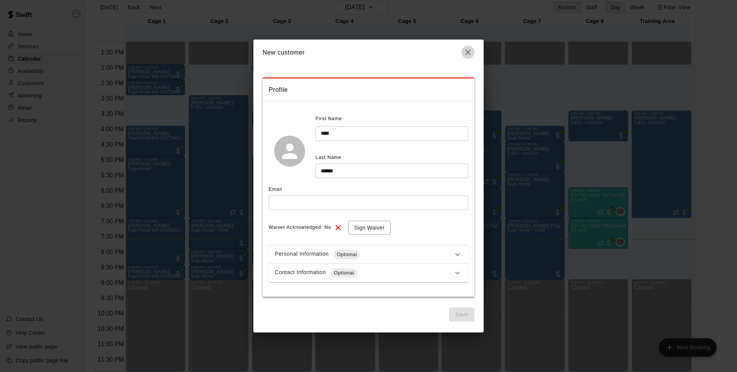
click at [469, 50] on icon "button" at bounding box center [467, 52] width 9 height 9
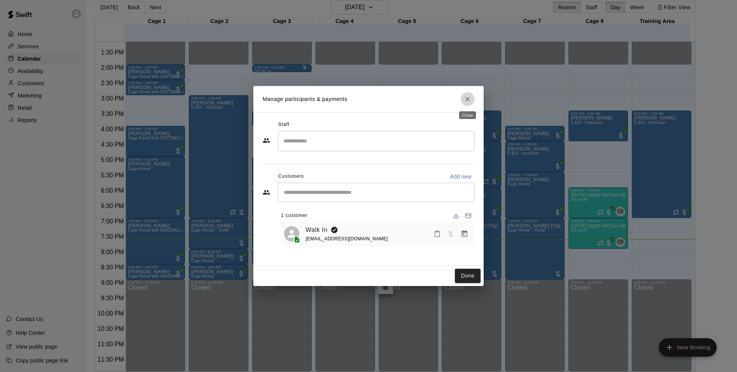
click at [468, 97] on icon "Close" at bounding box center [468, 99] width 8 height 8
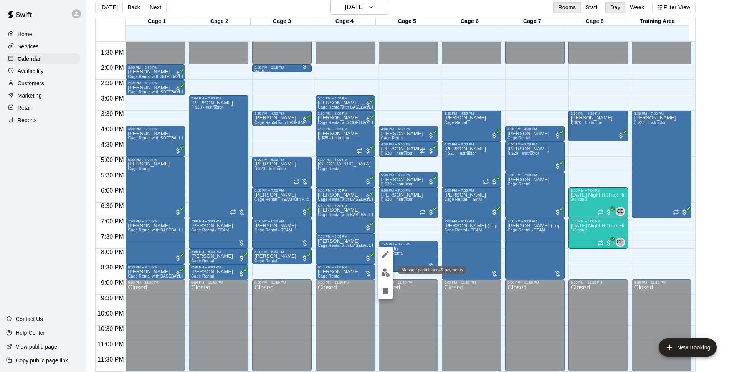
click at [380, 273] on button "edit" at bounding box center [385, 272] width 15 height 15
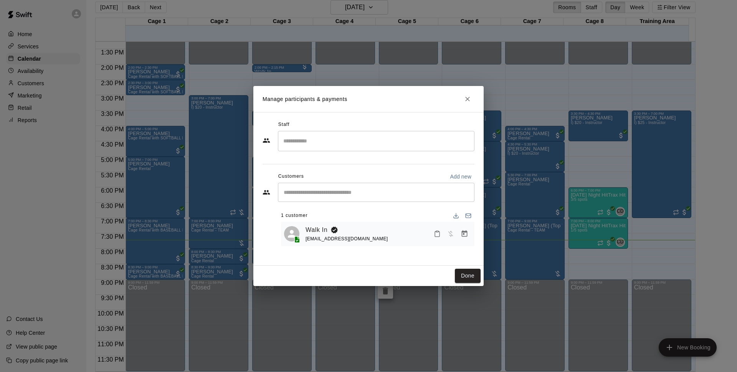
click at [448, 175] on button "Add new" at bounding box center [461, 176] width 28 height 12
select select "**"
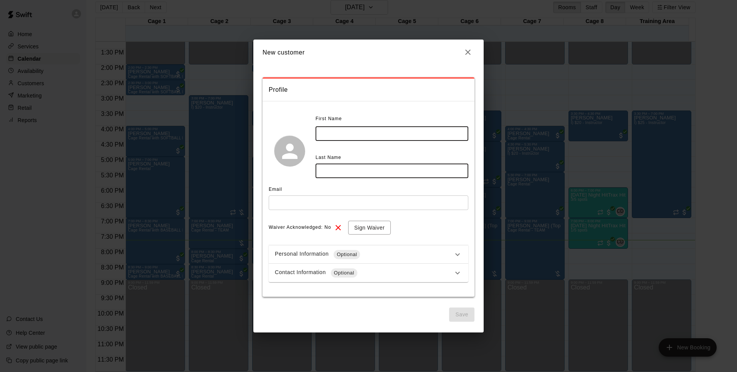
click at [345, 136] on input "text" at bounding box center [392, 133] width 153 height 14
type input "****"
click at [355, 169] on input "text" at bounding box center [392, 171] width 153 height 14
type input "******"
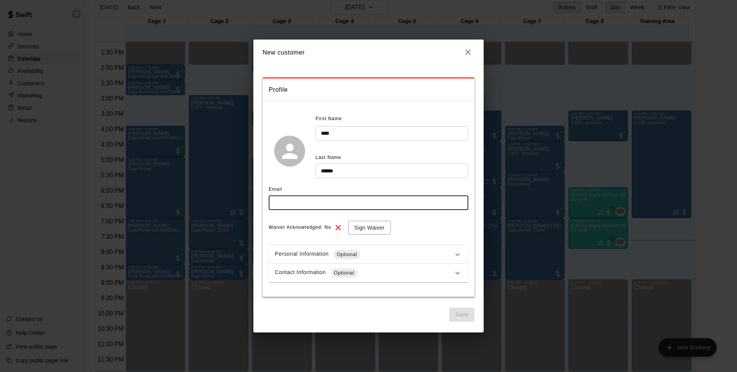
drag, startPoint x: 368, startPoint y: 203, endPoint x: 374, endPoint y: 208, distance: 7.8
click at [368, 203] on input "text" at bounding box center [369, 202] width 200 height 14
type input "**********"
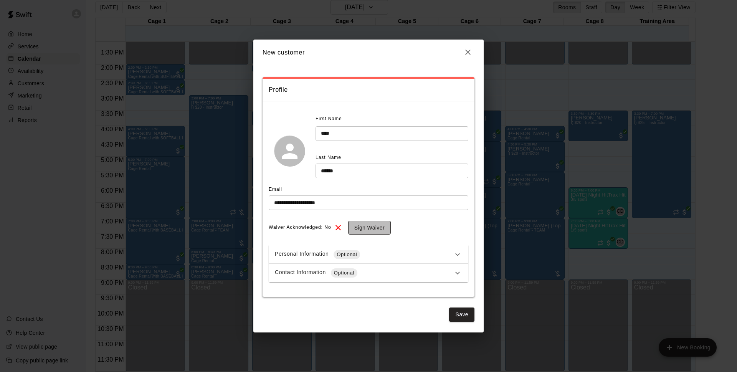
click at [374, 223] on button "Sign Waiver" at bounding box center [369, 228] width 43 height 14
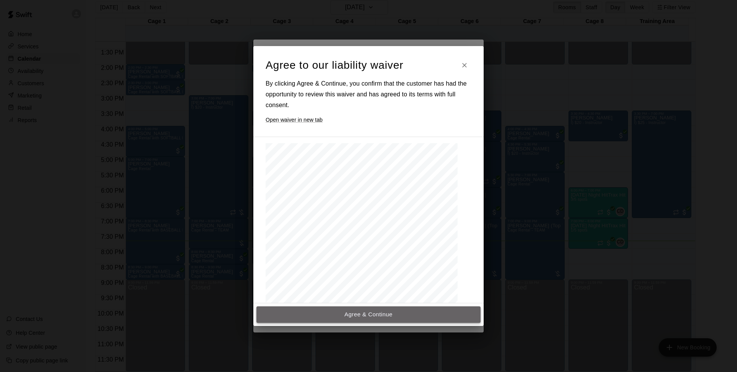
click at [395, 315] on button "Agree & Continue" at bounding box center [368, 314] width 224 height 16
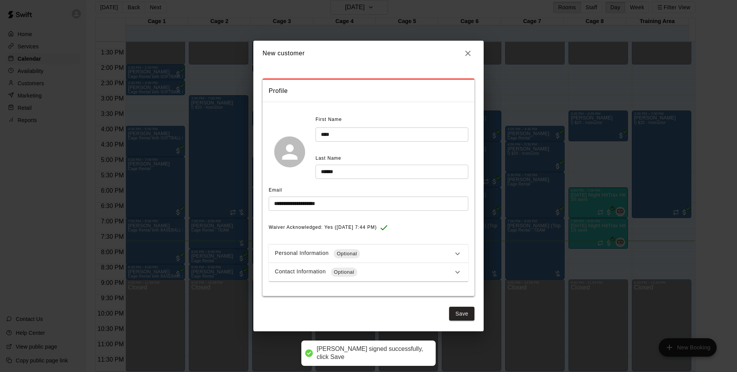
click at [377, 268] on div "Contact Information Optional" at bounding box center [364, 272] width 178 height 9
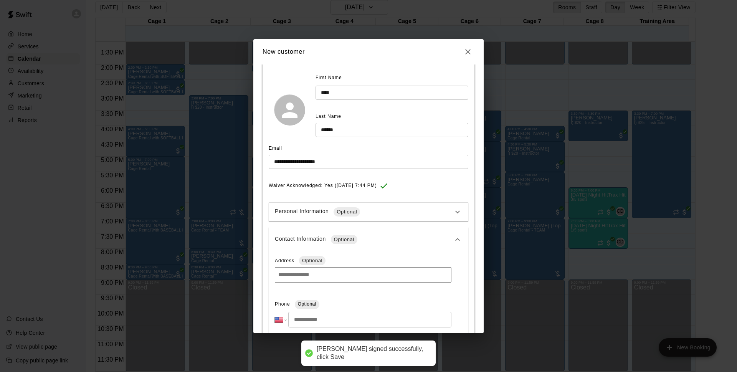
scroll to position [121, 0]
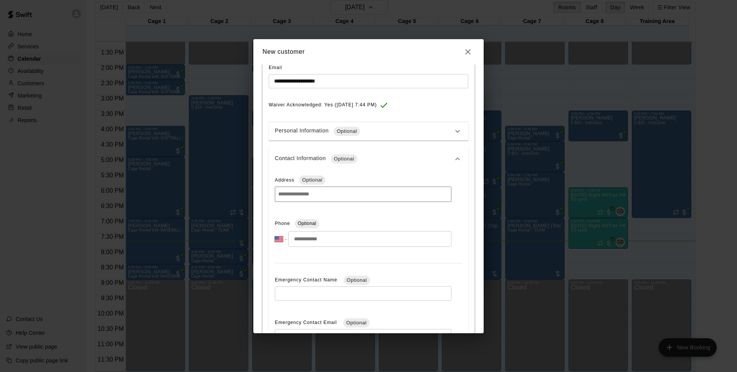
click at [342, 240] on input "tel" at bounding box center [369, 239] width 163 height 16
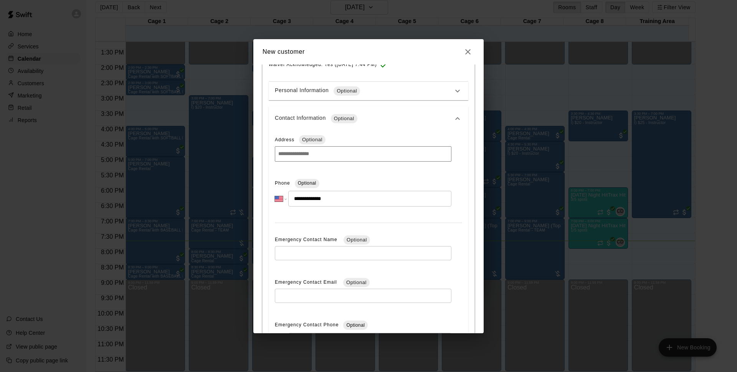
scroll to position [245, 0]
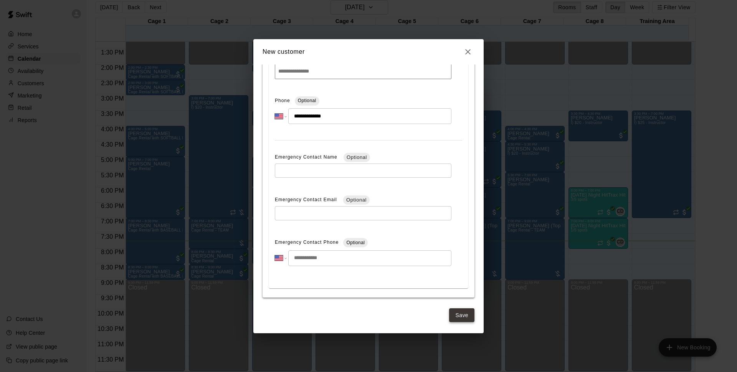
type input "**********"
click at [464, 312] on button "Save" at bounding box center [461, 315] width 25 height 14
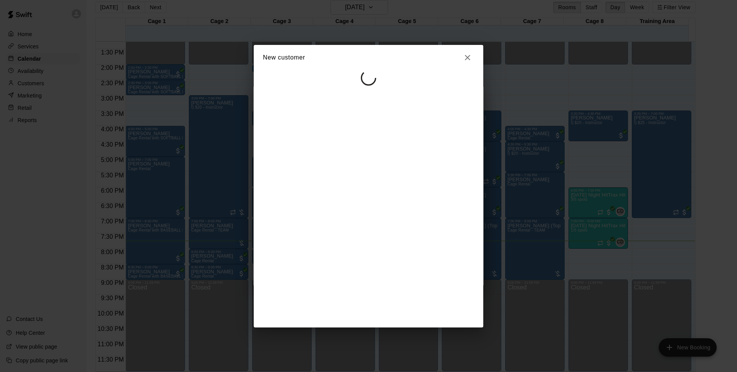
select select "**"
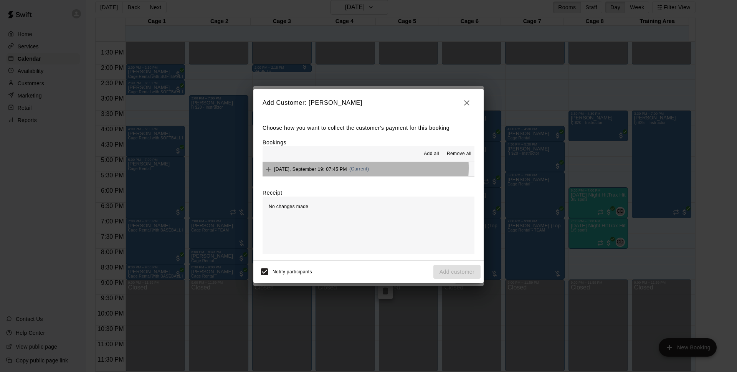
click at [353, 168] on span "(Current)" at bounding box center [359, 168] width 20 height 5
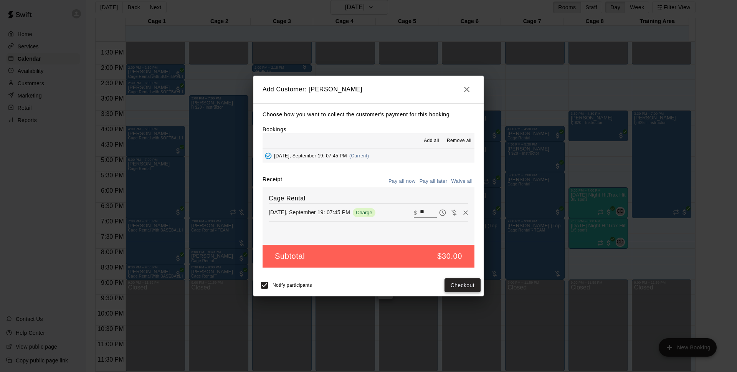
click at [458, 284] on button "Checkout" at bounding box center [463, 285] width 36 height 14
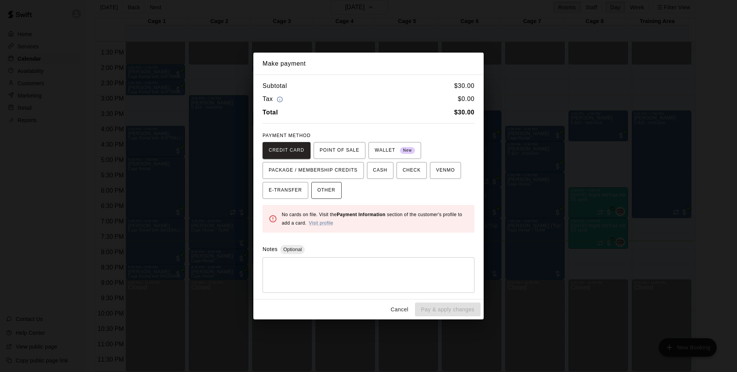
click at [326, 189] on span "OTHER" at bounding box center [326, 190] width 18 height 12
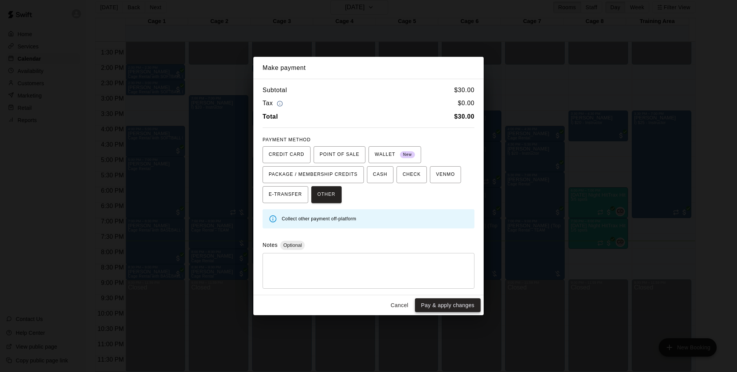
click at [466, 303] on button "Pay & apply changes" at bounding box center [448, 305] width 66 height 14
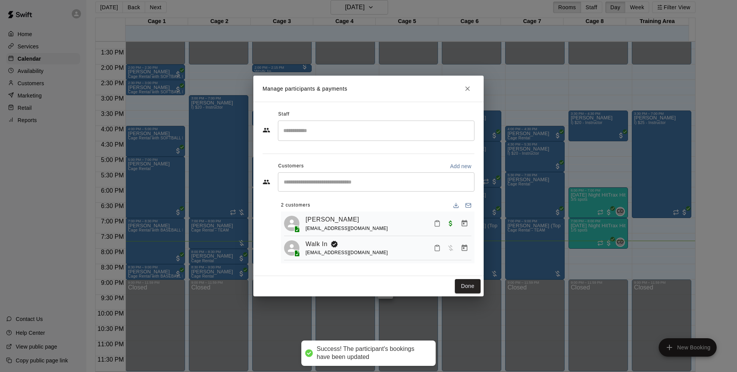
click at [462, 248] on icon "Manage bookings & payment" at bounding box center [465, 248] width 6 height 7
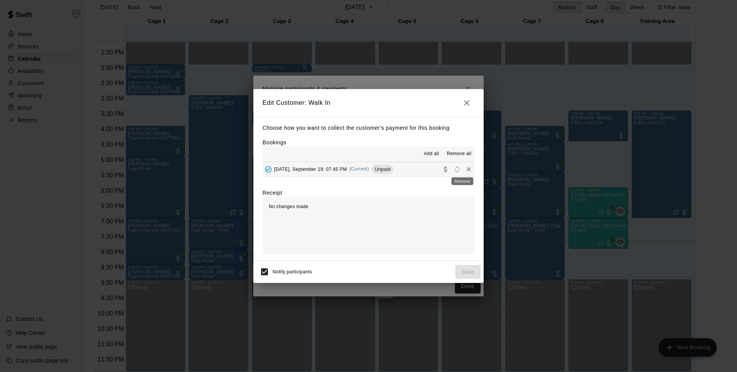
click at [465, 170] on icon "Remove" at bounding box center [469, 169] width 8 height 8
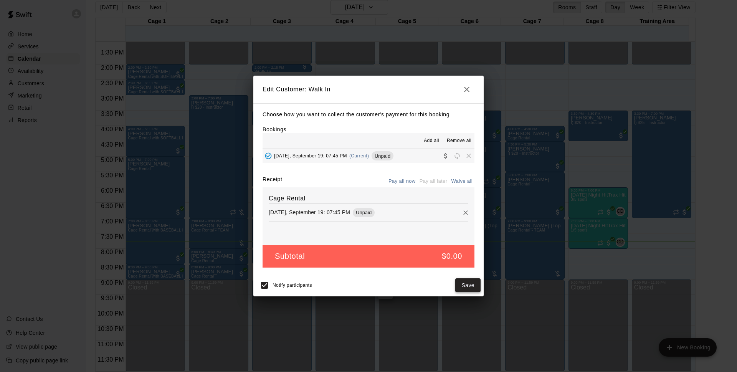
click at [461, 283] on button "Save" at bounding box center [467, 285] width 25 height 14
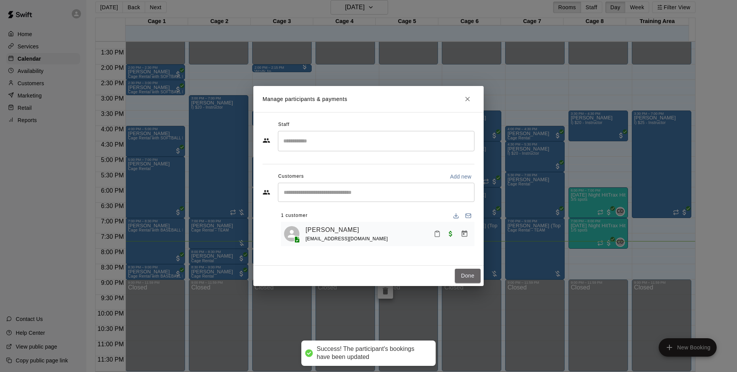
click at [473, 270] on button "Done" at bounding box center [468, 276] width 26 height 14
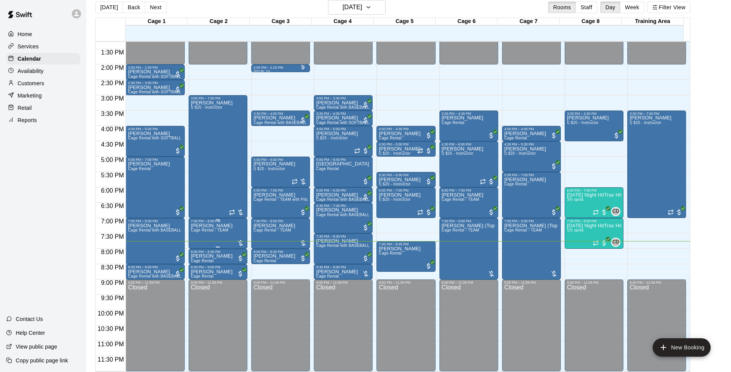
click at [213, 222] on div "7:00 PM – 8:00 PM" at bounding box center [218, 221] width 54 height 4
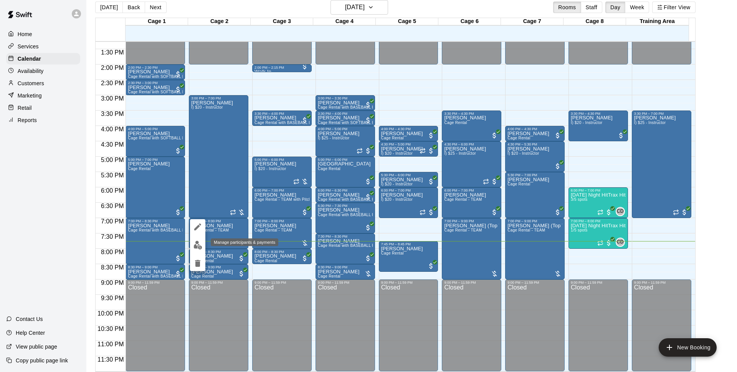
click at [200, 243] on img "edit" at bounding box center [197, 245] width 9 height 9
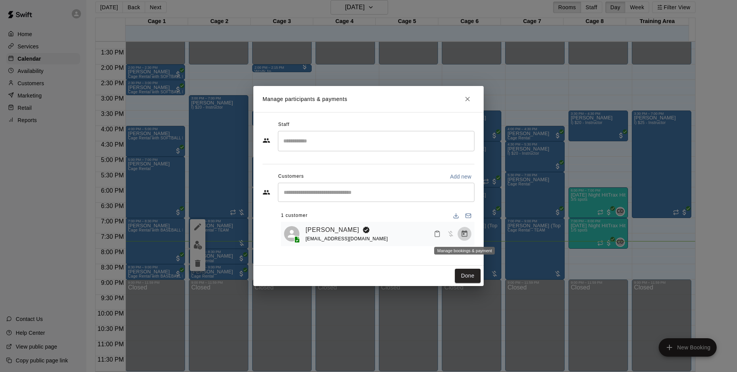
click at [460, 233] on button "Manage bookings & payment" at bounding box center [465, 234] width 14 height 14
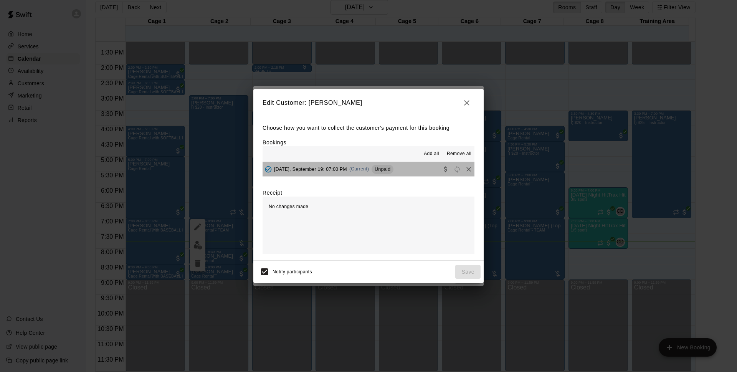
click at [403, 170] on button "[DATE], September 19: 07:00 PM (Current) Unpaid" at bounding box center [369, 169] width 212 height 14
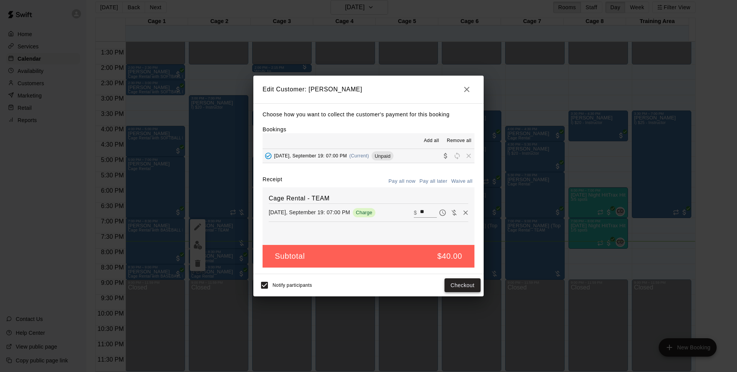
click at [461, 289] on button "Checkout" at bounding box center [463, 285] width 36 height 14
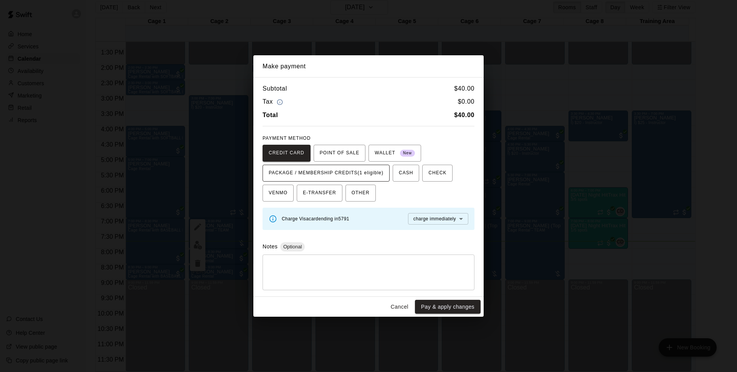
click at [370, 175] on span "PACKAGE / MEMBERSHIP CREDITS (1 eligible)" at bounding box center [326, 173] width 115 height 12
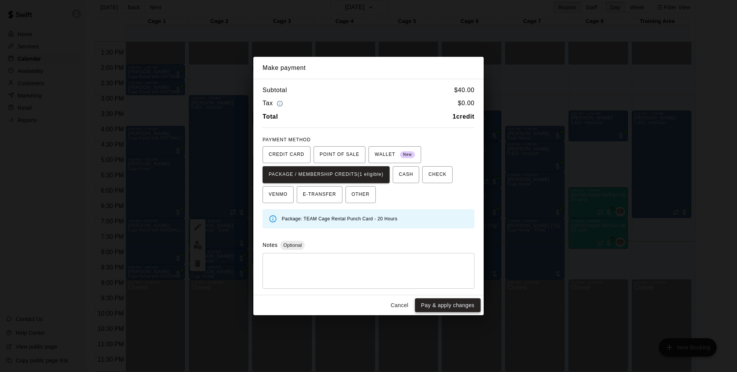
click at [458, 306] on button "Pay & apply changes" at bounding box center [448, 305] width 66 height 14
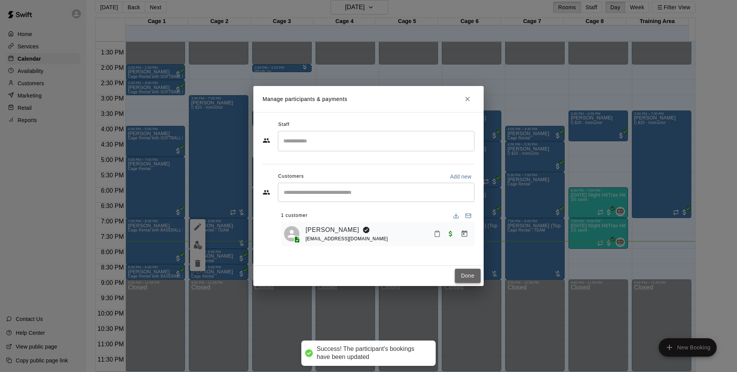
click at [459, 279] on button "Done" at bounding box center [468, 276] width 26 height 14
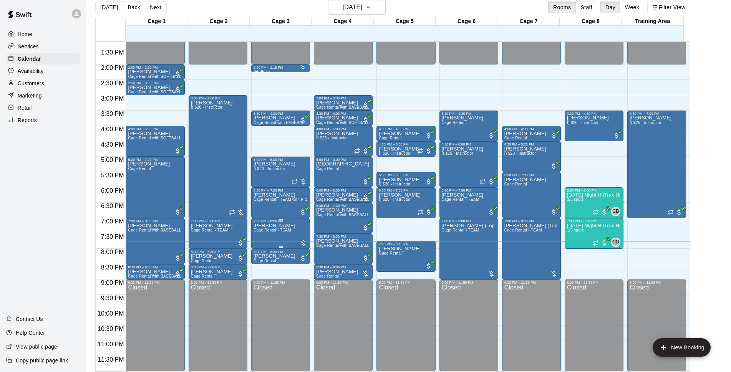
click at [263, 226] on p "[PERSON_NAME]" at bounding box center [274, 226] width 42 height 0
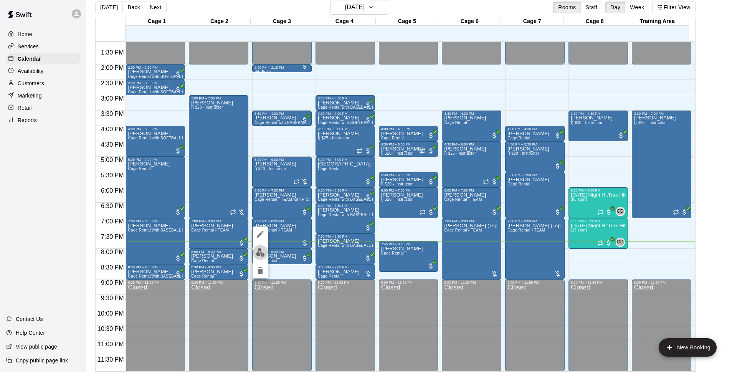
click at [263, 253] on img "edit" at bounding box center [260, 252] width 9 height 9
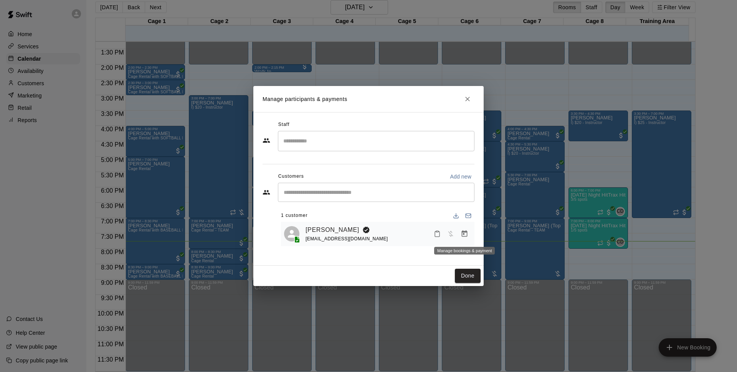
click at [467, 234] on icon "Manage bookings & payment" at bounding box center [465, 233] width 6 height 7
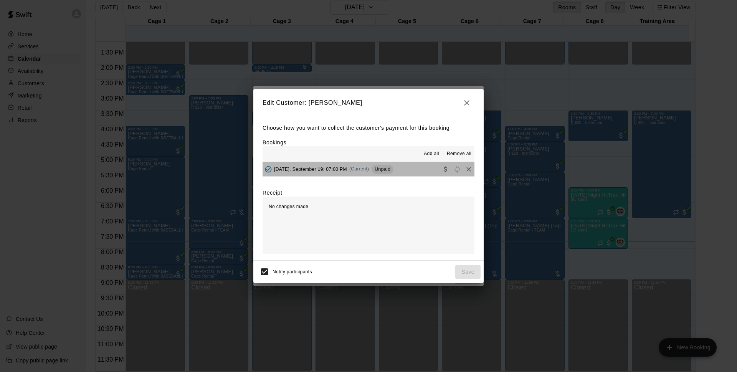
click at [402, 167] on button "[DATE], September 19: 07:00 PM (Current) Unpaid" at bounding box center [369, 169] width 212 height 14
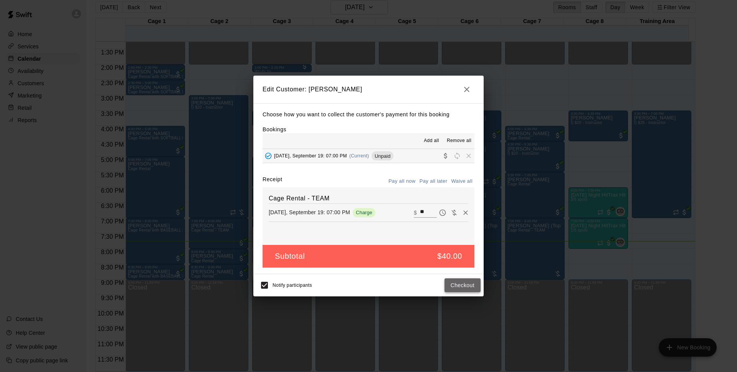
click at [463, 280] on button "Checkout" at bounding box center [463, 285] width 36 height 14
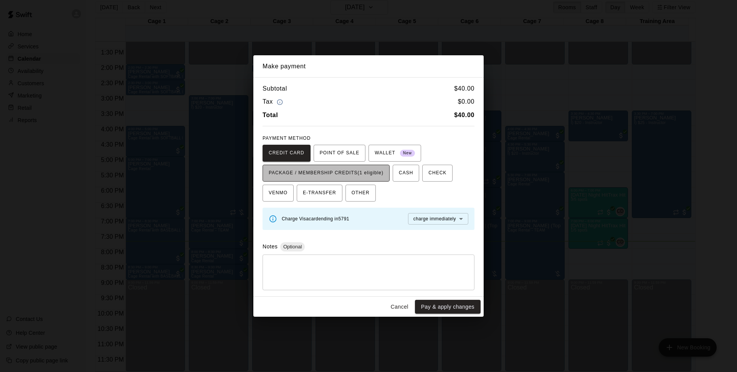
click at [340, 172] on span "PACKAGE / MEMBERSHIP CREDITS (1 eligible)" at bounding box center [326, 173] width 115 height 12
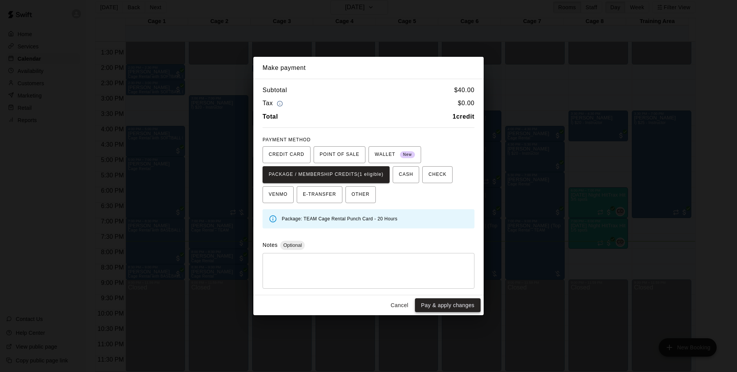
click at [464, 305] on button "Pay & apply changes" at bounding box center [448, 305] width 66 height 14
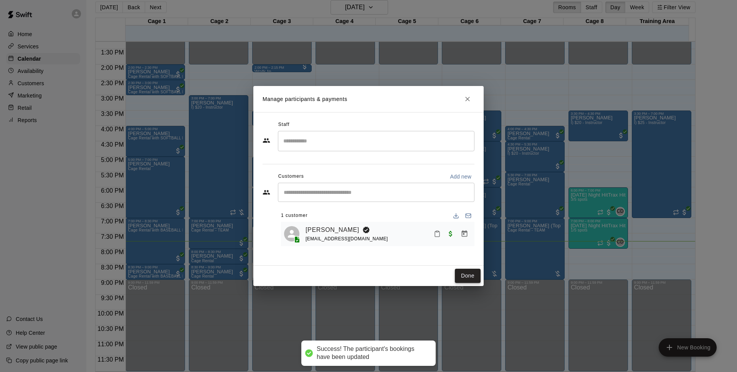
click at [469, 278] on button "Done" at bounding box center [468, 276] width 26 height 14
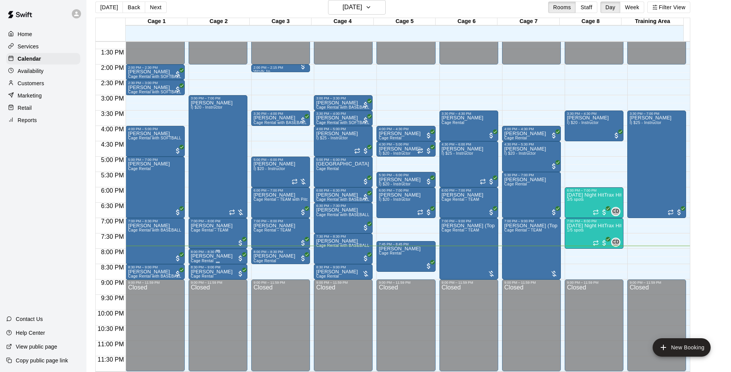
click at [199, 256] on p "[PERSON_NAME]" at bounding box center [212, 256] width 42 height 0
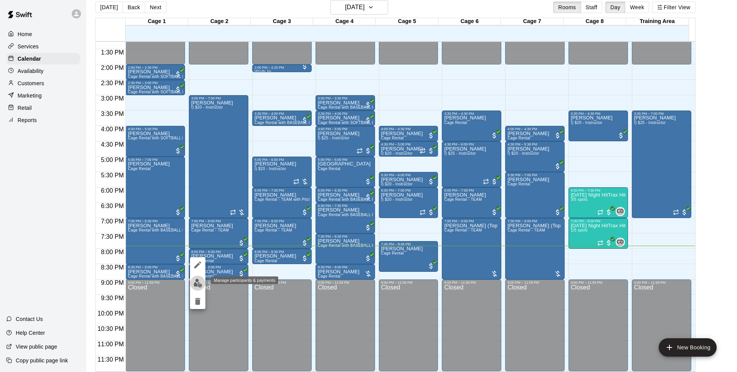
click at [200, 279] on img "edit" at bounding box center [197, 283] width 9 height 9
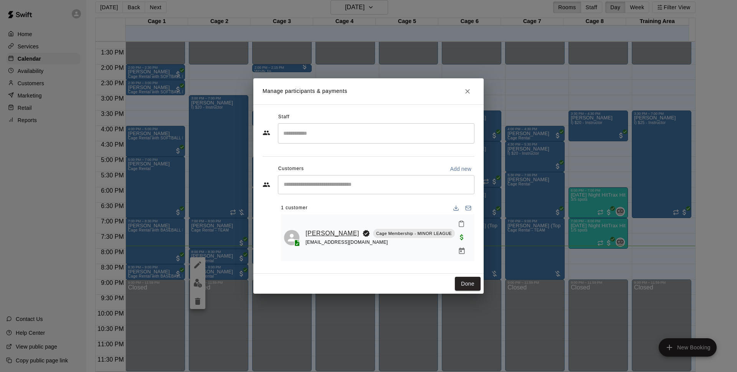
click at [316, 228] on link "[PERSON_NAME]" at bounding box center [333, 233] width 54 height 10
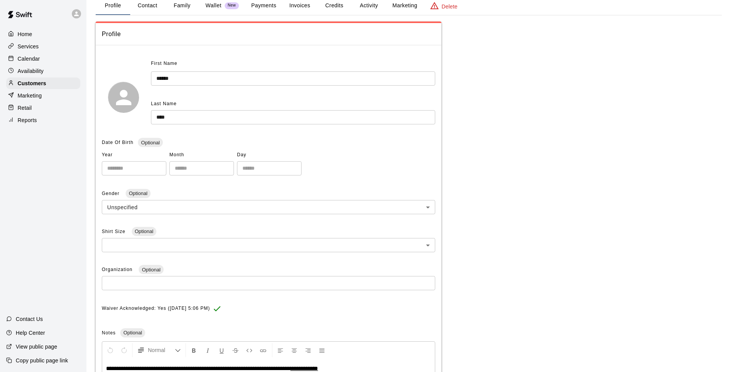
scroll to position [139, 0]
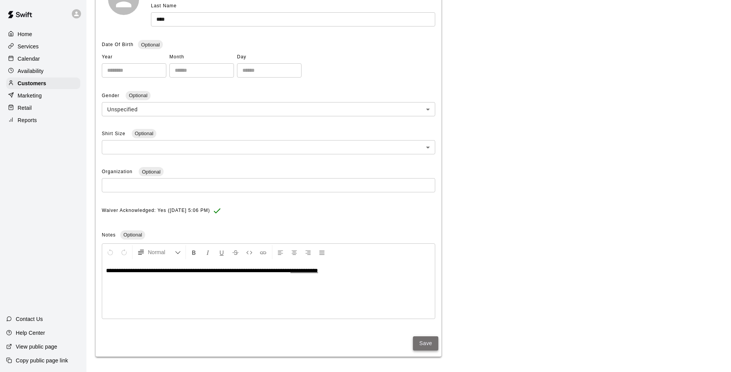
click at [430, 344] on button "Save" at bounding box center [425, 343] width 25 height 14
click at [22, 33] on p "Home" at bounding box center [25, 34] width 15 height 8
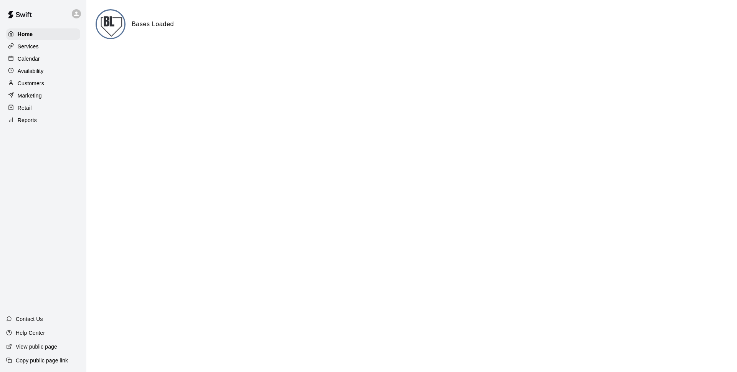
click at [69, 57] on div "Calendar" at bounding box center [43, 59] width 74 height 12
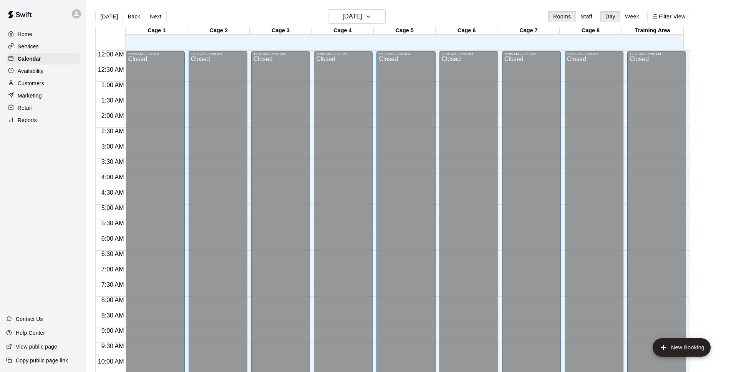
scroll to position [384, 0]
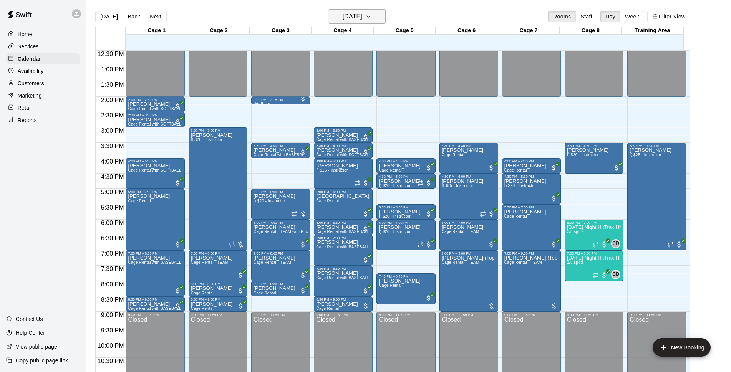
click at [348, 15] on h6 "[DATE]" at bounding box center [352, 16] width 20 height 11
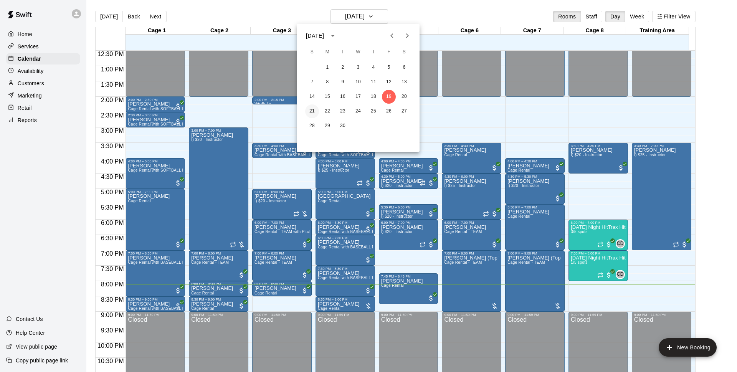
click at [316, 108] on button "21" at bounding box center [312, 111] width 14 height 14
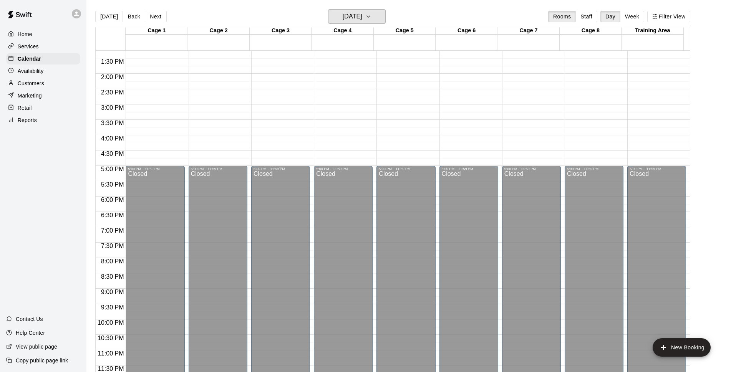
scroll to position [210, 0]
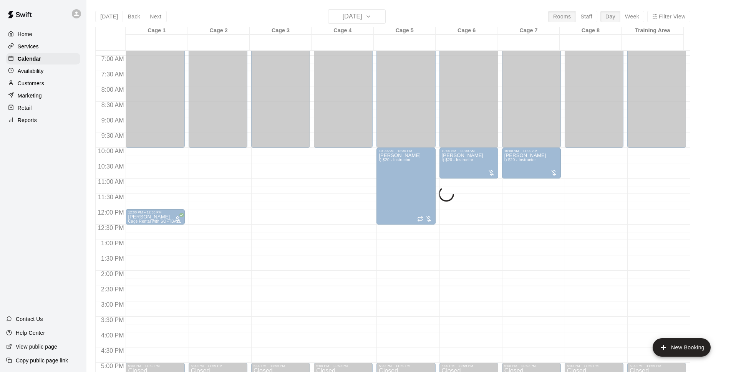
click at [375, 13] on div "[DATE] Back [DATE][DATE] Rooms Staff Day Week Filter View Cage 1 21 Sun Cage 2 …" at bounding box center [392, 195] width 595 height 372
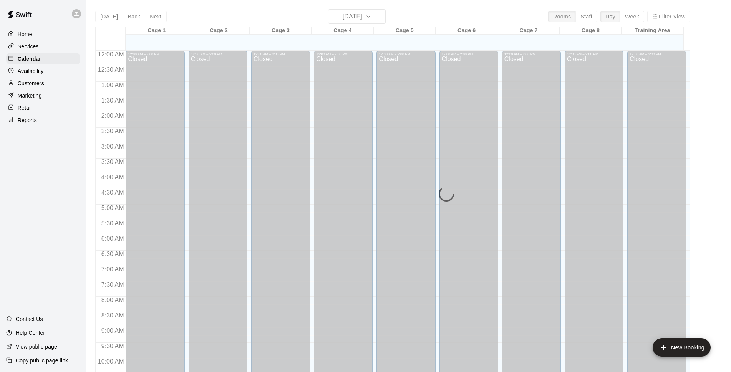
scroll to position [384, 0]
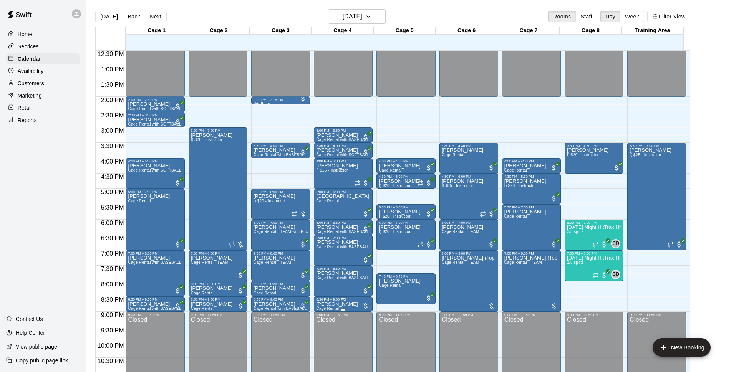
click at [341, 304] on p "[PERSON_NAME]" at bounding box center [337, 304] width 42 height 0
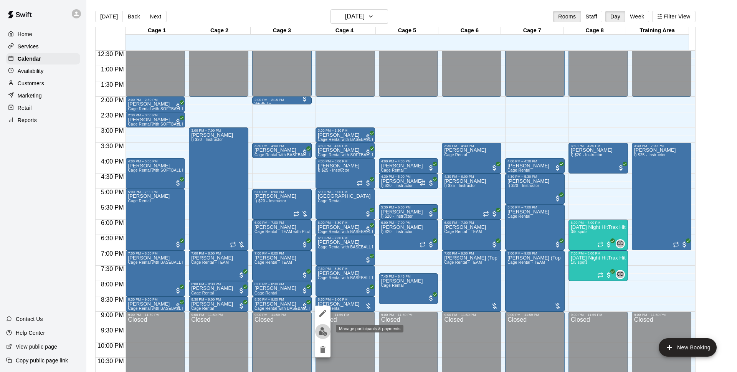
click at [323, 335] on img "edit" at bounding box center [323, 331] width 9 height 9
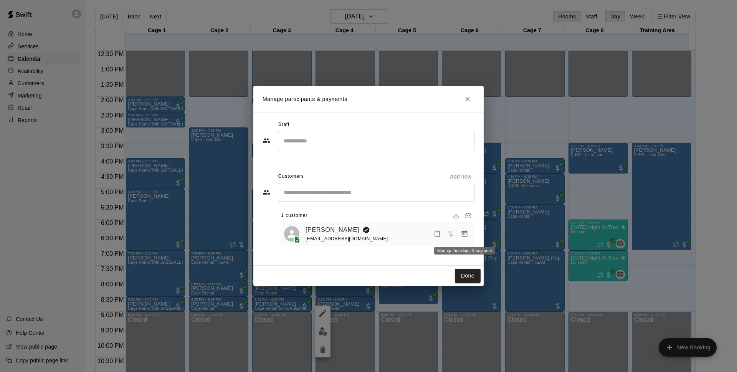
click at [466, 232] on icon "Manage bookings & payment" at bounding box center [465, 233] width 6 height 7
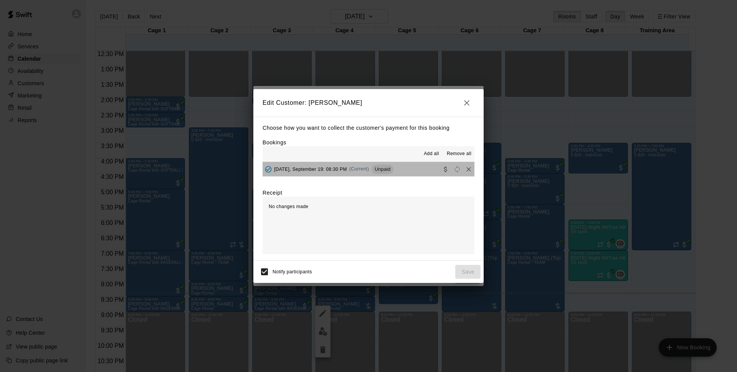
click at [404, 169] on button "Friday, September 19: 08:30 PM (Current) Unpaid" at bounding box center [369, 169] width 212 height 14
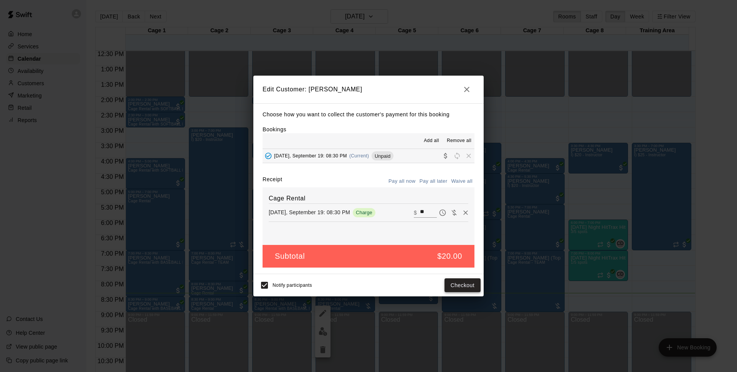
click at [456, 283] on button "Checkout" at bounding box center [463, 285] width 36 height 14
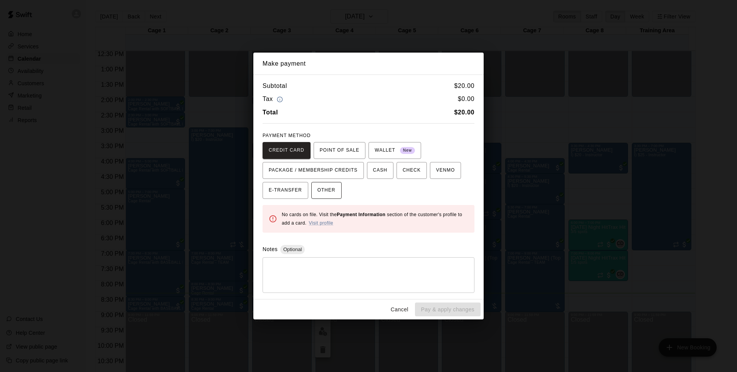
click at [331, 187] on span "OTHER" at bounding box center [326, 190] width 18 height 12
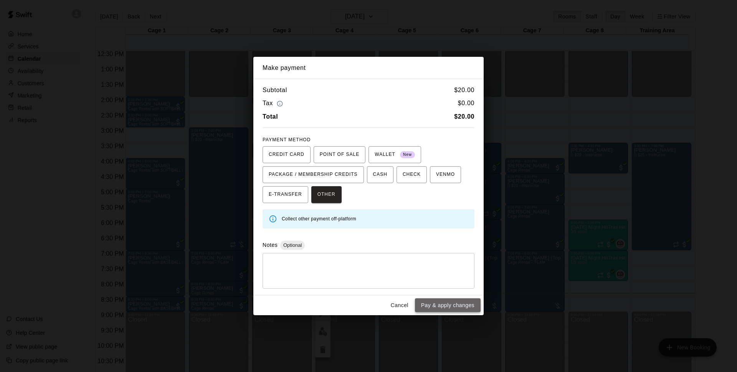
click at [447, 302] on button "Pay & apply changes" at bounding box center [448, 305] width 66 height 14
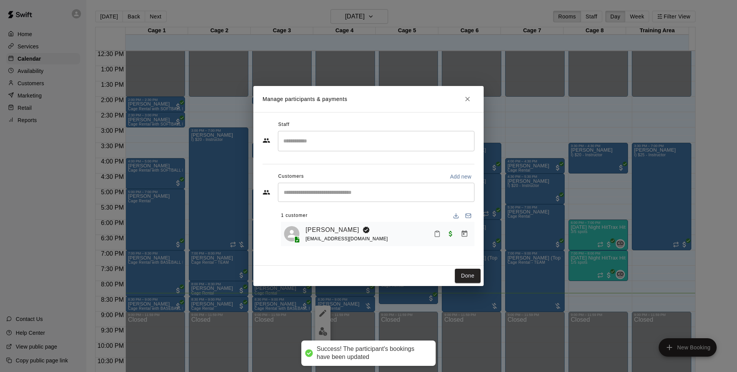
click at [461, 278] on button "Done" at bounding box center [468, 276] width 26 height 14
